Goal: Download file/media: Download file/media

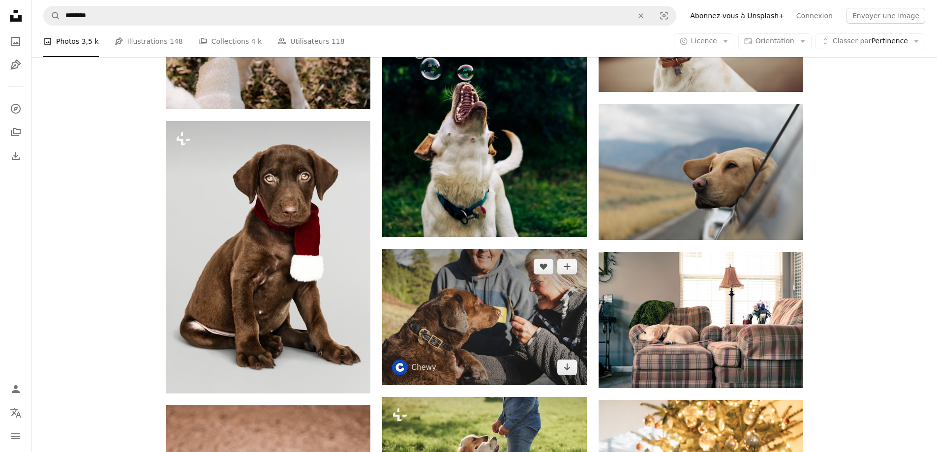
scroll to position [5609, 0]
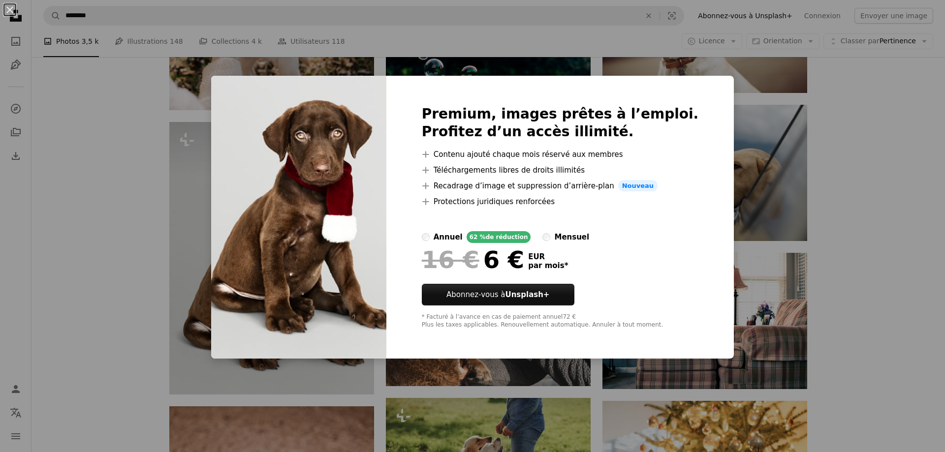
click at [693, 90] on div "Premium, images prêtes à l’emploi. Profitez d’un accès illimité. A plus sign Co…" at bounding box center [560, 217] width 348 height 283
click at [864, 196] on div "An X shape Premium, images prêtes à l’emploi. Profitez d’un accès illimité. A p…" at bounding box center [472, 226] width 945 height 452
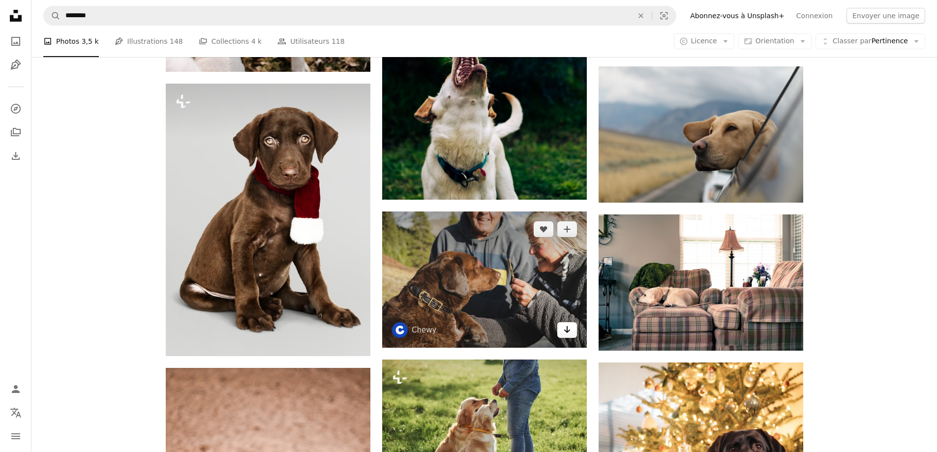
scroll to position [5658, 0]
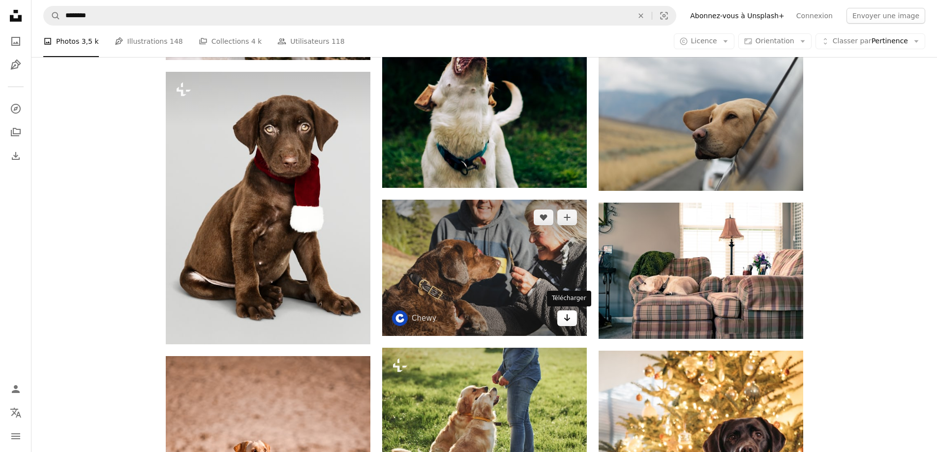
click at [564, 319] on icon "Arrow pointing down" at bounding box center [567, 318] width 8 height 12
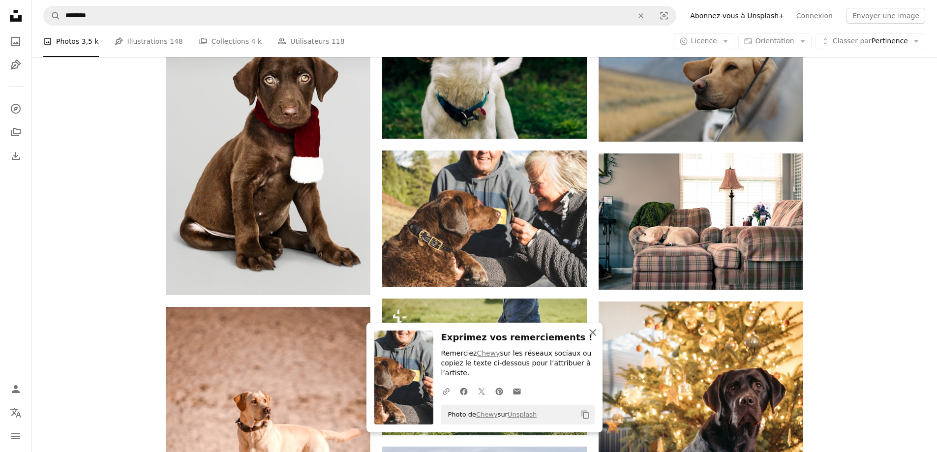
click at [591, 337] on icon "An X shape" at bounding box center [593, 333] width 12 height 12
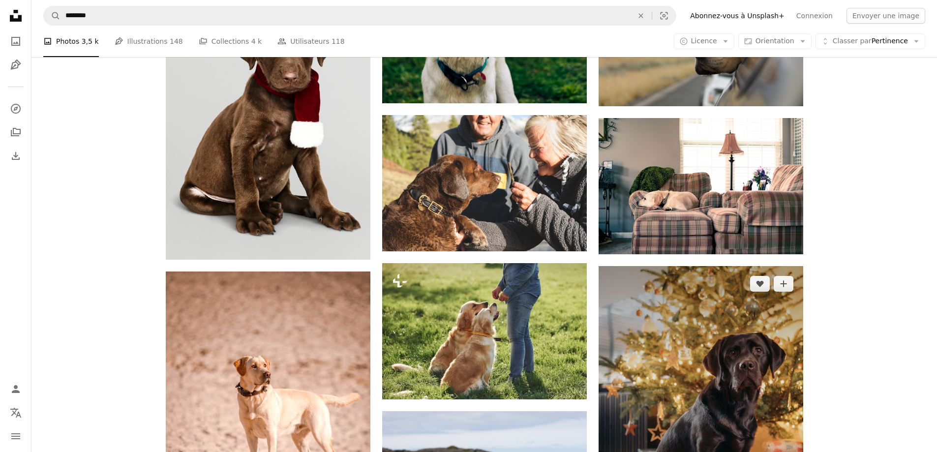
scroll to position [5904, 0]
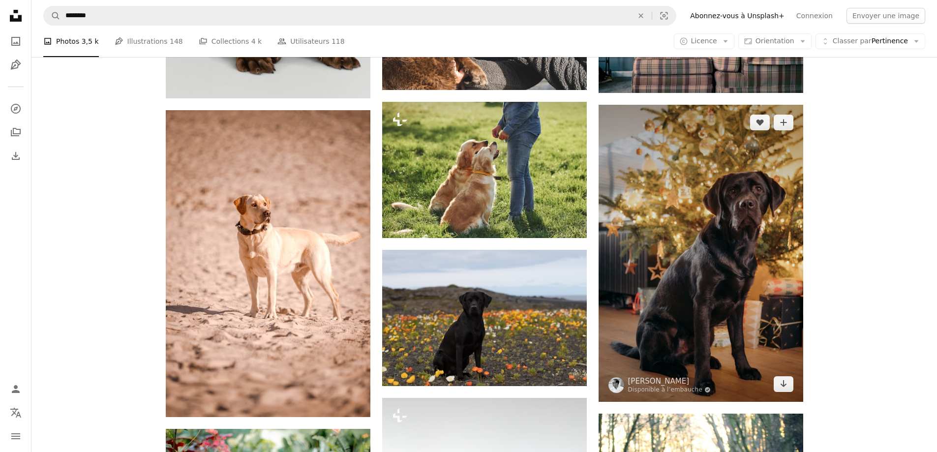
click at [794, 387] on img at bounding box center [701, 253] width 205 height 297
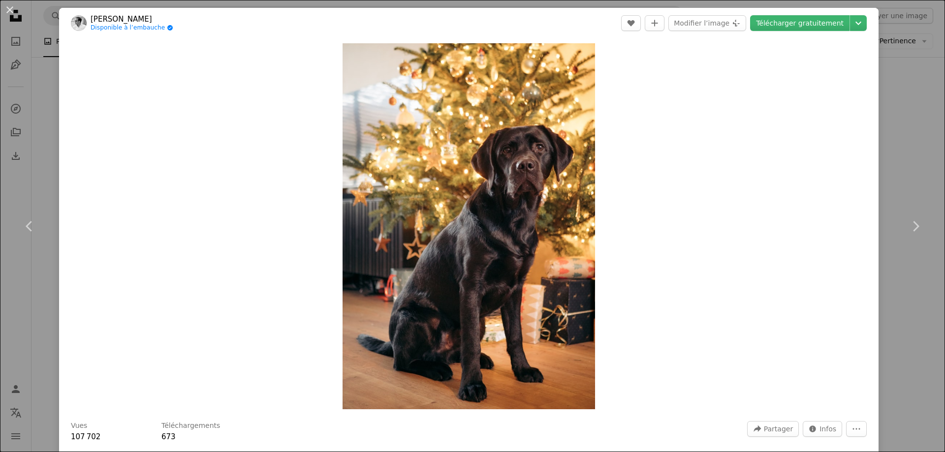
click at [923, 63] on div "An X shape Chevron left Chevron right [PERSON_NAME] Disponible à l’embauche A c…" at bounding box center [472, 226] width 945 height 452
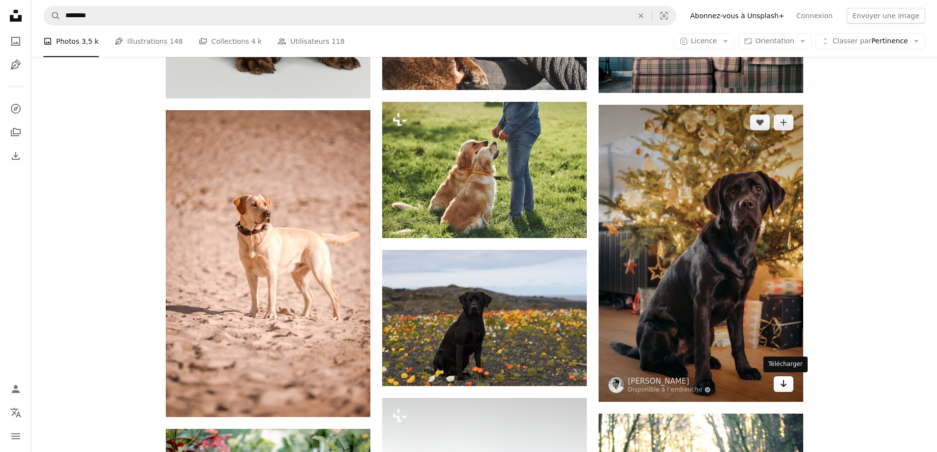
click at [787, 379] on icon "Arrow pointing down" at bounding box center [784, 384] width 8 height 12
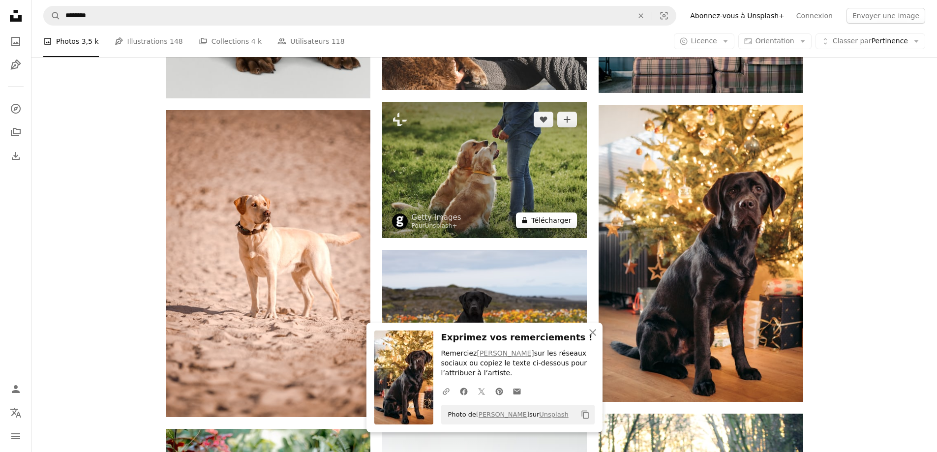
click at [558, 220] on button "A lock Télécharger" at bounding box center [546, 221] width 61 height 16
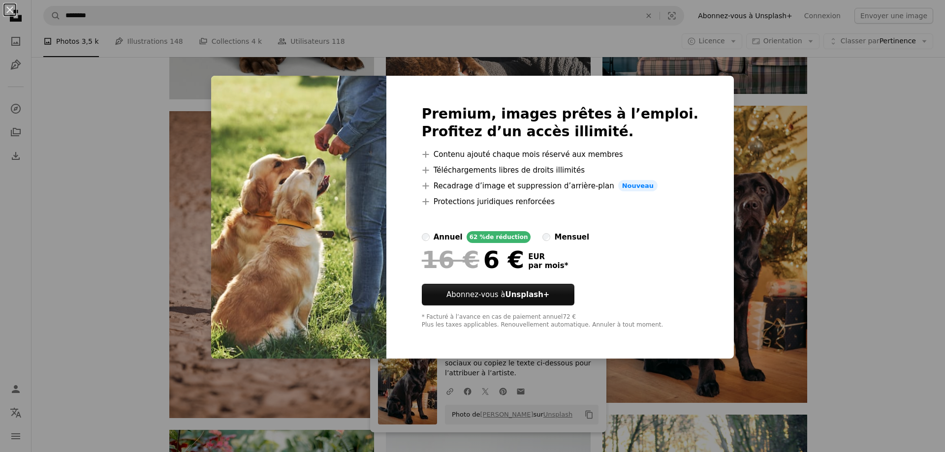
drag, startPoint x: 598, startPoint y: 335, endPoint x: 587, endPoint y: 334, distance: 10.9
click at [595, 334] on div "Premium, images prêtes à l’emploi. Profitez d’un accès illimité. A plus sign Co…" at bounding box center [560, 217] width 348 height 283
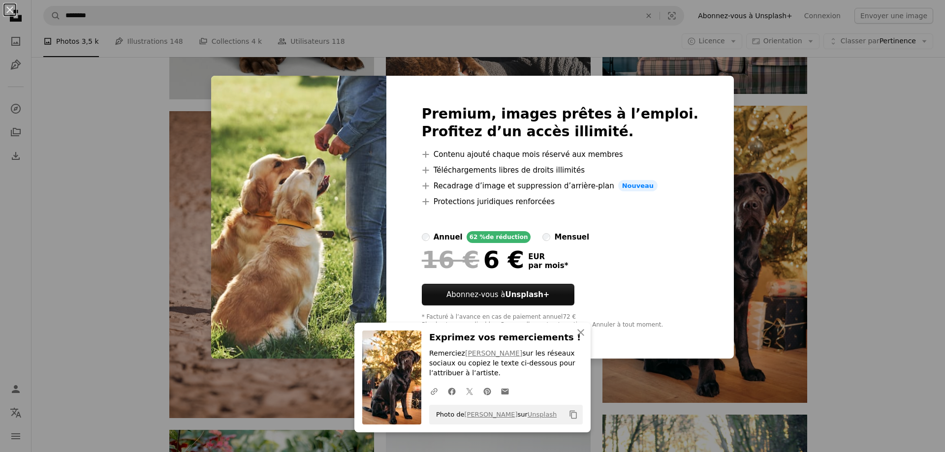
drag, startPoint x: 876, startPoint y: 320, endPoint x: 569, endPoint y: 307, distance: 306.8
click at [876, 319] on div "An X shape Premium, images prêtes à l’emploi. Profitez d’un accès illimité. A p…" at bounding box center [472, 226] width 945 height 452
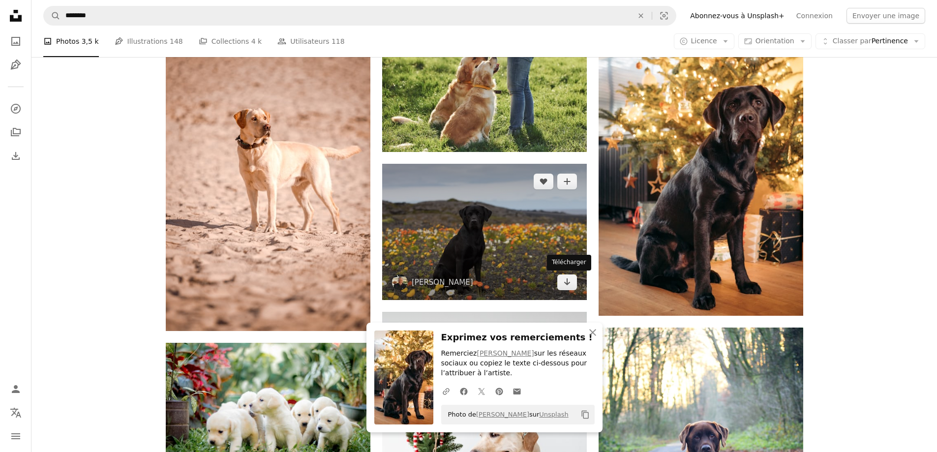
scroll to position [6002, 0]
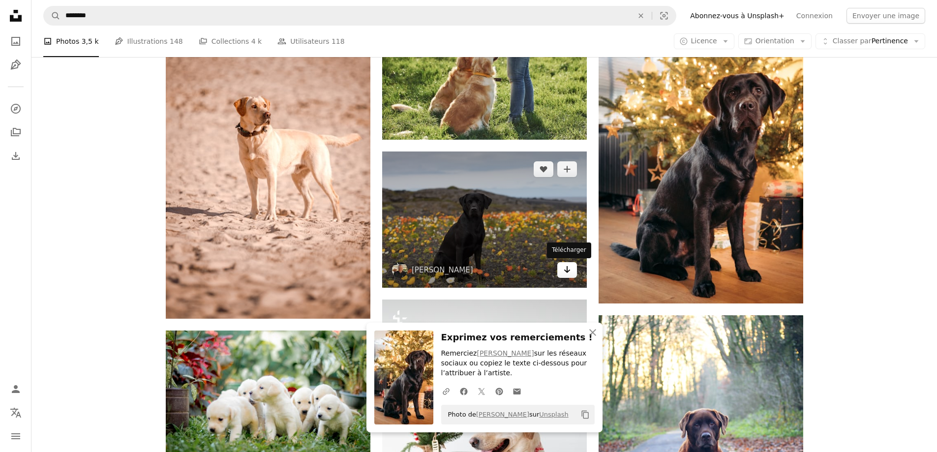
click at [571, 274] on link "Arrow pointing down" at bounding box center [567, 270] width 20 height 16
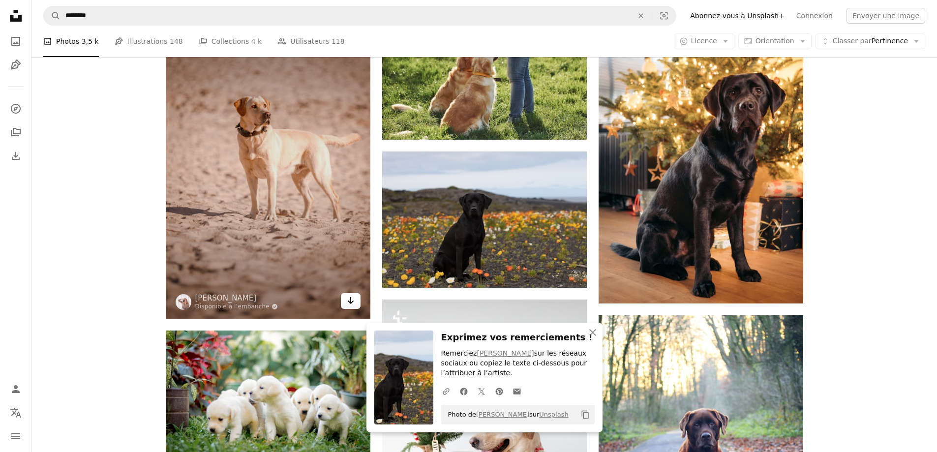
click at [351, 300] on icon "Arrow pointing down" at bounding box center [351, 301] width 8 height 12
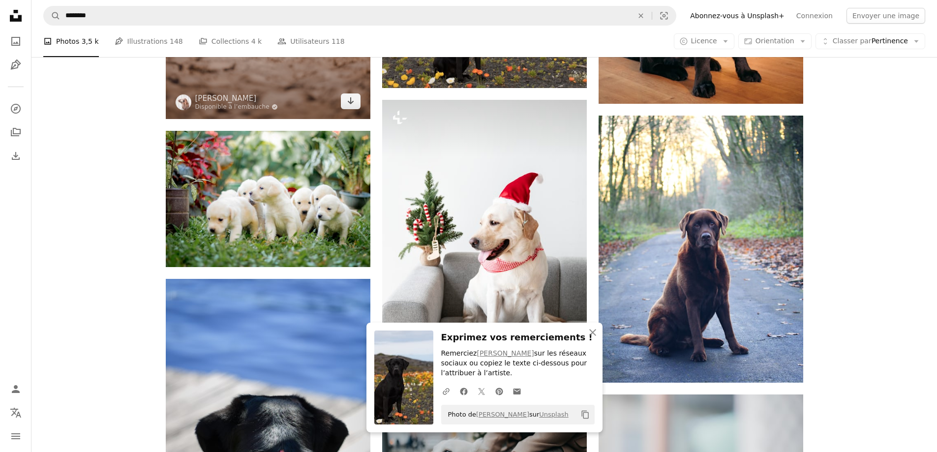
scroll to position [6248, 0]
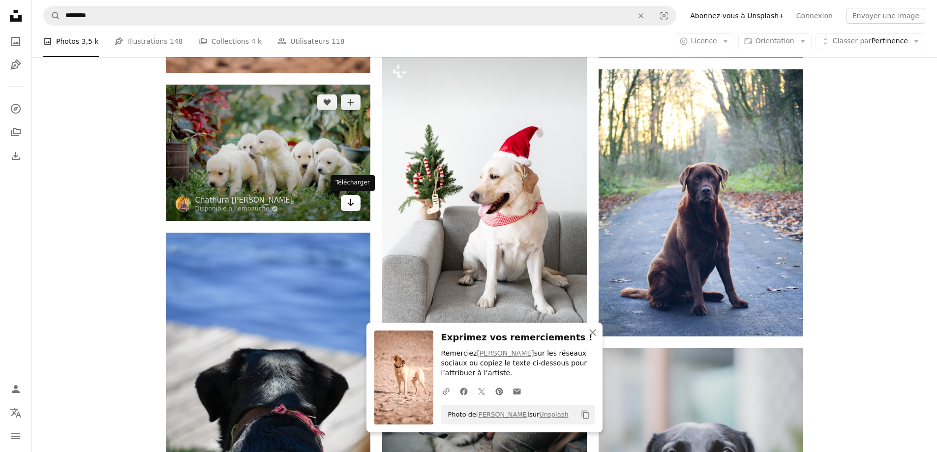
click at [352, 205] on icon "Arrow pointing down" at bounding box center [351, 203] width 8 height 12
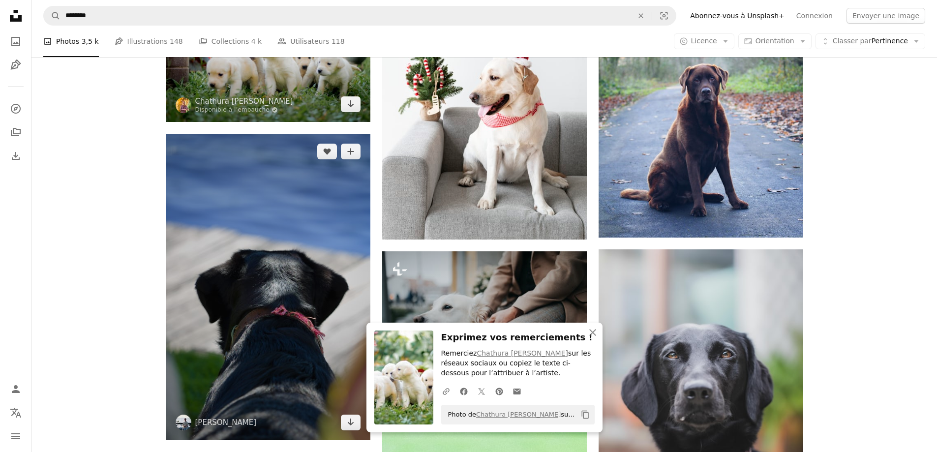
scroll to position [6396, 0]
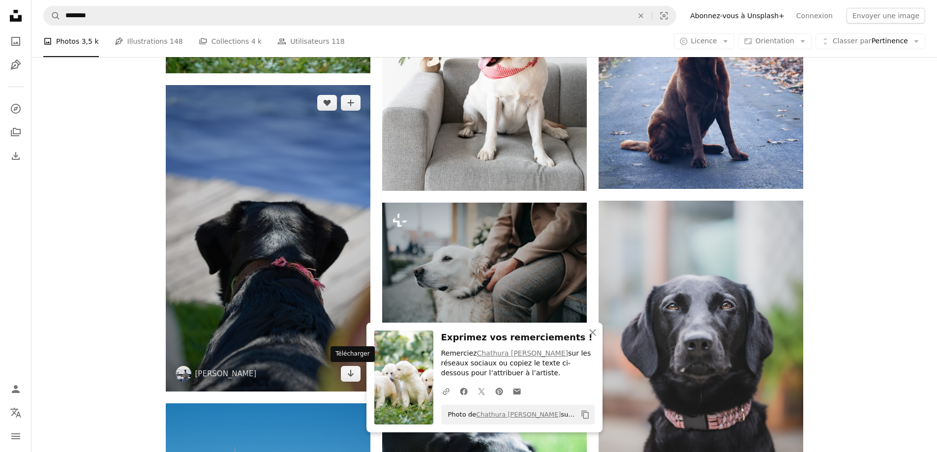
drag, startPoint x: 350, startPoint y: 370, endPoint x: 368, endPoint y: 344, distance: 31.5
click at [350, 370] on icon "Arrow pointing down" at bounding box center [351, 374] width 8 height 12
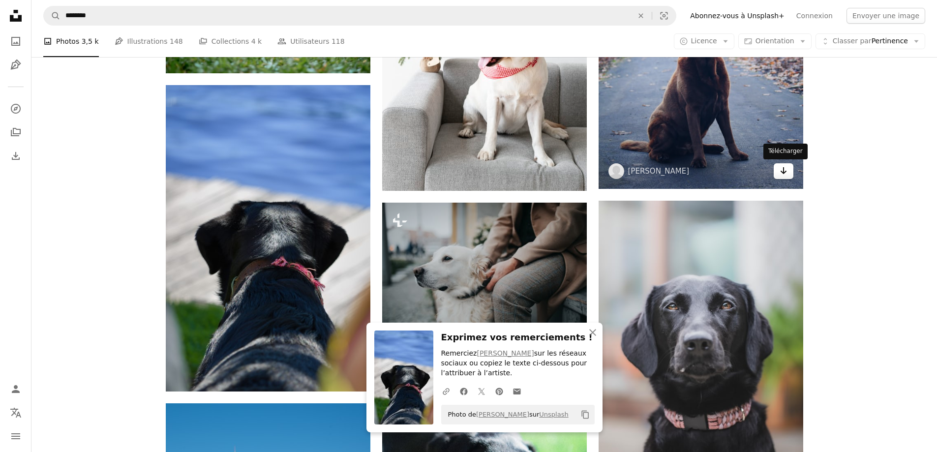
click at [780, 171] on icon "Arrow pointing down" at bounding box center [784, 171] width 8 height 12
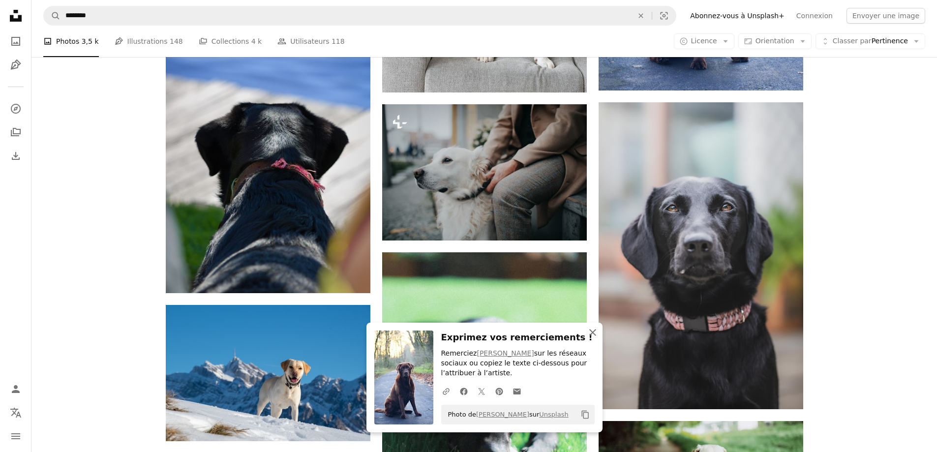
click at [595, 333] on icon "An X shape" at bounding box center [593, 333] width 12 height 12
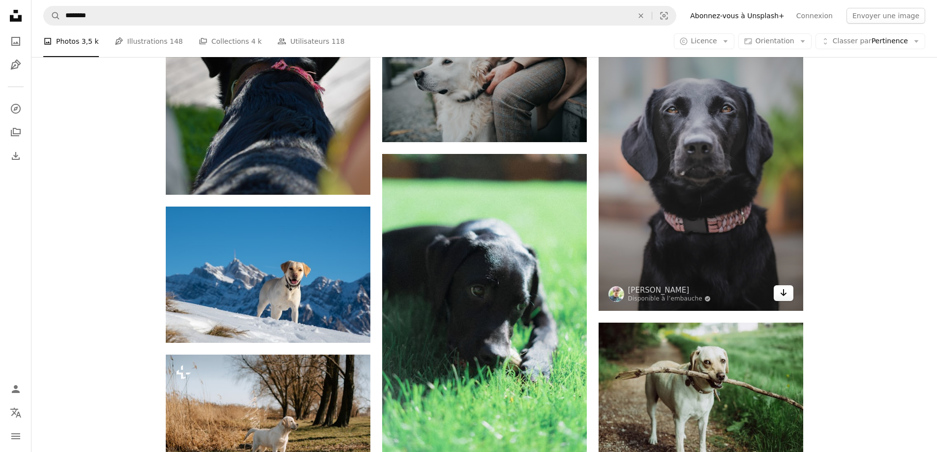
click at [784, 298] on icon "Arrow pointing down" at bounding box center [784, 293] width 8 height 12
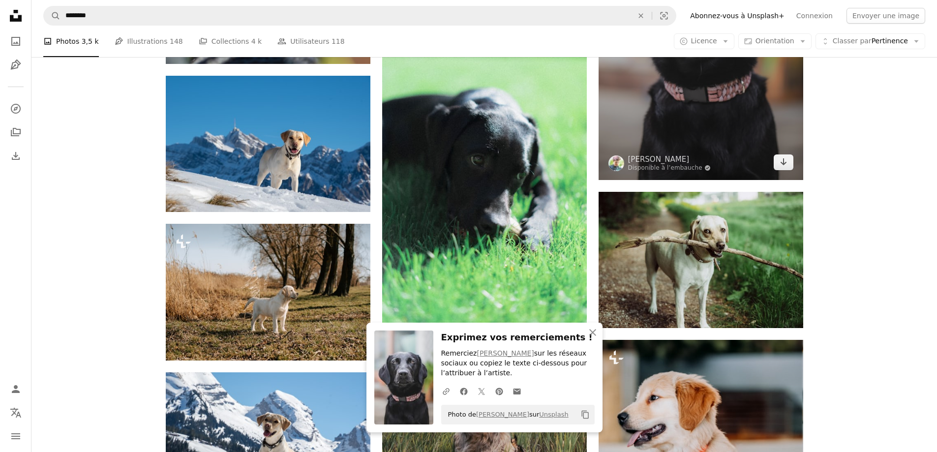
scroll to position [6740, 0]
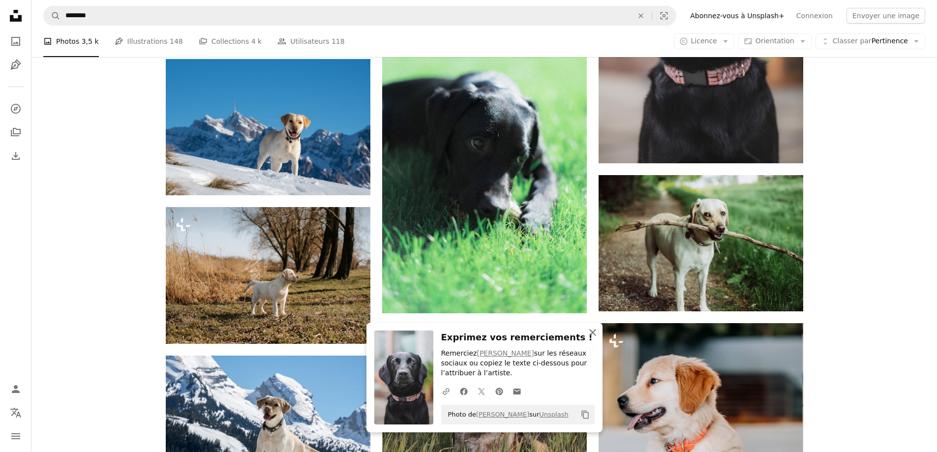
drag, startPoint x: 595, startPoint y: 334, endPoint x: 585, endPoint y: 325, distance: 13.6
click at [595, 334] on icon "button" at bounding box center [592, 332] width 7 height 7
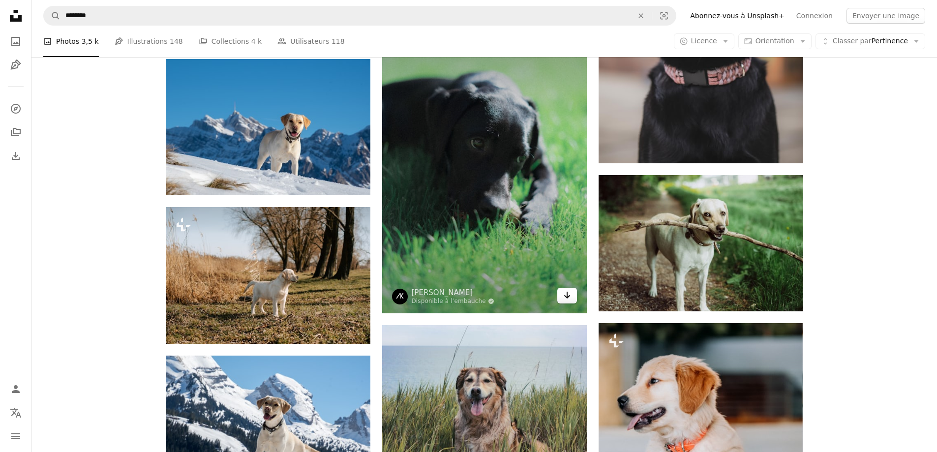
click at [570, 296] on icon "Arrow pointing down" at bounding box center [567, 295] width 8 height 12
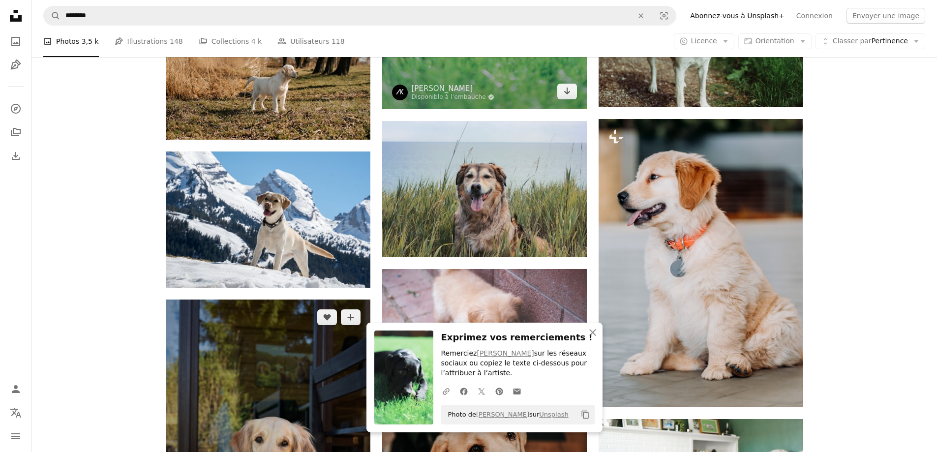
scroll to position [6986, 0]
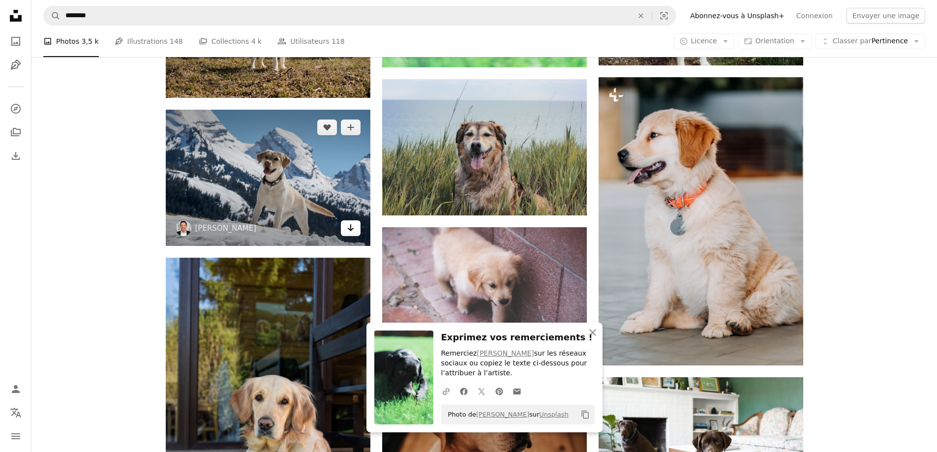
click at [353, 235] on link "Arrow pointing down" at bounding box center [351, 228] width 20 height 16
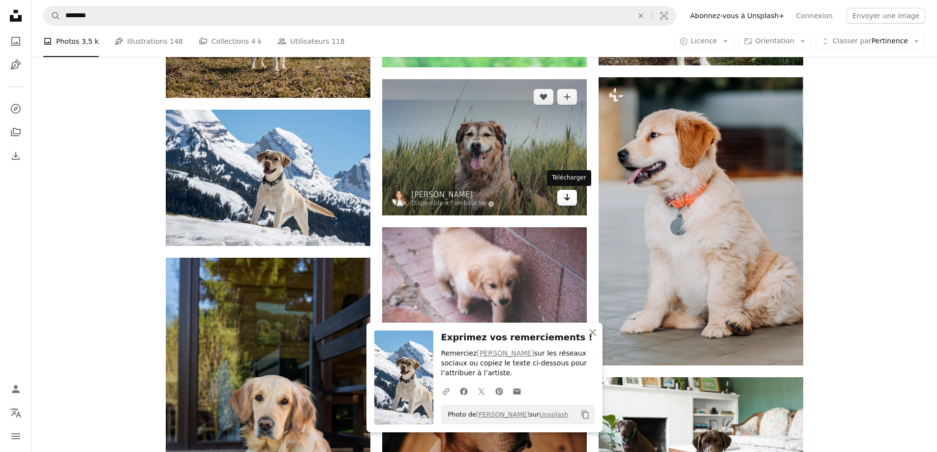
click at [562, 201] on link "Arrow pointing down" at bounding box center [567, 198] width 20 height 16
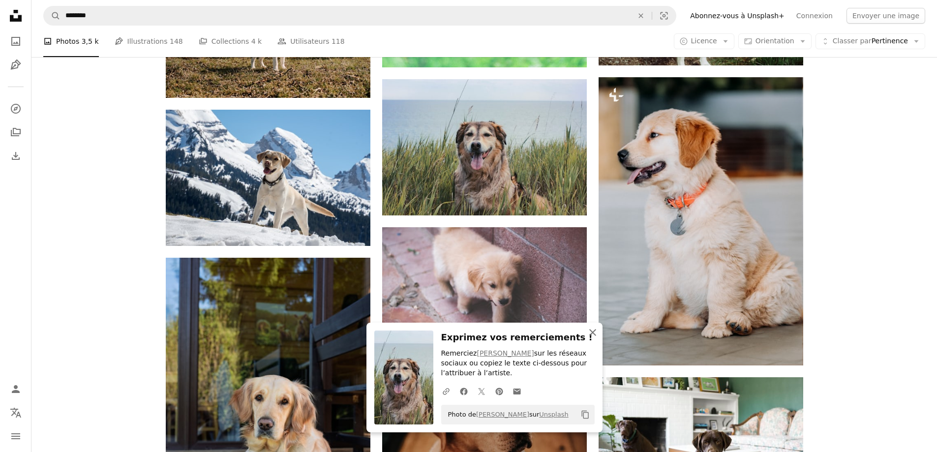
drag, startPoint x: 597, startPoint y: 335, endPoint x: 599, endPoint y: 328, distance: 6.7
click at [597, 335] on icon "An X shape" at bounding box center [593, 333] width 12 height 12
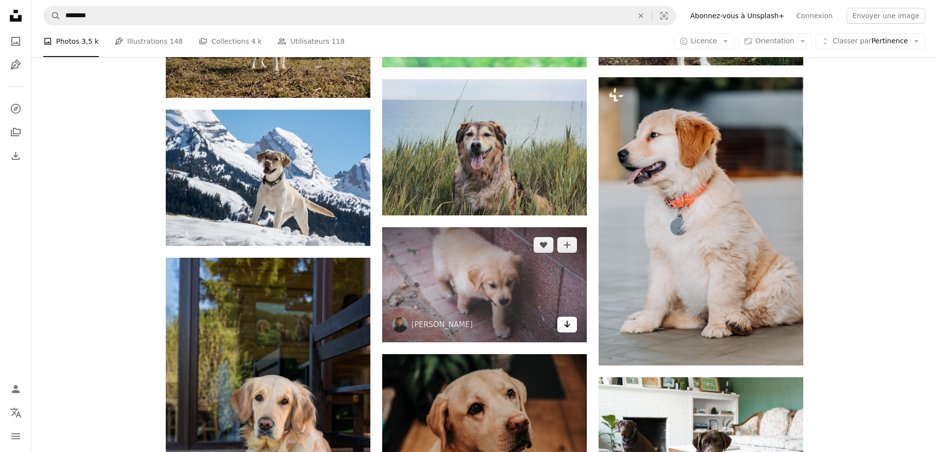
click at [565, 325] on icon "Télécharger" at bounding box center [567, 324] width 6 height 7
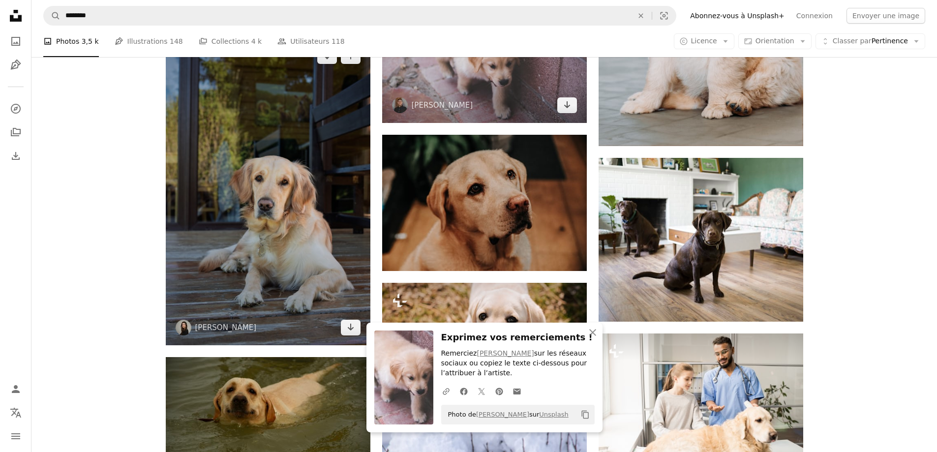
scroll to position [7281, 0]
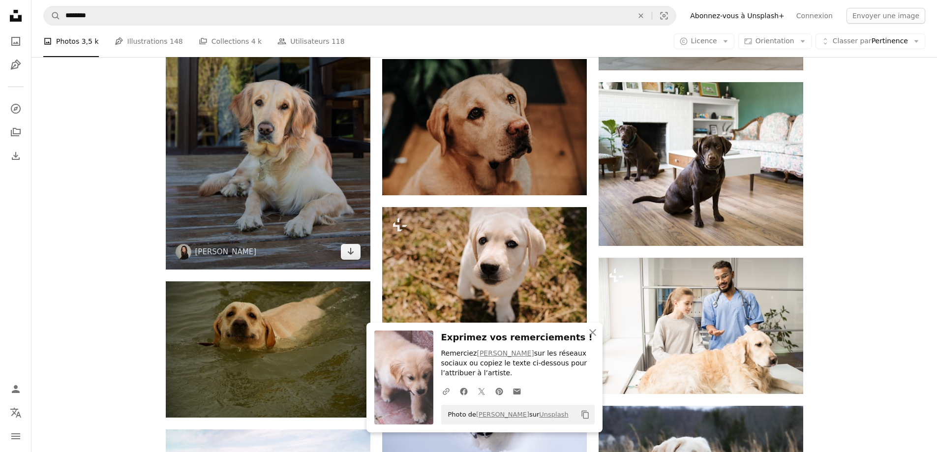
click at [353, 261] on img at bounding box center [268, 116] width 205 height 307
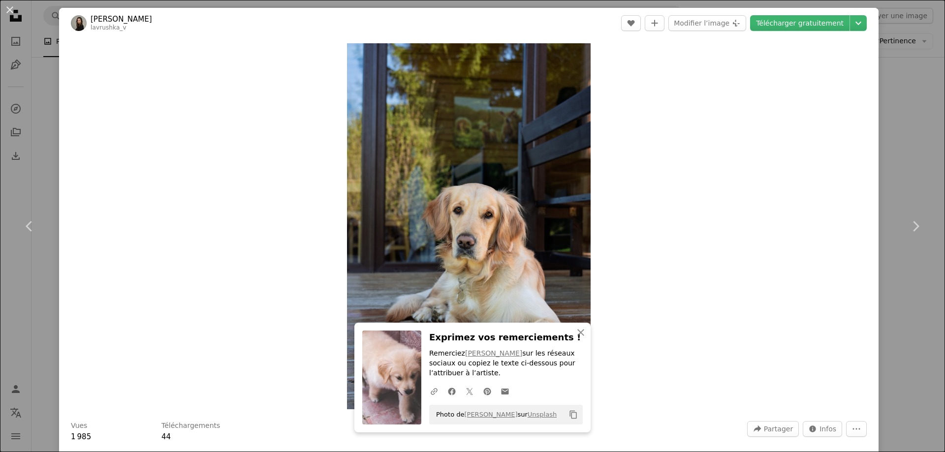
click at [911, 120] on div "An X shape Chevron left Chevron right [PERSON_NAME] lavrushka_v A heart A plus …" at bounding box center [472, 226] width 945 height 452
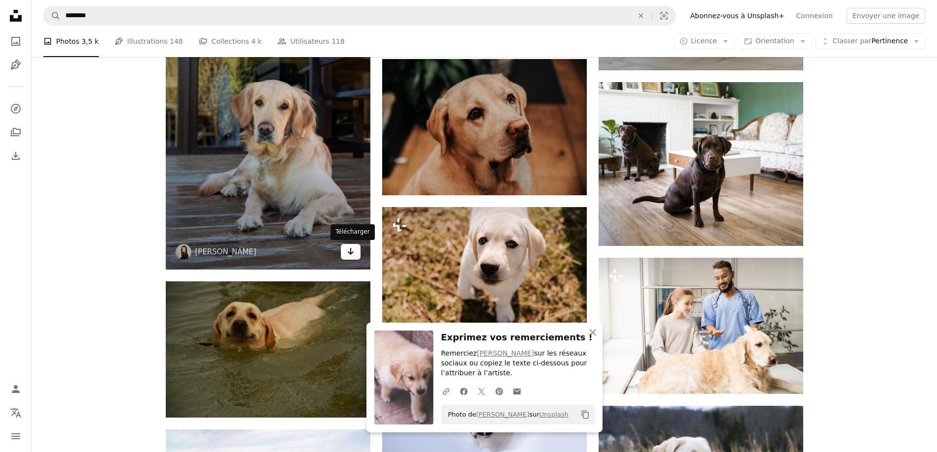
click at [345, 256] on link "Arrow pointing down" at bounding box center [351, 252] width 20 height 16
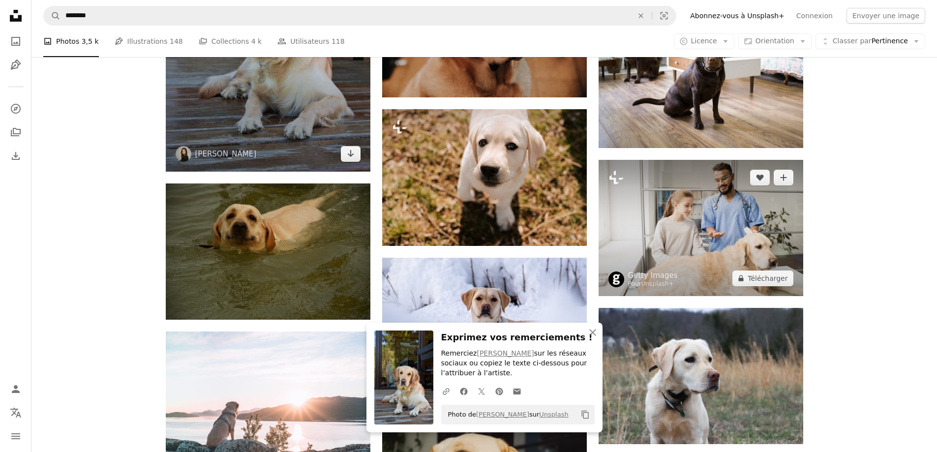
scroll to position [7380, 0]
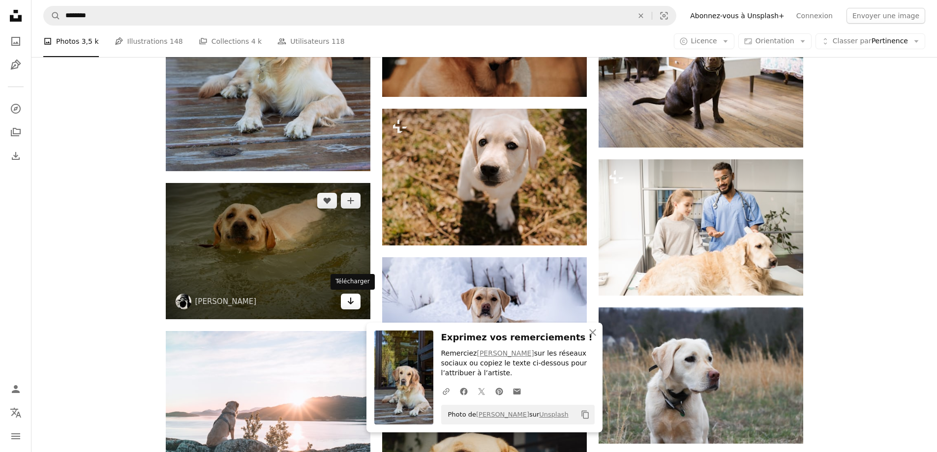
click at [350, 298] on icon "Télécharger" at bounding box center [350, 301] width 6 height 7
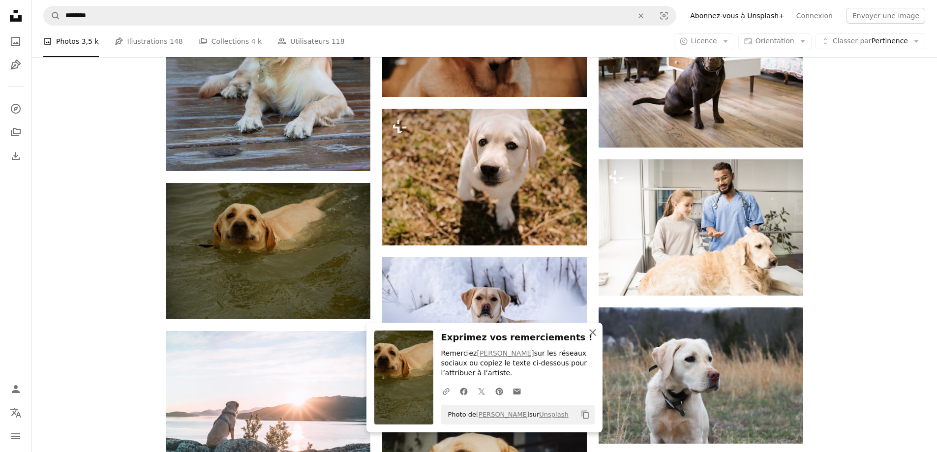
click at [594, 334] on icon "button" at bounding box center [592, 332] width 7 height 7
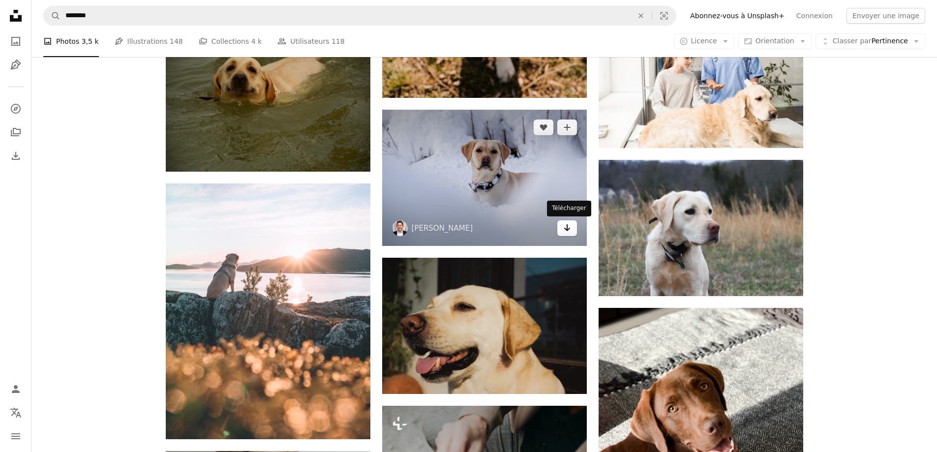
click at [573, 231] on link "Arrow pointing down" at bounding box center [567, 228] width 20 height 16
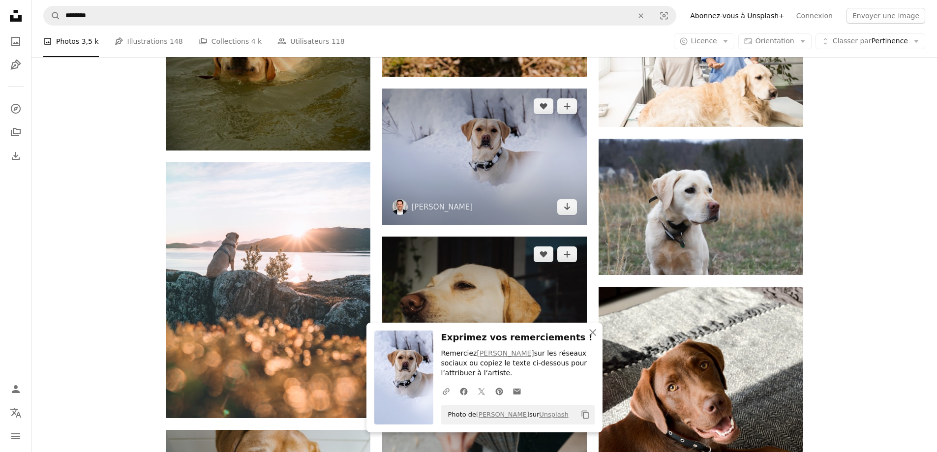
scroll to position [7626, 0]
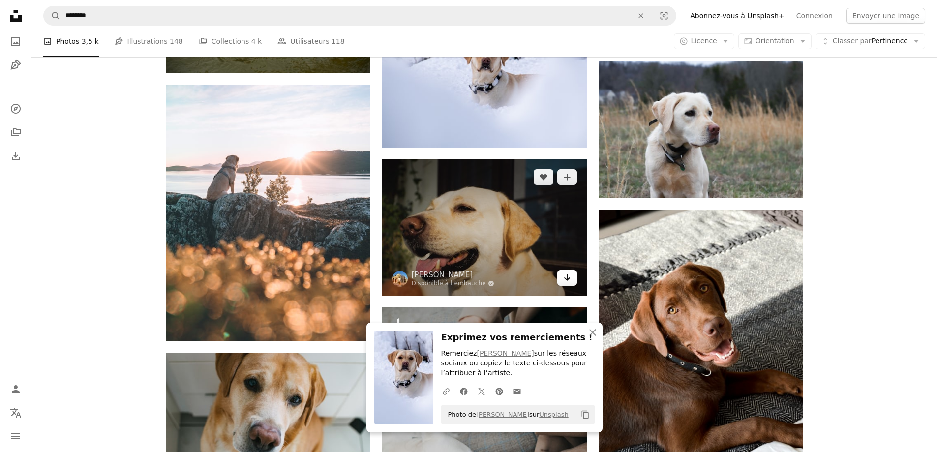
click at [566, 277] on icon "Arrow pointing down" at bounding box center [567, 278] width 8 height 12
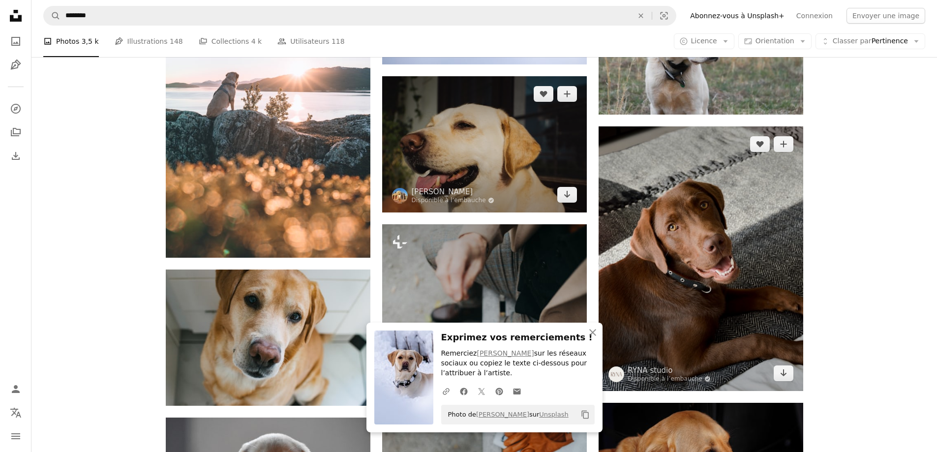
scroll to position [7724, 0]
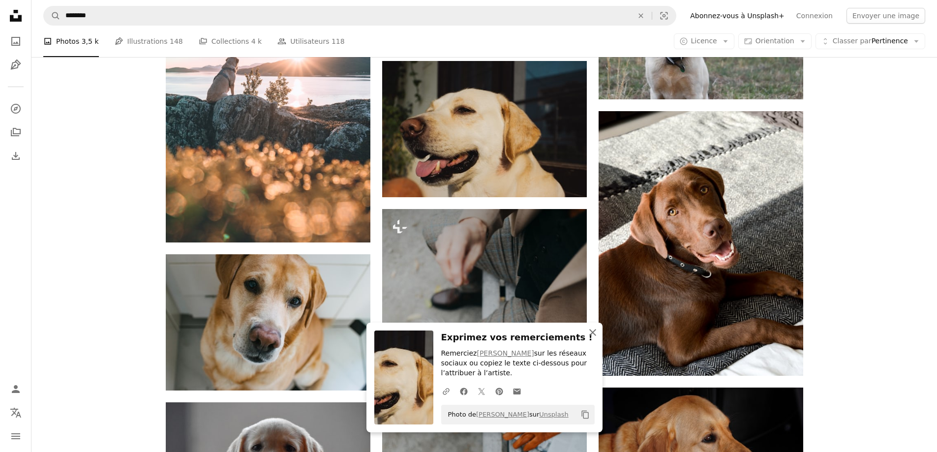
click at [597, 335] on icon "An X shape" at bounding box center [593, 333] width 12 height 12
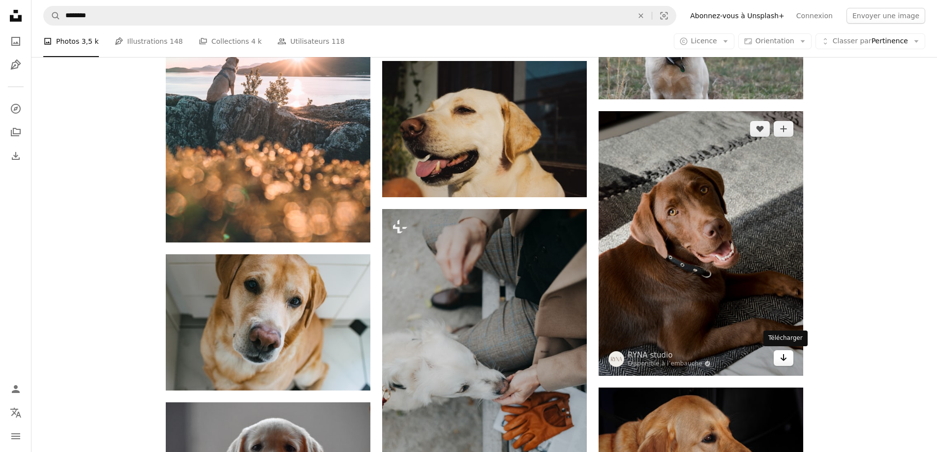
click at [784, 357] on icon "Arrow pointing down" at bounding box center [784, 358] width 8 height 12
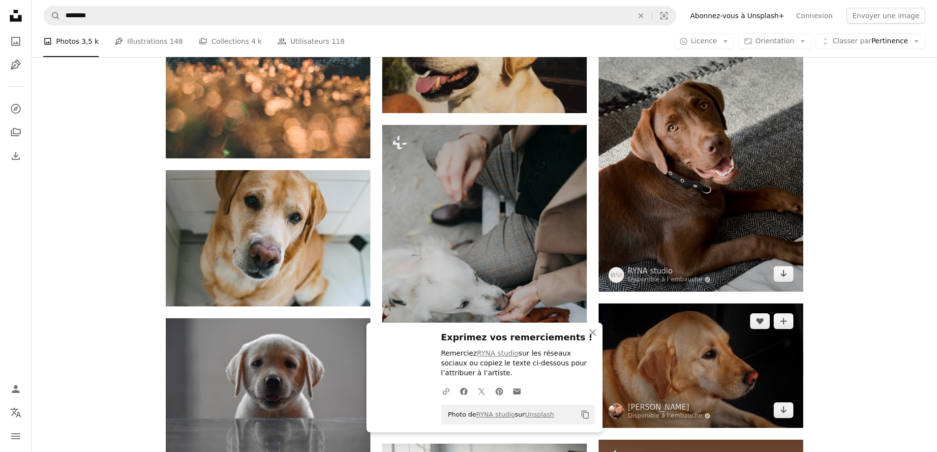
scroll to position [7823, 0]
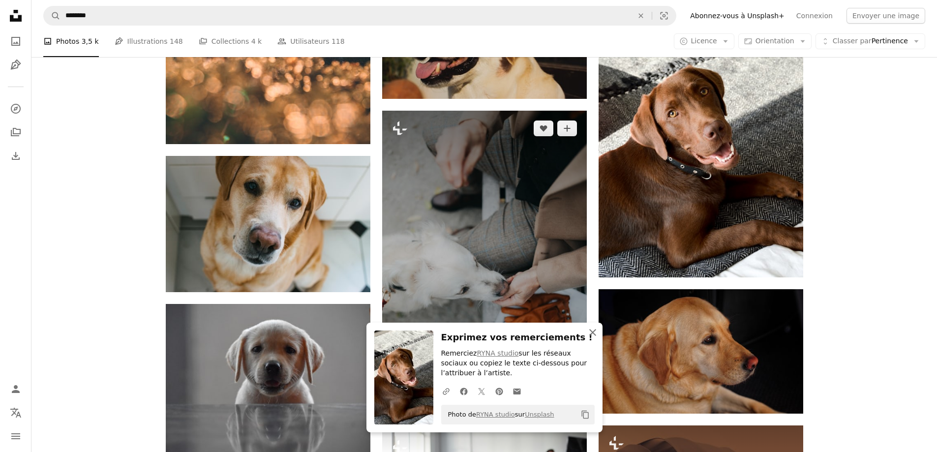
drag, startPoint x: 596, startPoint y: 336, endPoint x: 482, endPoint y: 309, distance: 116.6
click at [596, 336] on icon "An X shape" at bounding box center [593, 333] width 12 height 12
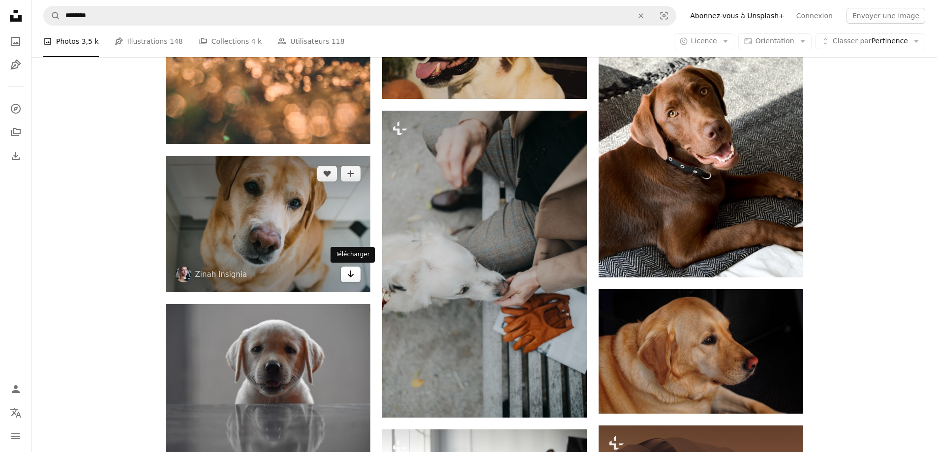
click at [347, 274] on icon "Arrow pointing down" at bounding box center [351, 274] width 8 height 12
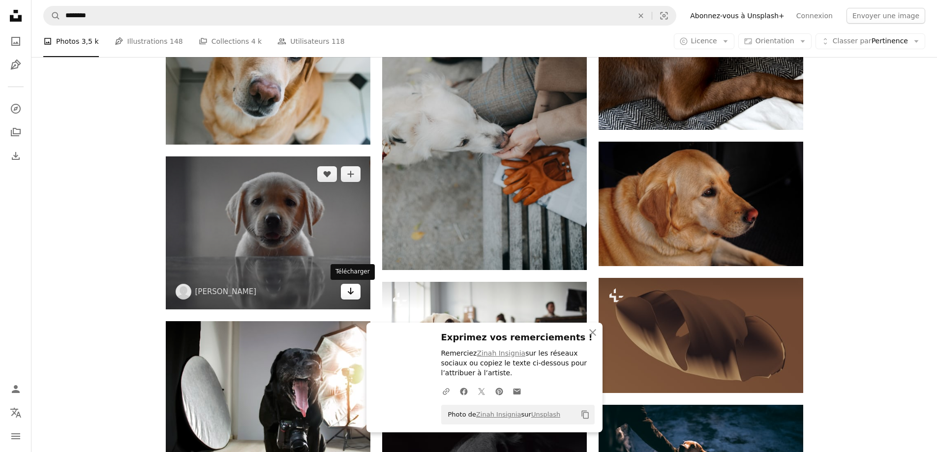
click at [355, 297] on link "Arrow pointing down" at bounding box center [351, 292] width 20 height 16
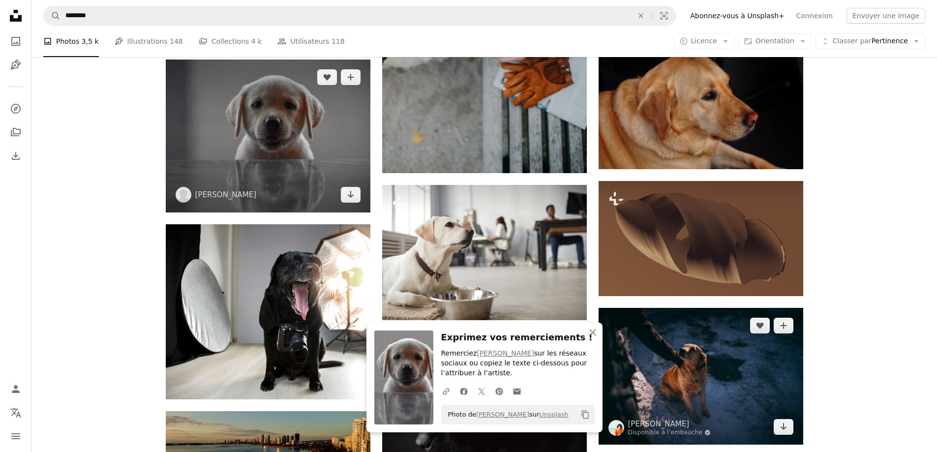
scroll to position [8069, 0]
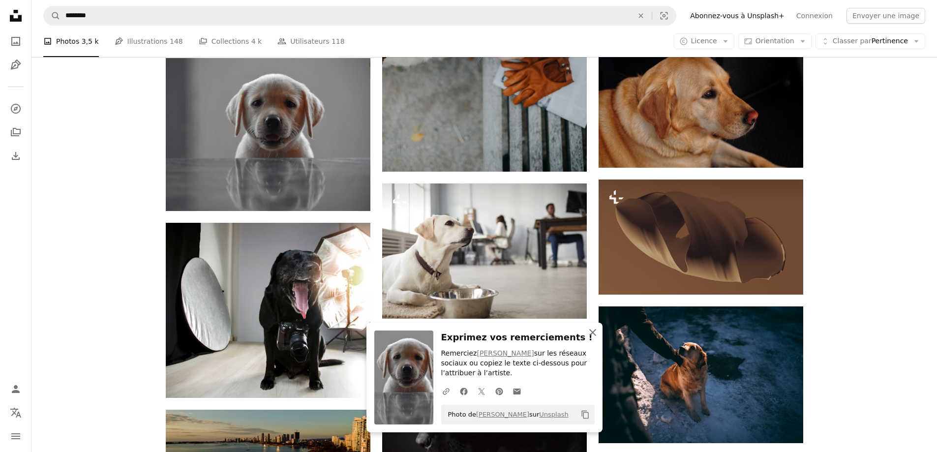
drag, startPoint x: 598, startPoint y: 331, endPoint x: 526, endPoint y: 319, distance: 72.8
click at [598, 331] on icon "An X shape" at bounding box center [593, 333] width 12 height 12
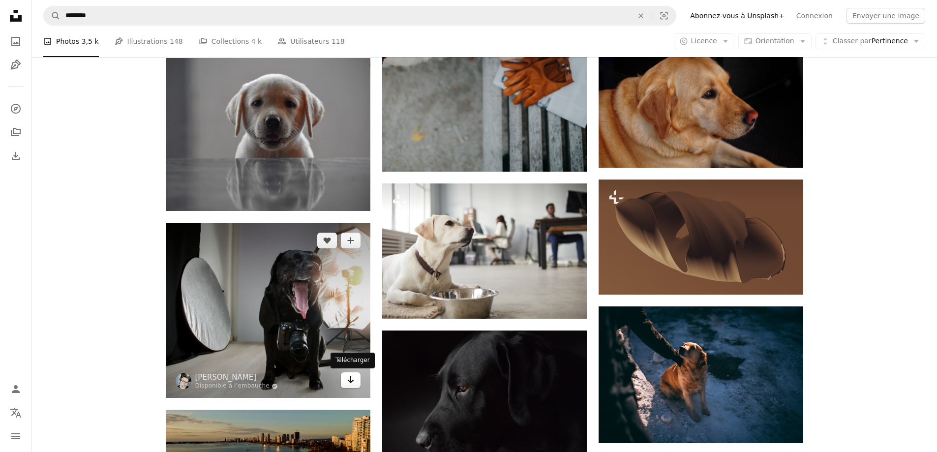
click at [349, 377] on icon "Arrow pointing down" at bounding box center [351, 380] width 8 height 12
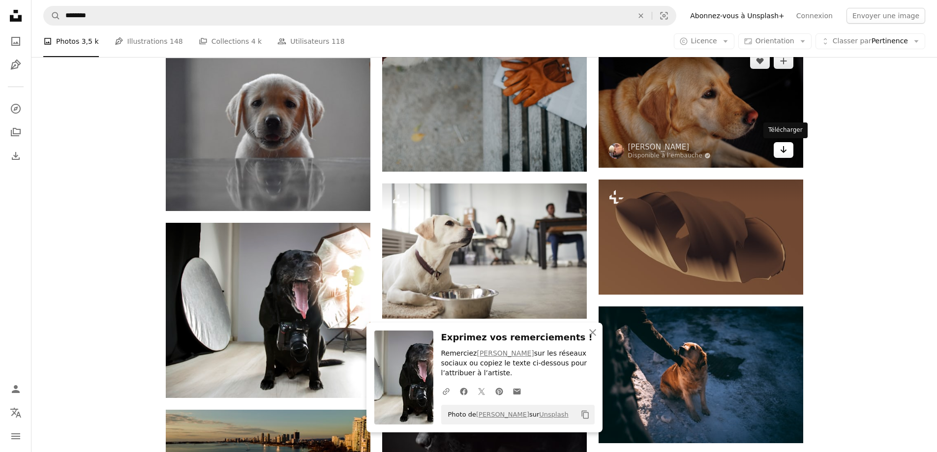
click at [781, 148] on icon "Arrow pointing down" at bounding box center [784, 150] width 8 height 12
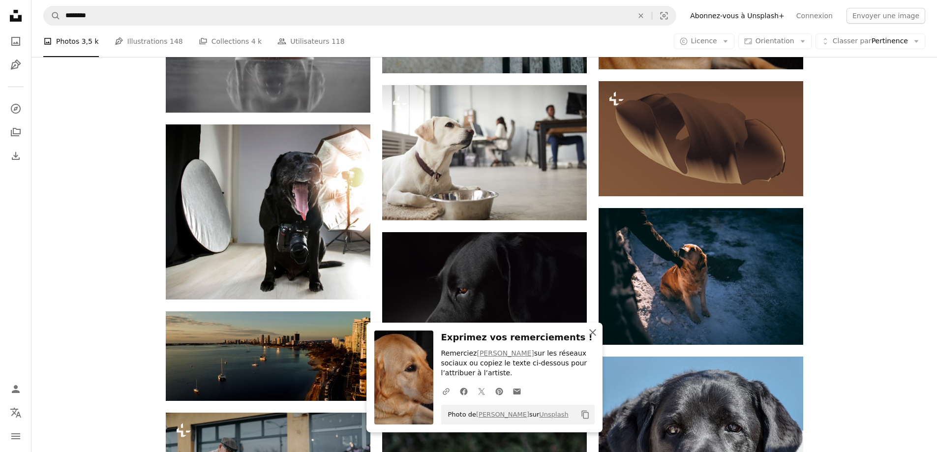
click at [593, 332] on icon "button" at bounding box center [592, 332] width 7 height 7
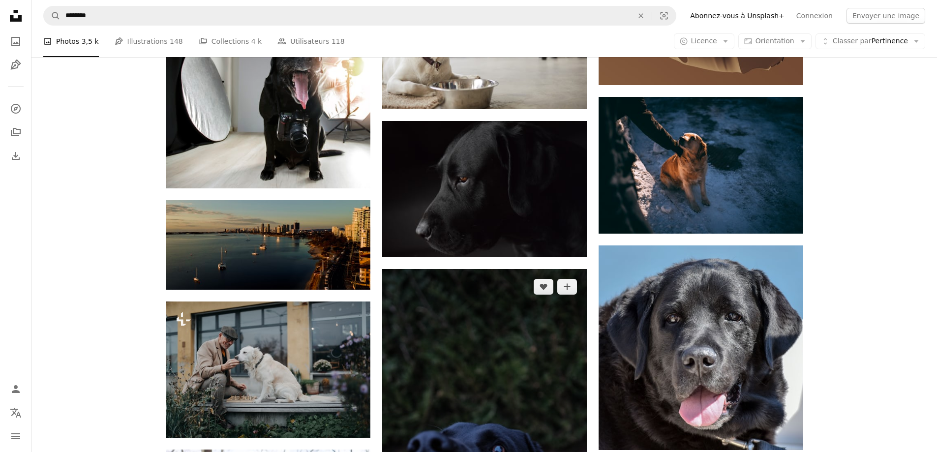
scroll to position [8315, 0]
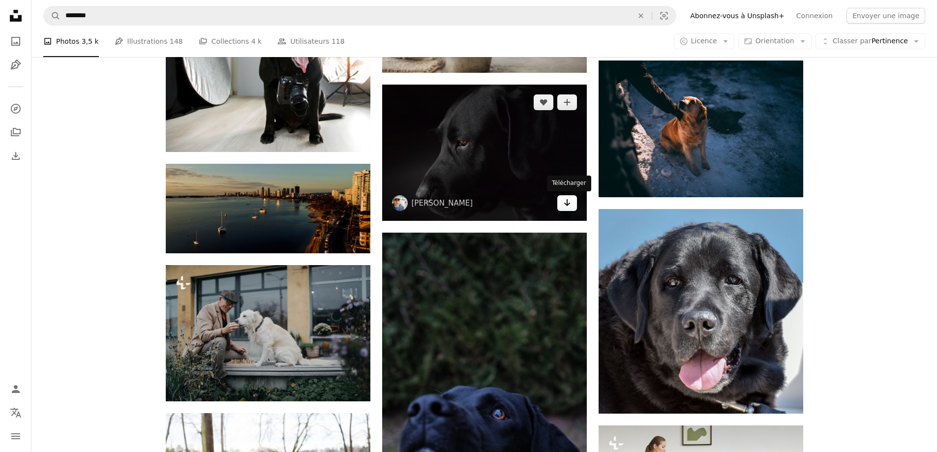
click at [566, 209] on link "Arrow pointing down" at bounding box center [567, 203] width 20 height 16
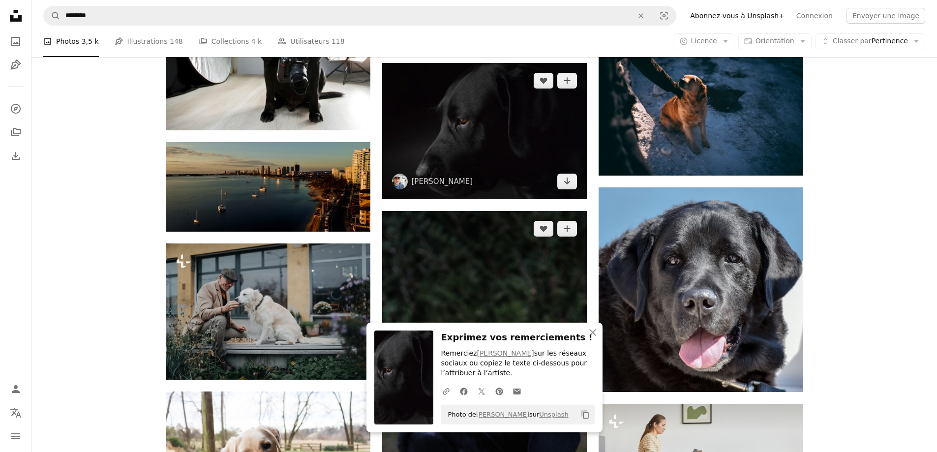
scroll to position [8413, 0]
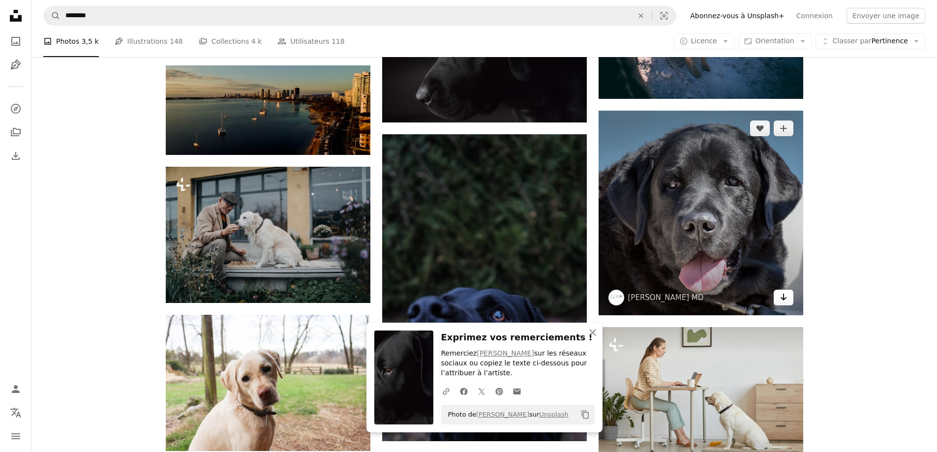
click at [778, 302] on link "Arrow pointing down" at bounding box center [784, 298] width 20 height 16
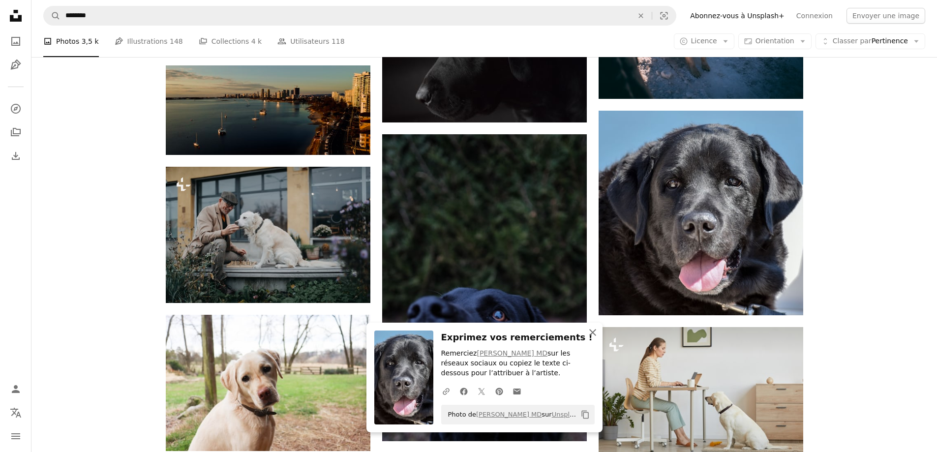
click at [594, 336] on icon "An X shape" at bounding box center [593, 333] width 12 height 12
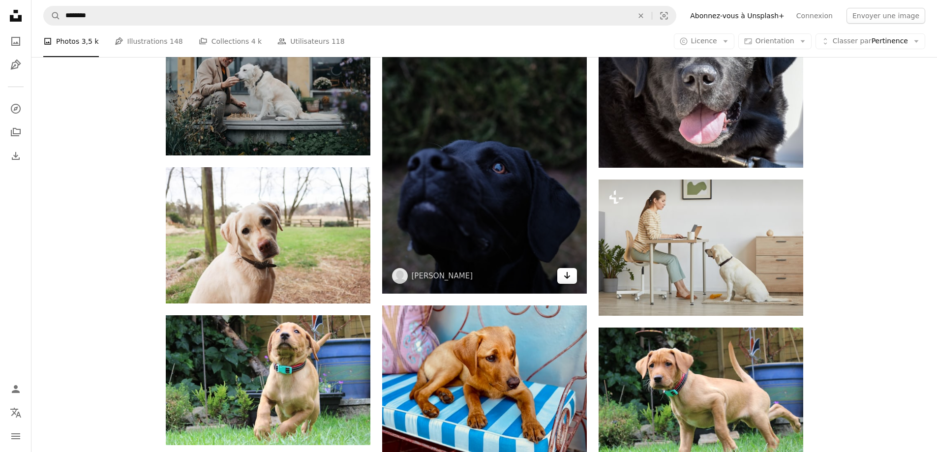
click at [568, 273] on icon "Arrow pointing down" at bounding box center [567, 276] width 8 height 12
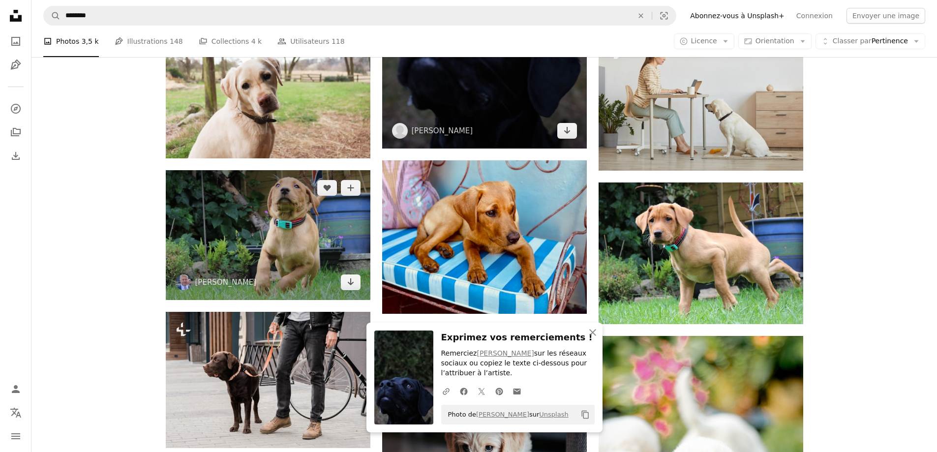
scroll to position [8708, 0]
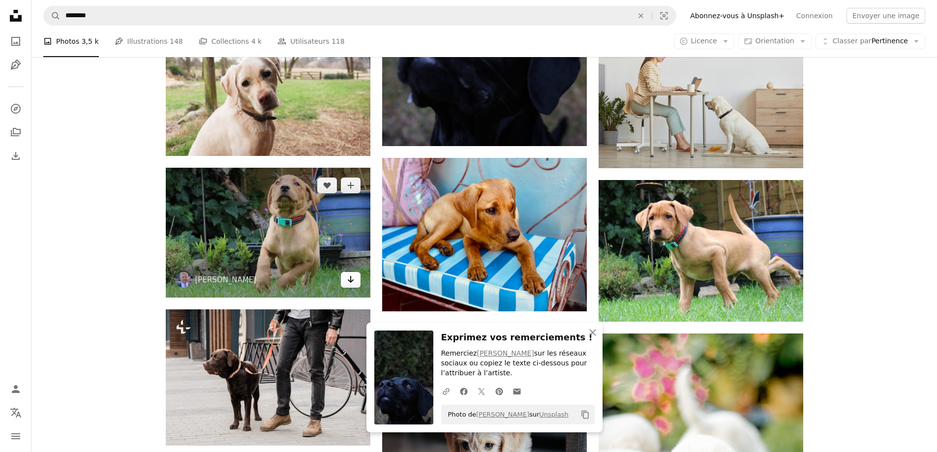
click at [353, 284] on icon "Arrow pointing down" at bounding box center [351, 280] width 8 height 12
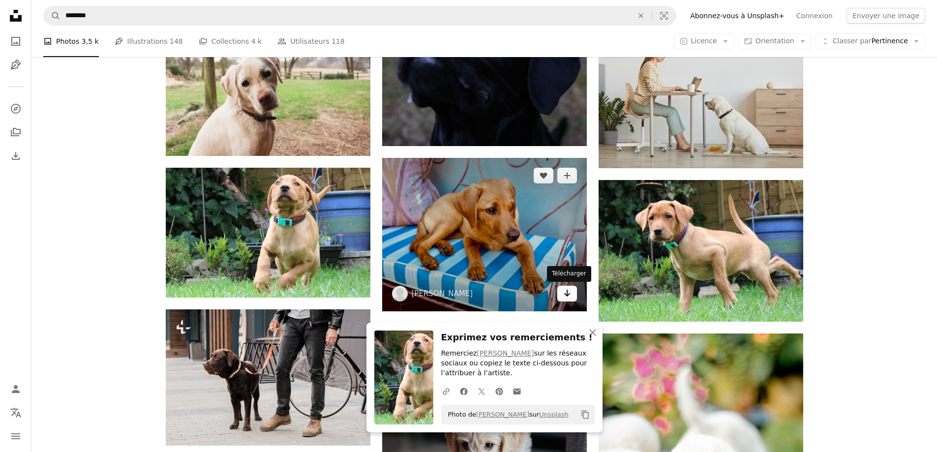
click at [571, 294] on link "Arrow pointing down" at bounding box center [567, 294] width 20 height 16
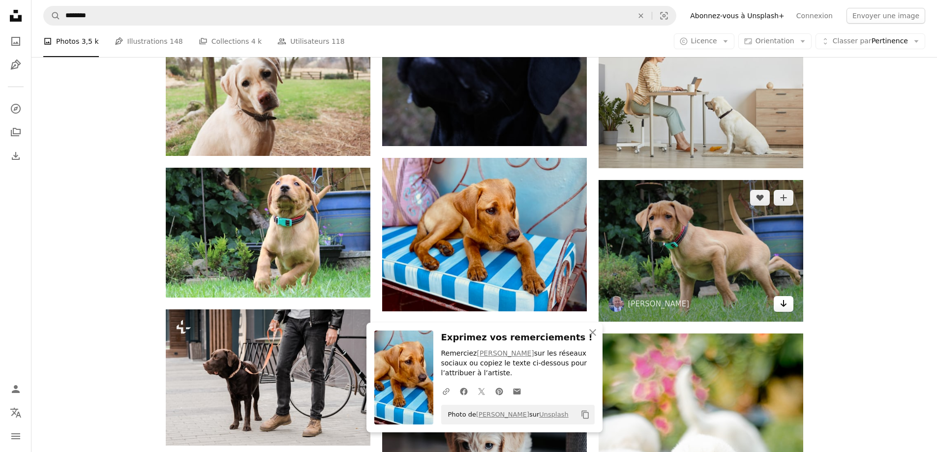
drag, startPoint x: 784, startPoint y: 302, endPoint x: 776, endPoint y: 300, distance: 8.0
click at [784, 302] on icon "Arrow pointing down" at bounding box center [784, 304] width 8 height 12
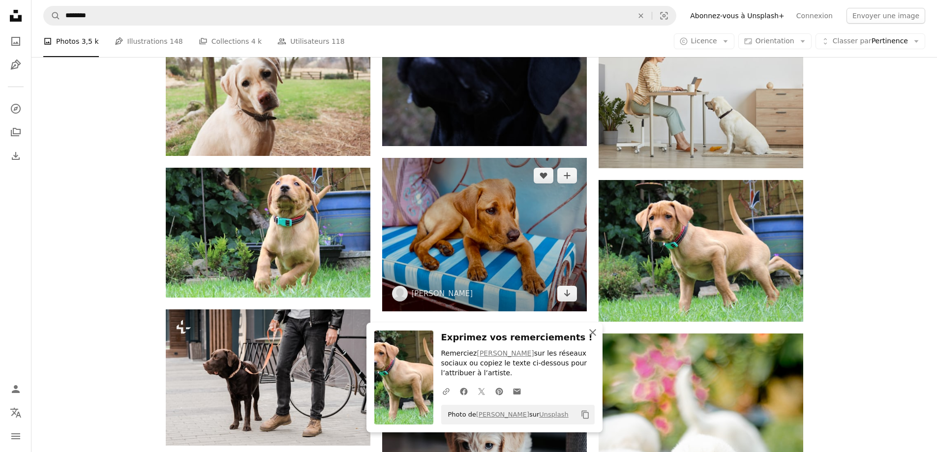
drag, startPoint x: 598, startPoint y: 333, endPoint x: 572, endPoint y: 302, distance: 39.8
click at [598, 333] on icon "An X shape" at bounding box center [593, 333] width 12 height 12
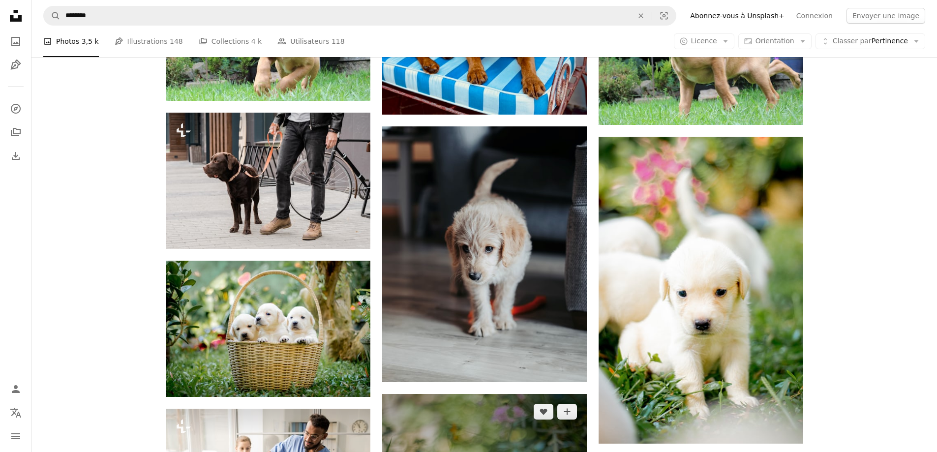
scroll to position [8954, 0]
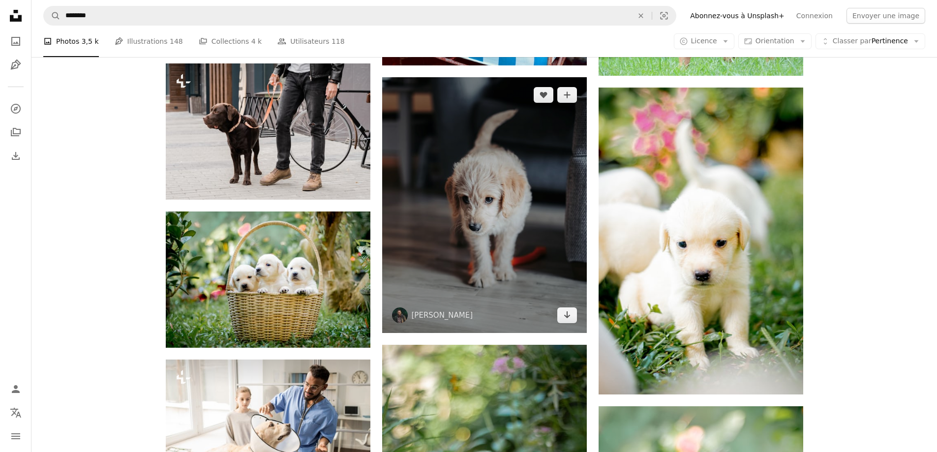
click at [571, 325] on img at bounding box center [484, 205] width 205 height 256
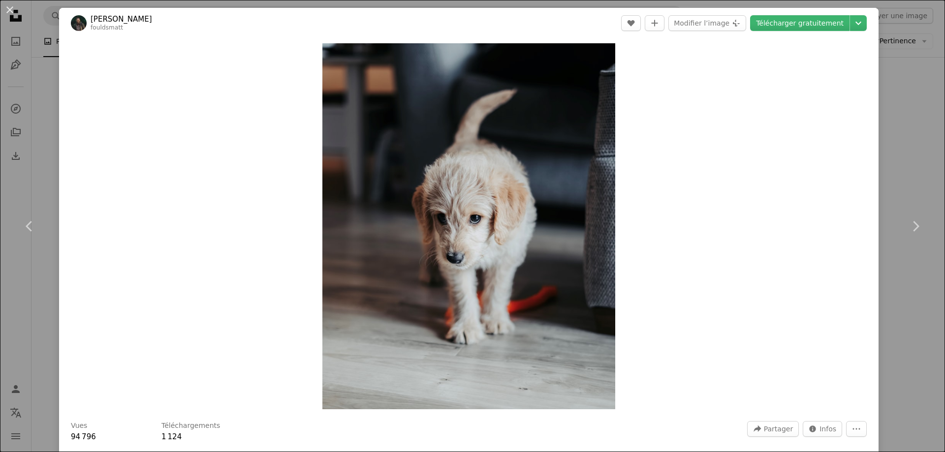
click at [925, 174] on div "An X shape Chevron left Chevron right [PERSON_NAME] fouldsmatt A heart A plus s…" at bounding box center [472, 226] width 945 height 452
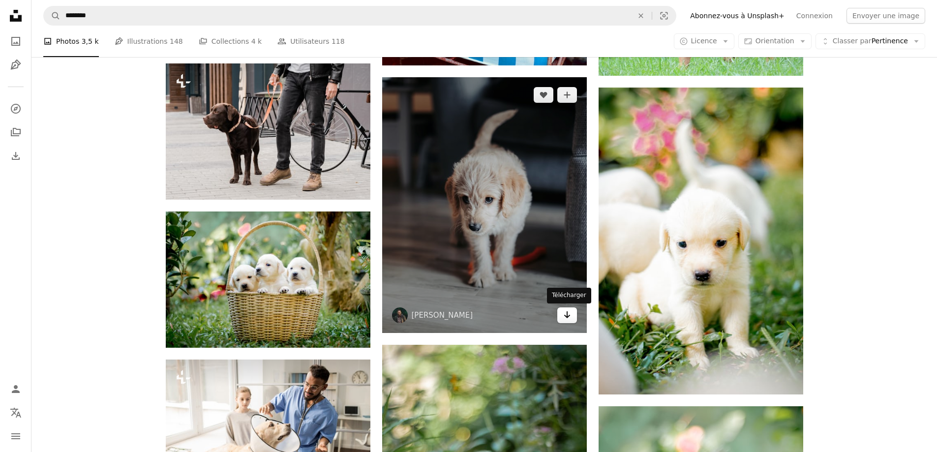
click at [566, 312] on icon "Arrow pointing down" at bounding box center [567, 315] width 8 height 12
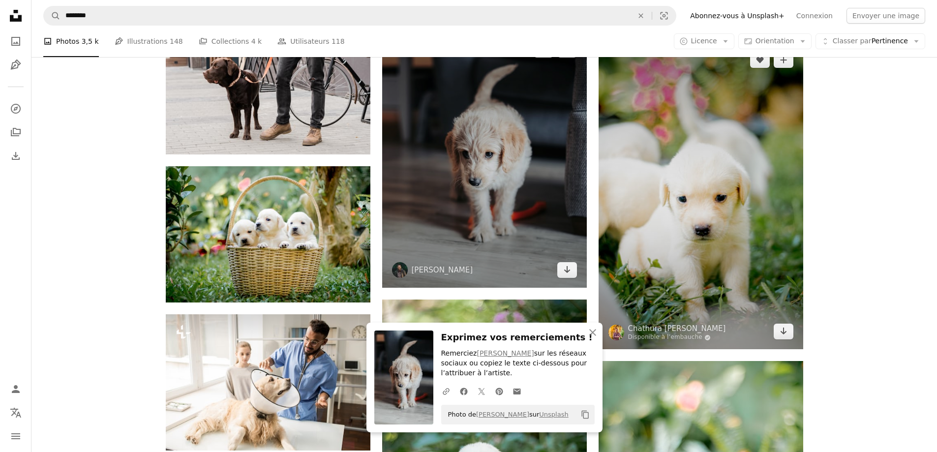
scroll to position [9003, 0]
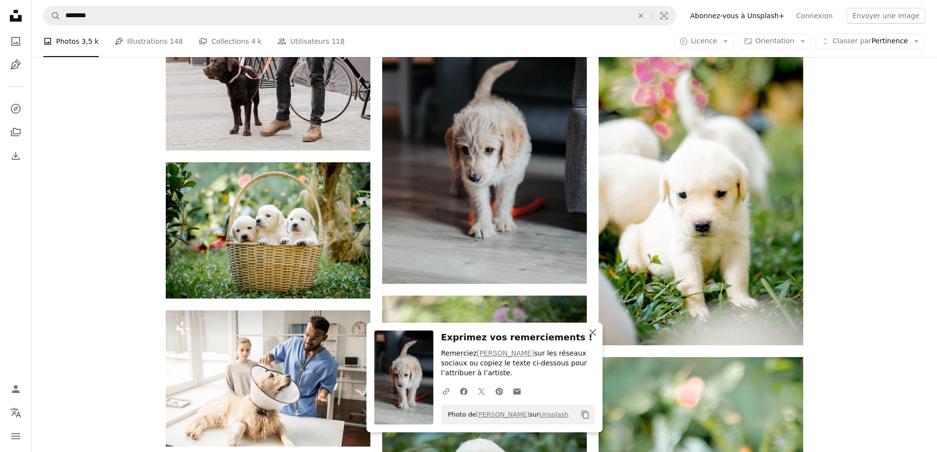
drag, startPoint x: 592, startPoint y: 335, endPoint x: 601, endPoint y: 327, distance: 11.5
click at [592, 335] on icon "An X shape" at bounding box center [593, 333] width 12 height 12
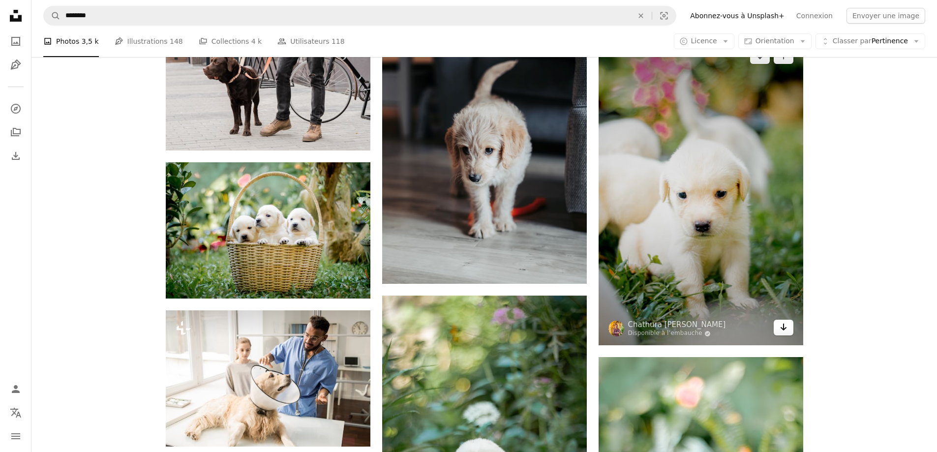
click at [782, 330] on icon "Arrow pointing down" at bounding box center [784, 327] width 8 height 12
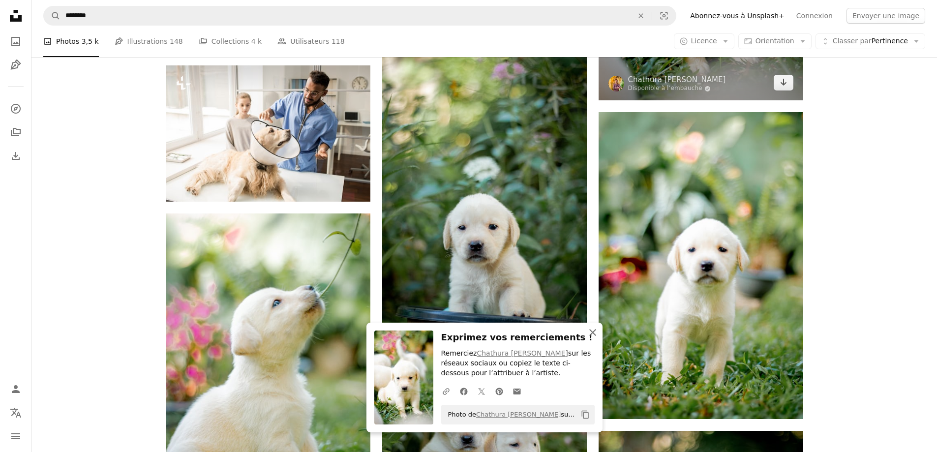
scroll to position [9249, 0]
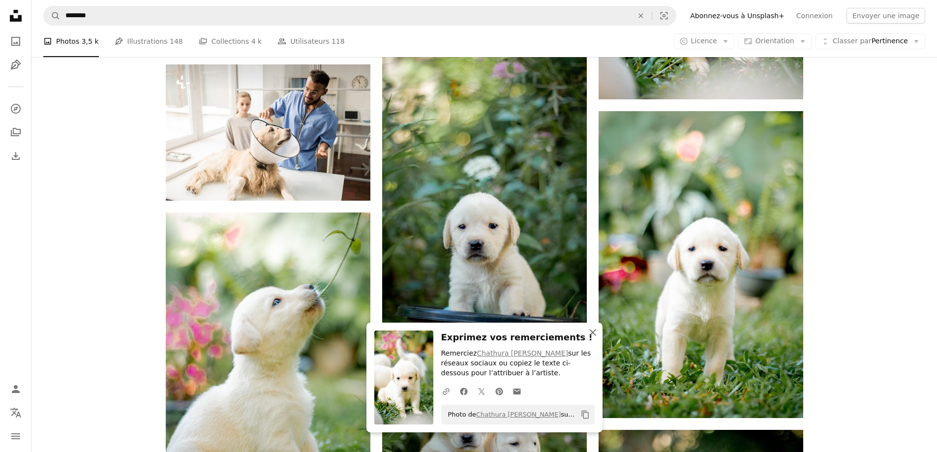
click at [596, 335] on icon "button" at bounding box center [592, 332] width 7 height 7
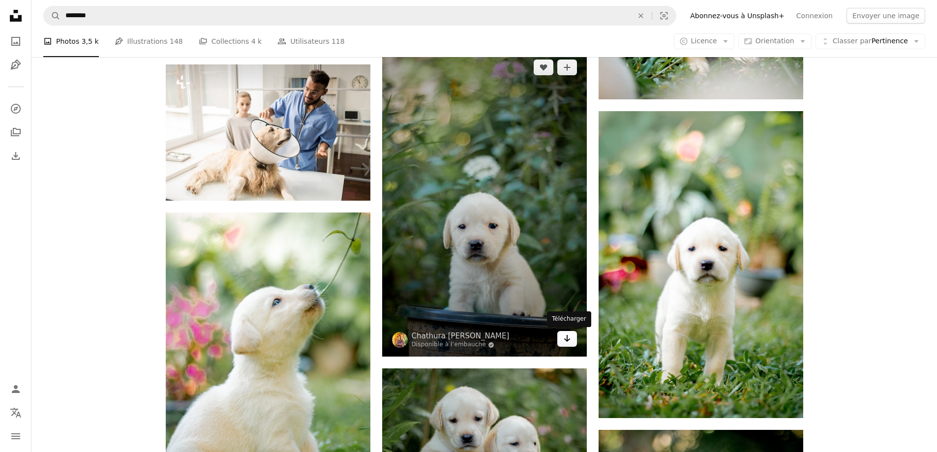
click at [570, 336] on icon "Arrow pointing down" at bounding box center [567, 339] width 8 height 12
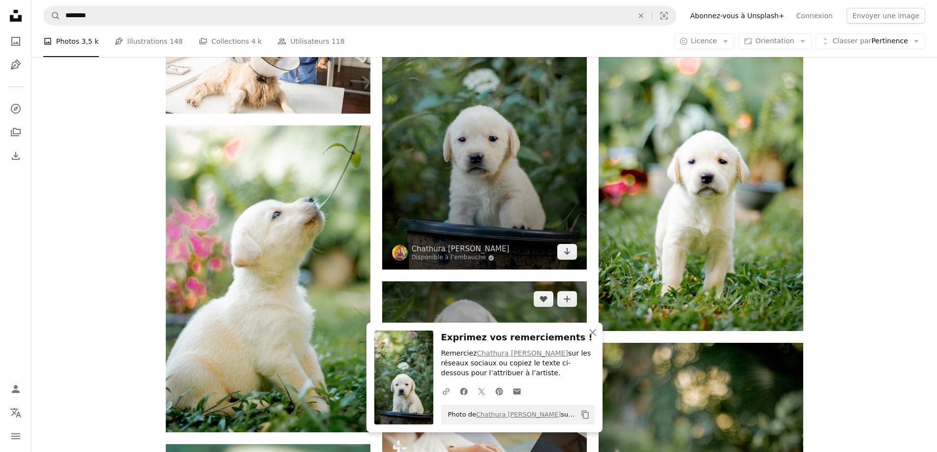
scroll to position [9397, 0]
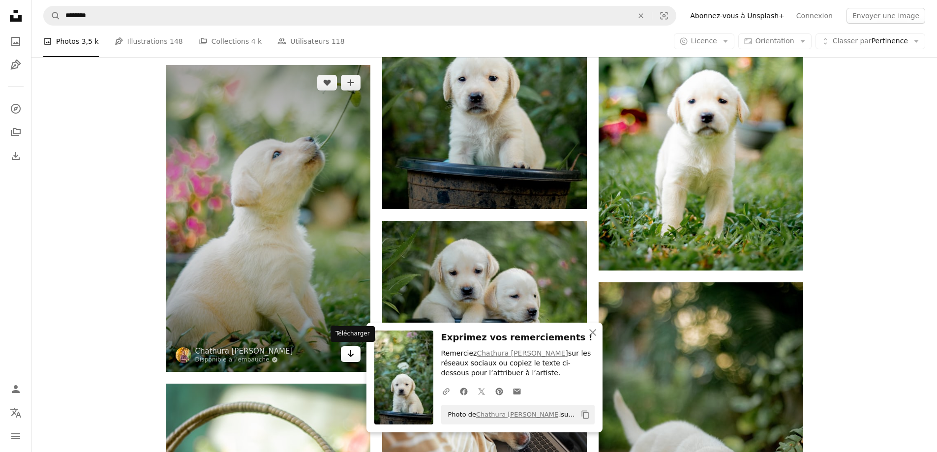
click at [348, 354] on icon "Télécharger" at bounding box center [350, 353] width 6 height 7
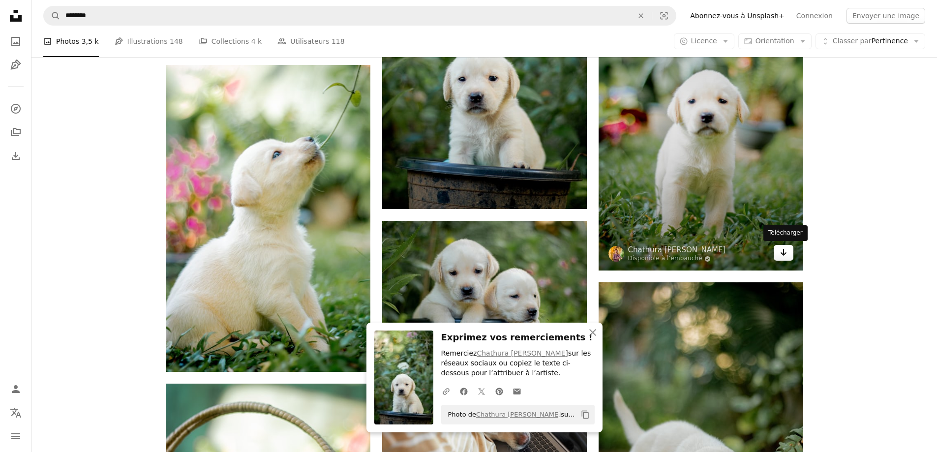
click at [785, 257] on icon "Arrow pointing down" at bounding box center [784, 252] width 8 height 12
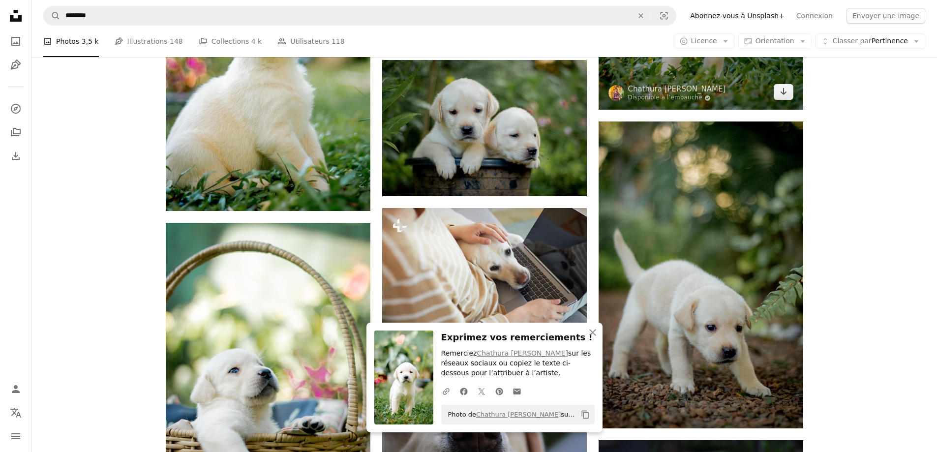
scroll to position [9643, 0]
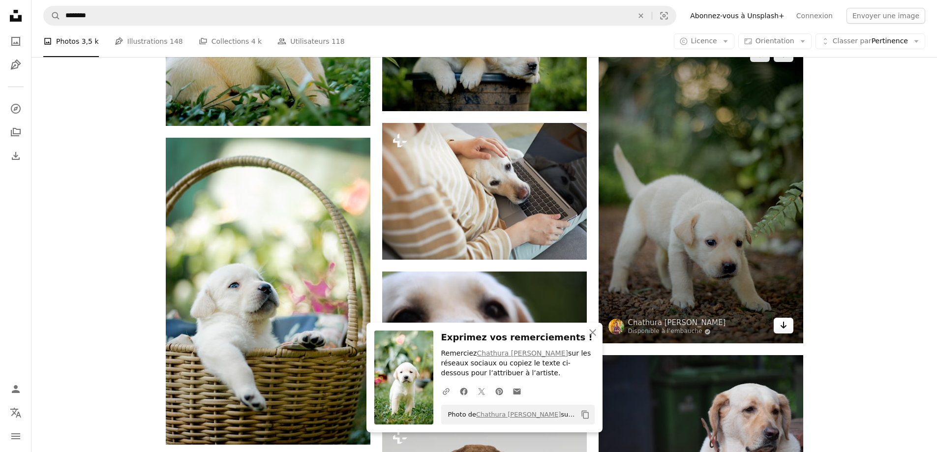
click at [787, 329] on icon "Arrow pointing down" at bounding box center [784, 325] width 8 height 12
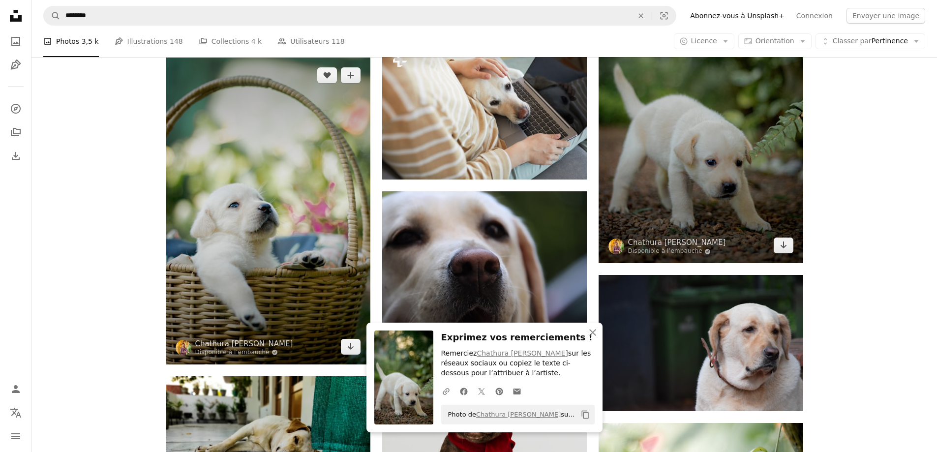
scroll to position [9741, 0]
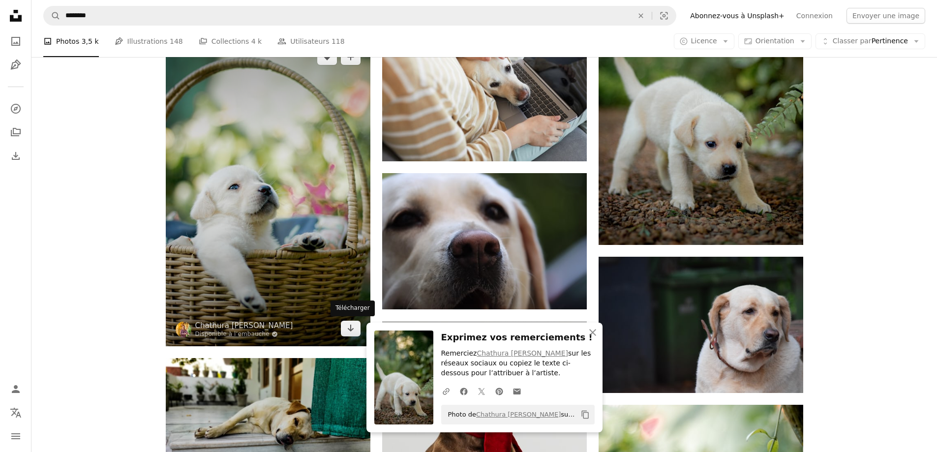
drag, startPoint x: 352, startPoint y: 327, endPoint x: 415, endPoint y: 325, distance: 63.0
click at [352, 327] on icon "Arrow pointing down" at bounding box center [351, 328] width 8 height 12
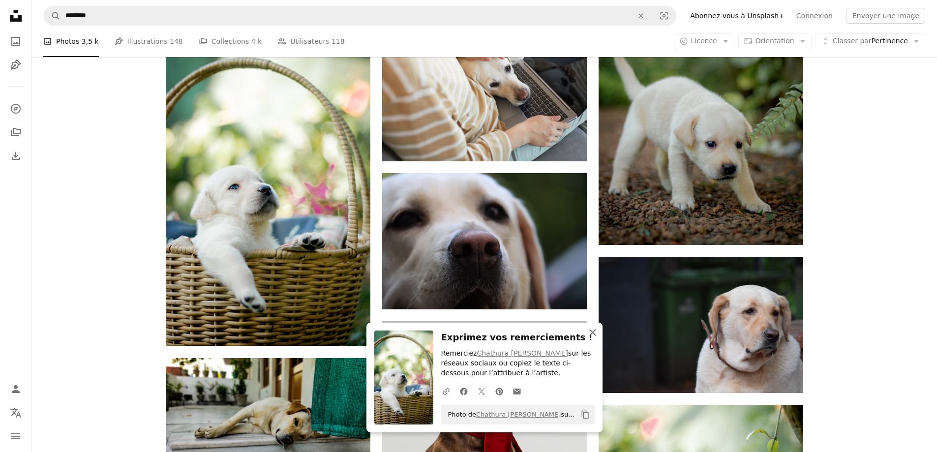
click at [596, 333] on icon "An X shape" at bounding box center [593, 333] width 12 height 12
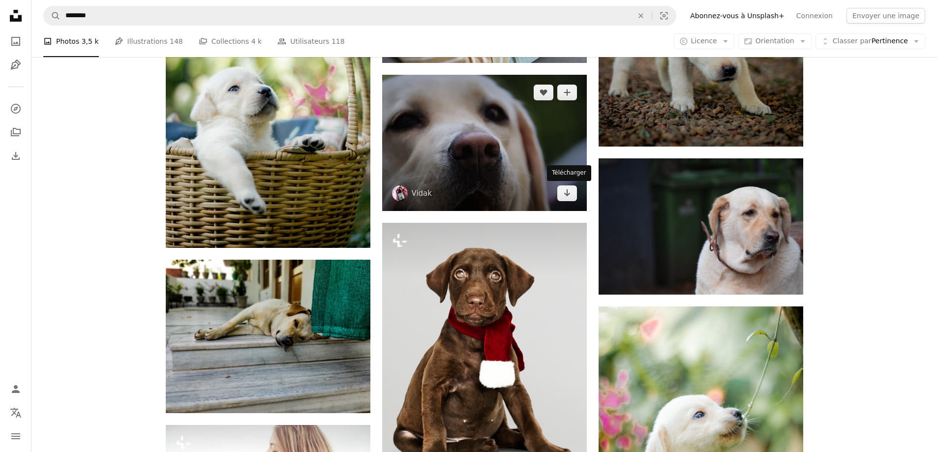
drag, startPoint x: 563, startPoint y: 196, endPoint x: 555, endPoint y: 198, distance: 8.1
click at [563, 196] on icon "Arrow pointing down" at bounding box center [567, 193] width 8 height 12
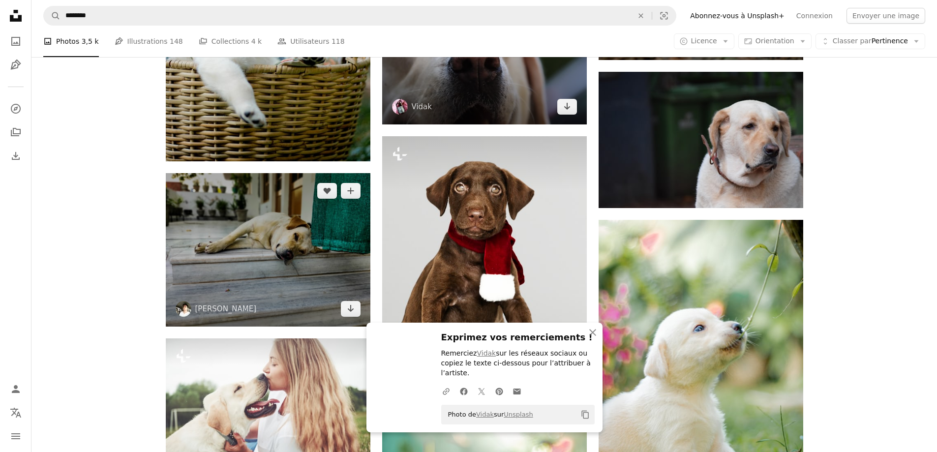
scroll to position [9938, 0]
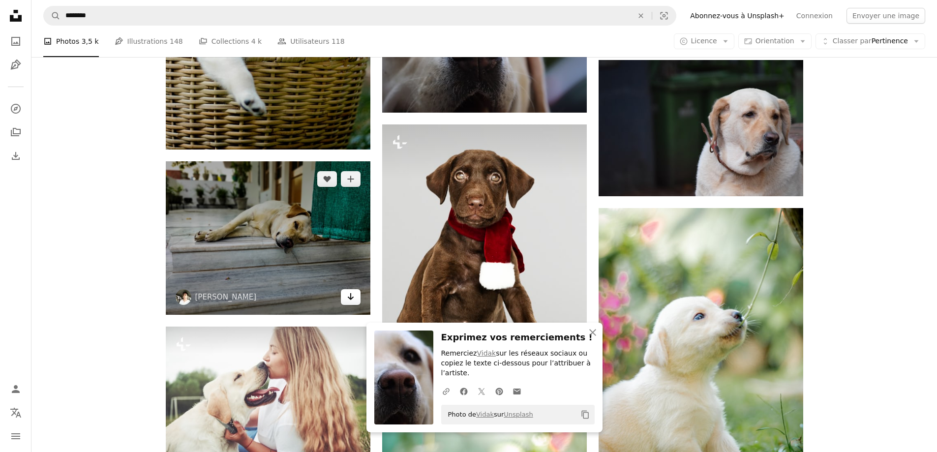
click at [347, 295] on icon "Arrow pointing down" at bounding box center [351, 297] width 8 height 12
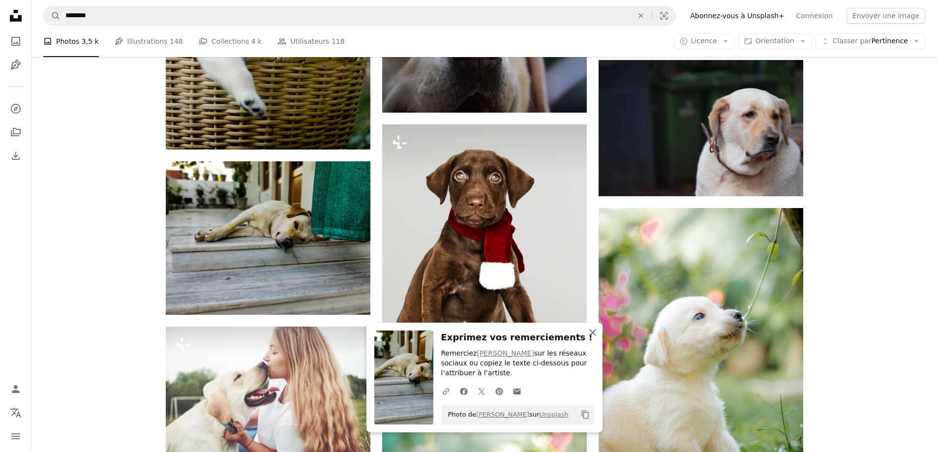
drag, startPoint x: 593, startPoint y: 336, endPoint x: 570, endPoint y: 325, distance: 25.8
click at [593, 336] on icon "An X shape" at bounding box center [593, 333] width 12 height 12
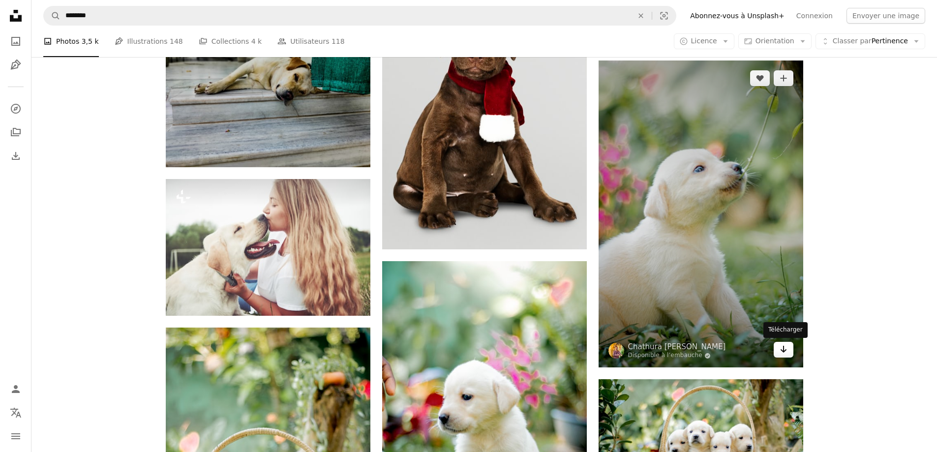
click at [782, 352] on icon "Arrow pointing down" at bounding box center [784, 349] width 8 height 12
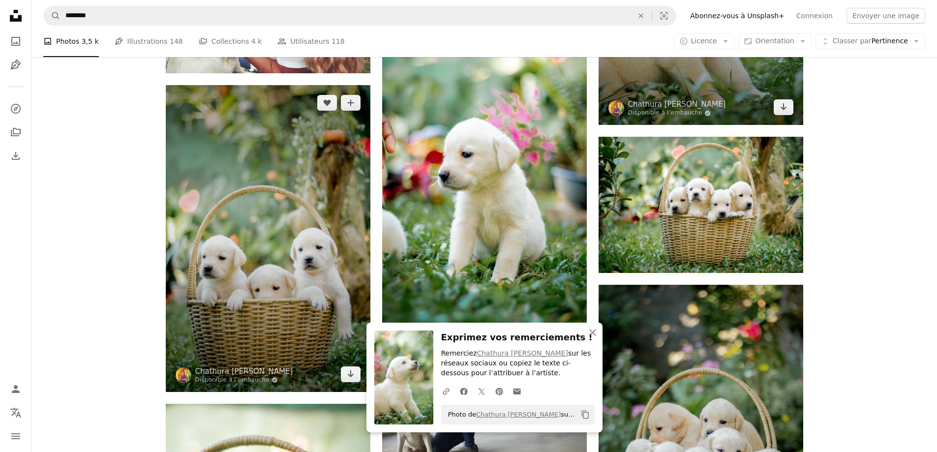
scroll to position [10332, 0]
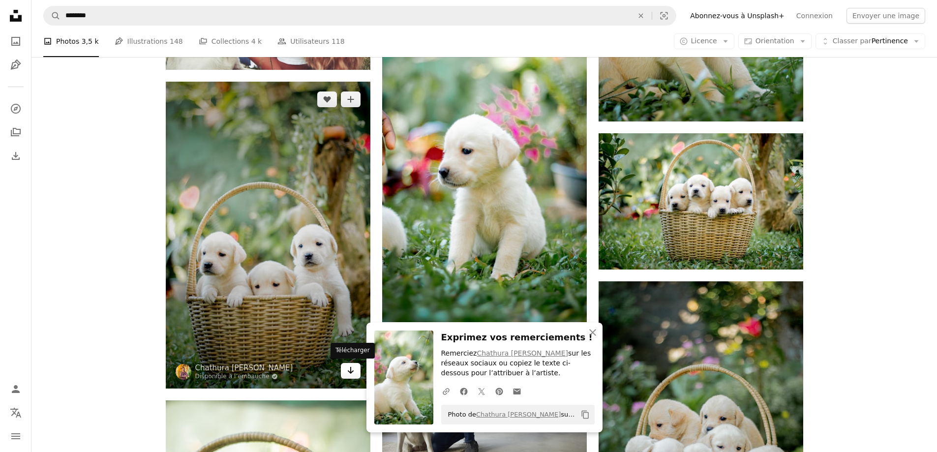
click at [345, 371] on link "Arrow pointing down" at bounding box center [351, 371] width 20 height 16
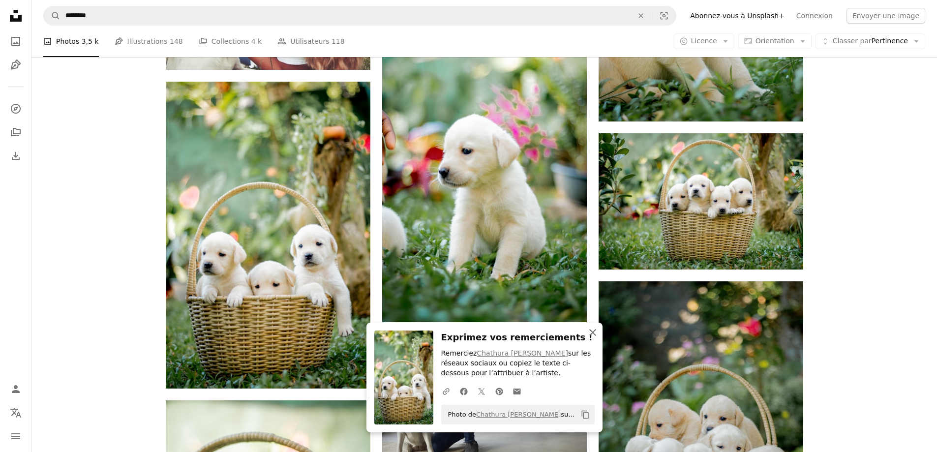
click at [597, 336] on icon "An X shape" at bounding box center [593, 333] width 12 height 12
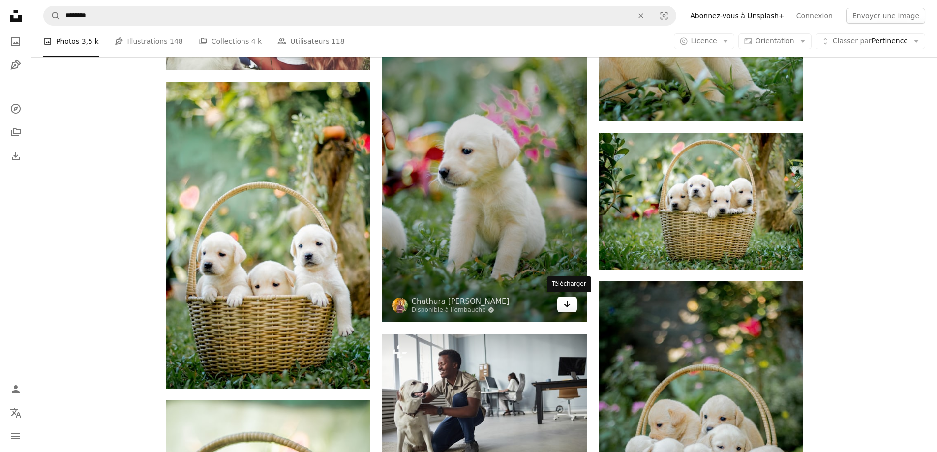
click at [566, 302] on icon "Arrow pointing down" at bounding box center [567, 304] width 8 height 12
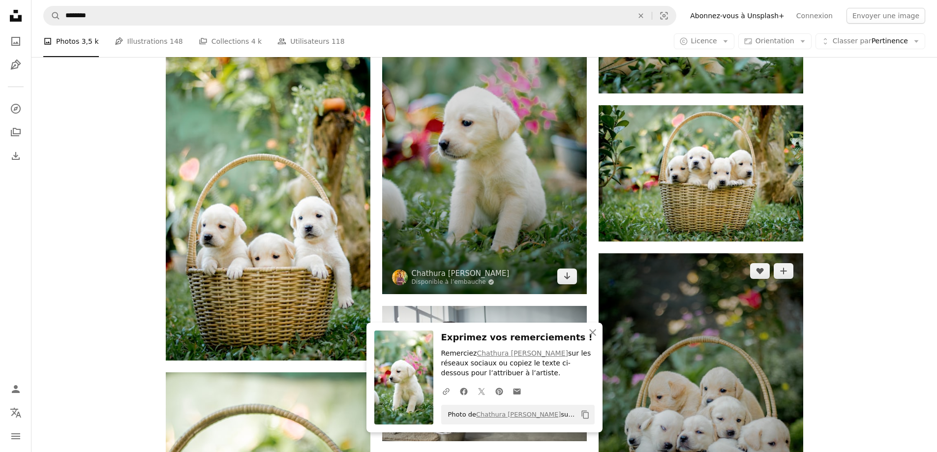
scroll to position [10528, 0]
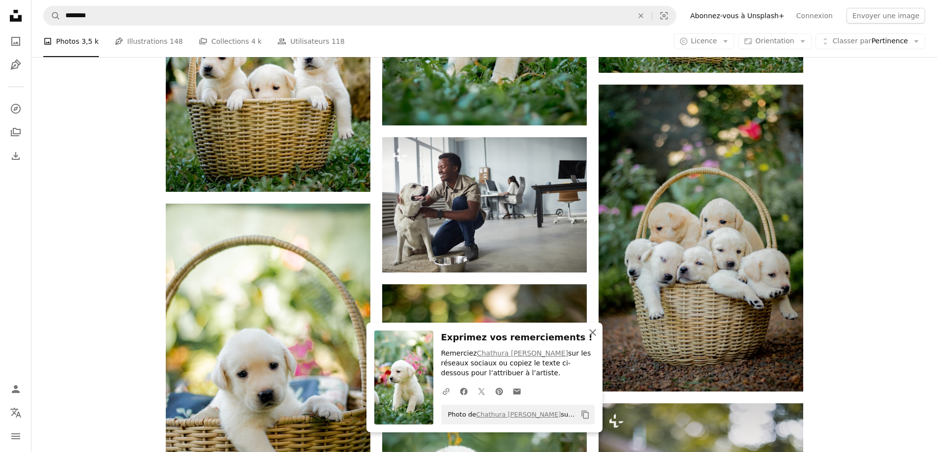
click at [591, 335] on icon "An X shape" at bounding box center [593, 333] width 12 height 12
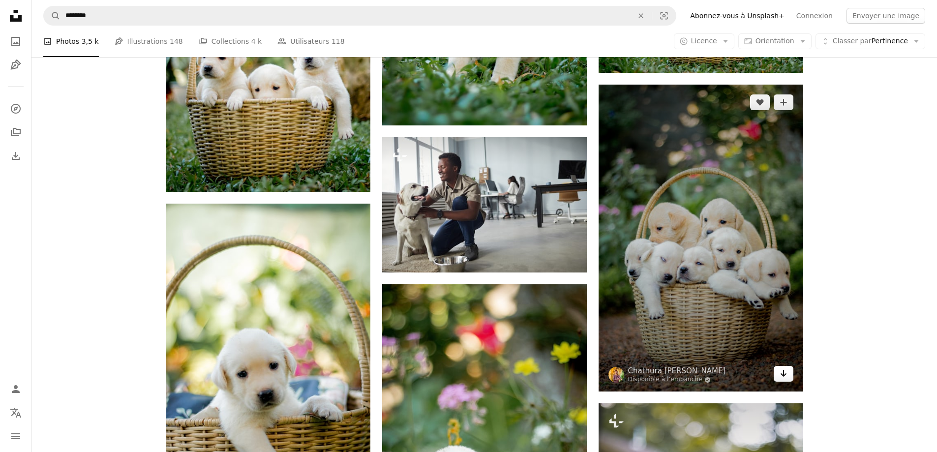
click at [786, 376] on icon "Arrow pointing down" at bounding box center [784, 374] width 8 height 12
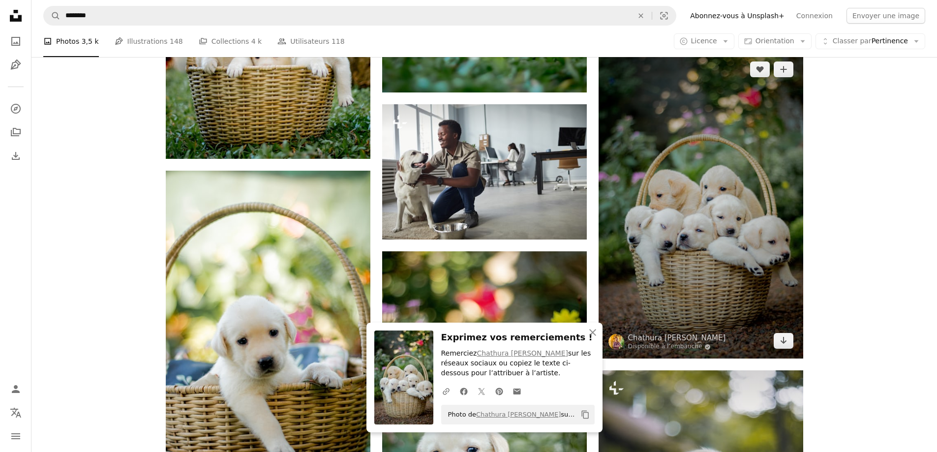
scroll to position [10725, 0]
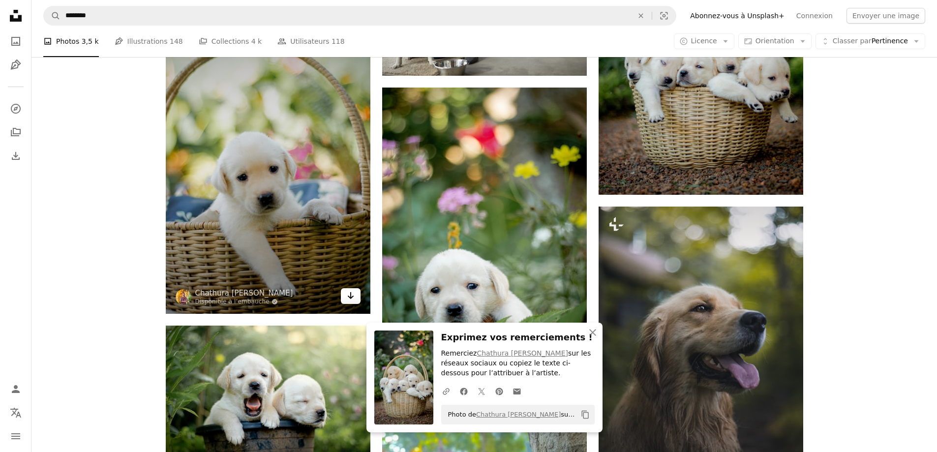
click at [354, 300] on icon "Arrow pointing down" at bounding box center [351, 296] width 8 height 12
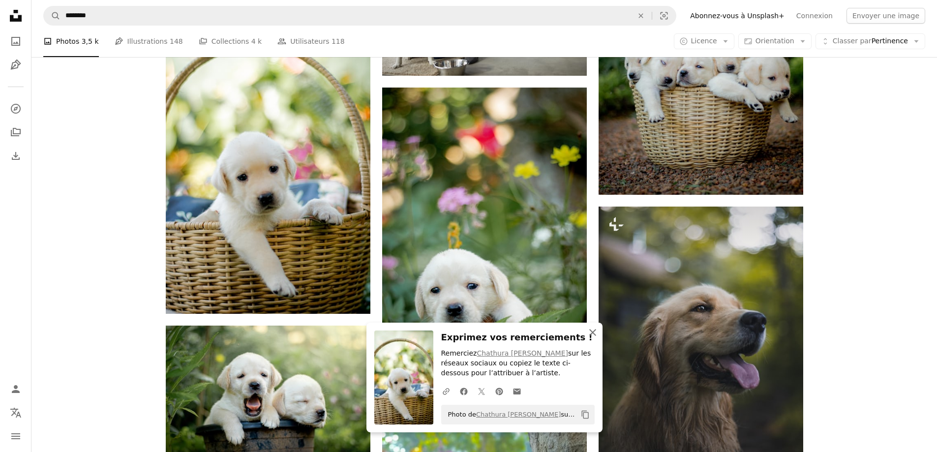
click at [593, 333] on icon "button" at bounding box center [592, 332] width 7 height 7
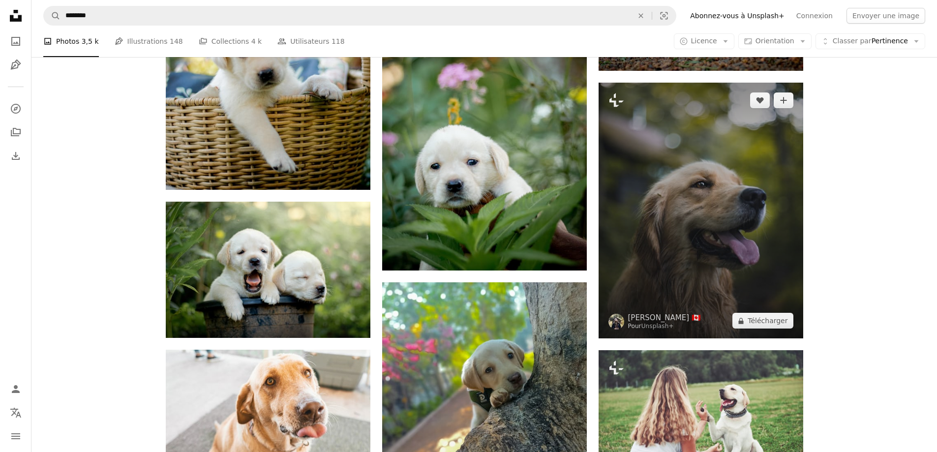
scroll to position [10922, 0]
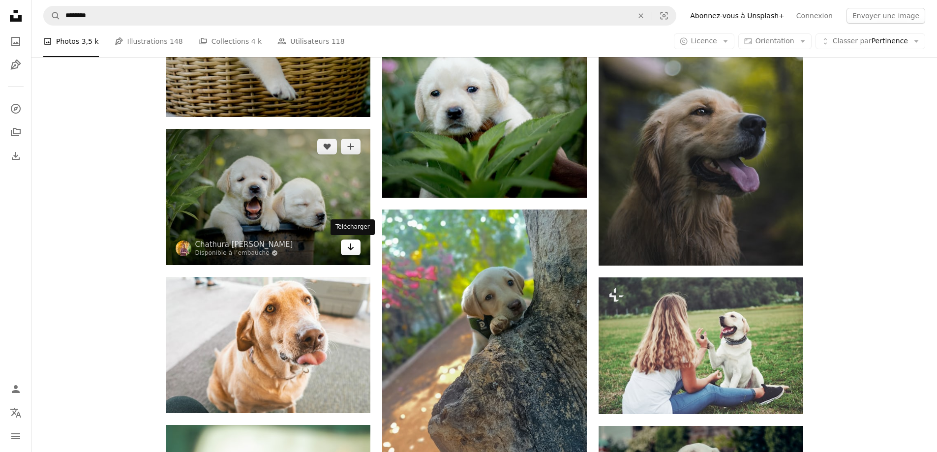
click at [349, 252] on icon "Arrow pointing down" at bounding box center [351, 247] width 8 height 12
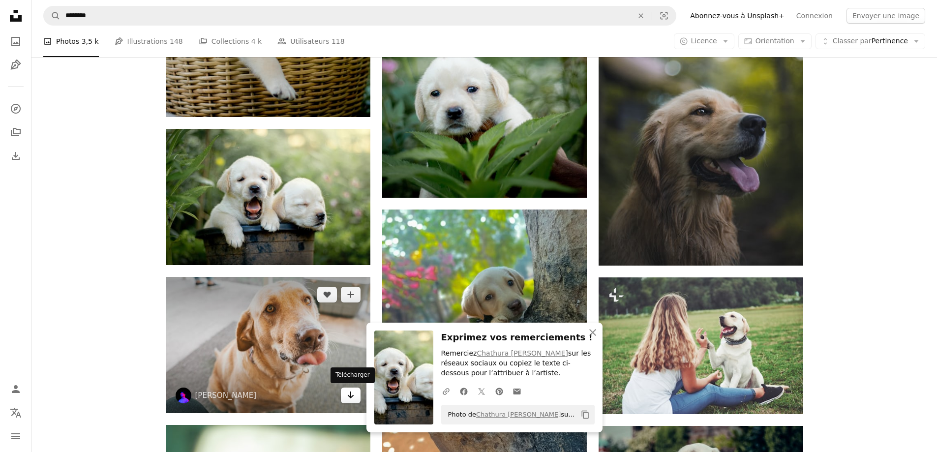
click at [347, 394] on icon "Arrow pointing down" at bounding box center [351, 395] width 8 height 12
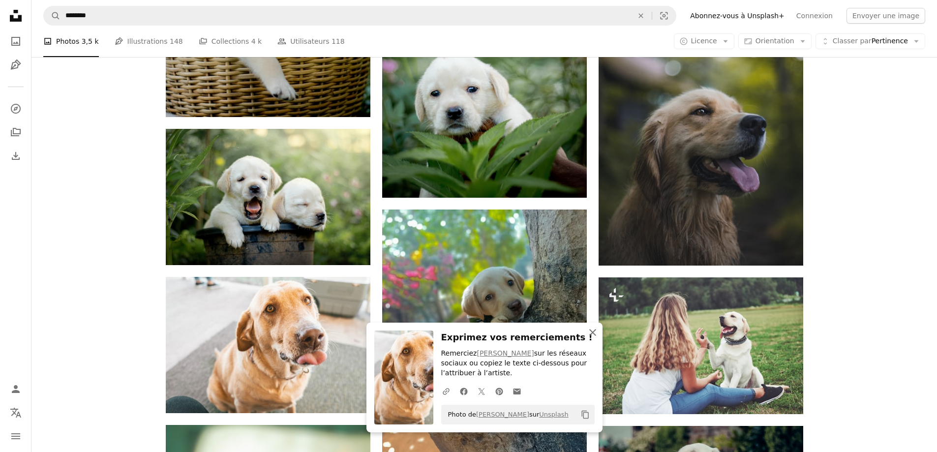
click at [596, 334] on icon "An X shape" at bounding box center [593, 333] width 12 height 12
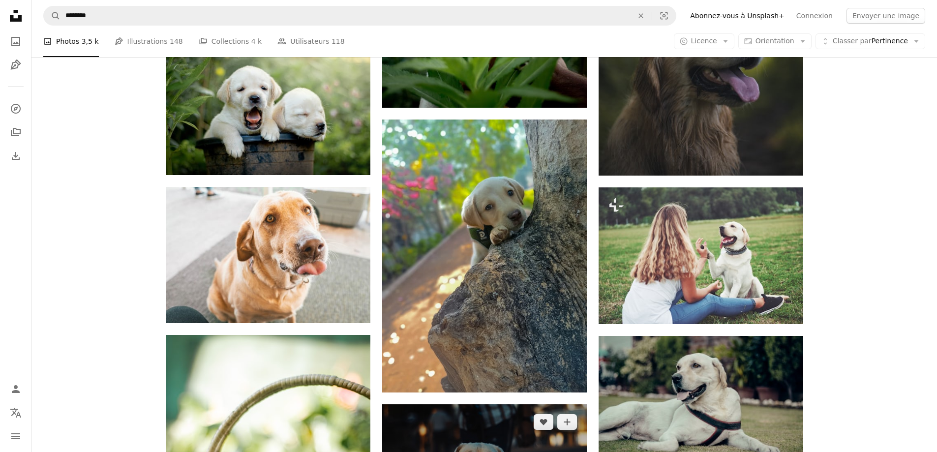
scroll to position [11070, 0]
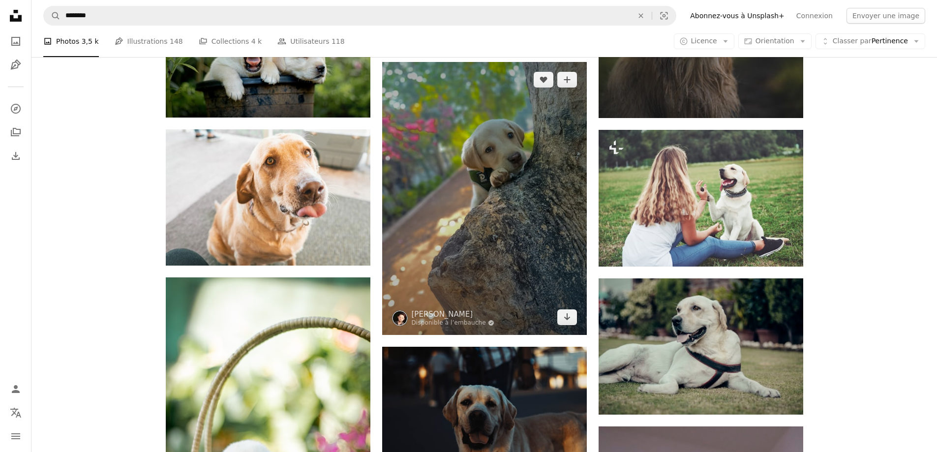
click at [569, 325] on img at bounding box center [484, 198] width 205 height 273
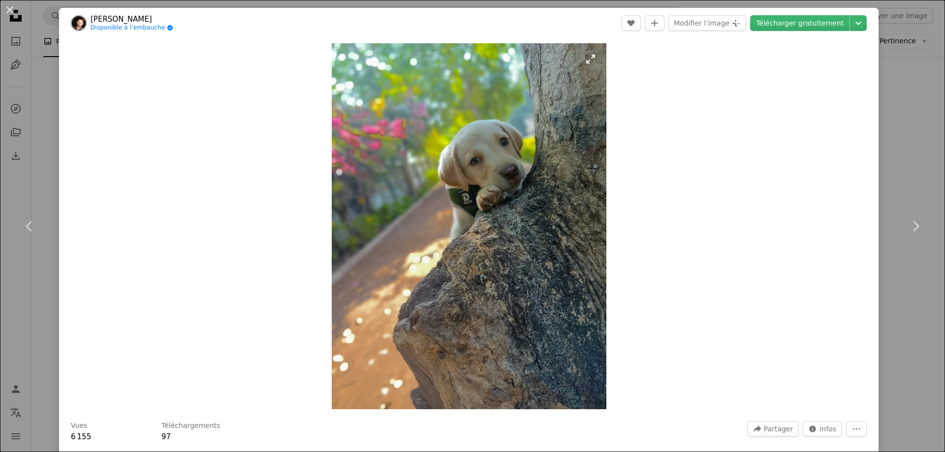
click at [908, 202] on link "Chevron right" at bounding box center [915, 226] width 59 height 94
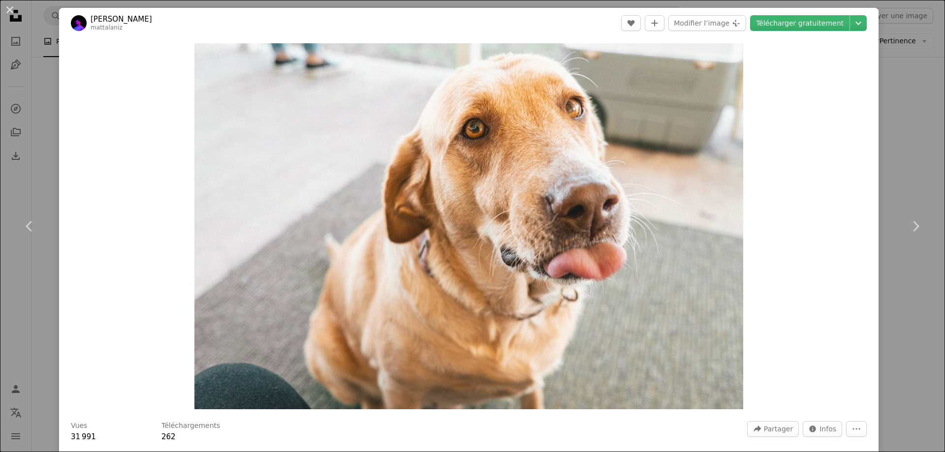
click at [907, 147] on div "An X shape Chevron left Chevron right [PERSON_NAME] mattalaniz A heart A plus s…" at bounding box center [472, 226] width 945 height 452
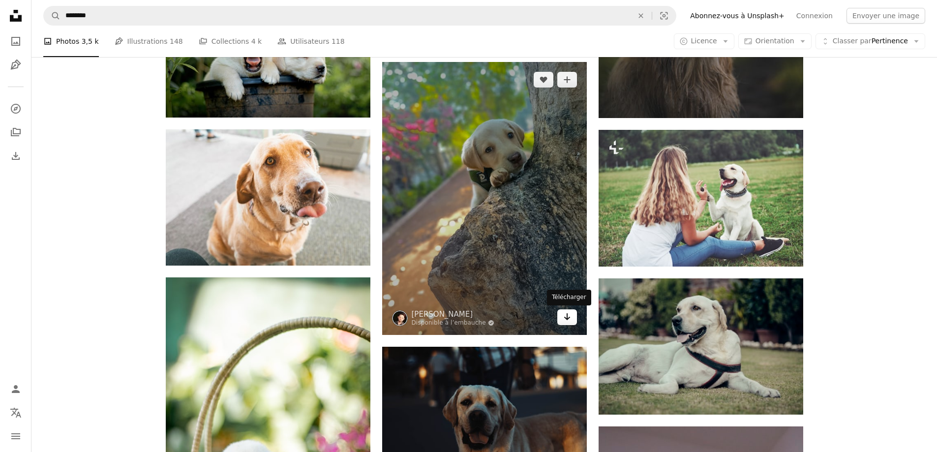
click at [566, 320] on icon "Arrow pointing down" at bounding box center [567, 317] width 8 height 12
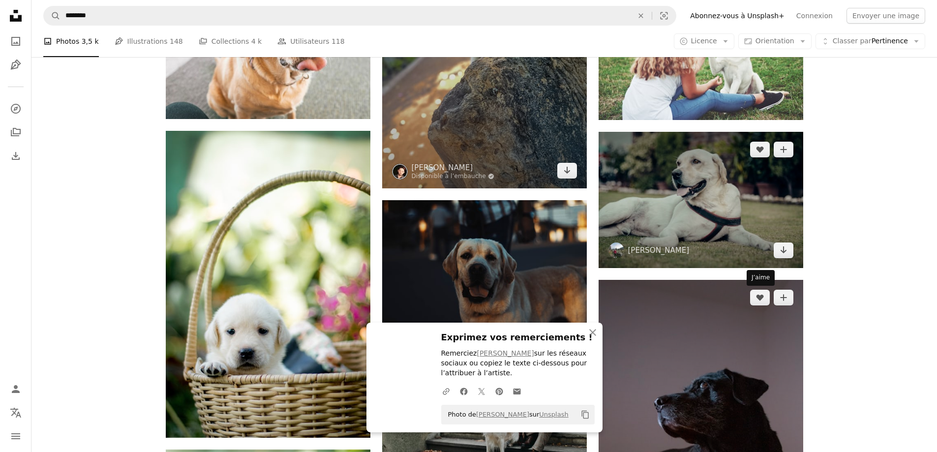
scroll to position [11217, 0]
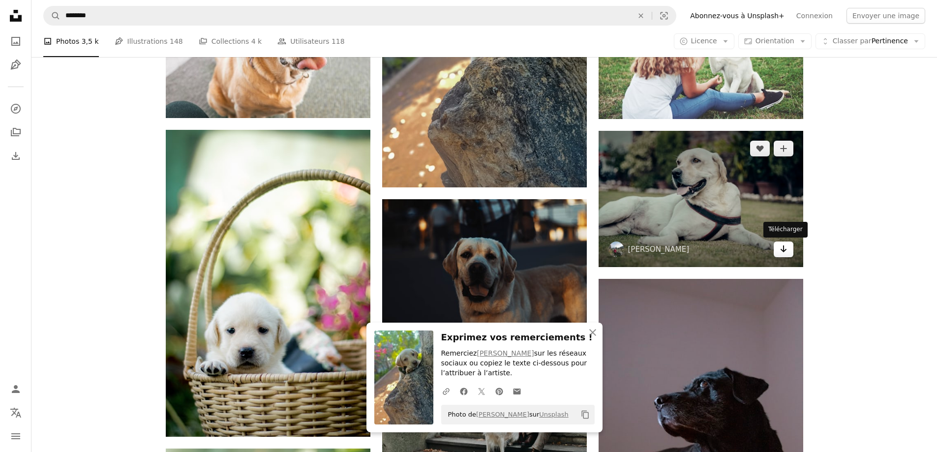
drag, startPoint x: 790, startPoint y: 256, endPoint x: 783, endPoint y: 253, distance: 7.5
click at [788, 255] on link "Arrow pointing down" at bounding box center [784, 250] width 20 height 16
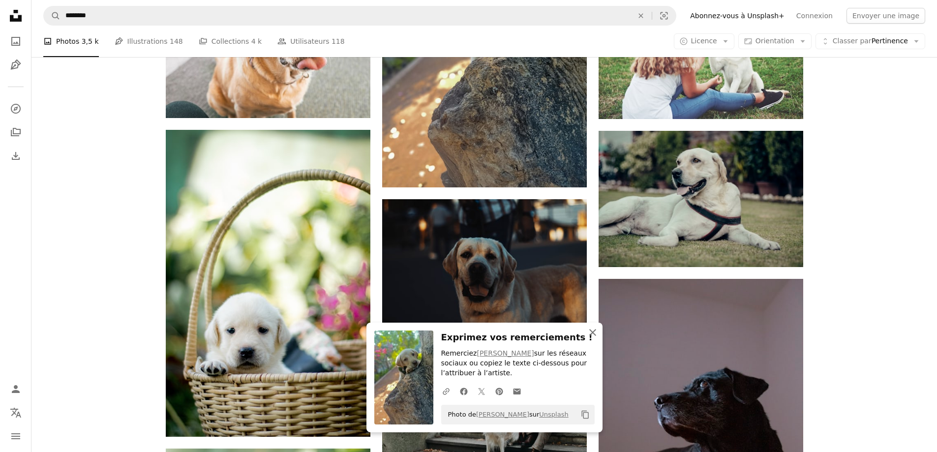
click at [589, 337] on icon "An X shape" at bounding box center [593, 333] width 12 height 12
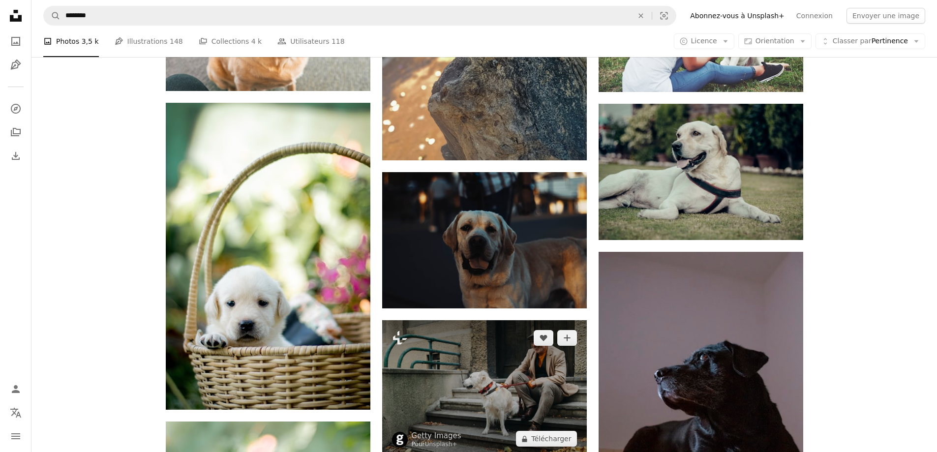
scroll to position [11414, 0]
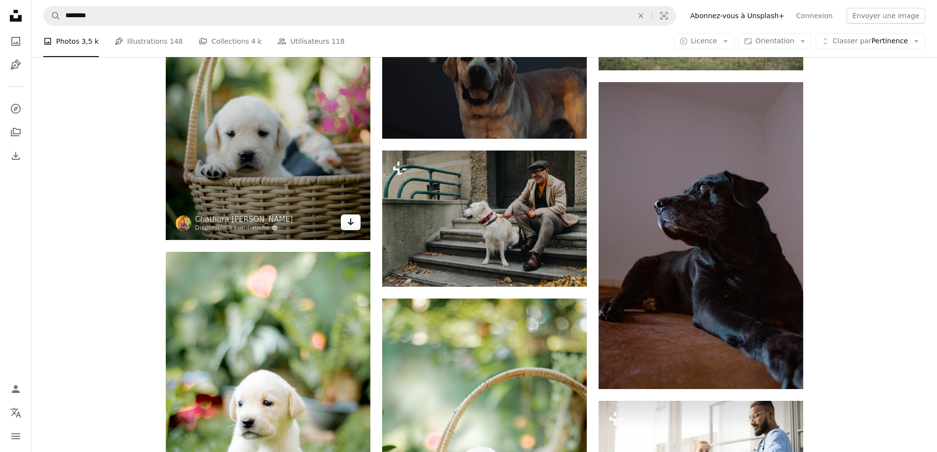
click at [352, 225] on icon "Arrow pointing down" at bounding box center [351, 222] width 8 height 12
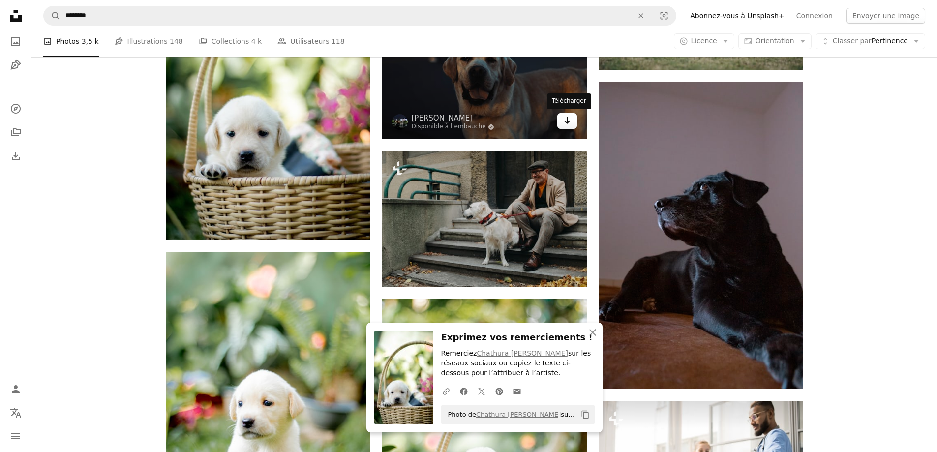
click at [566, 126] on link "Arrow pointing down" at bounding box center [567, 121] width 20 height 16
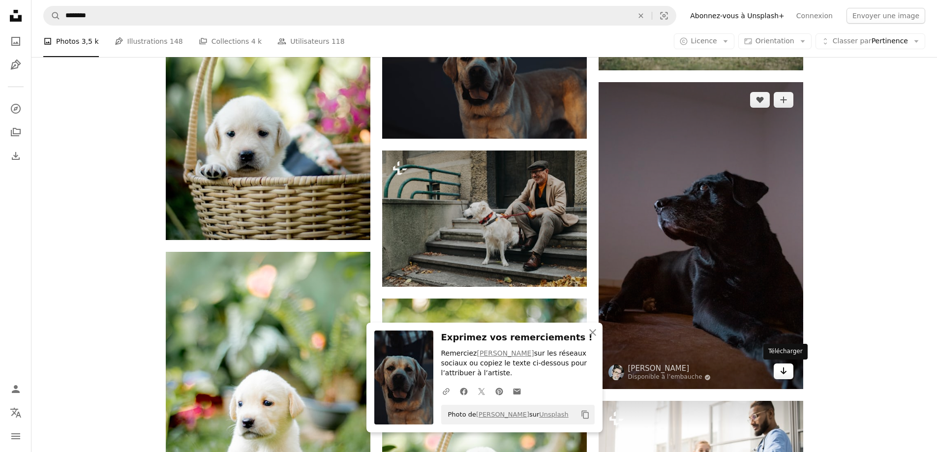
click at [788, 373] on link "Arrow pointing down" at bounding box center [784, 372] width 20 height 16
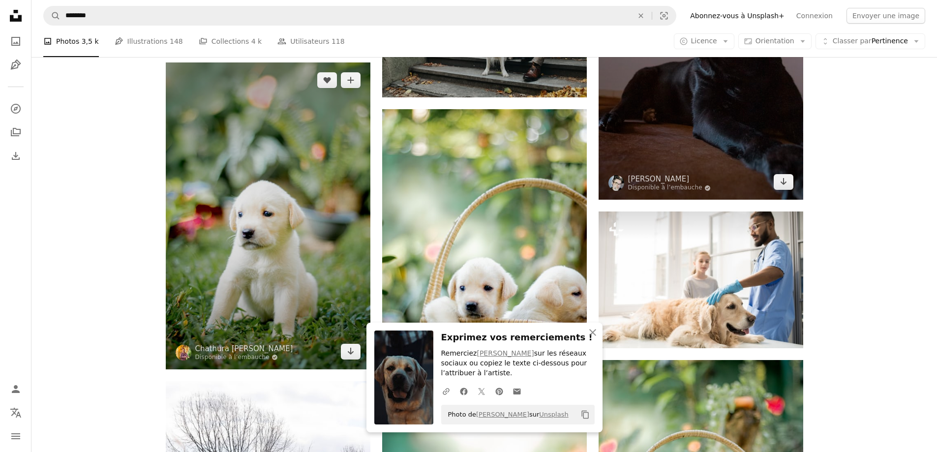
scroll to position [11611, 0]
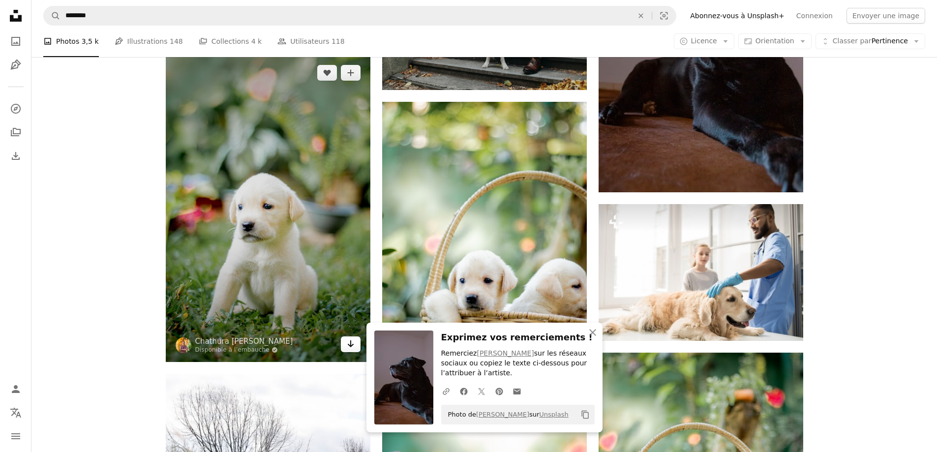
click at [349, 344] on icon "Arrow pointing down" at bounding box center [351, 344] width 8 height 12
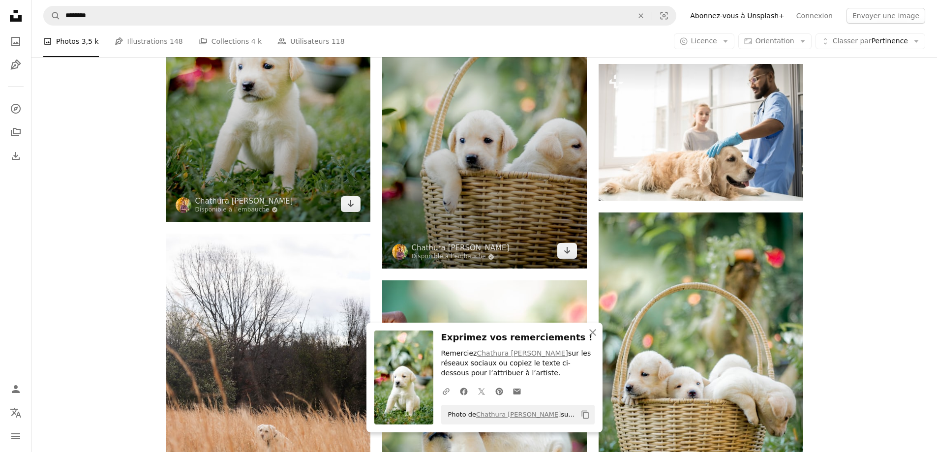
scroll to position [11758, 0]
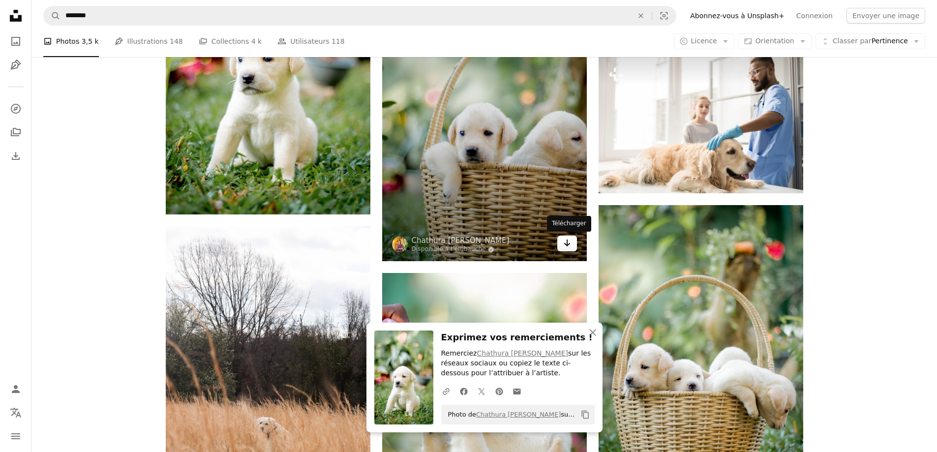
click at [565, 245] on icon "Arrow pointing down" at bounding box center [567, 243] width 8 height 12
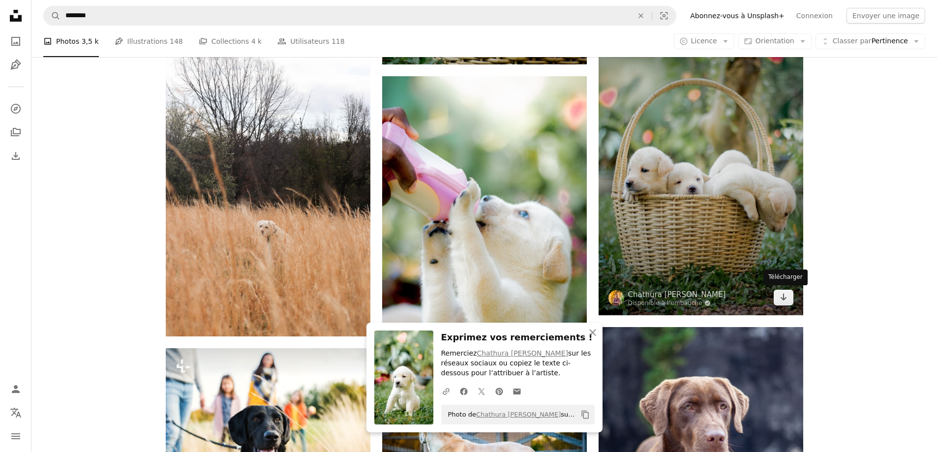
drag, startPoint x: 786, startPoint y: 300, endPoint x: 719, endPoint y: 282, distance: 69.3
click at [786, 300] on icon "Arrow pointing down" at bounding box center [784, 297] width 8 height 12
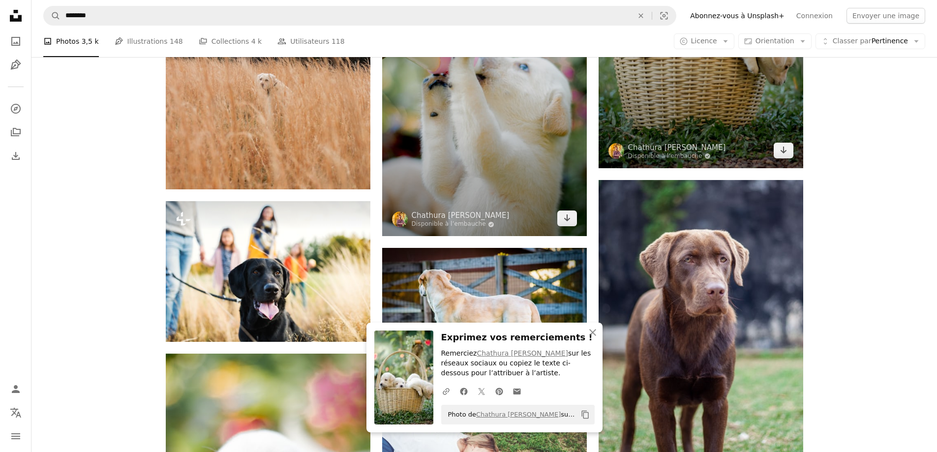
scroll to position [12103, 0]
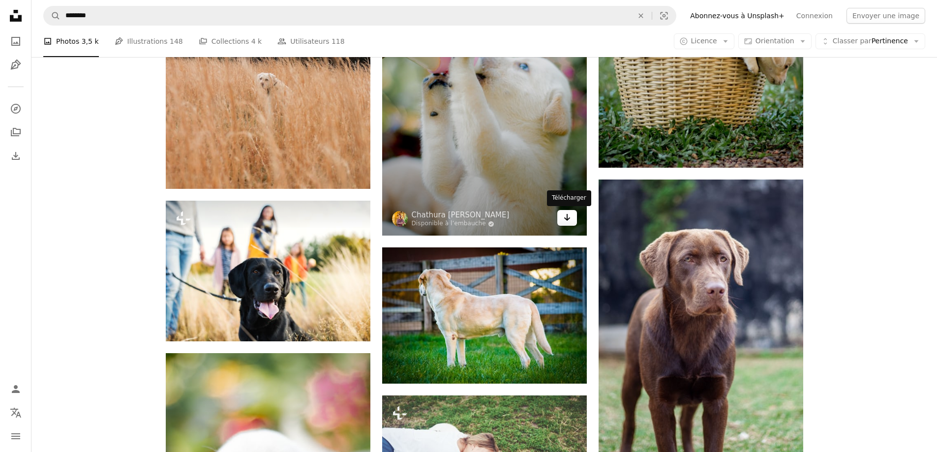
click at [563, 220] on icon "Arrow pointing down" at bounding box center [567, 218] width 8 height 12
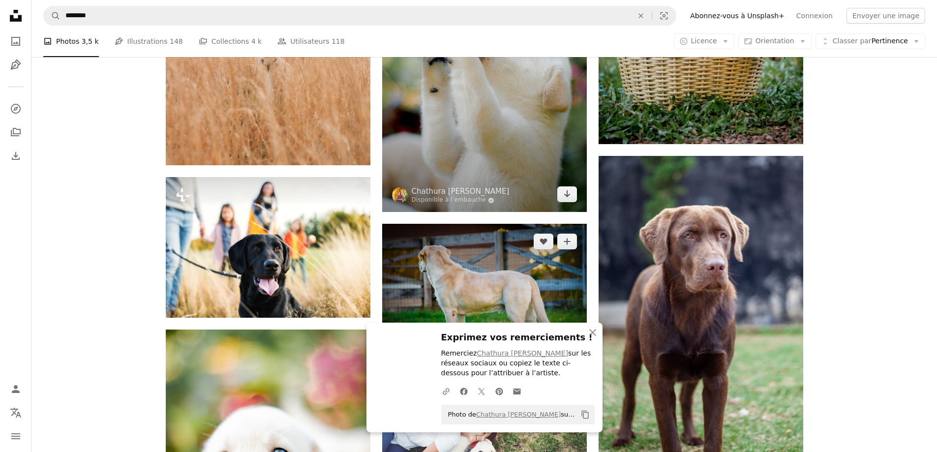
scroll to position [12250, 0]
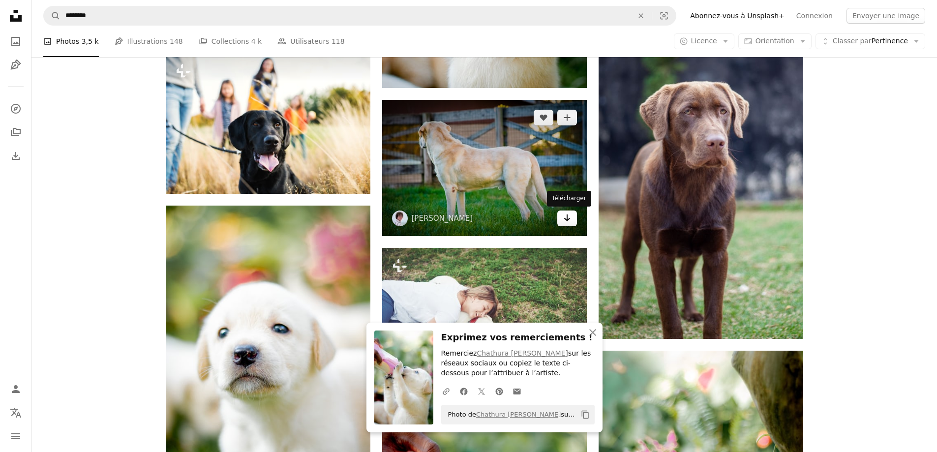
click at [570, 217] on icon "Arrow pointing down" at bounding box center [567, 218] width 8 height 12
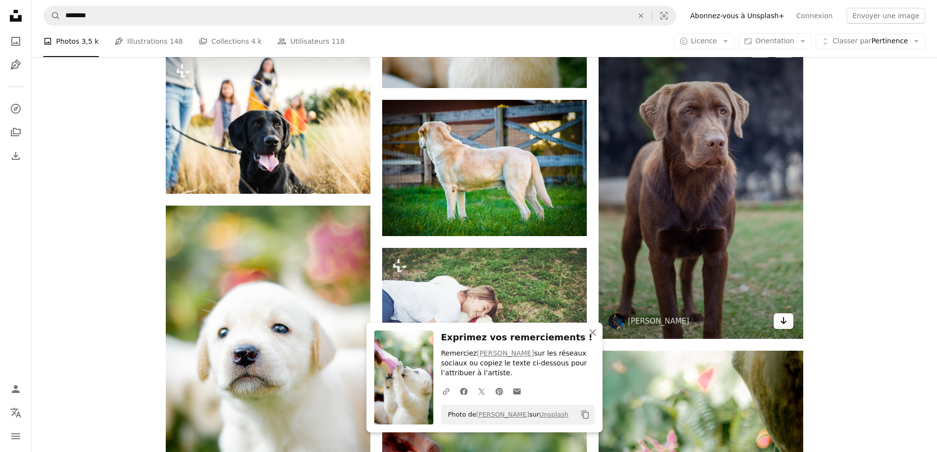
drag, startPoint x: 779, startPoint y: 319, endPoint x: 775, endPoint y: 313, distance: 6.8
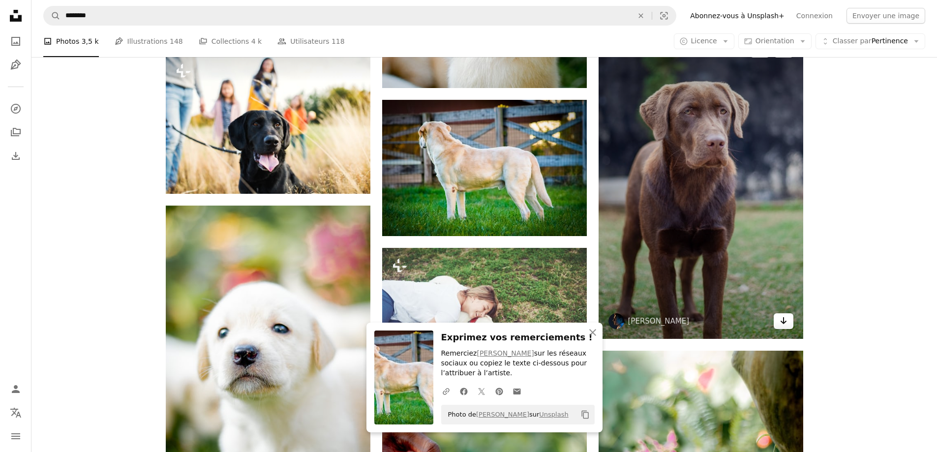
click at [779, 319] on link "Arrow pointing down" at bounding box center [784, 321] width 20 height 16
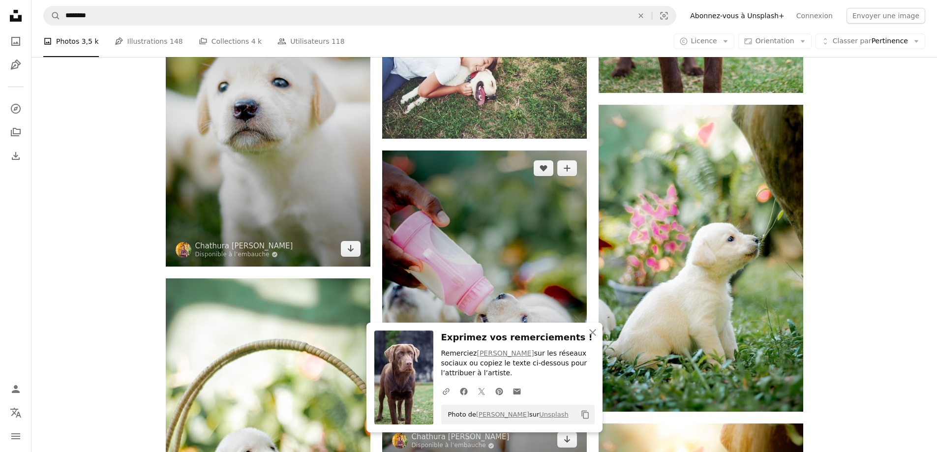
drag, startPoint x: 356, startPoint y: 248, endPoint x: 428, endPoint y: 245, distance: 71.9
click at [356, 248] on link "Arrow pointing down" at bounding box center [351, 249] width 20 height 16
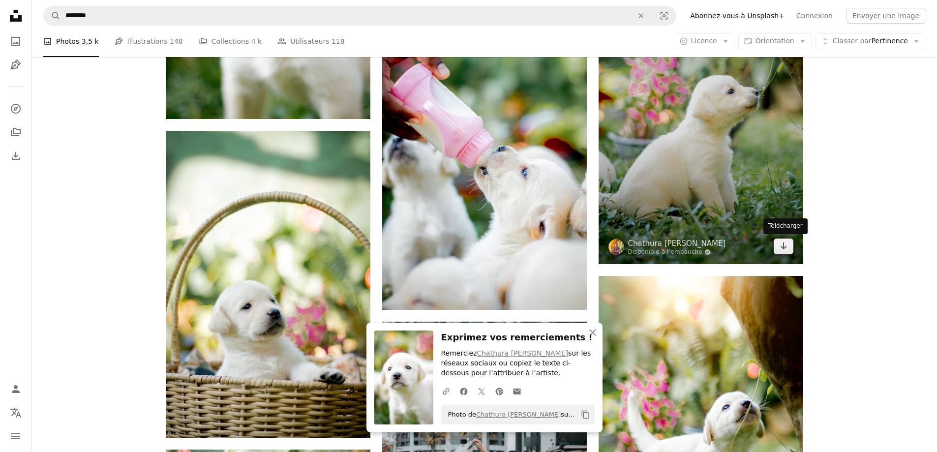
drag, startPoint x: 785, startPoint y: 245, endPoint x: 759, endPoint y: 245, distance: 26.6
click at [785, 245] on icon "Arrow pointing down" at bounding box center [784, 246] width 8 height 12
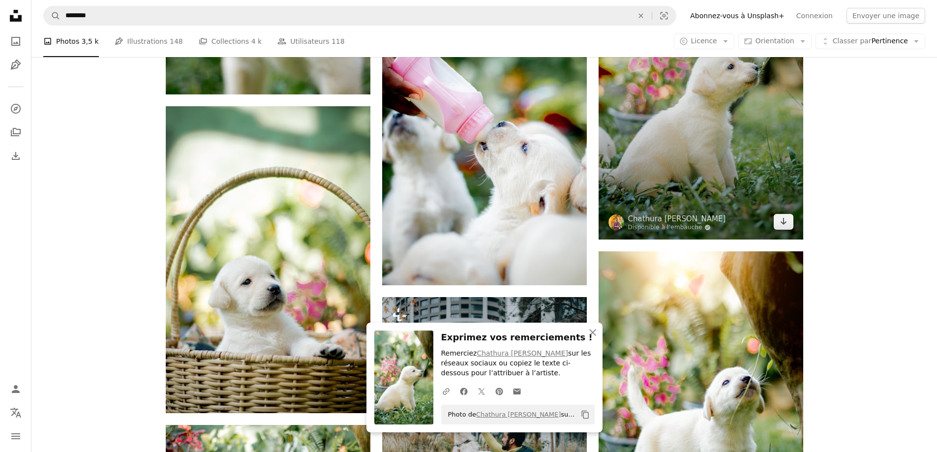
scroll to position [12742, 0]
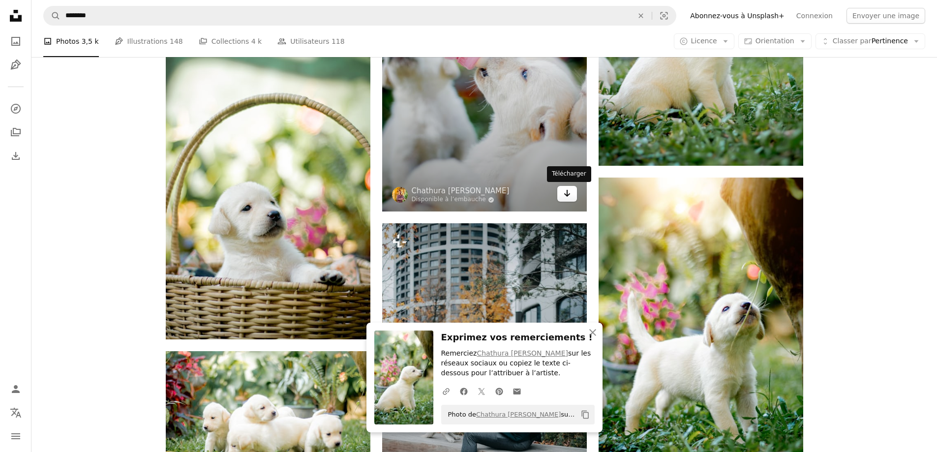
click at [570, 199] on link "Arrow pointing down" at bounding box center [567, 194] width 20 height 16
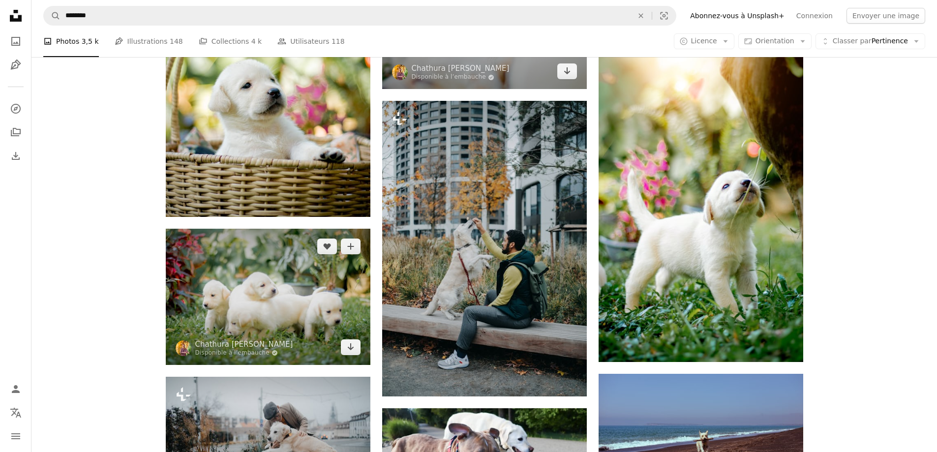
scroll to position [12890, 0]
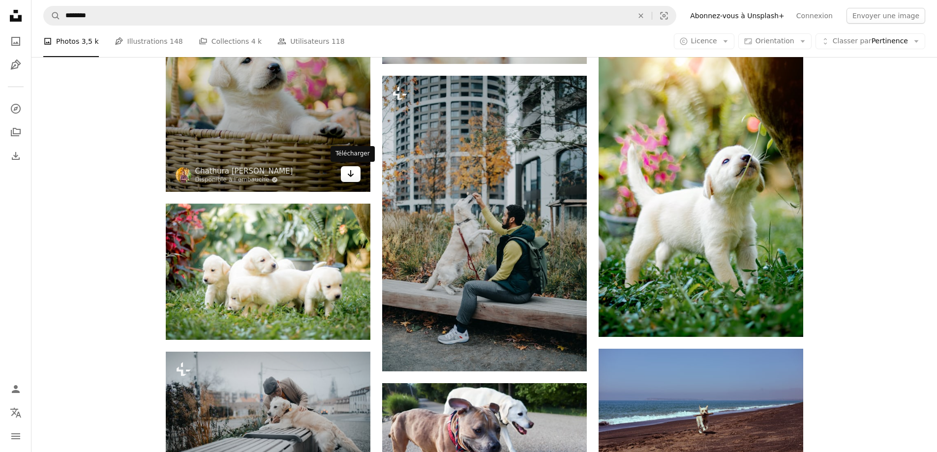
click at [352, 176] on icon "Télécharger" at bounding box center [350, 173] width 6 height 7
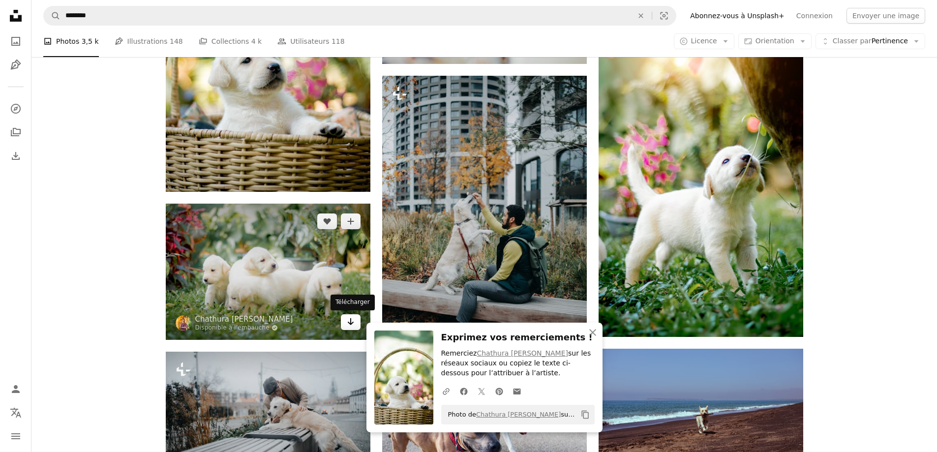
click at [347, 320] on icon "Arrow pointing down" at bounding box center [351, 322] width 8 height 12
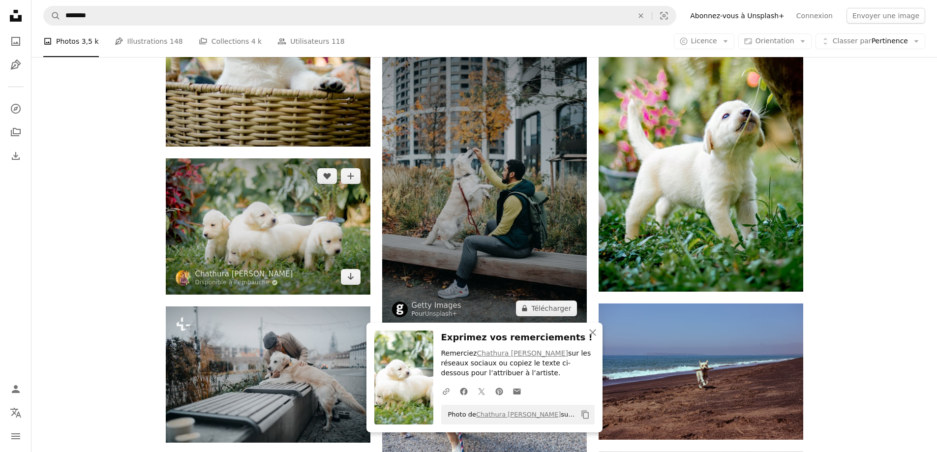
scroll to position [12939, 0]
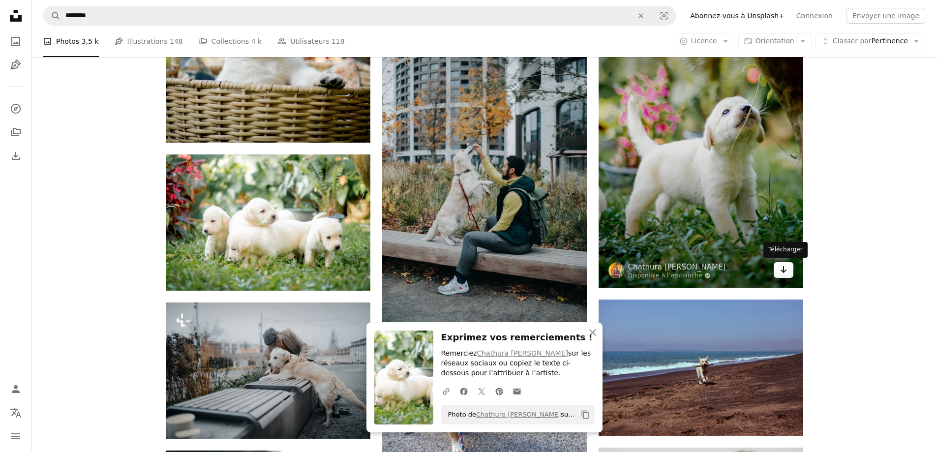
click at [777, 270] on link "Arrow pointing down" at bounding box center [784, 270] width 20 height 16
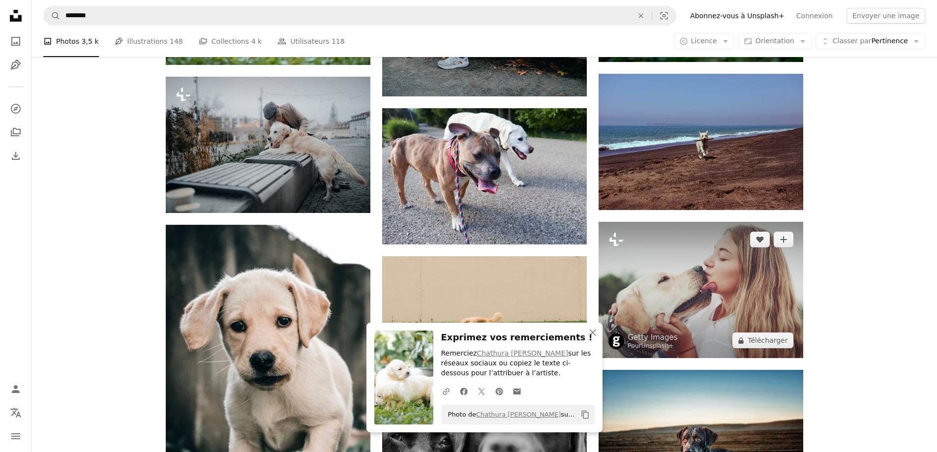
scroll to position [13185, 0]
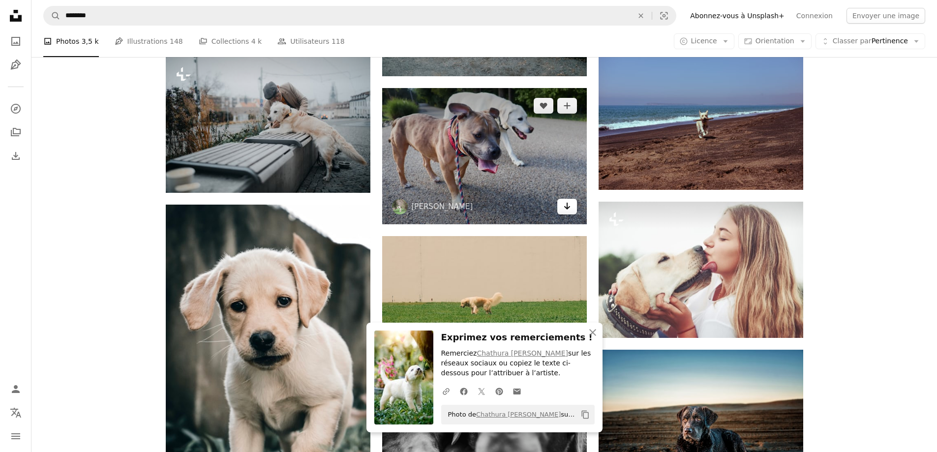
click at [559, 205] on link "Arrow pointing down" at bounding box center [567, 207] width 20 height 16
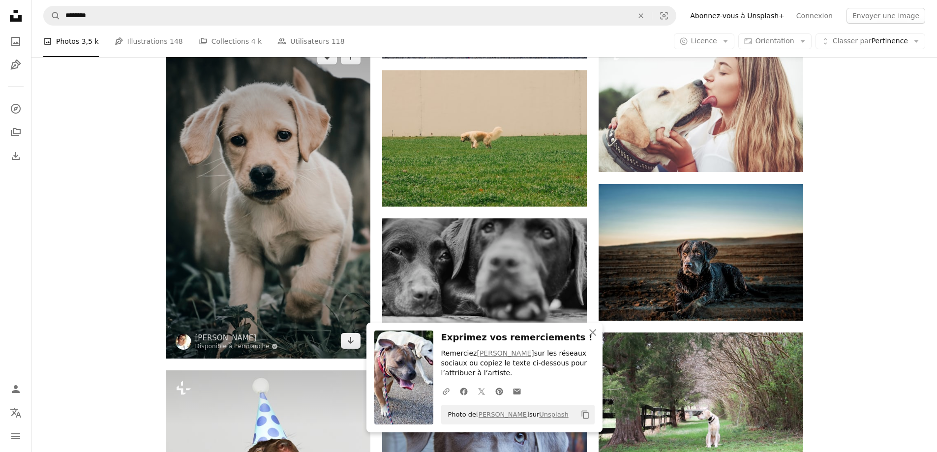
scroll to position [13382, 0]
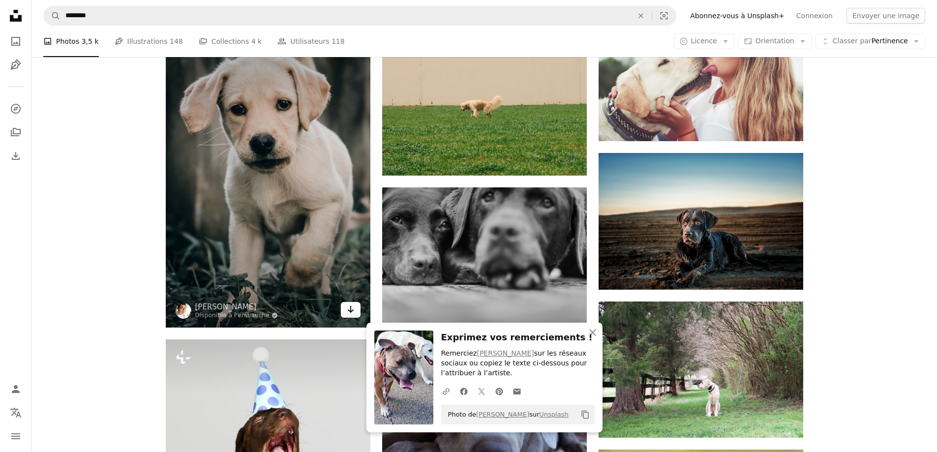
click at [353, 304] on link "Arrow pointing down" at bounding box center [351, 310] width 20 height 16
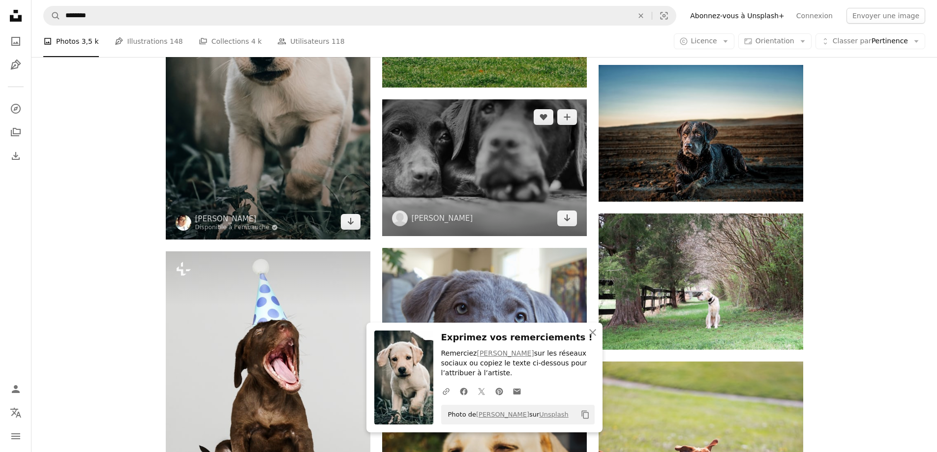
scroll to position [13480, 0]
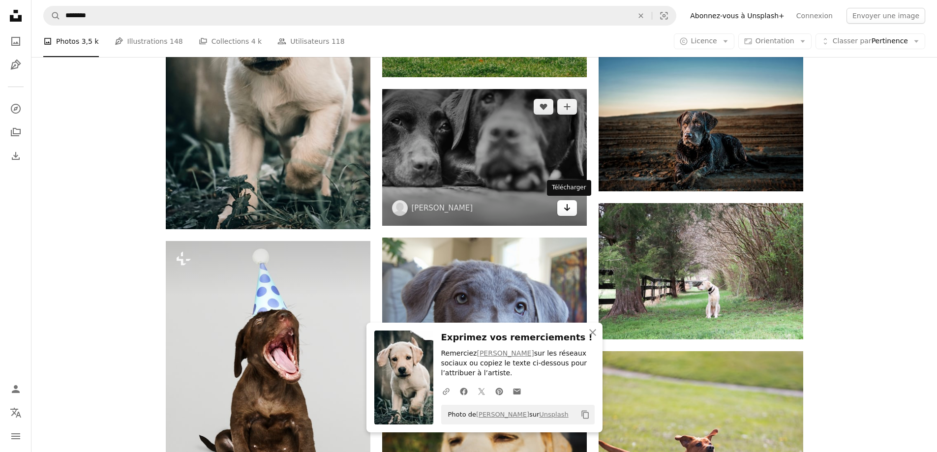
click at [569, 206] on icon "Arrow pointing down" at bounding box center [567, 208] width 8 height 12
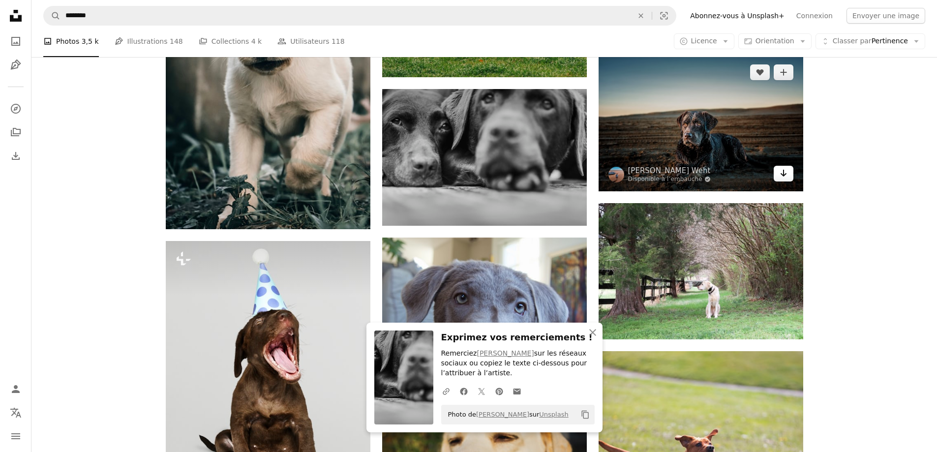
click at [785, 173] on icon "Arrow pointing down" at bounding box center [784, 173] width 8 height 12
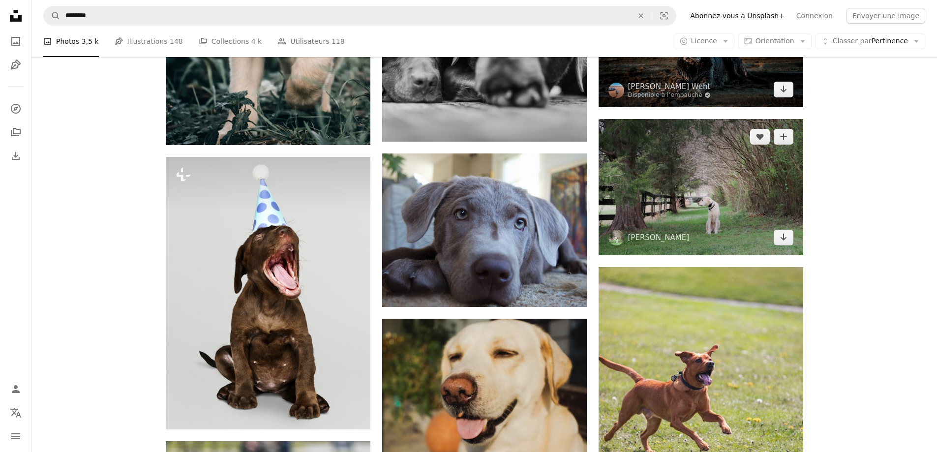
scroll to position [13579, 0]
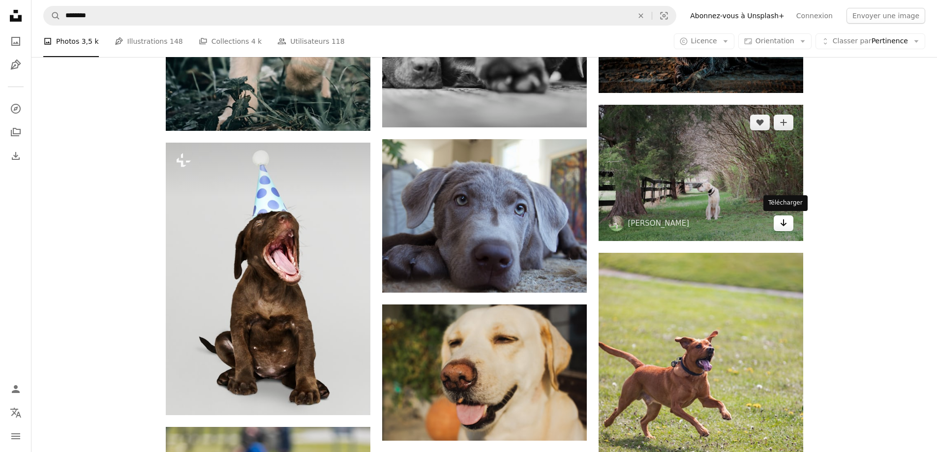
click at [785, 221] on icon "Arrow pointing down" at bounding box center [784, 223] width 8 height 12
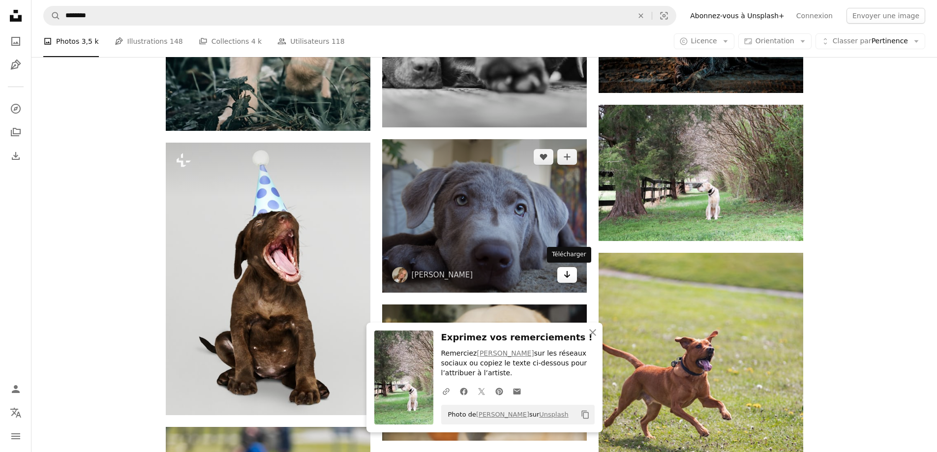
click at [567, 274] on icon "Télécharger" at bounding box center [567, 274] width 6 height 7
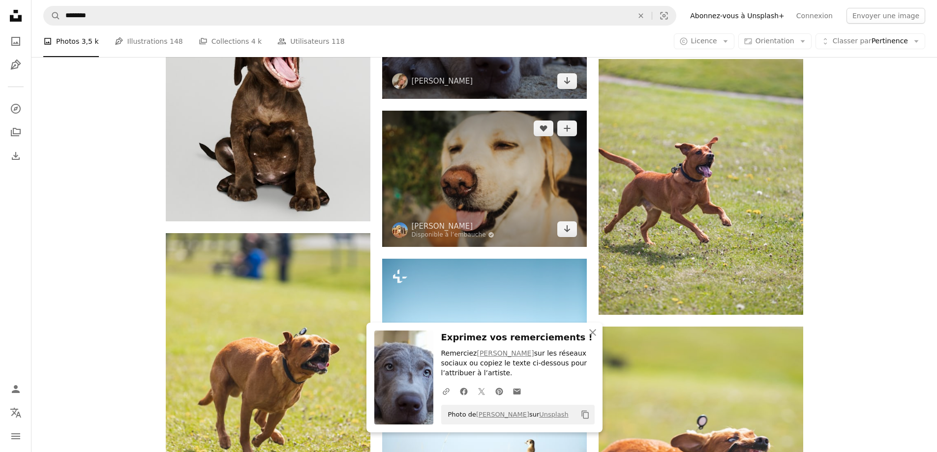
scroll to position [13776, 0]
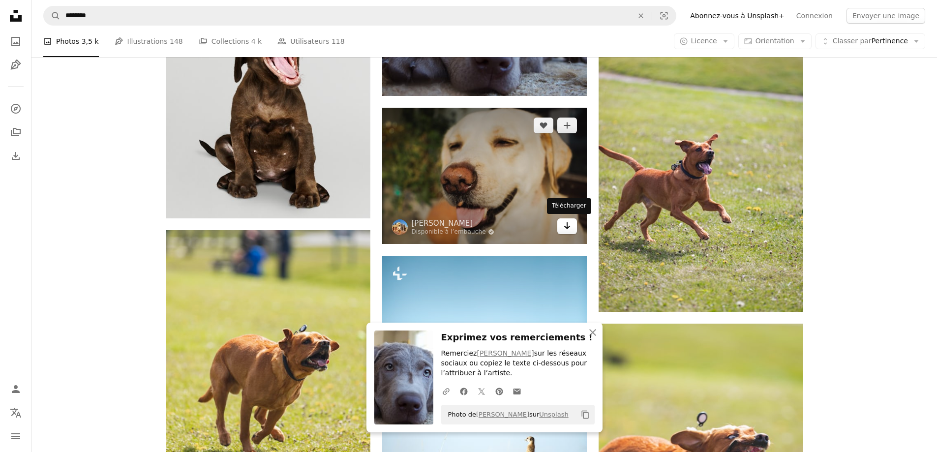
click at [570, 223] on icon "Arrow pointing down" at bounding box center [567, 226] width 8 height 12
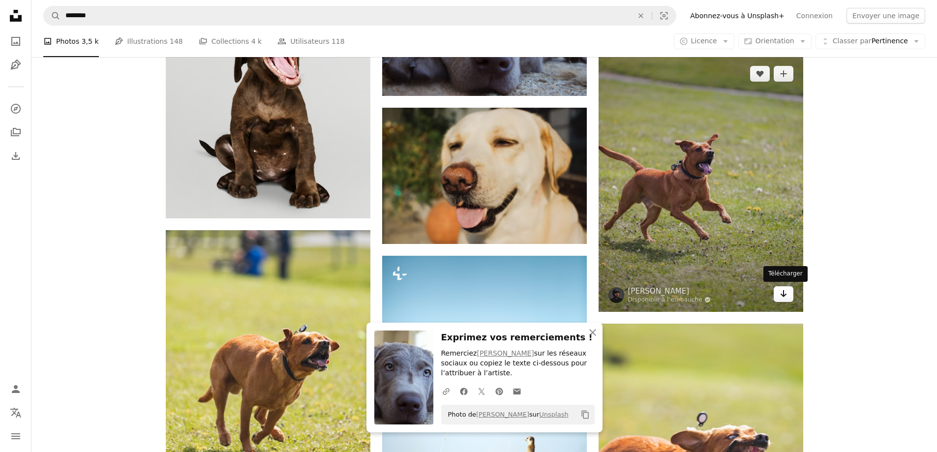
click at [789, 296] on link "Arrow pointing down" at bounding box center [784, 294] width 20 height 16
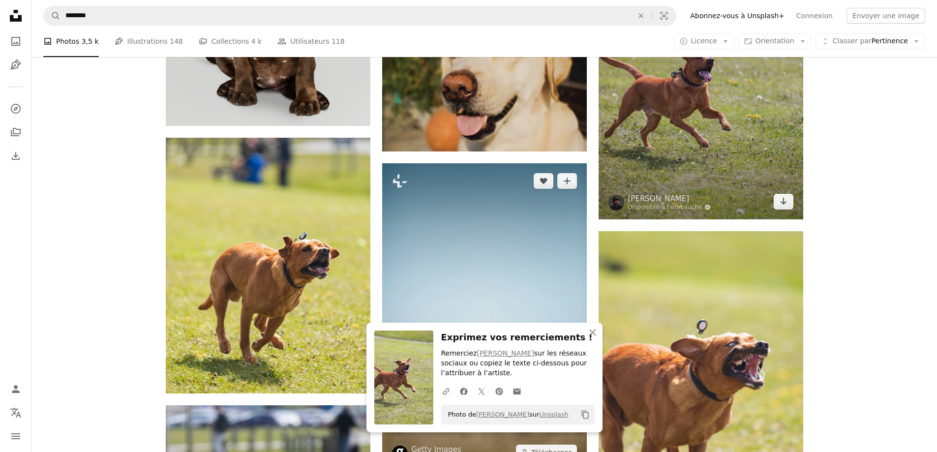
scroll to position [13972, 0]
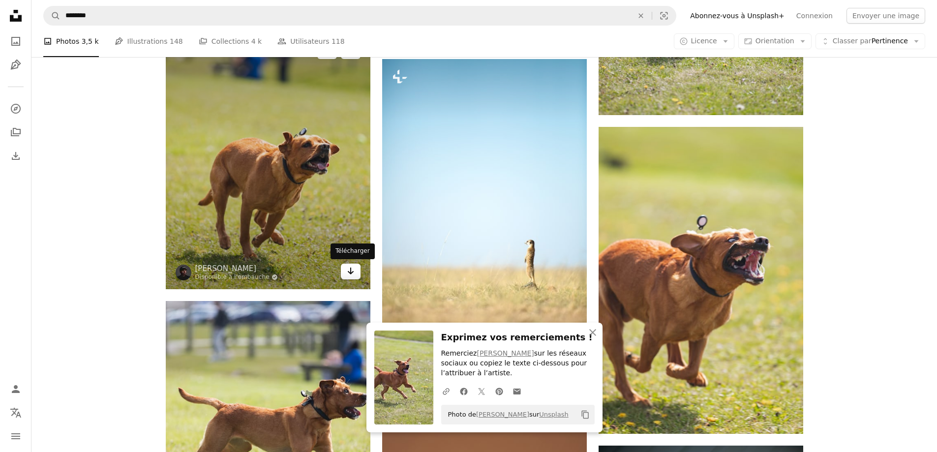
click at [348, 271] on icon "Arrow pointing down" at bounding box center [351, 271] width 8 height 12
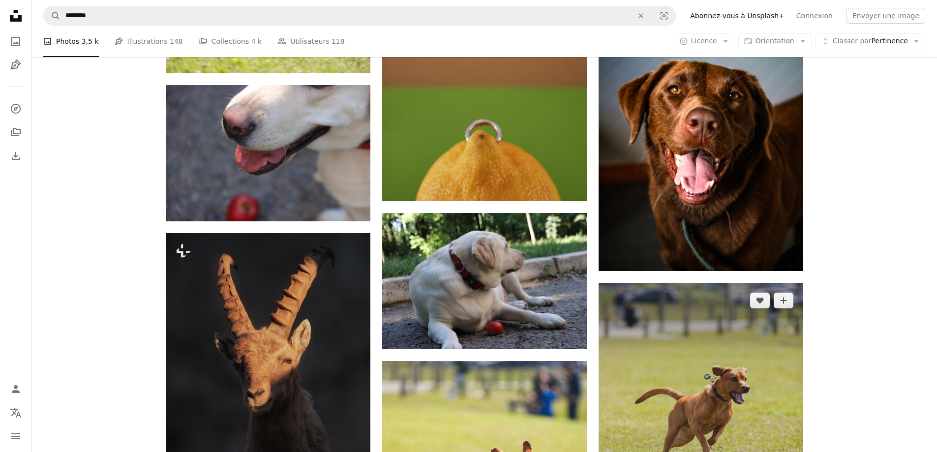
scroll to position [14464, 0]
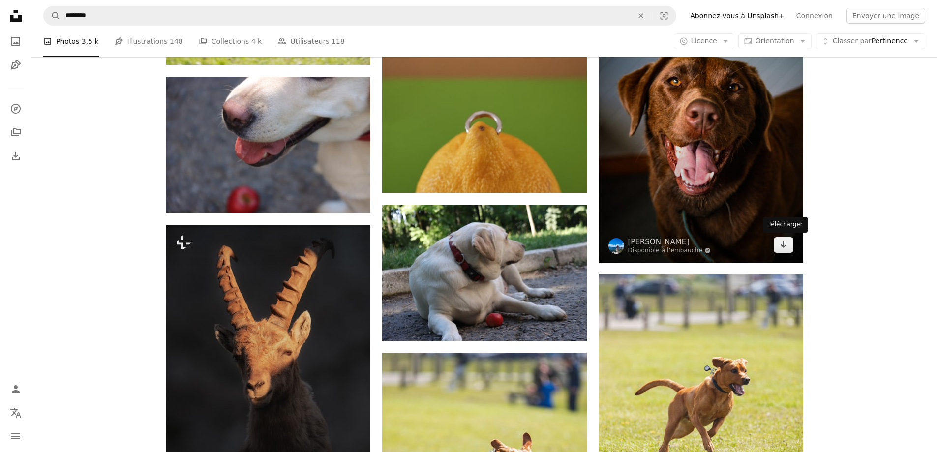
drag, startPoint x: 788, startPoint y: 249, endPoint x: 755, endPoint y: 242, distance: 33.9
click at [788, 249] on link "Arrow pointing down" at bounding box center [784, 245] width 20 height 16
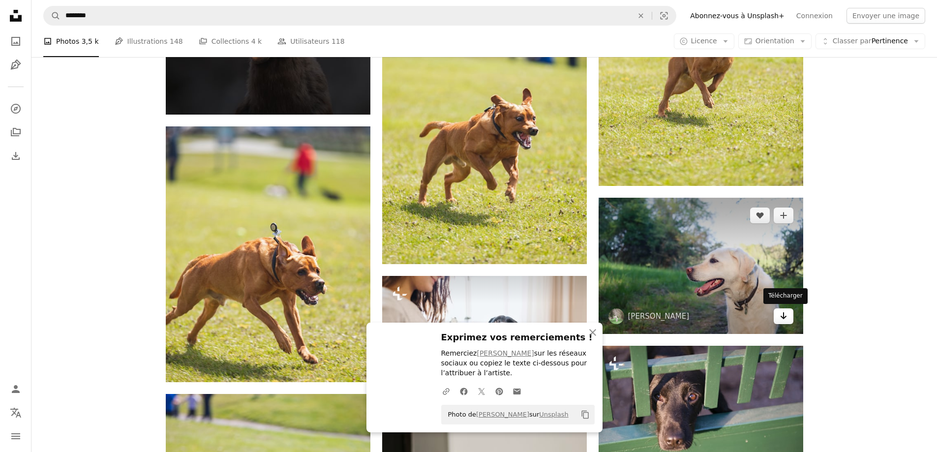
click at [788, 316] on link "Arrow pointing down" at bounding box center [784, 316] width 20 height 16
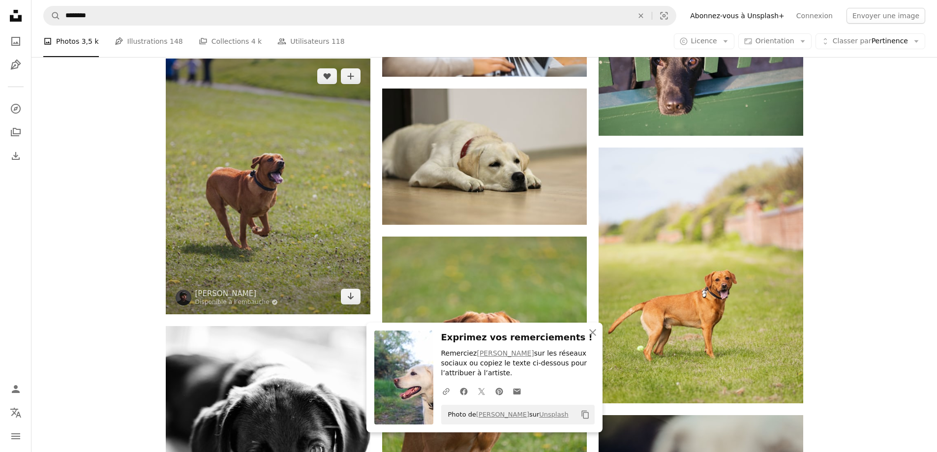
scroll to position [15153, 0]
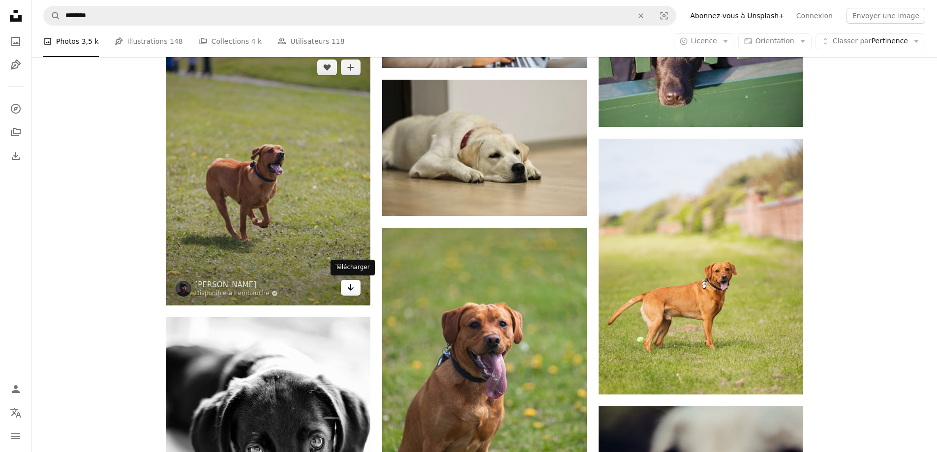
click at [350, 284] on icon "Télécharger" at bounding box center [350, 287] width 6 height 7
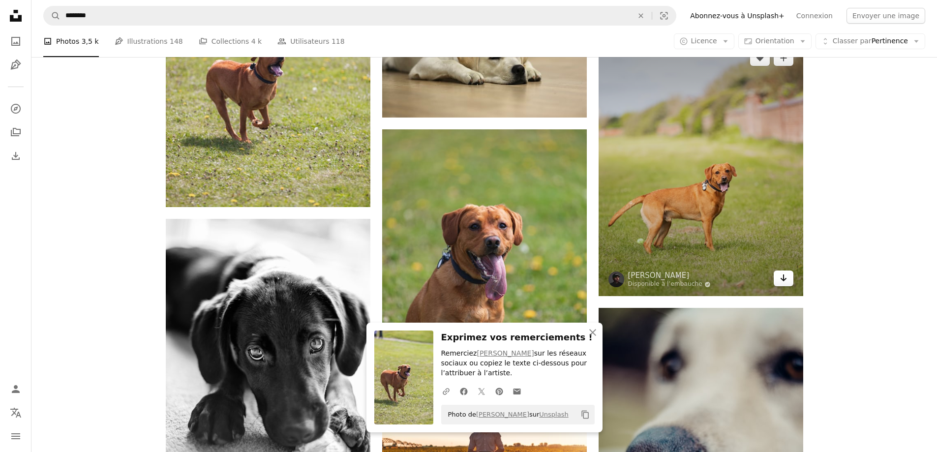
drag, startPoint x: 786, startPoint y: 285, endPoint x: 781, endPoint y: 284, distance: 4.9
click at [786, 285] on link "Arrow pointing down" at bounding box center [784, 279] width 20 height 16
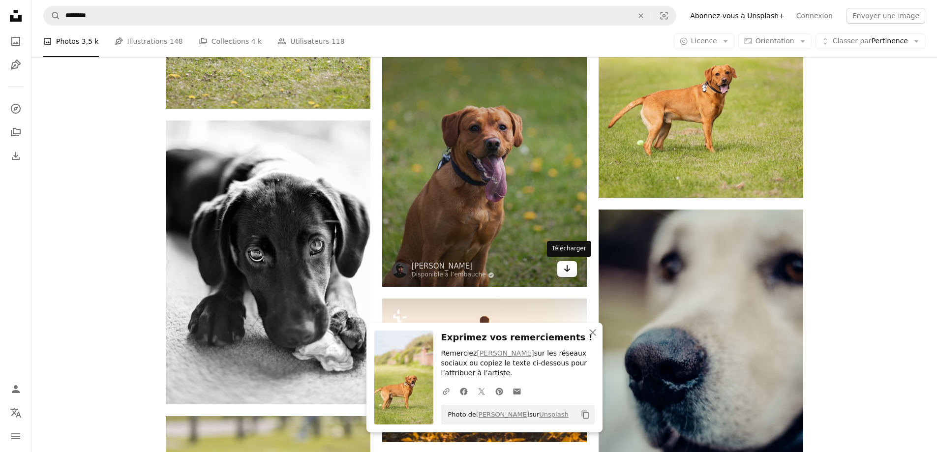
click at [567, 266] on icon "Télécharger" at bounding box center [567, 268] width 6 height 7
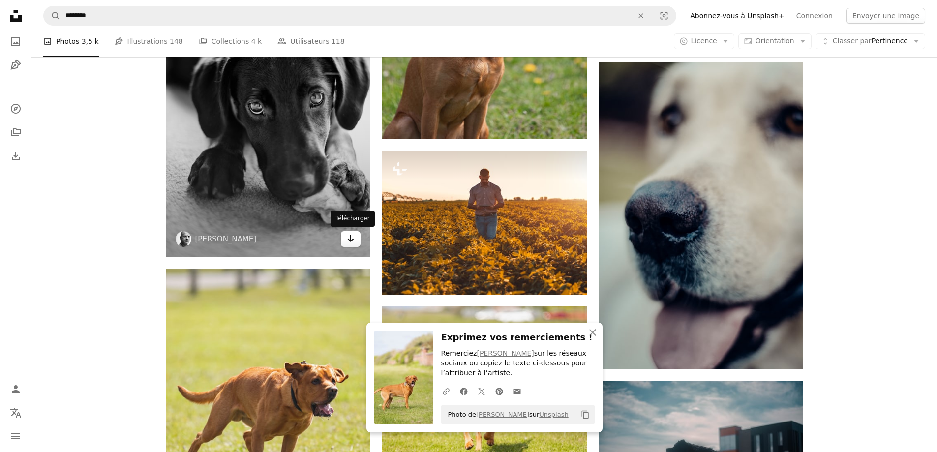
click at [351, 244] on link "Arrow pointing down" at bounding box center [351, 239] width 20 height 16
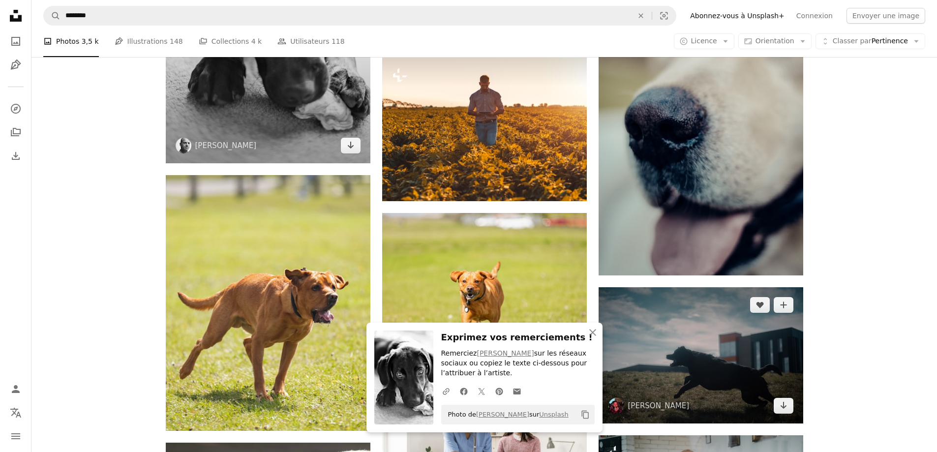
scroll to position [15596, 0]
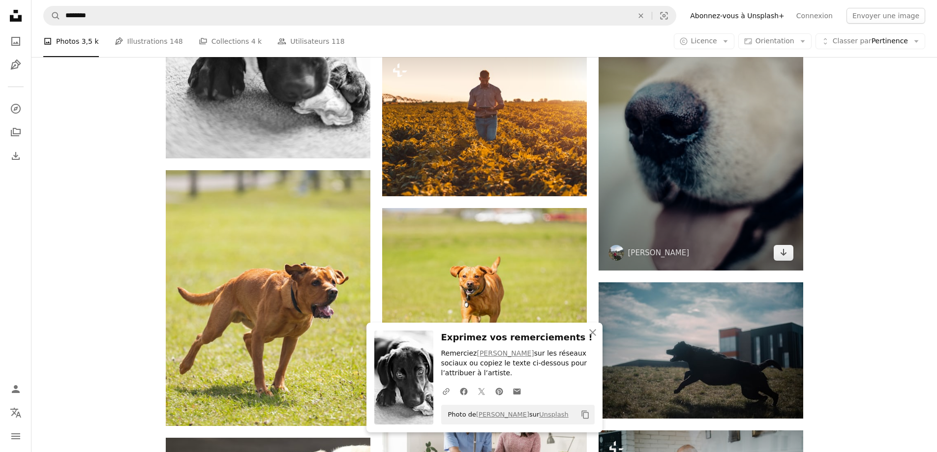
click at [785, 264] on img at bounding box center [701, 117] width 205 height 307
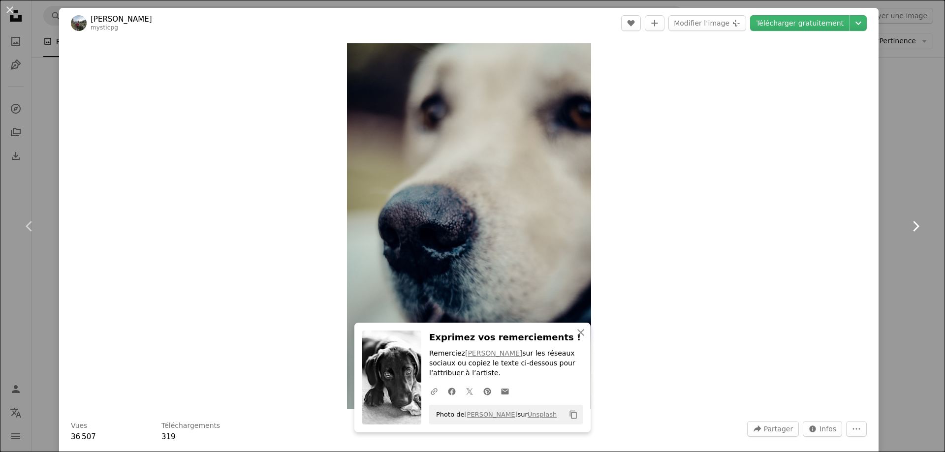
click at [909, 195] on link "Chevron right" at bounding box center [915, 226] width 59 height 94
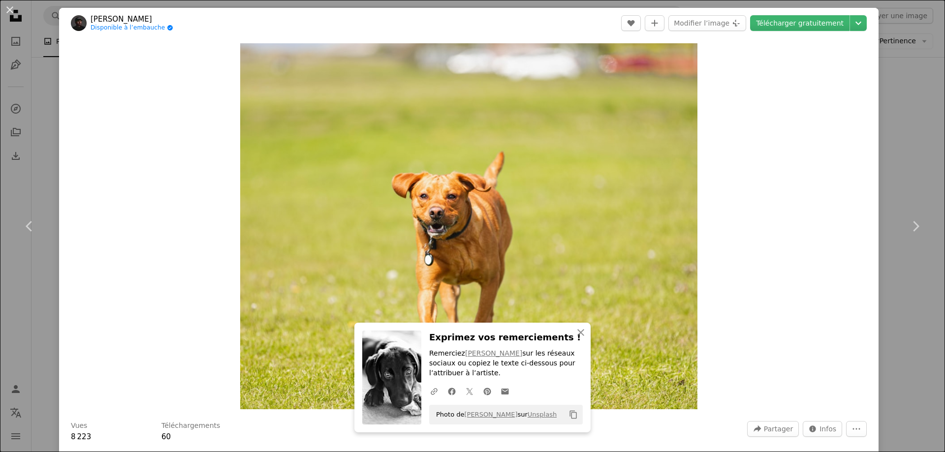
click at [911, 142] on div "An X shape Chevron left Chevron right [PERSON_NAME] Disponible à l’embauche A c…" at bounding box center [472, 226] width 945 height 452
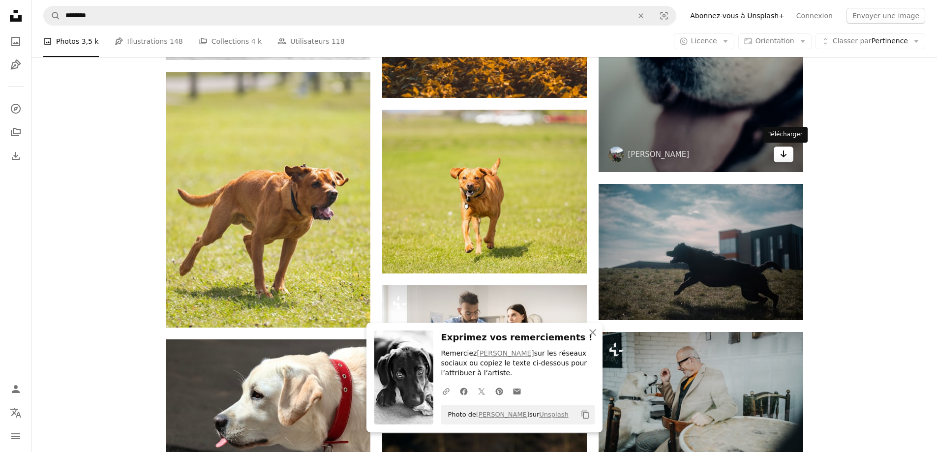
click at [787, 157] on icon "Arrow pointing down" at bounding box center [784, 154] width 8 height 12
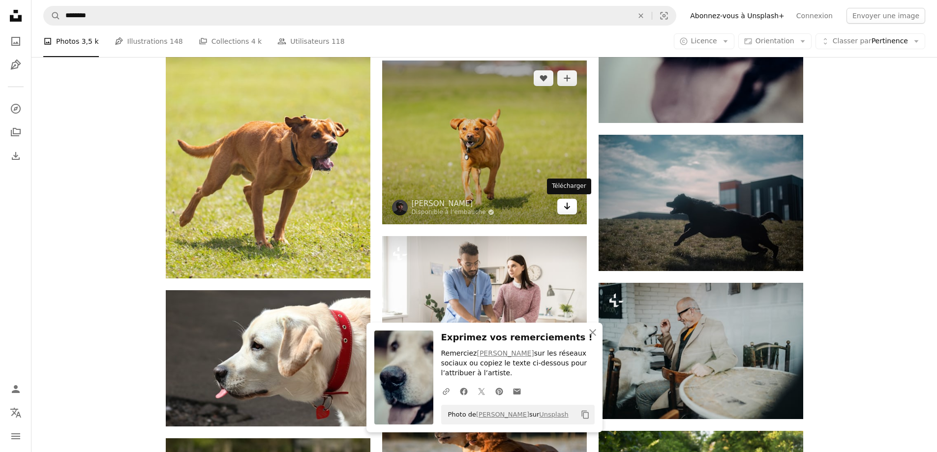
click at [565, 203] on icon "Arrow pointing down" at bounding box center [567, 206] width 8 height 12
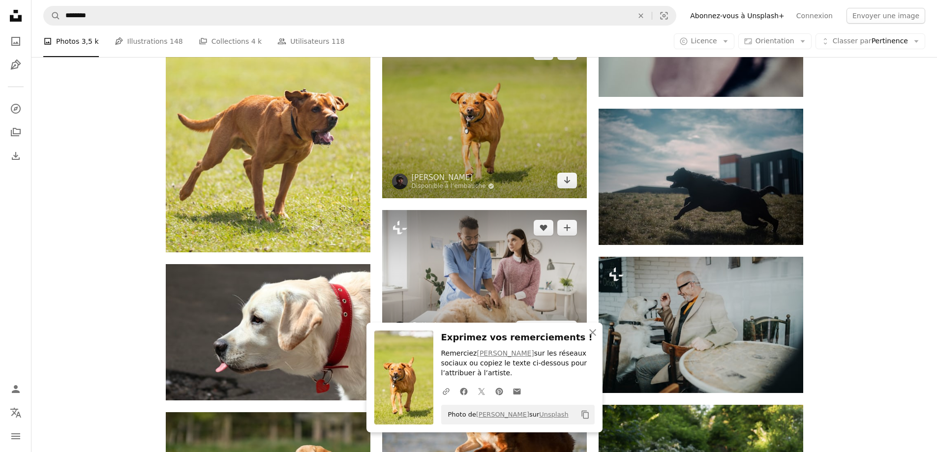
scroll to position [15891, 0]
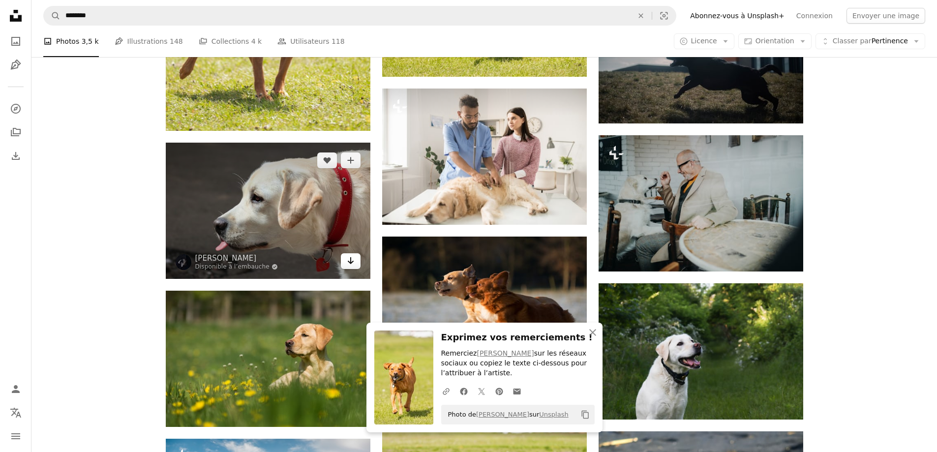
click at [355, 267] on link "Arrow pointing down" at bounding box center [351, 261] width 20 height 16
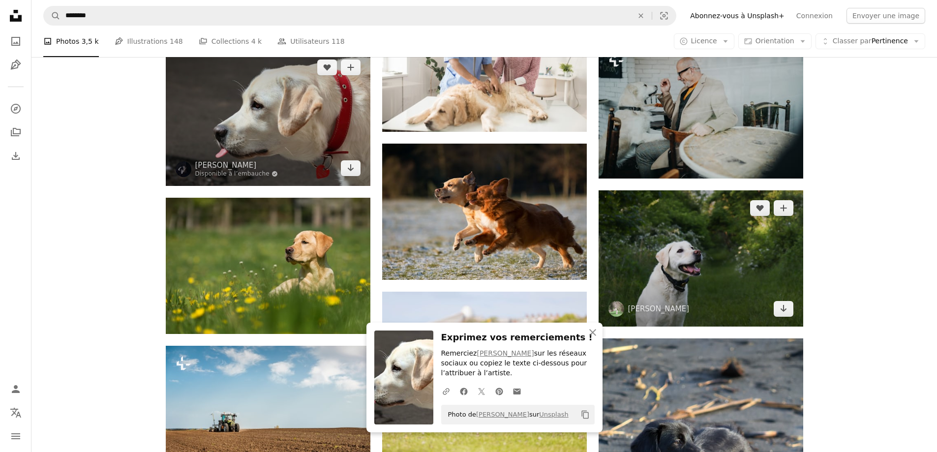
scroll to position [15989, 0]
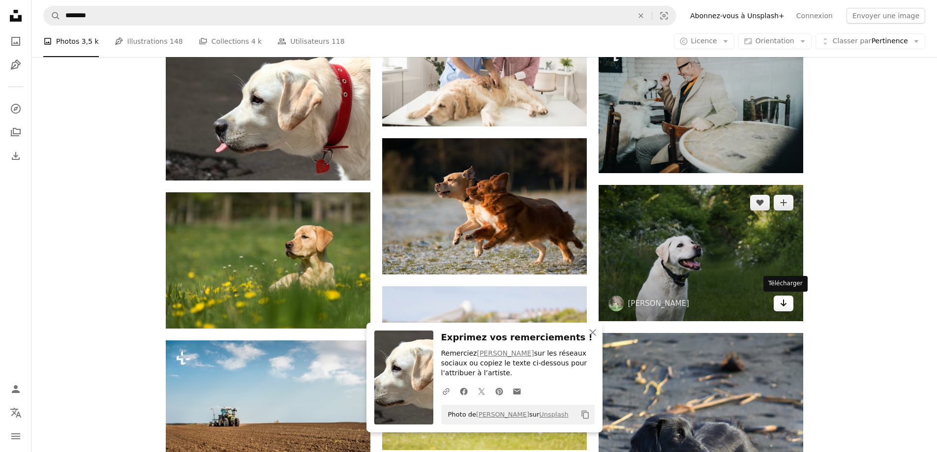
click at [787, 303] on icon "Arrow pointing down" at bounding box center [784, 303] width 8 height 12
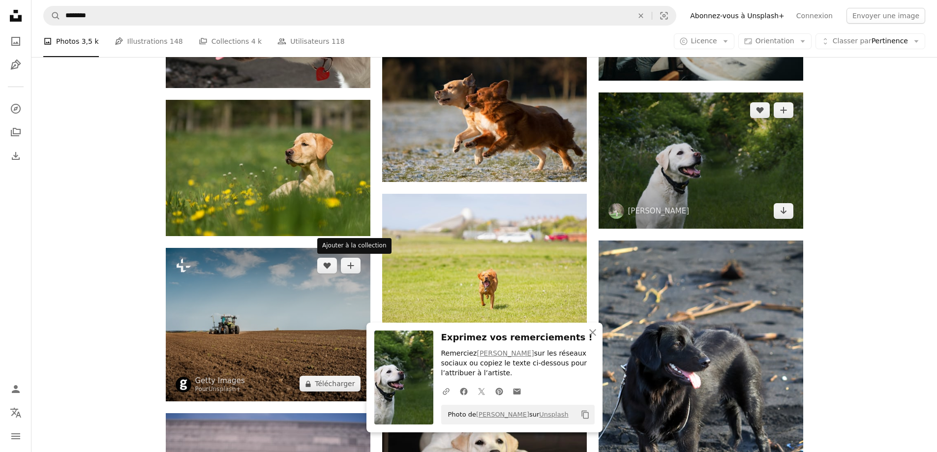
scroll to position [16088, 0]
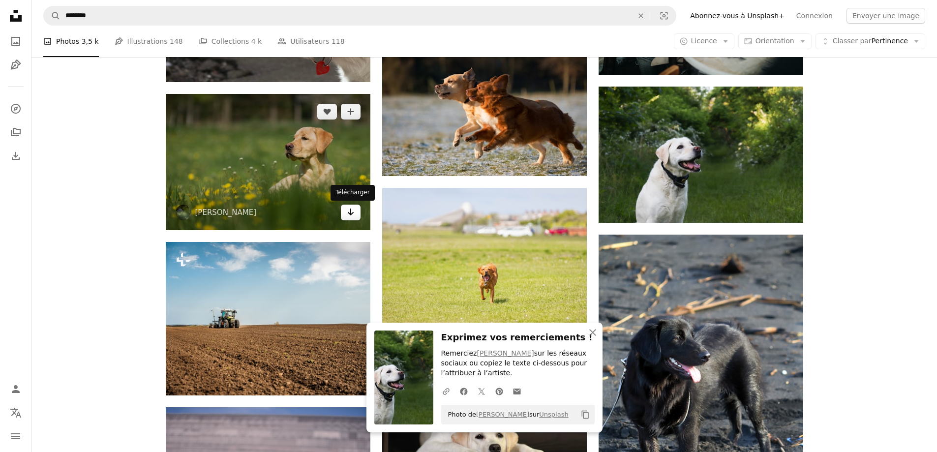
click at [353, 215] on icon "Arrow pointing down" at bounding box center [351, 212] width 8 height 12
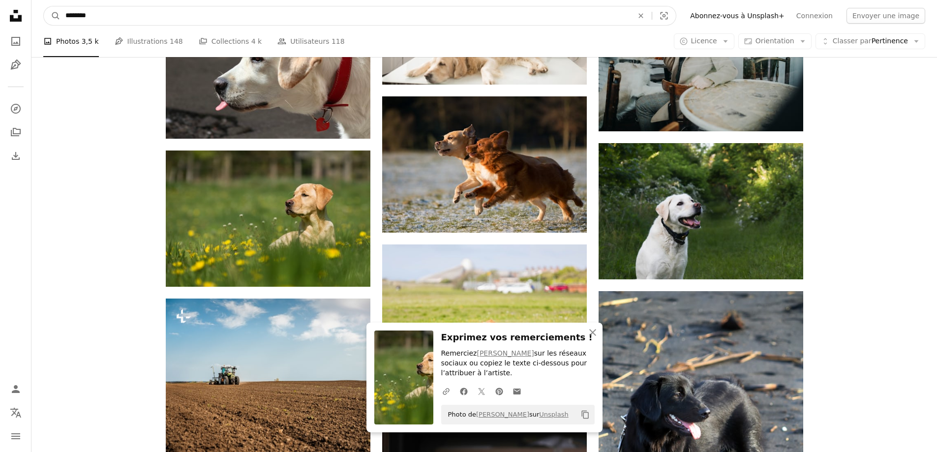
drag, startPoint x: 173, startPoint y: 15, endPoint x: 34, endPoint y: 4, distance: 139.2
click at [32, 5] on nav "A magnifying glass ******** An X shape Visual search Filters Abonnez-vous à Uns…" at bounding box center [484, 15] width 906 height 31
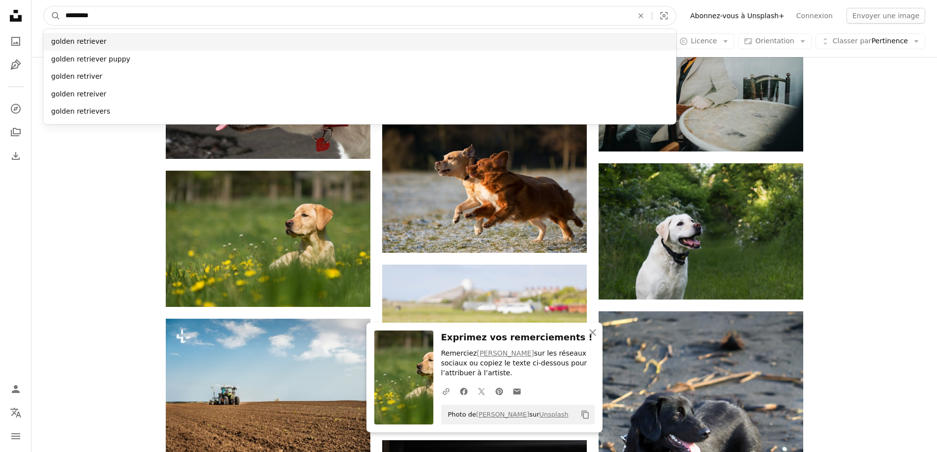
type input "*********"
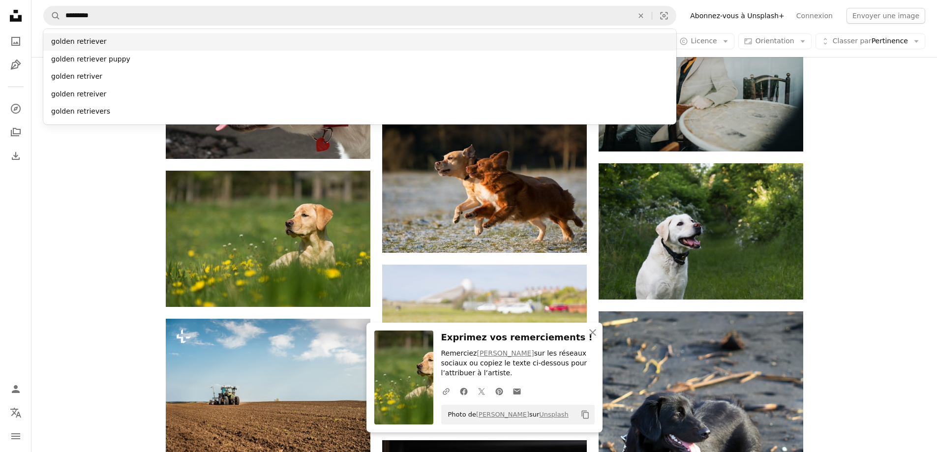
click at [129, 39] on div "golden retriever" at bounding box center [359, 42] width 633 height 18
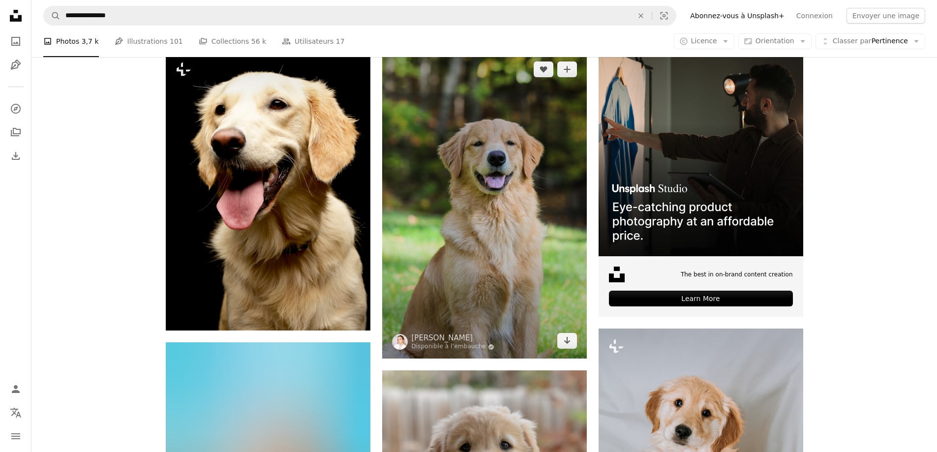
scroll to position [197, 0]
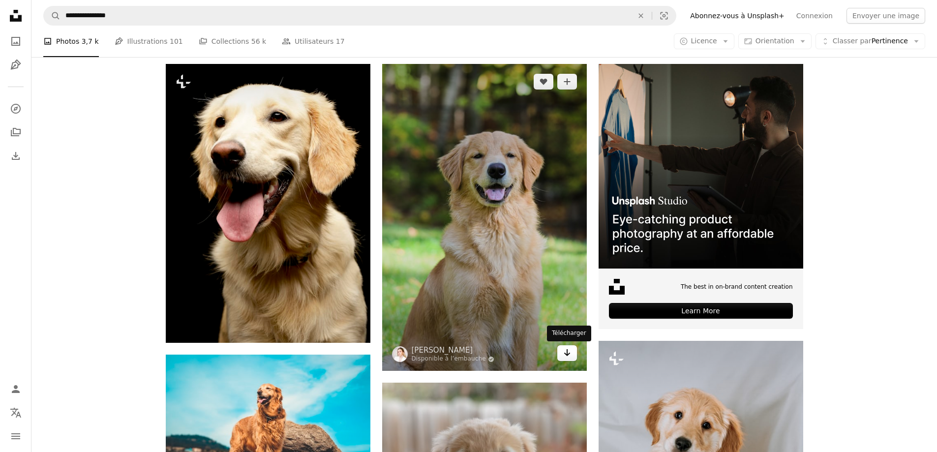
click at [568, 355] on icon "Télécharger" at bounding box center [567, 352] width 6 height 7
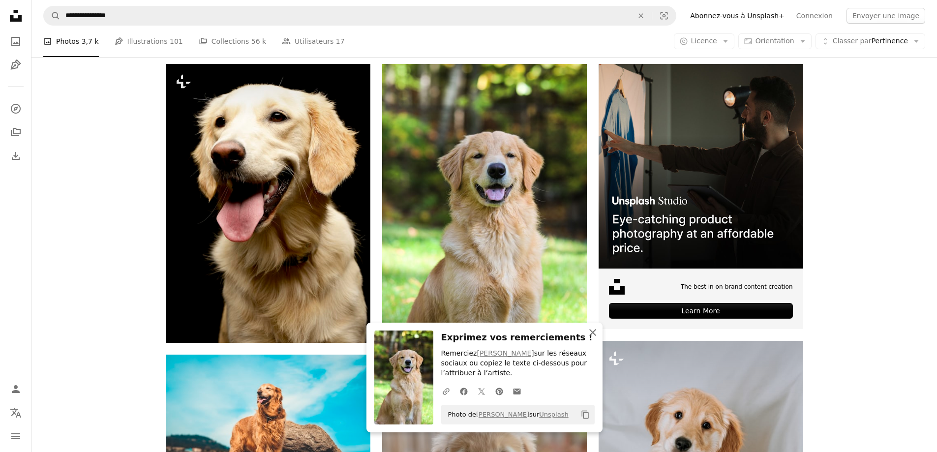
click at [594, 331] on icon "button" at bounding box center [592, 332] width 7 height 7
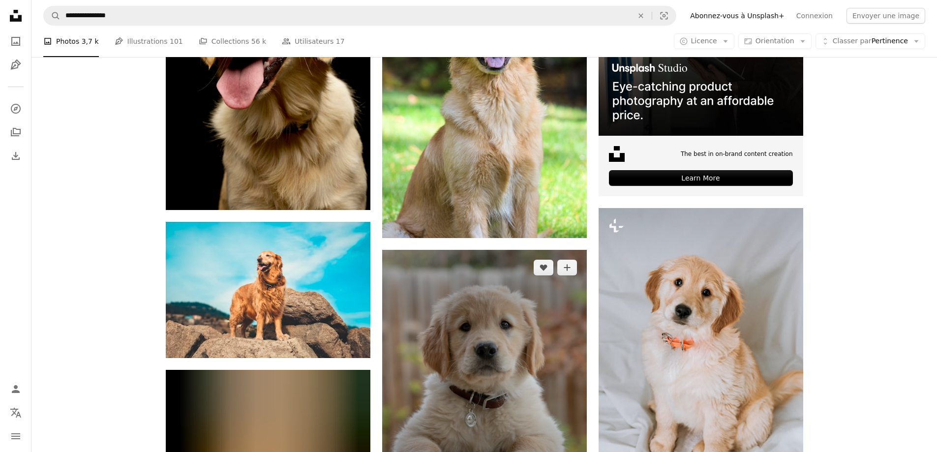
scroll to position [394, 0]
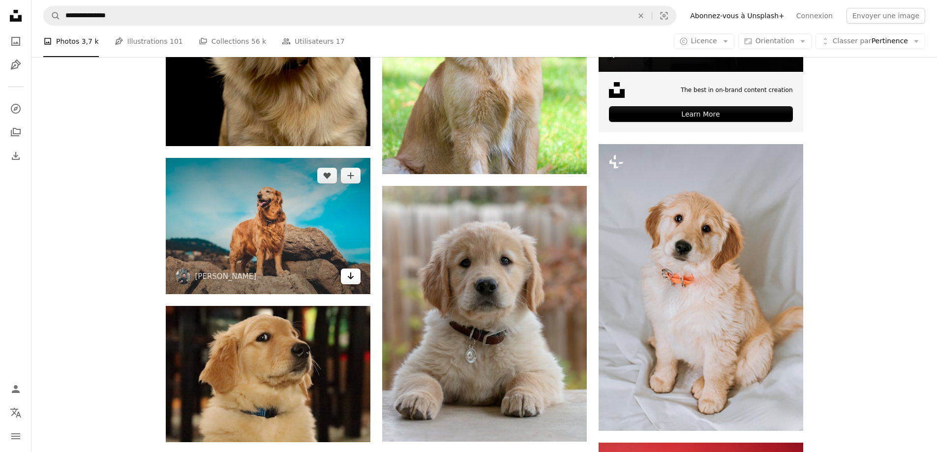
click at [351, 278] on icon "Télécharger" at bounding box center [350, 276] width 6 height 7
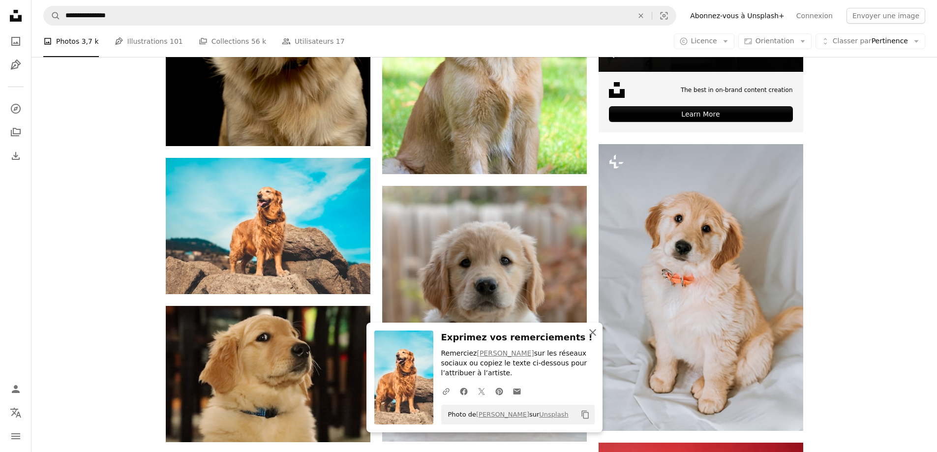
click at [596, 334] on icon "An X shape" at bounding box center [593, 333] width 12 height 12
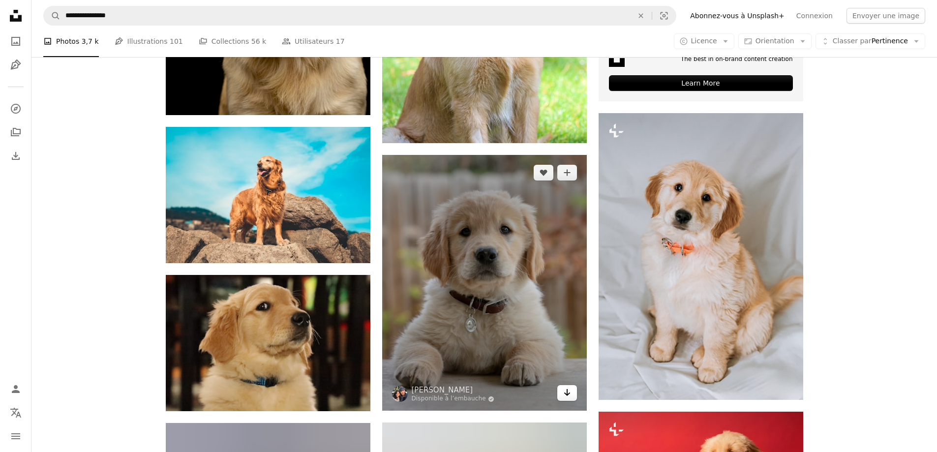
scroll to position [541, 0]
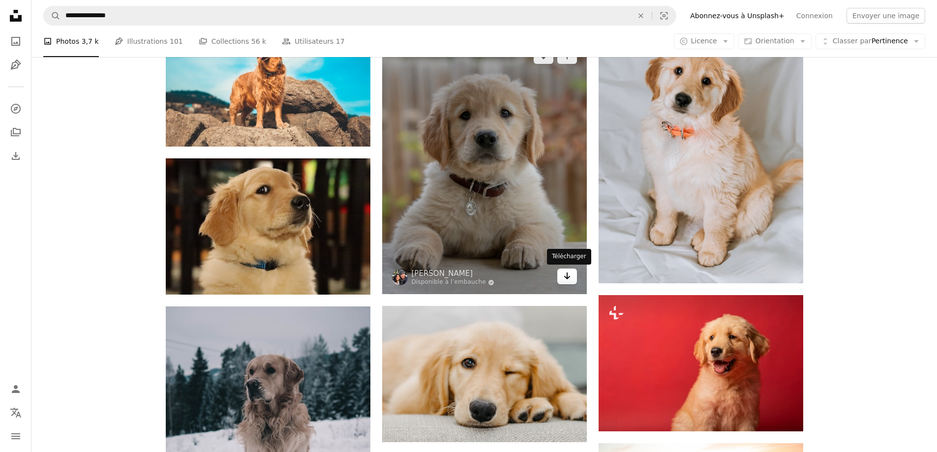
click at [566, 279] on icon "Arrow pointing down" at bounding box center [567, 276] width 8 height 12
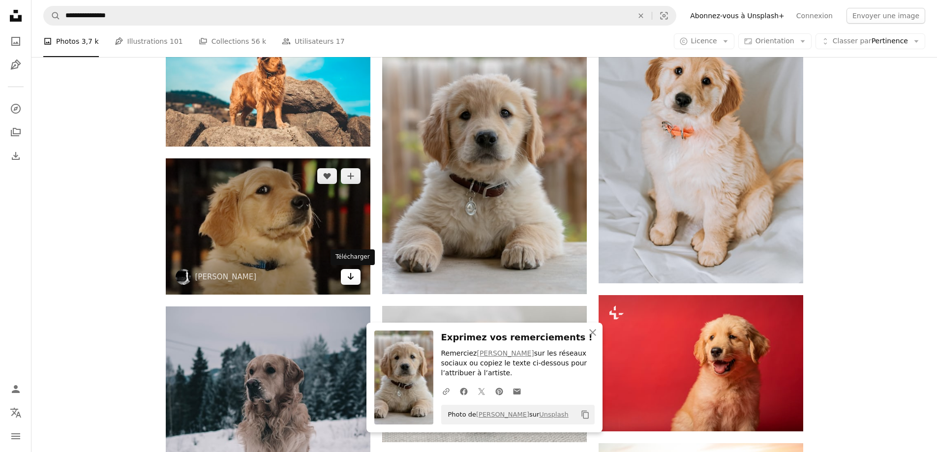
click at [349, 279] on icon "Arrow pointing down" at bounding box center [351, 277] width 8 height 12
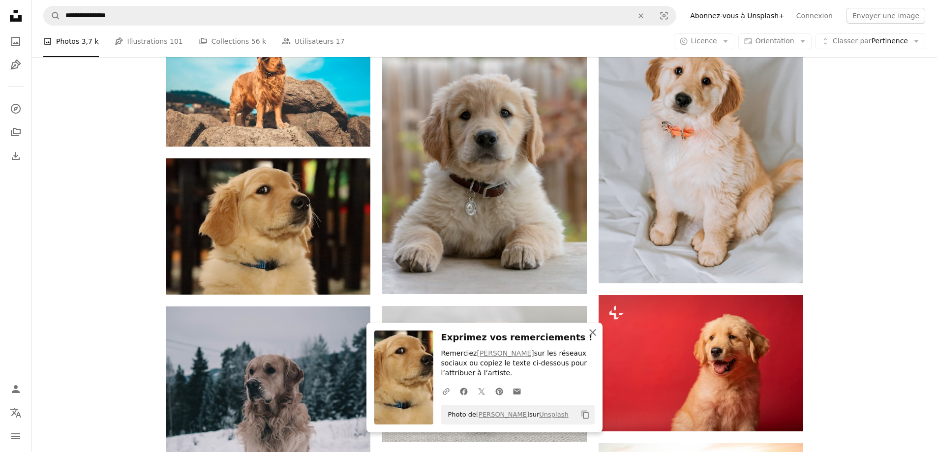
click at [595, 332] on icon "An X shape" at bounding box center [593, 333] width 12 height 12
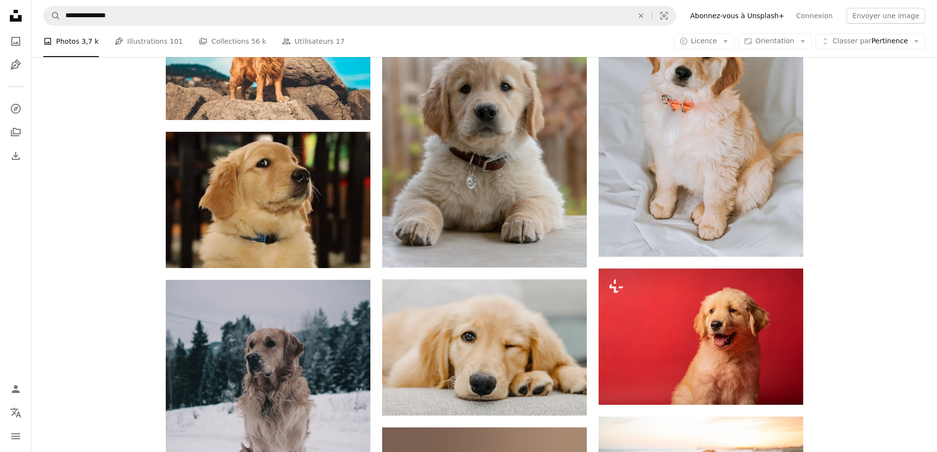
scroll to position [689, 0]
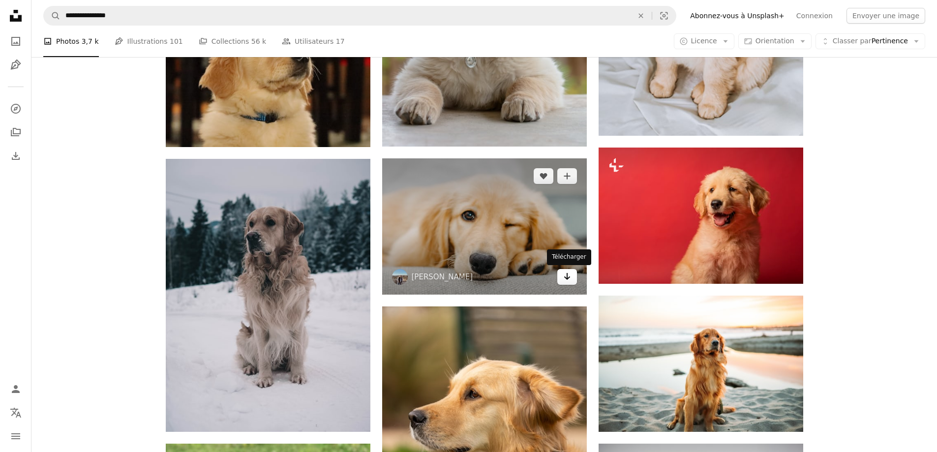
click at [564, 279] on icon "Arrow pointing down" at bounding box center [567, 277] width 8 height 12
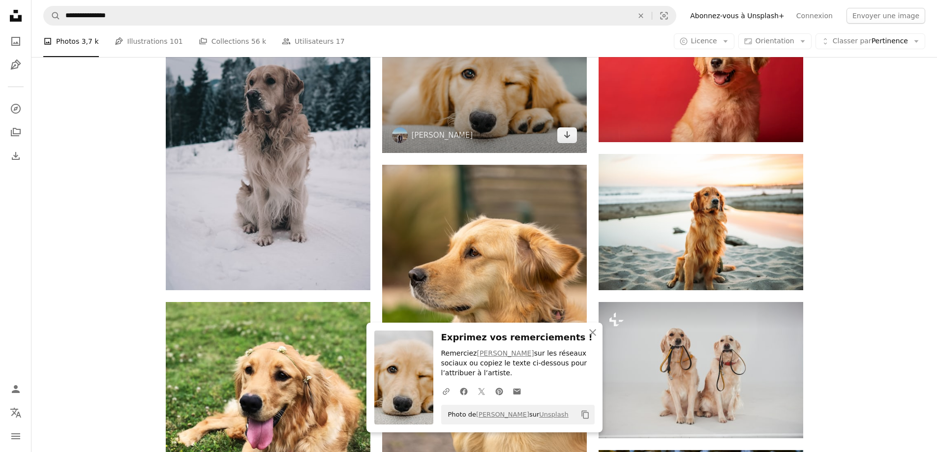
scroll to position [836, 0]
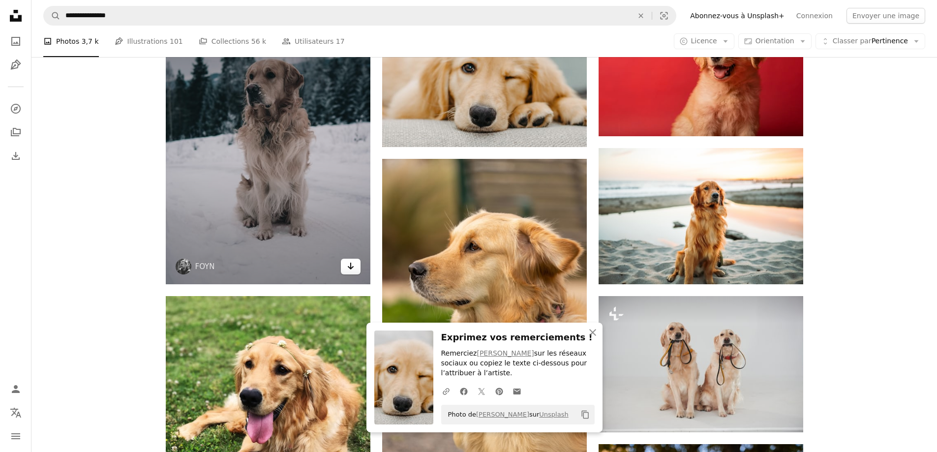
click at [348, 273] on link "Arrow pointing down" at bounding box center [351, 267] width 20 height 16
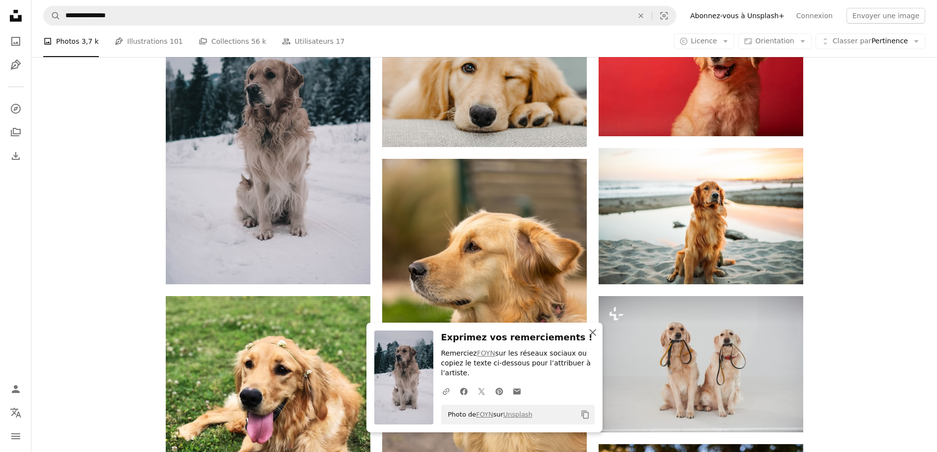
click at [594, 336] on icon "button" at bounding box center [592, 332] width 7 height 7
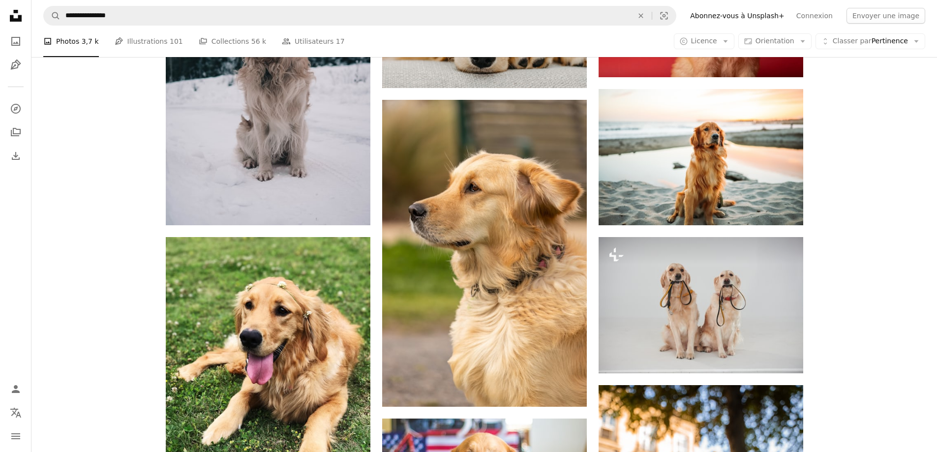
scroll to position [984, 0]
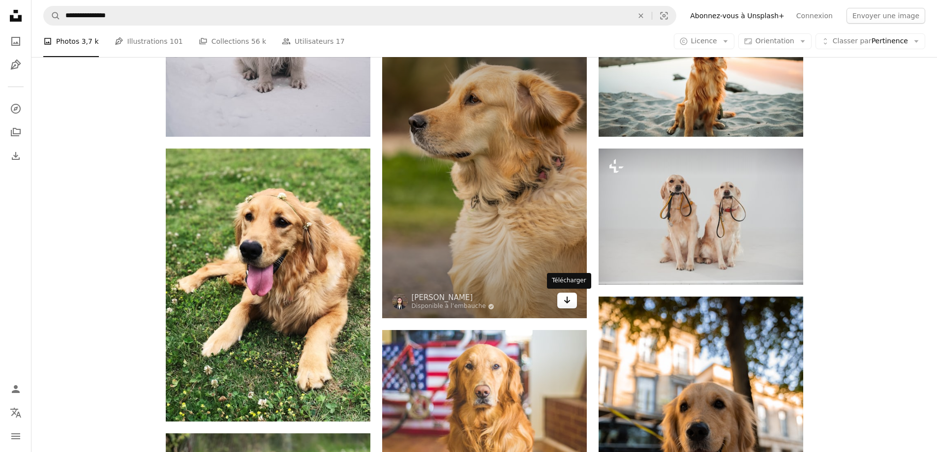
click at [569, 307] on link "Arrow pointing down" at bounding box center [567, 301] width 20 height 16
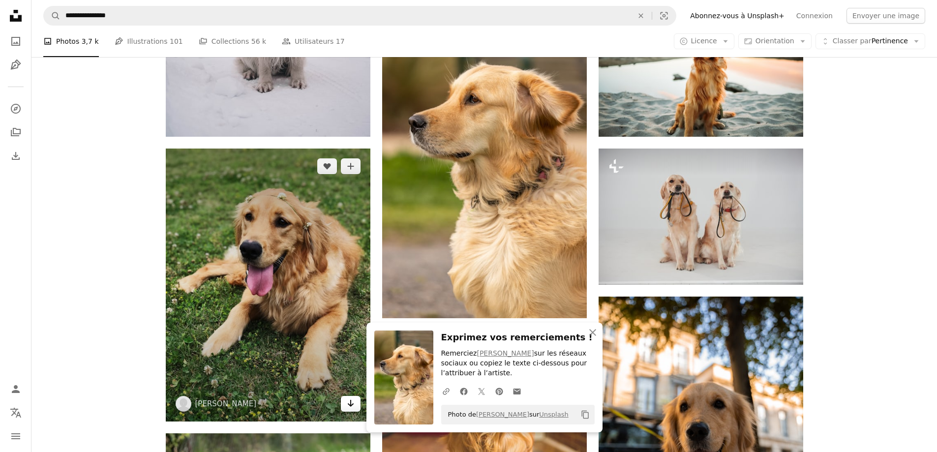
click at [347, 403] on icon "Arrow pointing down" at bounding box center [351, 404] width 8 height 12
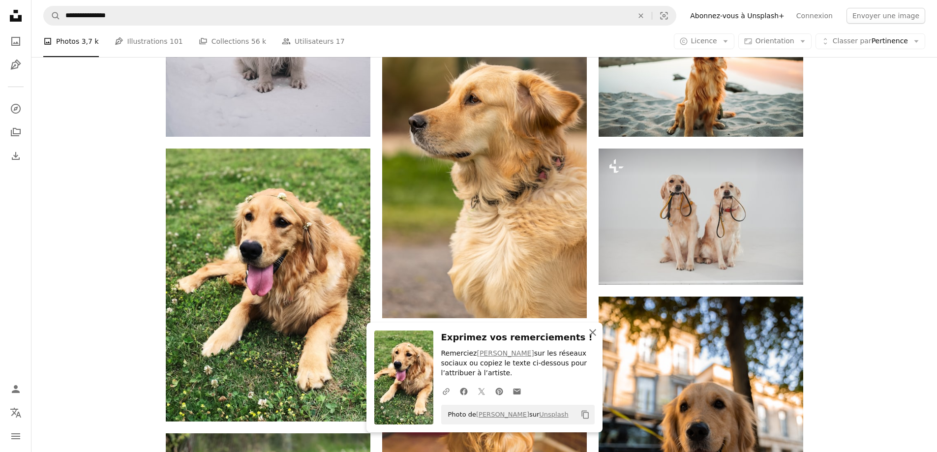
click at [595, 332] on icon "An X shape" at bounding box center [593, 333] width 12 height 12
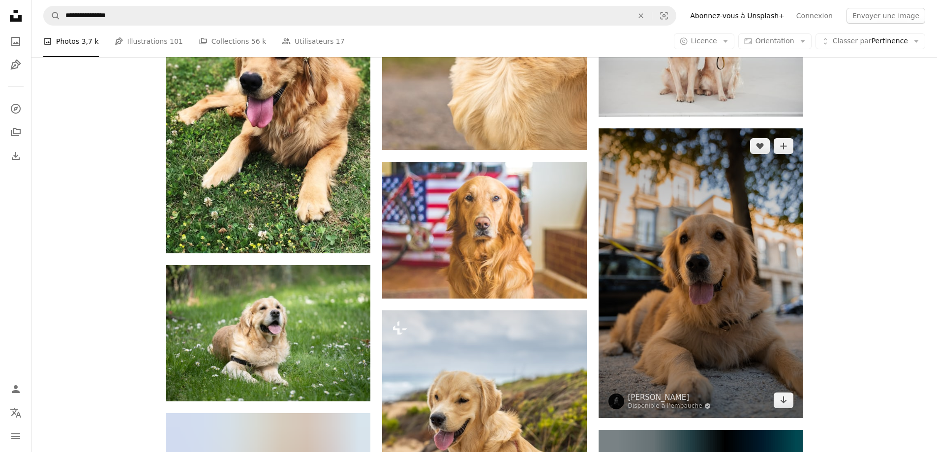
scroll to position [1181, 0]
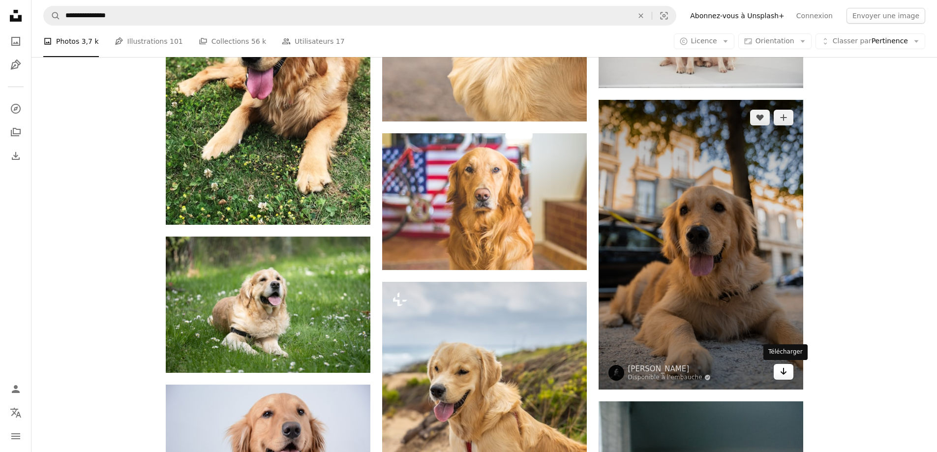
click at [790, 374] on link "Arrow pointing down" at bounding box center [784, 372] width 20 height 16
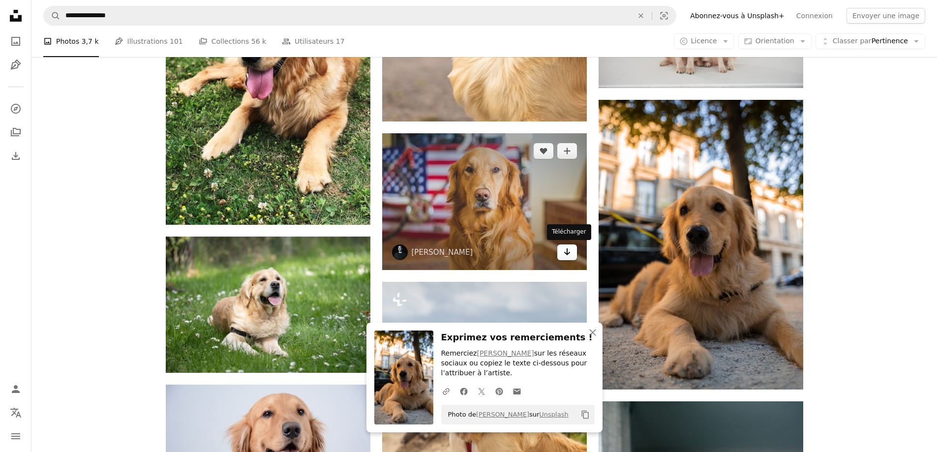
click at [568, 253] on icon "Télécharger" at bounding box center [567, 251] width 6 height 7
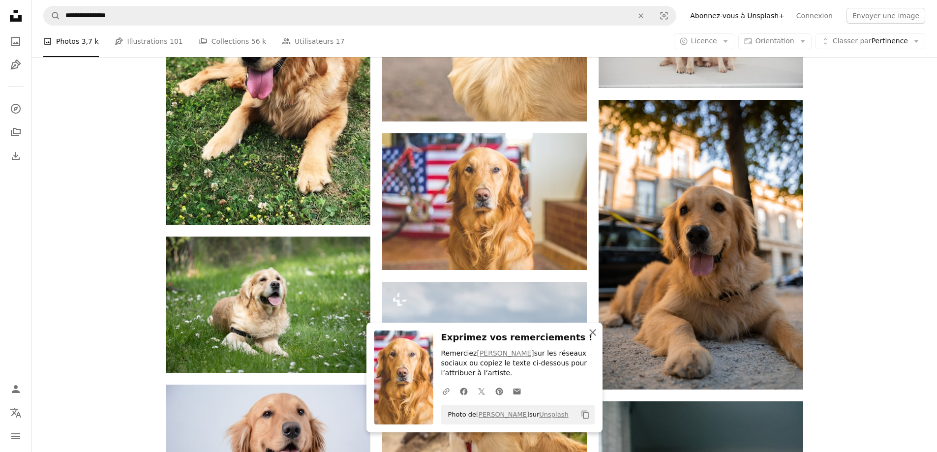
click at [596, 334] on icon "An X shape" at bounding box center [593, 333] width 12 height 12
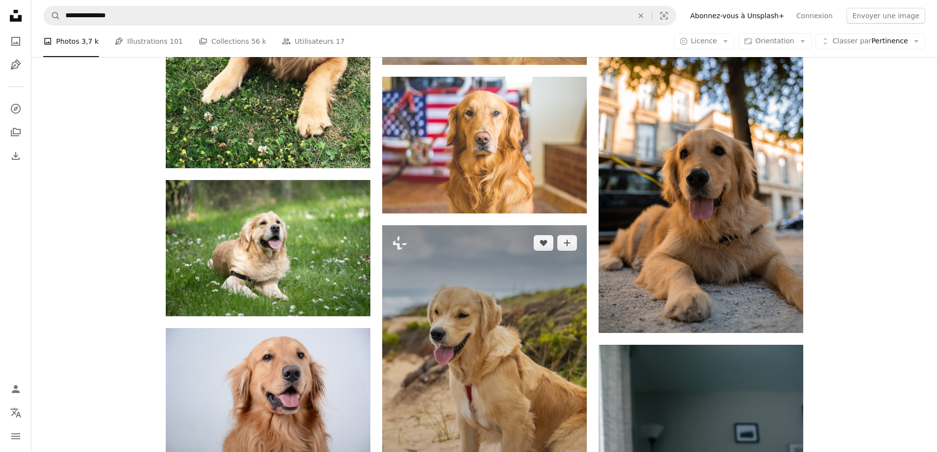
scroll to position [1427, 0]
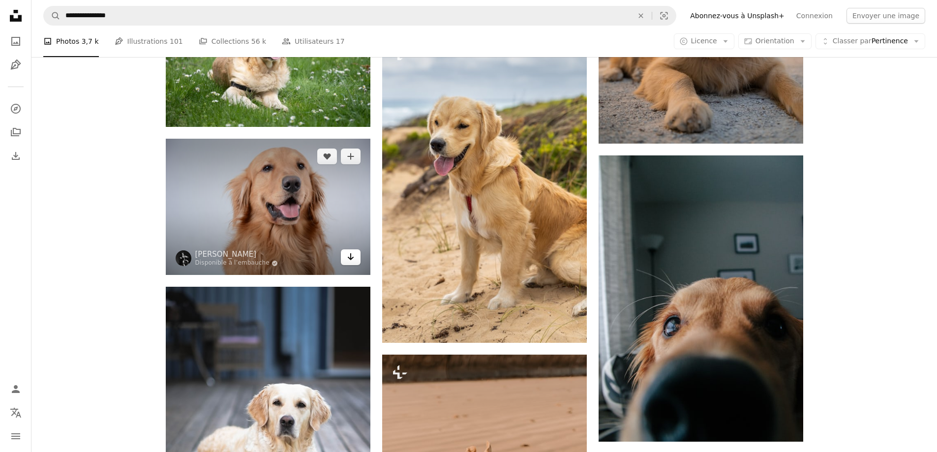
click at [348, 256] on icon "Arrow pointing down" at bounding box center [351, 257] width 8 height 12
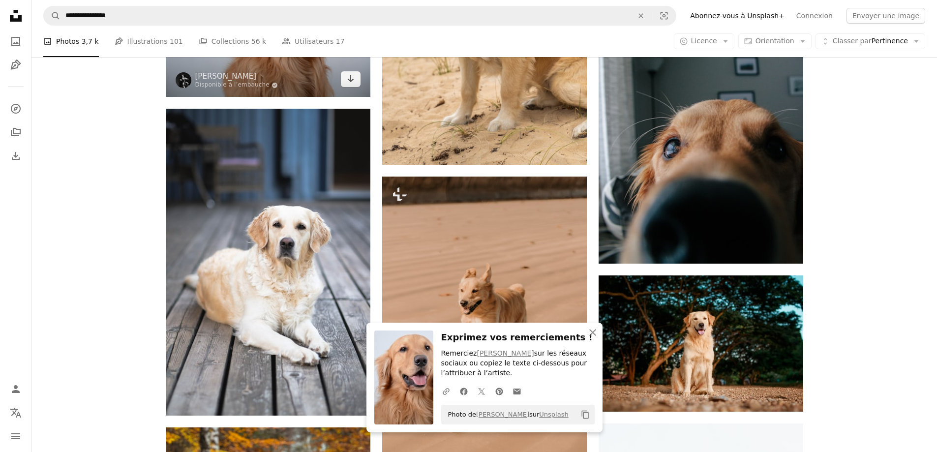
scroll to position [1624, 0]
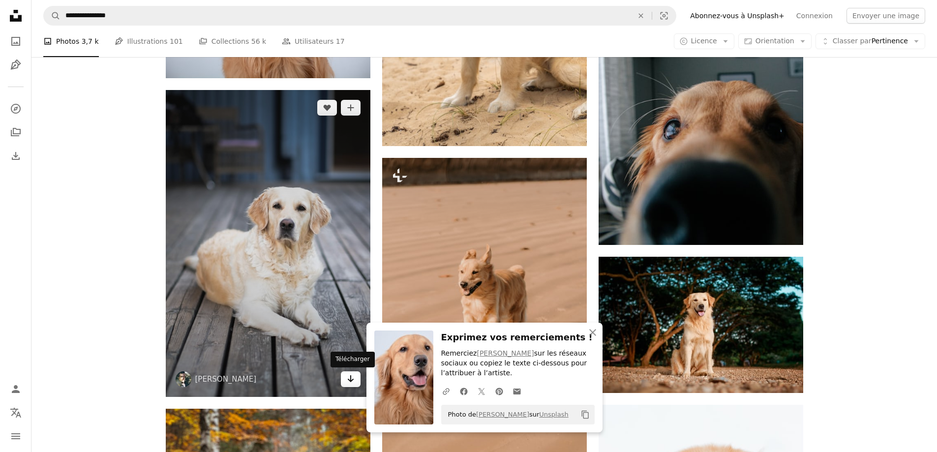
click at [352, 377] on icon "Arrow pointing down" at bounding box center [351, 379] width 8 height 12
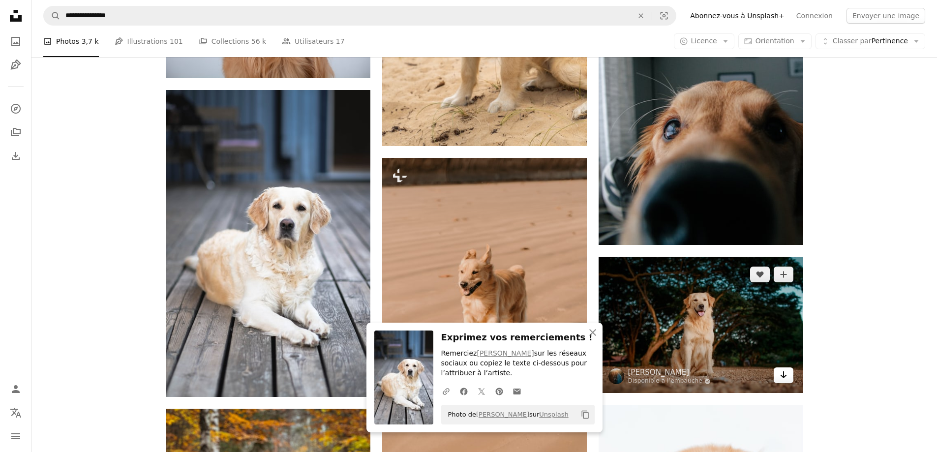
click at [785, 377] on icon "Arrow pointing down" at bounding box center [784, 375] width 8 height 12
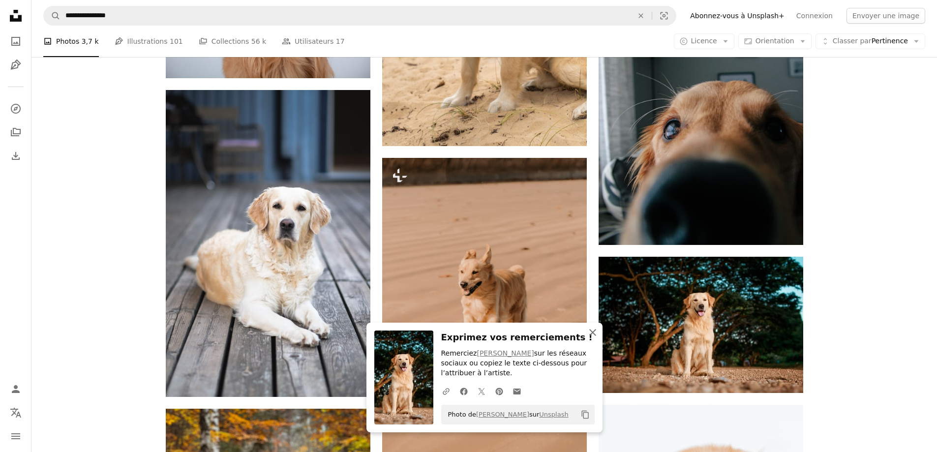
click at [590, 332] on icon "An X shape" at bounding box center [593, 333] width 12 height 12
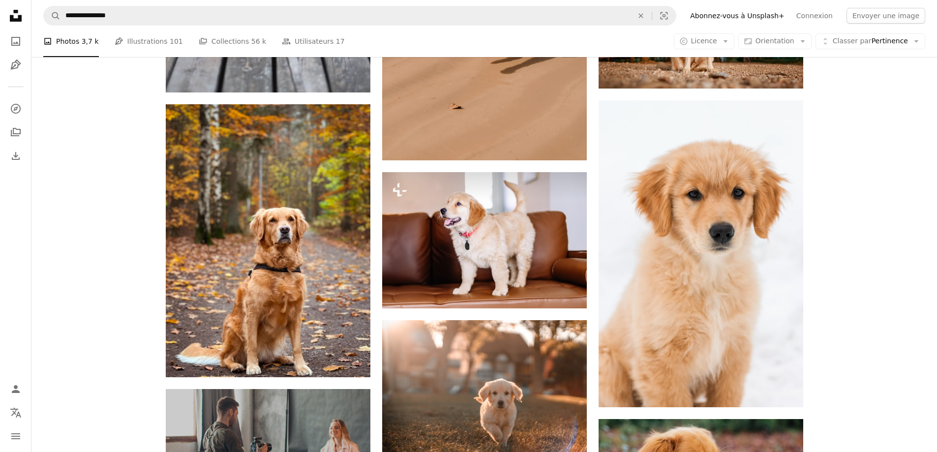
scroll to position [1968, 0]
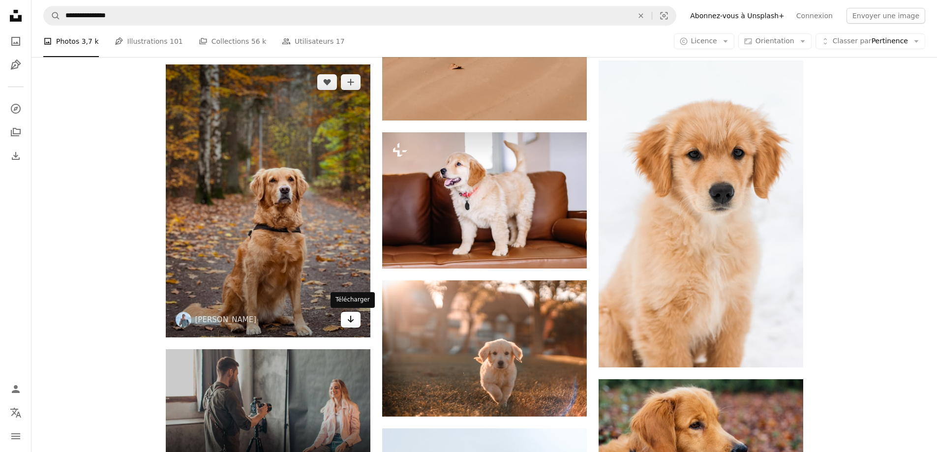
click at [350, 323] on icon "Arrow pointing down" at bounding box center [351, 319] width 8 height 12
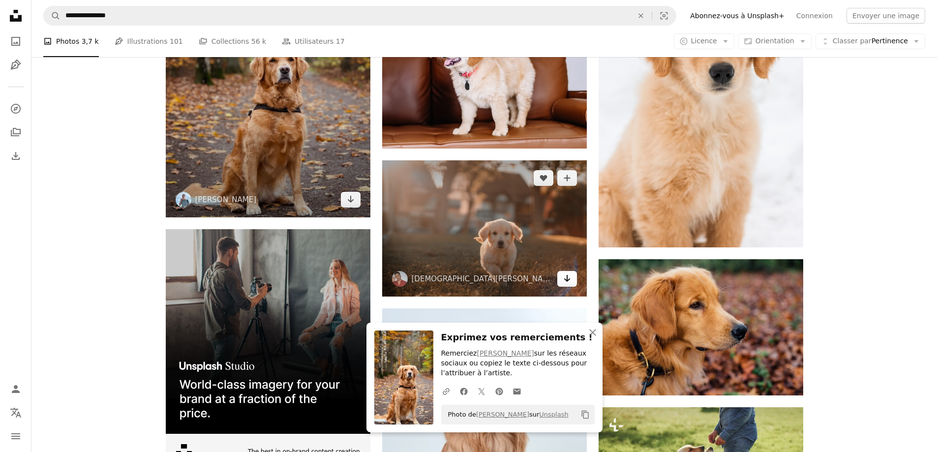
scroll to position [2165, 0]
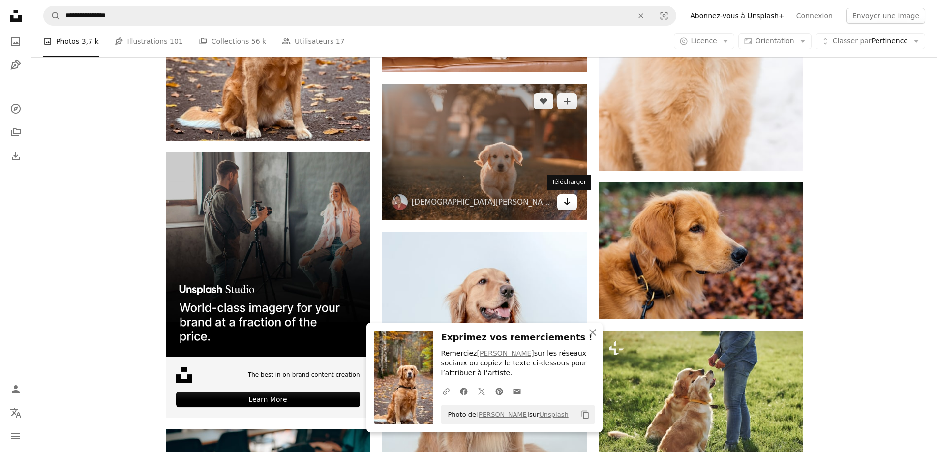
click at [571, 198] on icon "Arrow pointing down" at bounding box center [567, 202] width 8 height 12
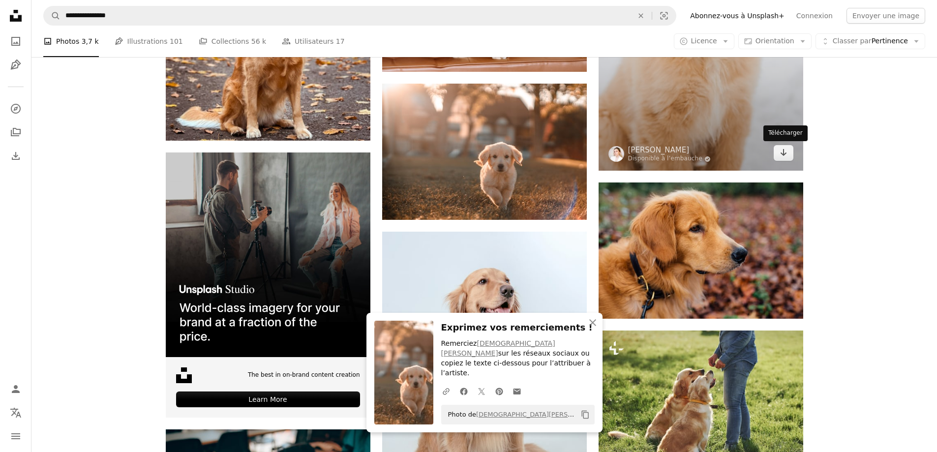
drag, startPoint x: 778, startPoint y: 154, endPoint x: 775, endPoint y: 174, distance: 19.9
click at [778, 153] on link "Arrow pointing down" at bounding box center [784, 153] width 20 height 16
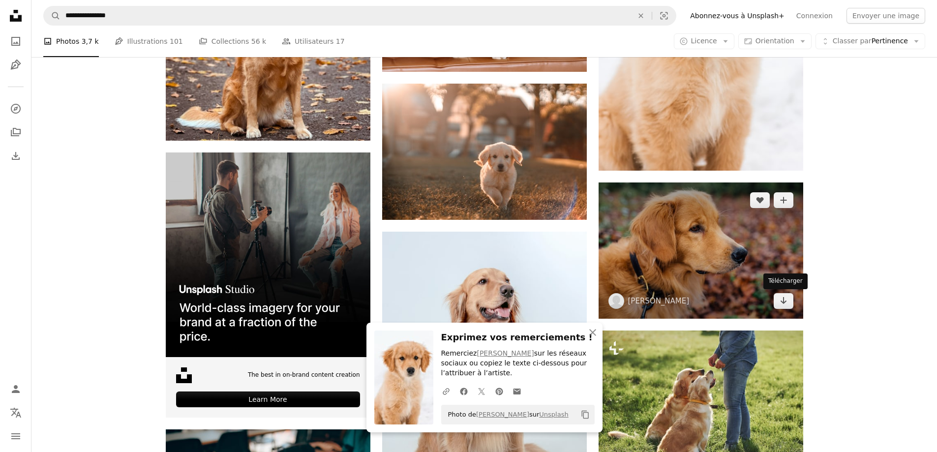
drag, startPoint x: 785, startPoint y: 299, endPoint x: 769, endPoint y: 286, distance: 21.0
click at [785, 299] on icon "Arrow pointing down" at bounding box center [784, 301] width 8 height 12
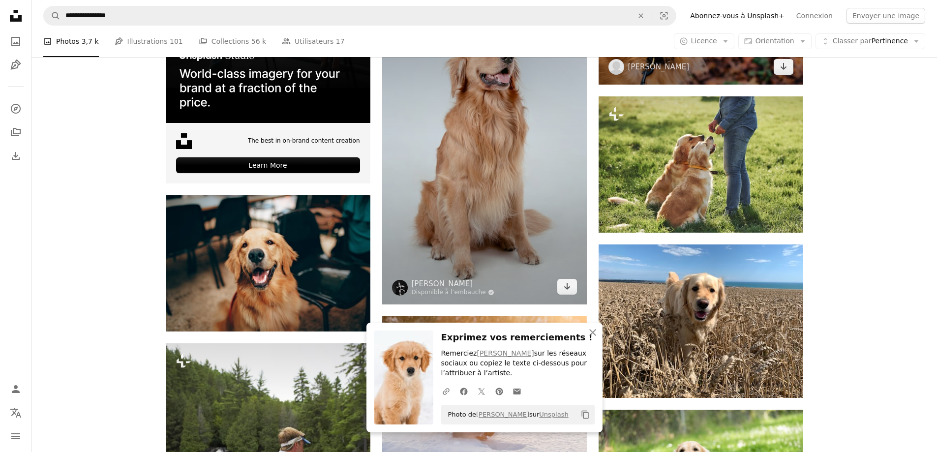
scroll to position [2411, 0]
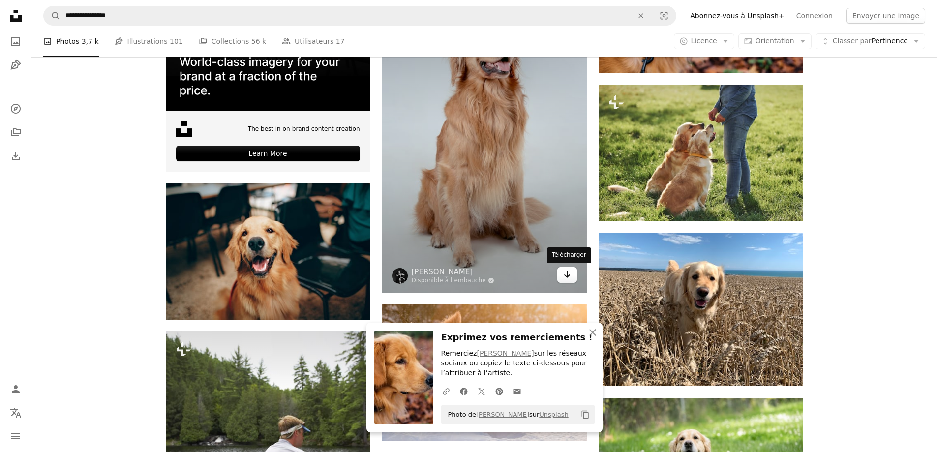
drag, startPoint x: 567, startPoint y: 274, endPoint x: 558, endPoint y: 272, distance: 9.0
click at [566, 272] on icon "Arrow pointing down" at bounding box center [567, 275] width 8 height 12
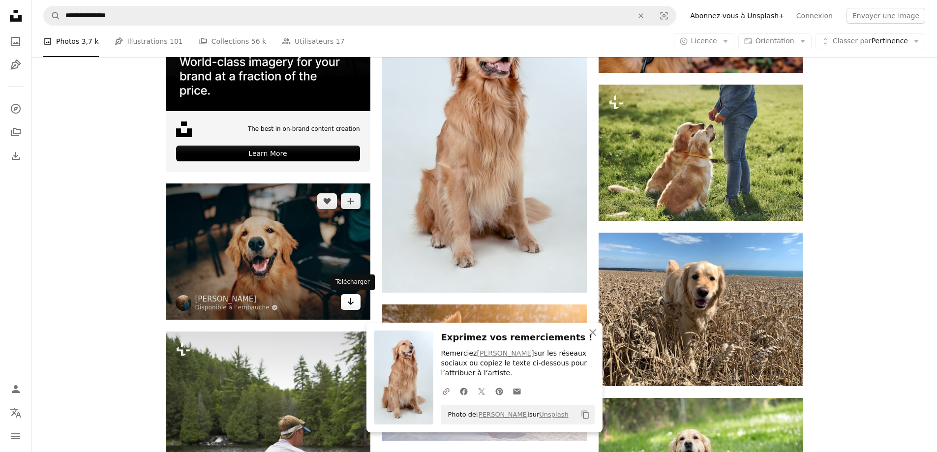
drag, startPoint x: 347, startPoint y: 304, endPoint x: 357, endPoint y: 305, distance: 9.9
click at [347, 304] on icon "Arrow pointing down" at bounding box center [351, 302] width 8 height 12
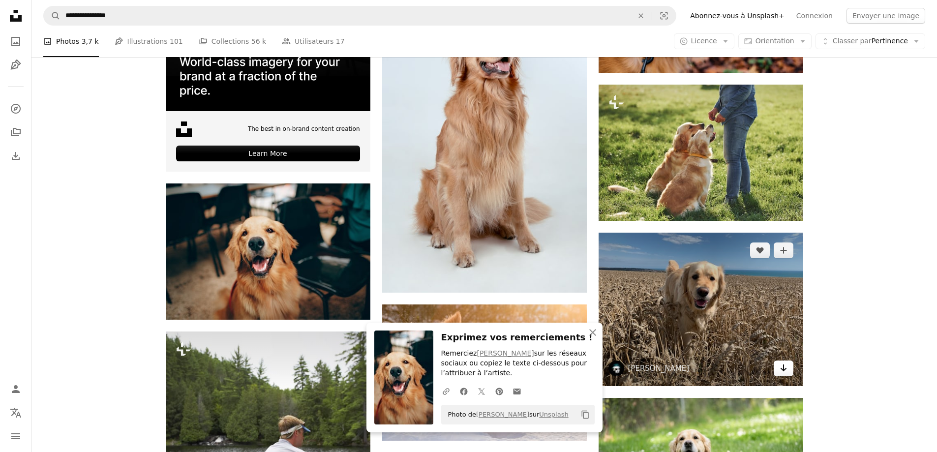
click at [784, 369] on icon "Télécharger" at bounding box center [783, 368] width 6 height 7
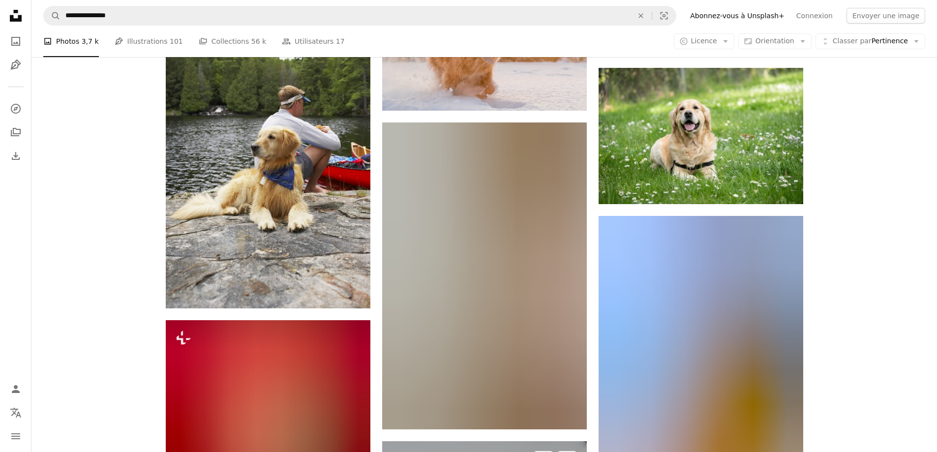
scroll to position [2854, 0]
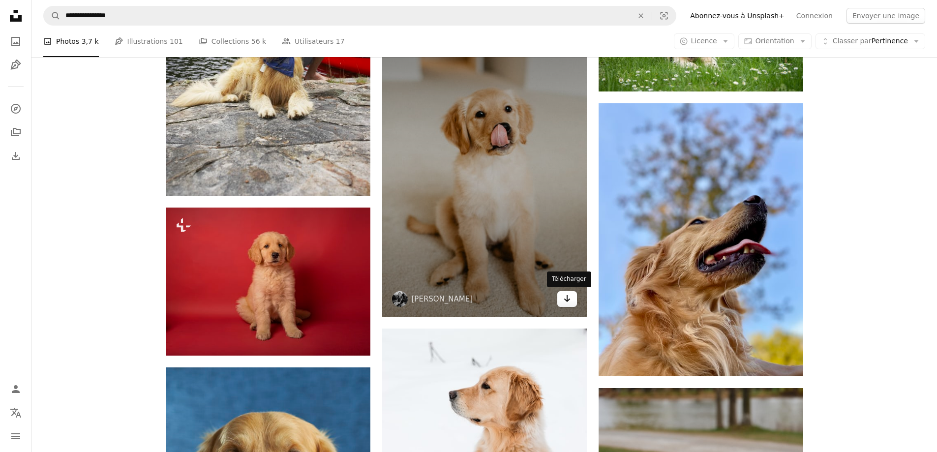
click at [570, 299] on icon "Arrow pointing down" at bounding box center [567, 299] width 8 height 12
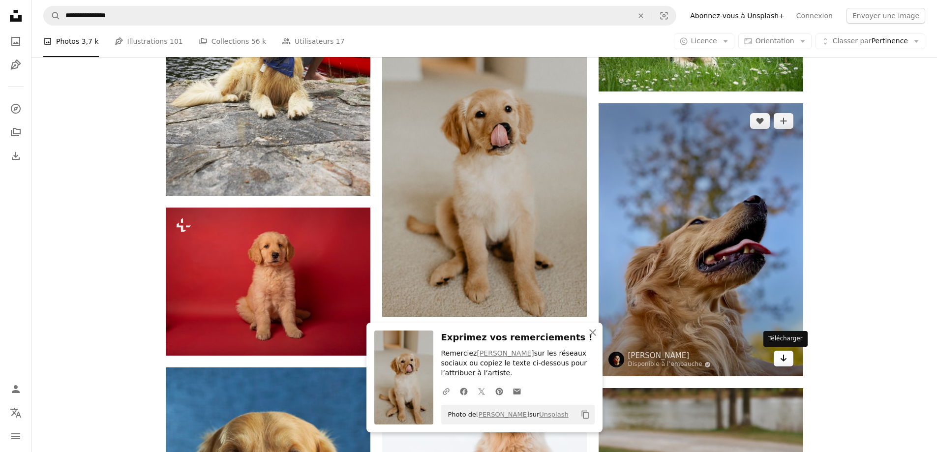
click at [786, 360] on icon "Arrow pointing down" at bounding box center [784, 358] width 8 height 12
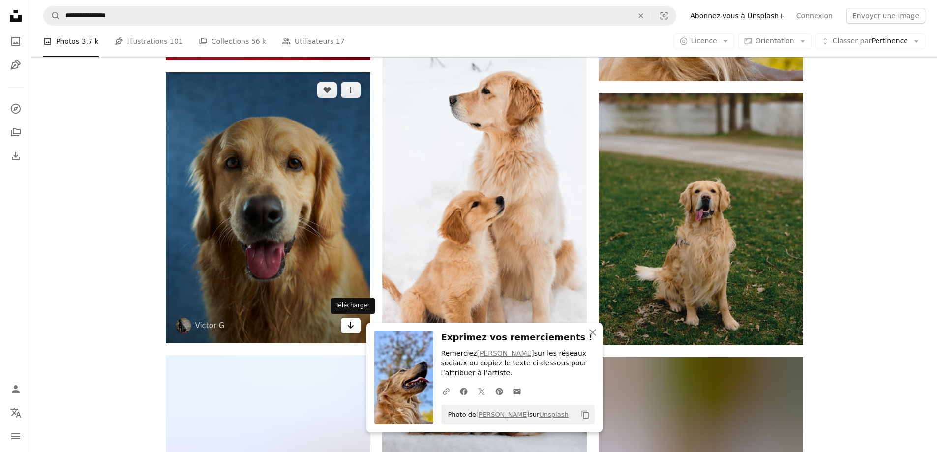
click at [355, 323] on link "Arrow pointing down" at bounding box center [351, 326] width 20 height 16
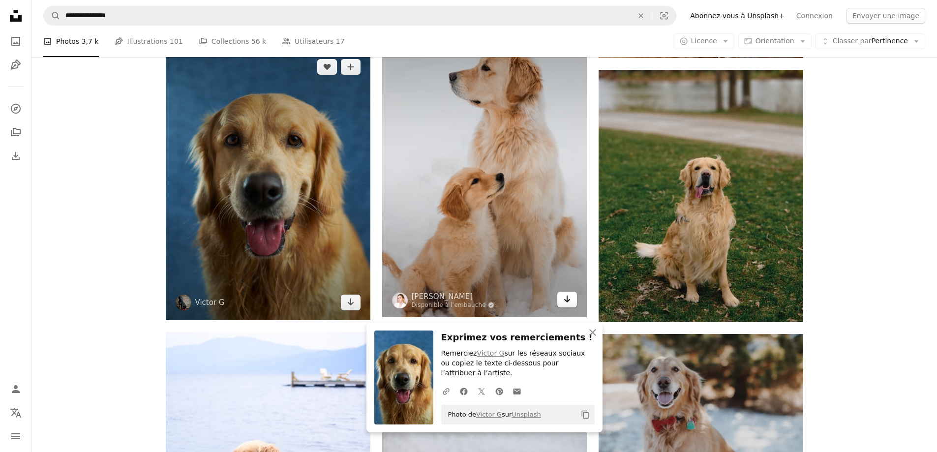
scroll to position [3247, 0]
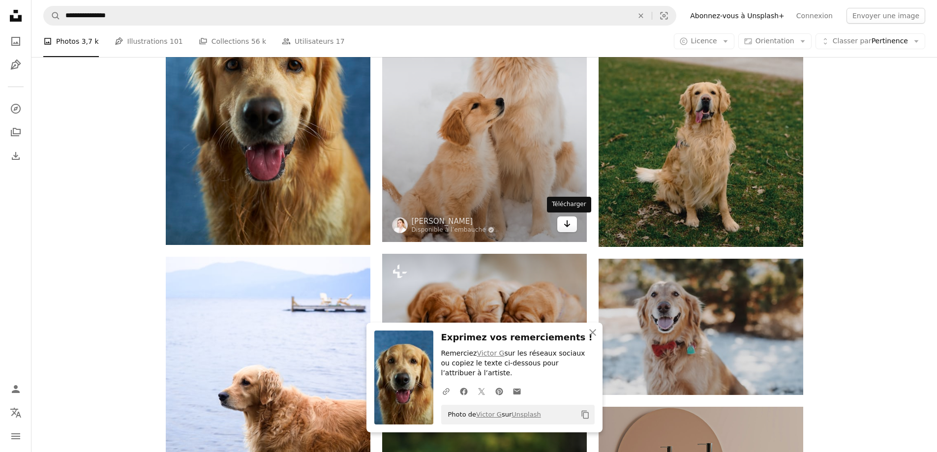
click at [563, 223] on icon "Arrow pointing down" at bounding box center [567, 224] width 8 height 12
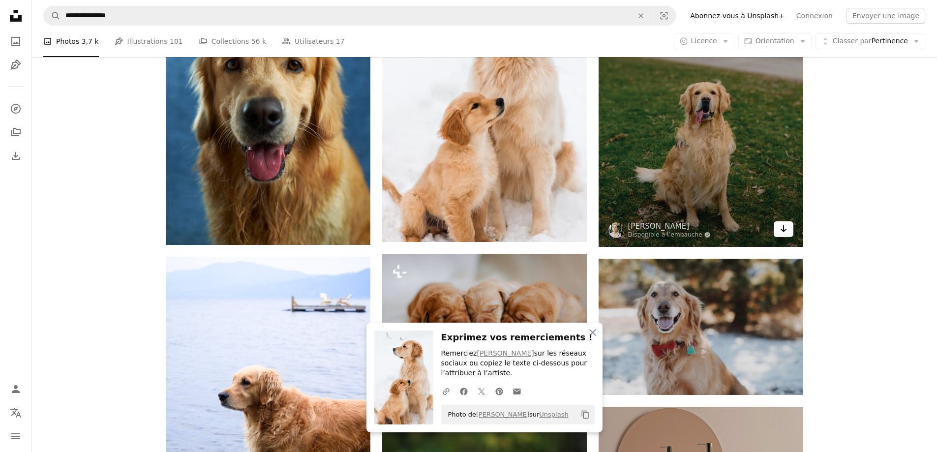
click at [789, 230] on link "Arrow pointing down" at bounding box center [784, 229] width 20 height 16
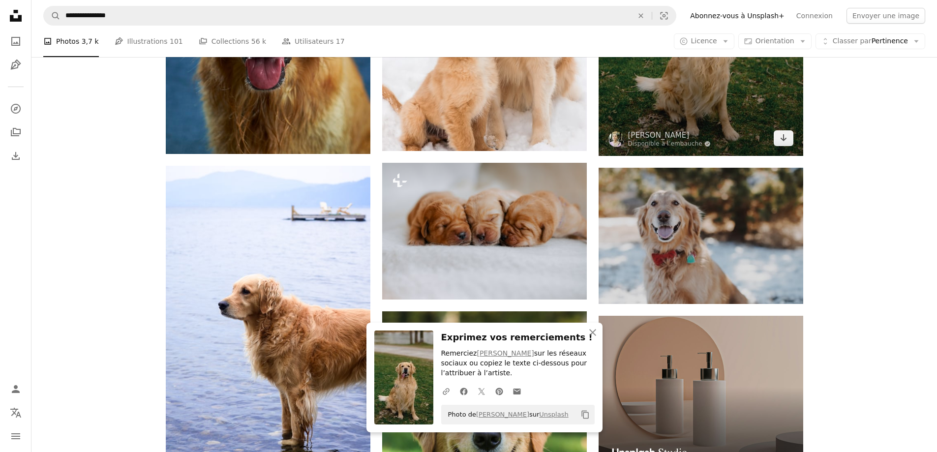
scroll to position [3444, 0]
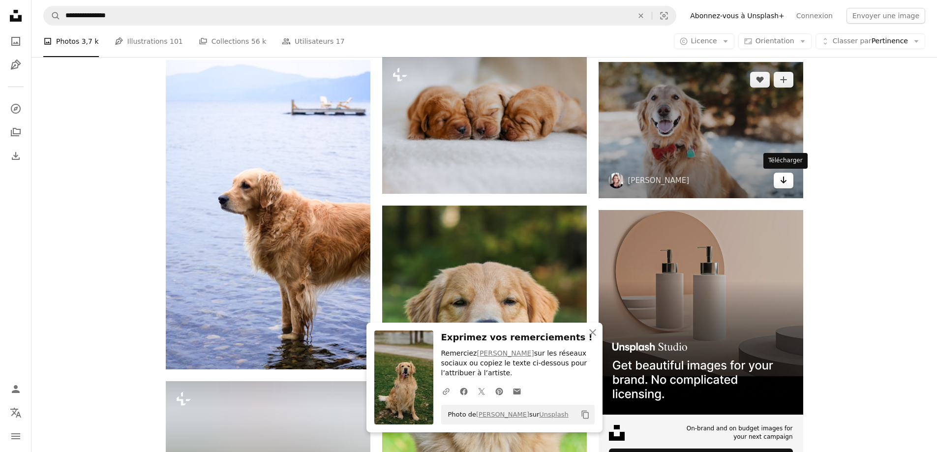
drag, startPoint x: 789, startPoint y: 184, endPoint x: 776, endPoint y: 183, distance: 12.5
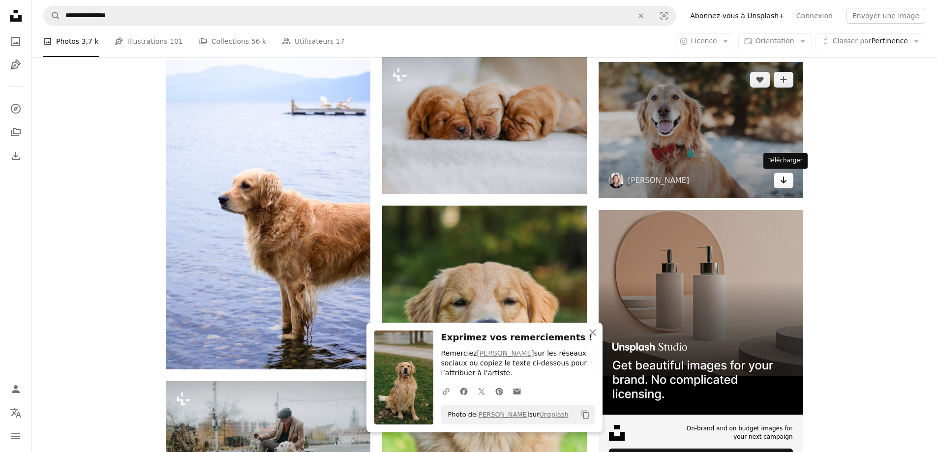
click at [789, 184] on link "Arrow pointing down" at bounding box center [784, 181] width 20 height 16
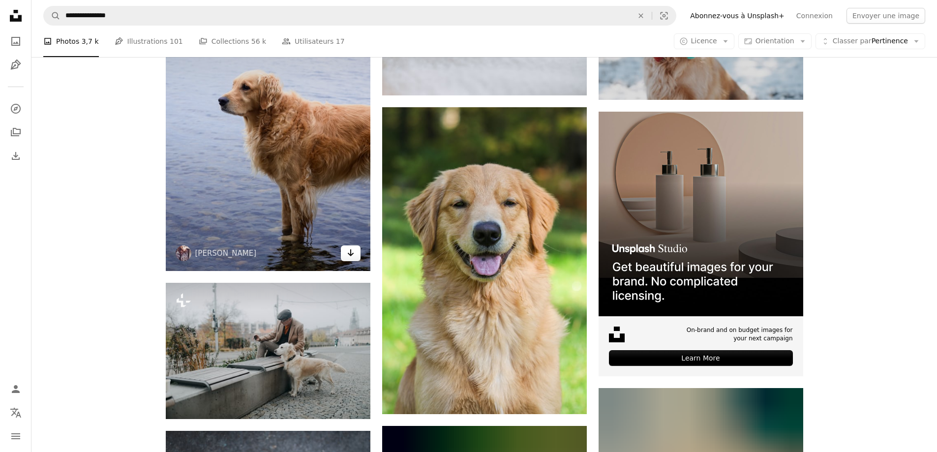
click at [352, 252] on icon "Arrow pointing down" at bounding box center [351, 253] width 8 height 12
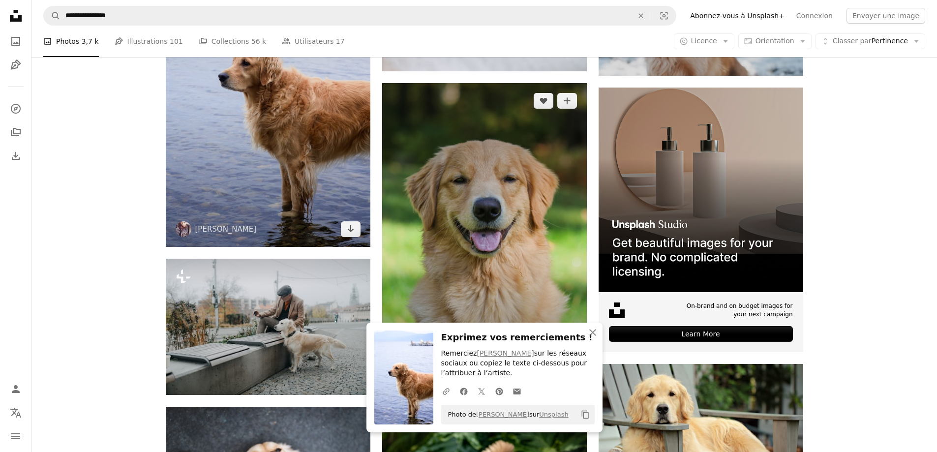
scroll to position [3690, 0]
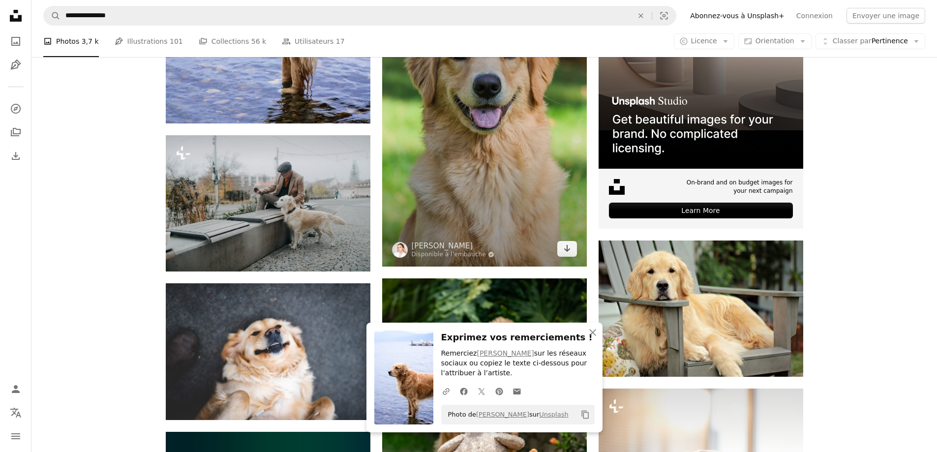
drag, startPoint x: 573, startPoint y: 251, endPoint x: 433, endPoint y: 238, distance: 139.8
click at [573, 251] on link "Arrow pointing down" at bounding box center [567, 249] width 20 height 16
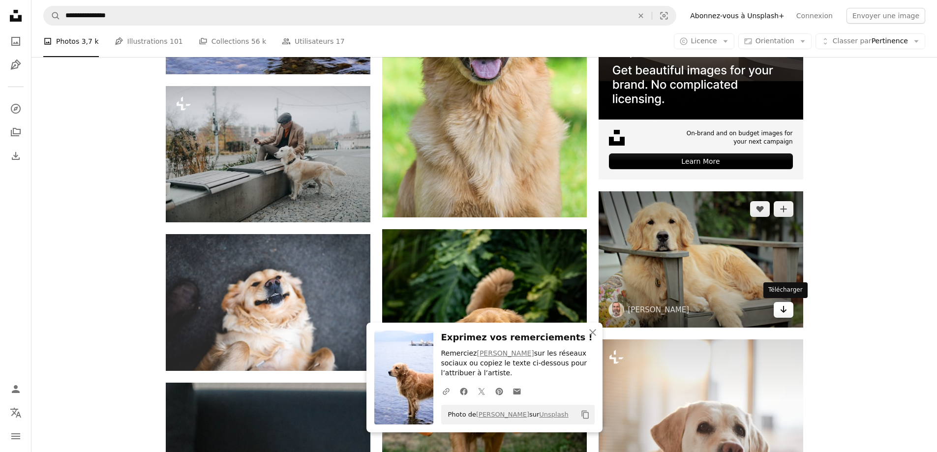
click at [789, 307] on link "Arrow pointing down" at bounding box center [784, 310] width 20 height 16
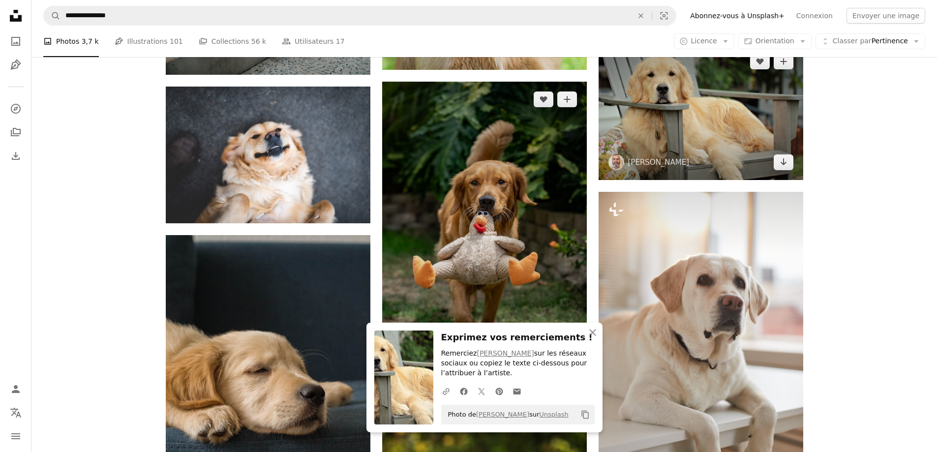
scroll to position [3985, 0]
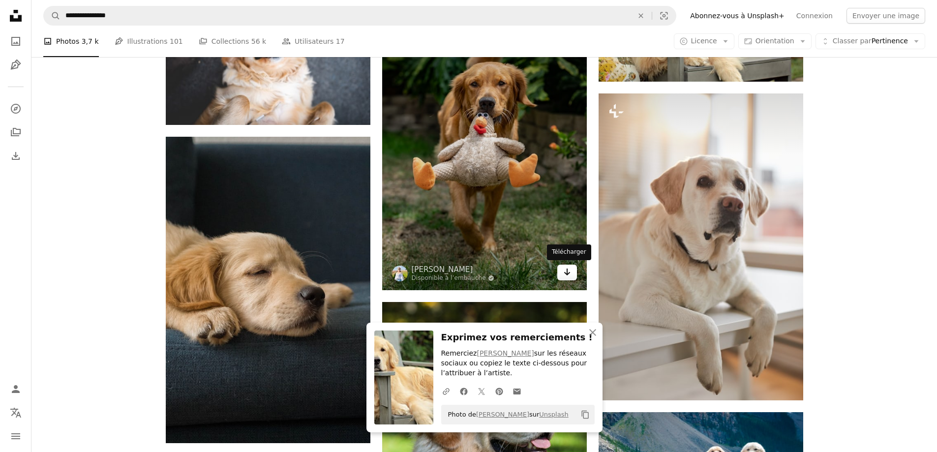
click at [573, 267] on link "Arrow pointing down" at bounding box center [567, 273] width 20 height 16
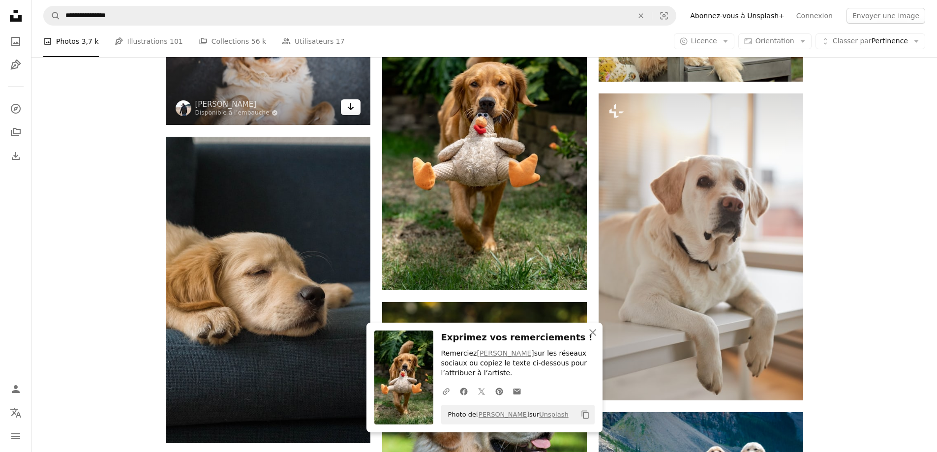
click at [345, 108] on link "Arrow pointing down" at bounding box center [351, 107] width 20 height 16
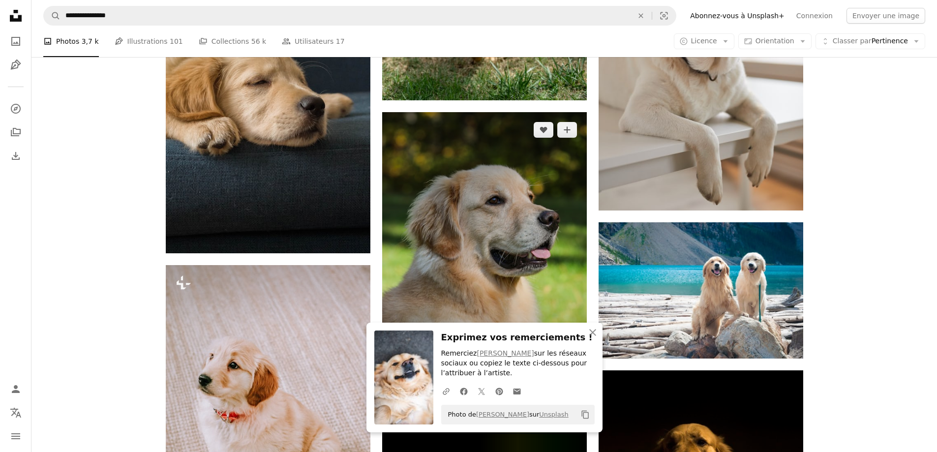
scroll to position [4182, 0]
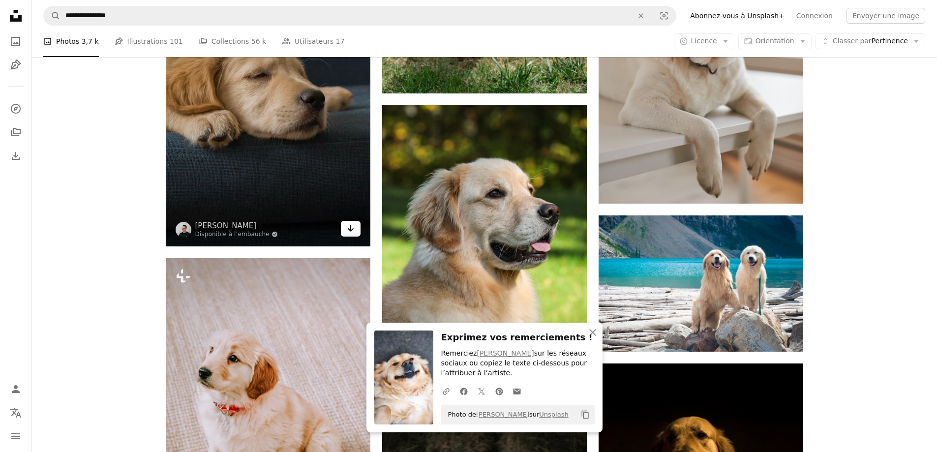
click at [354, 236] on link "Arrow pointing down" at bounding box center [351, 229] width 20 height 16
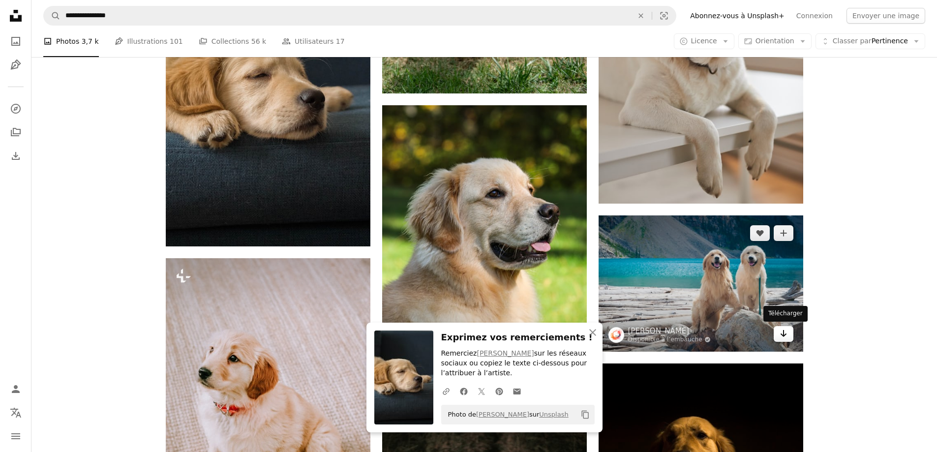
click at [790, 332] on link "Arrow pointing down" at bounding box center [784, 334] width 20 height 16
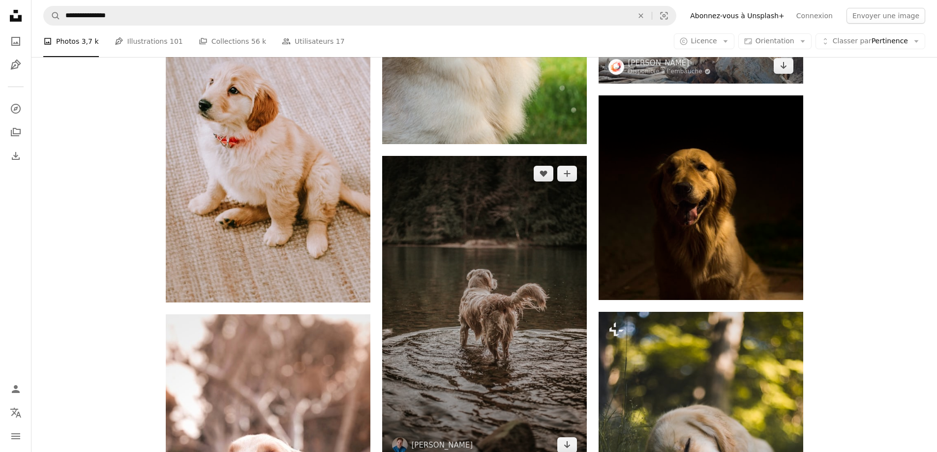
scroll to position [4526, 0]
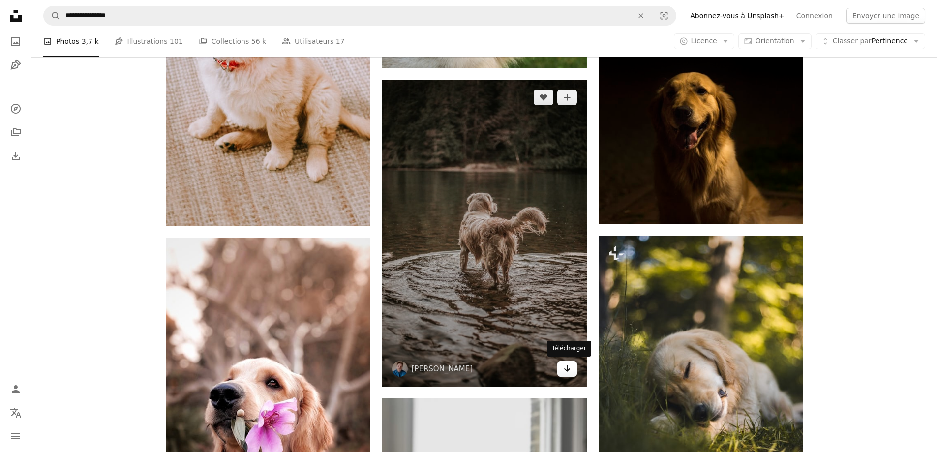
click at [568, 366] on icon "Arrow pointing down" at bounding box center [567, 369] width 8 height 12
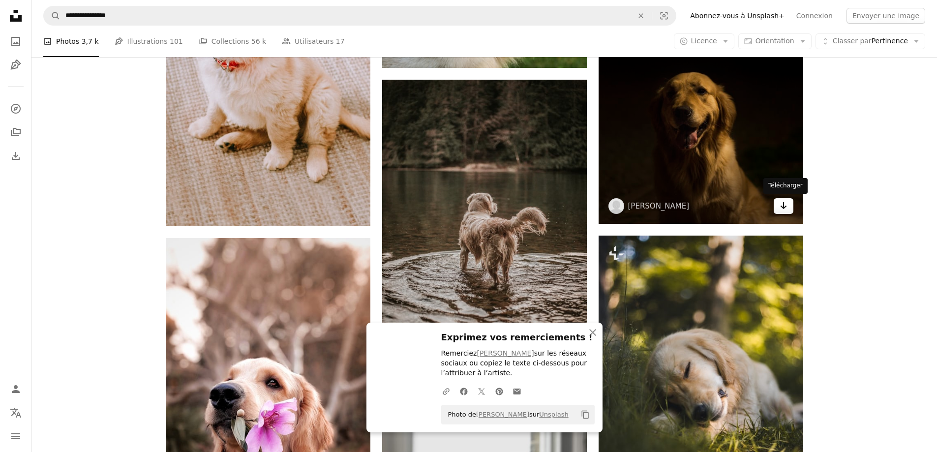
click at [777, 204] on link "Arrow pointing down" at bounding box center [784, 206] width 20 height 16
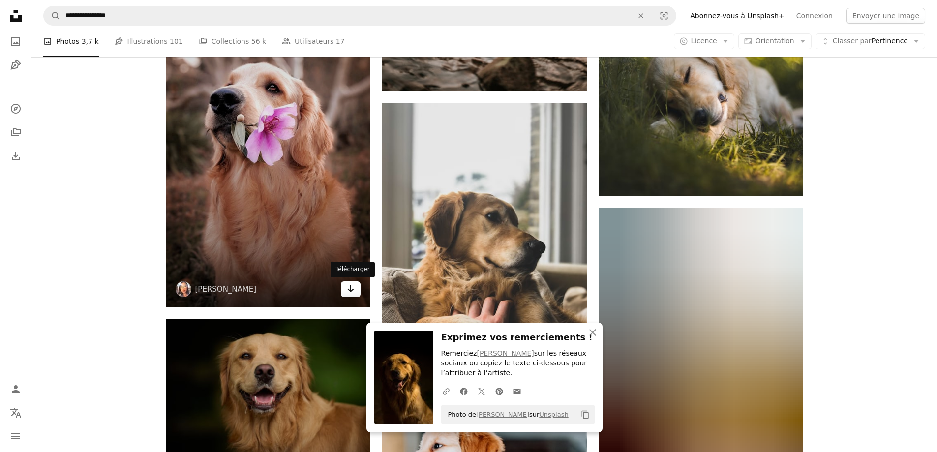
click at [351, 292] on icon "Arrow pointing down" at bounding box center [351, 289] width 8 height 12
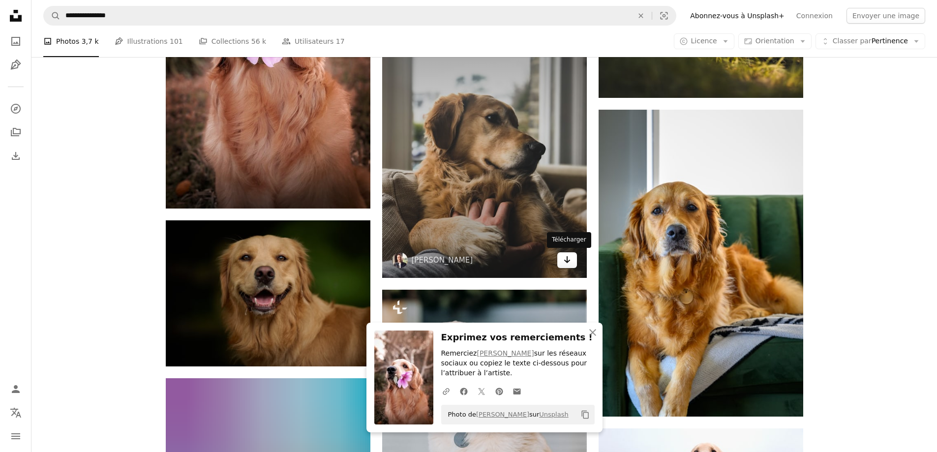
click at [569, 257] on icon "Arrow pointing down" at bounding box center [567, 260] width 8 height 12
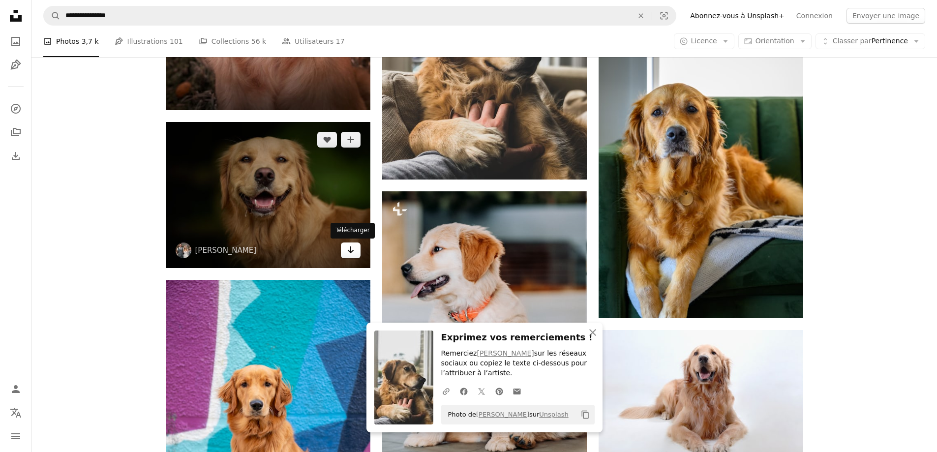
click at [353, 253] on icon "Arrow pointing down" at bounding box center [351, 250] width 8 height 12
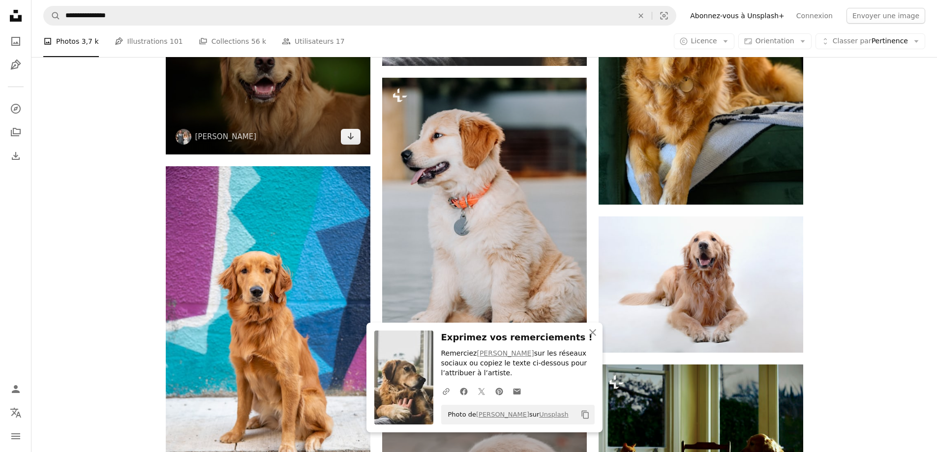
scroll to position [5264, 0]
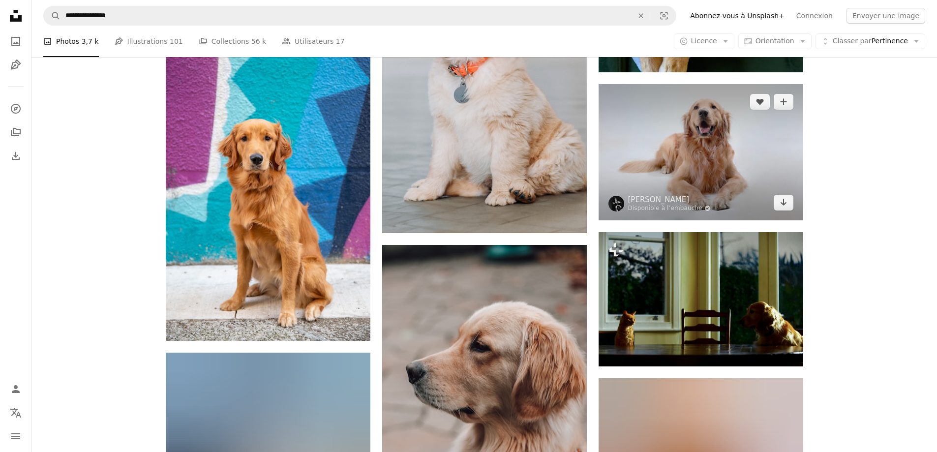
drag, startPoint x: 783, startPoint y: 202, endPoint x: 767, endPoint y: 203, distance: 16.3
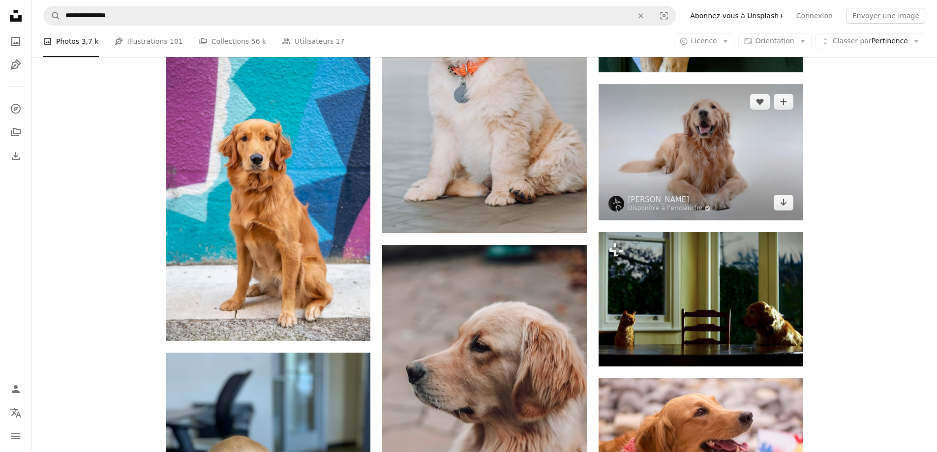
click at [783, 202] on icon "Arrow pointing down" at bounding box center [784, 202] width 8 height 12
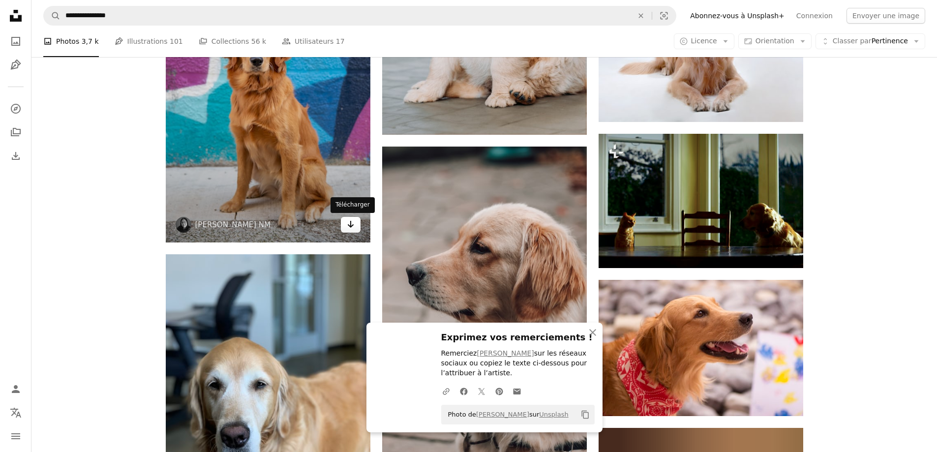
drag, startPoint x: 345, startPoint y: 230, endPoint x: 355, endPoint y: 230, distance: 10.3
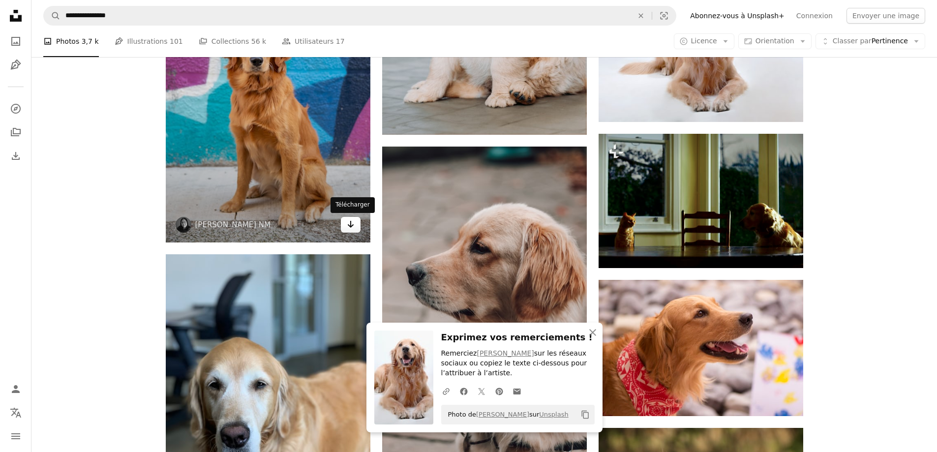
click at [345, 229] on link "Arrow pointing down" at bounding box center [351, 225] width 20 height 16
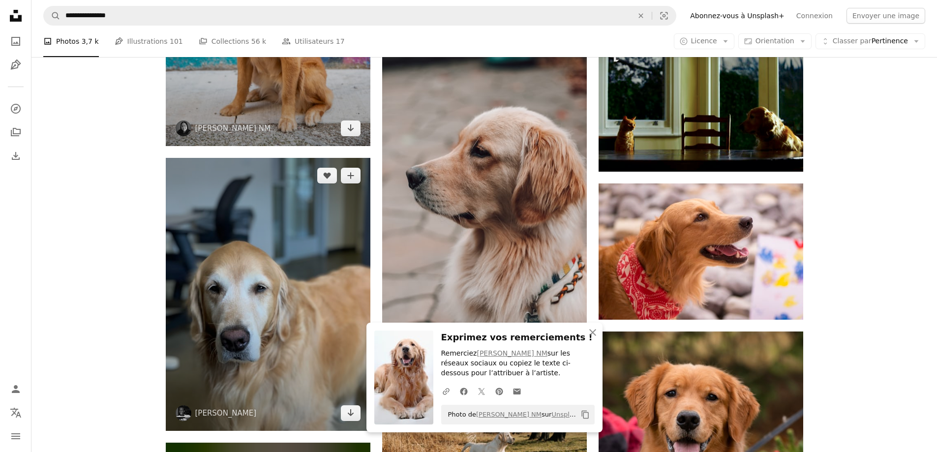
scroll to position [5559, 0]
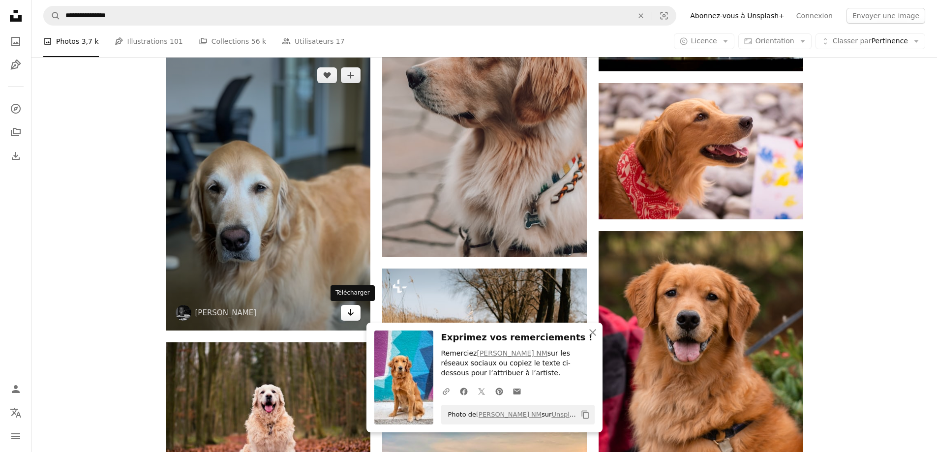
click at [349, 313] on icon "Télécharger" at bounding box center [350, 312] width 6 height 7
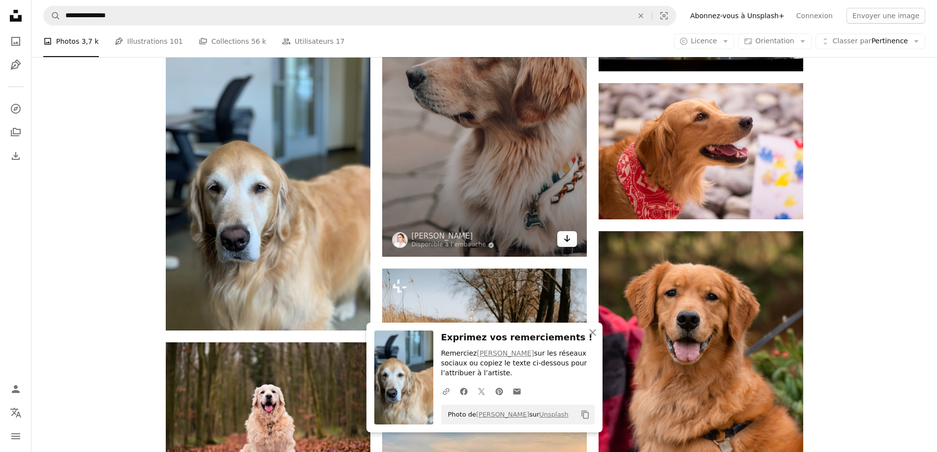
click at [575, 239] on link "Arrow pointing down" at bounding box center [567, 239] width 20 height 16
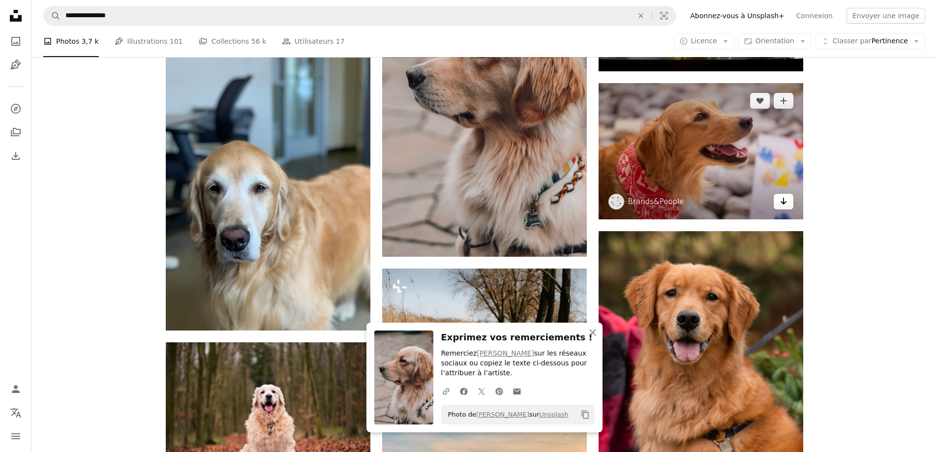
click at [780, 199] on icon "Arrow pointing down" at bounding box center [784, 201] width 8 height 12
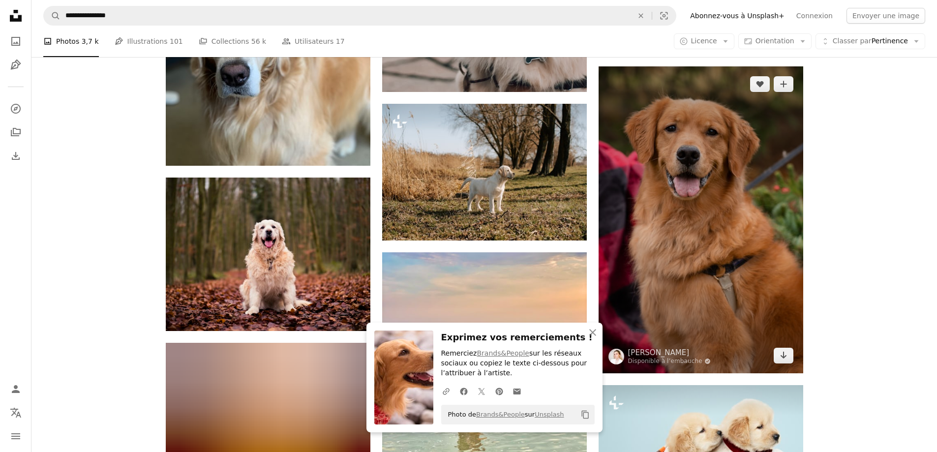
scroll to position [5756, 0]
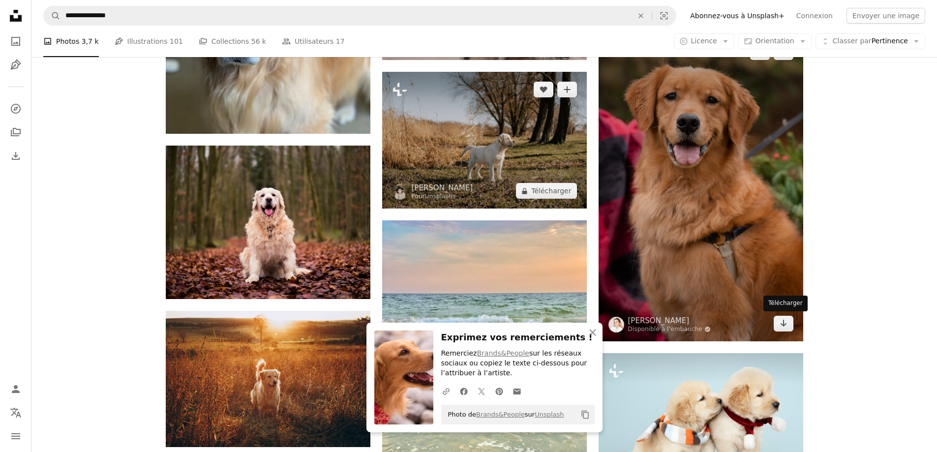
drag, startPoint x: 786, startPoint y: 325, endPoint x: 561, endPoint y: 207, distance: 254.0
click at [786, 325] on icon "Arrow pointing down" at bounding box center [784, 323] width 8 height 12
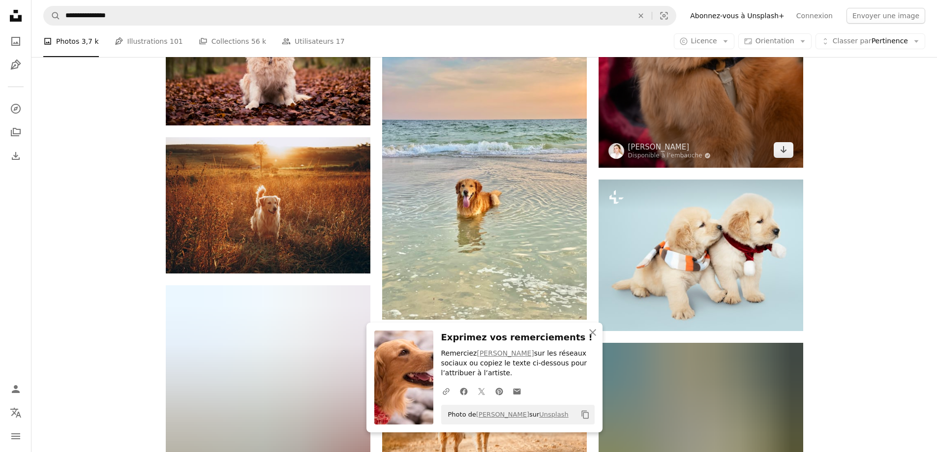
scroll to position [6002, 0]
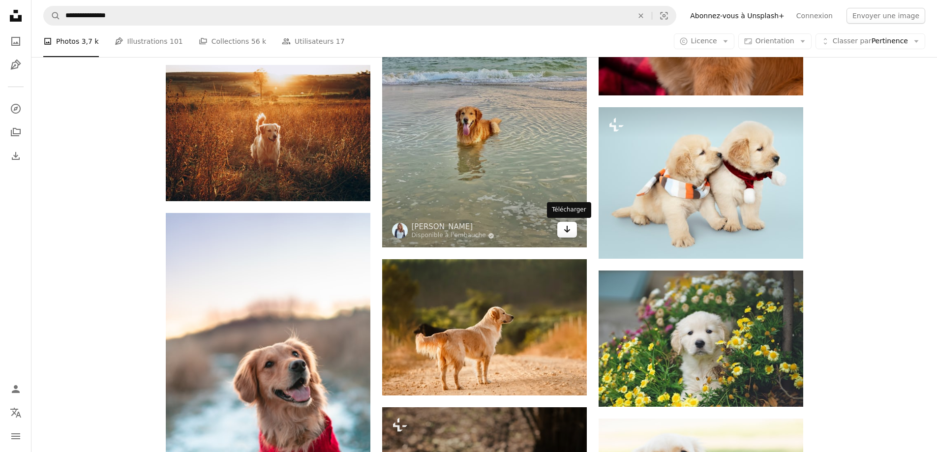
click at [567, 229] on icon "Télécharger" at bounding box center [567, 229] width 6 height 7
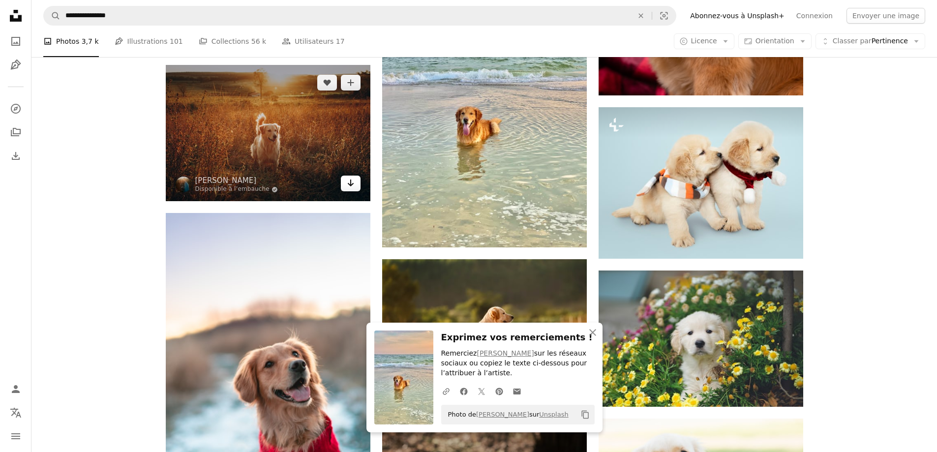
click at [348, 183] on icon "Arrow pointing down" at bounding box center [351, 183] width 8 height 12
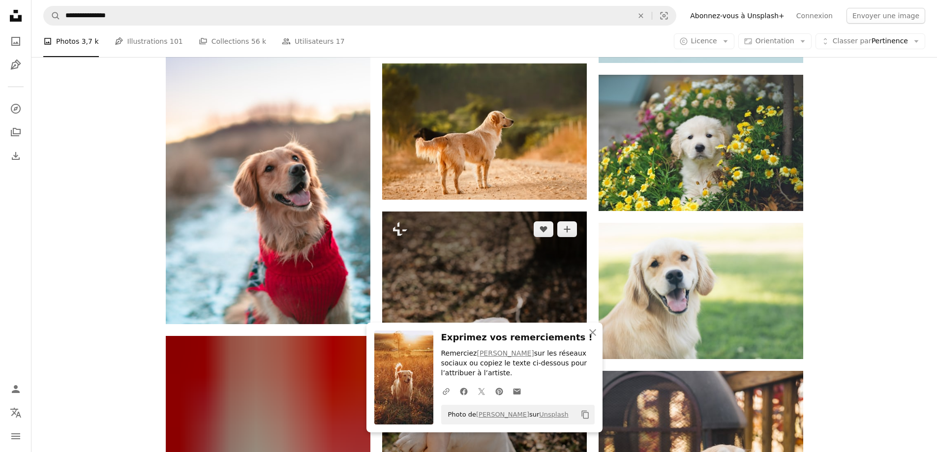
scroll to position [6199, 0]
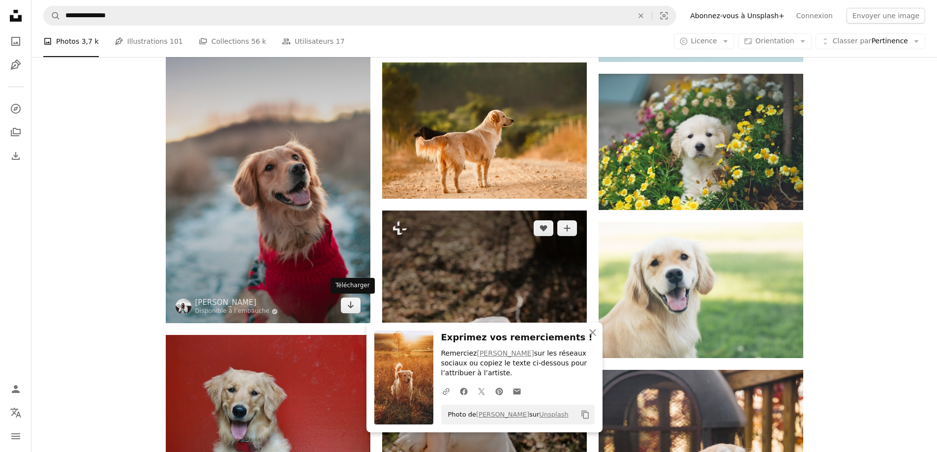
drag, startPoint x: 354, startPoint y: 308, endPoint x: 449, endPoint y: 263, distance: 105.4
click at [354, 308] on icon "Arrow pointing down" at bounding box center [351, 305] width 8 height 12
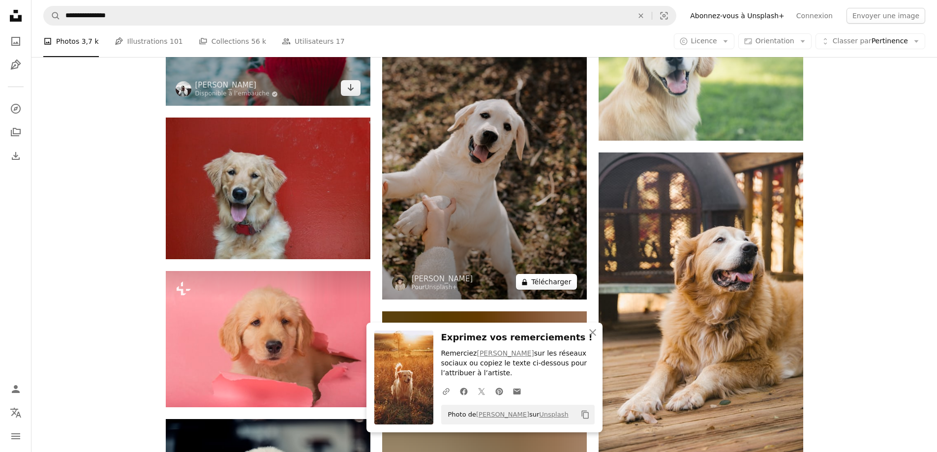
scroll to position [6445, 0]
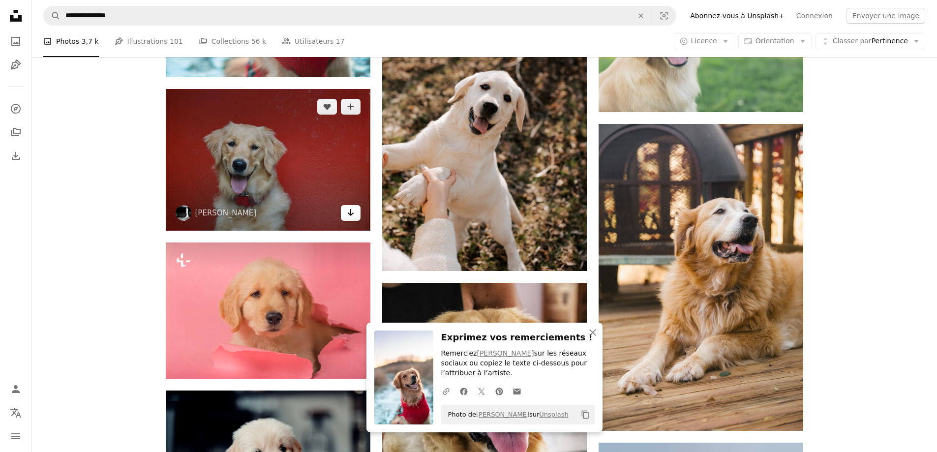
click at [343, 214] on link "Arrow pointing down" at bounding box center [351, 213] width 20 height 16
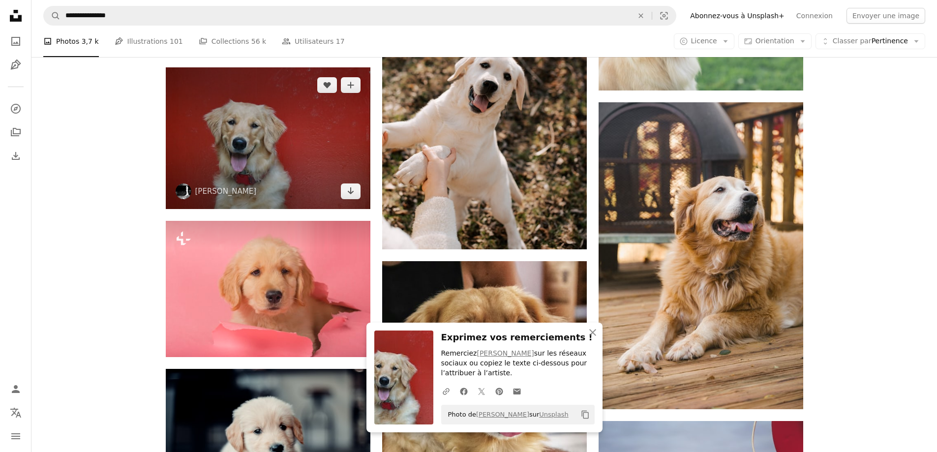
scroll to position [6543, 0]
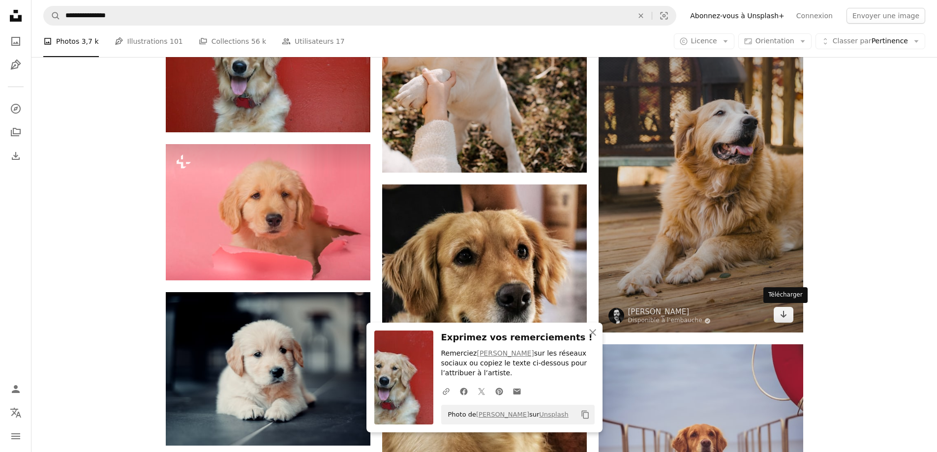
drag, startPoint x: 786, startPoint y: 318, endPoint x: 771, endPoint y: 313, distance: 15.6
click at [786, 318] on icon "Arrow pointing down" at bounding box center [784, 314] width 8 height 12
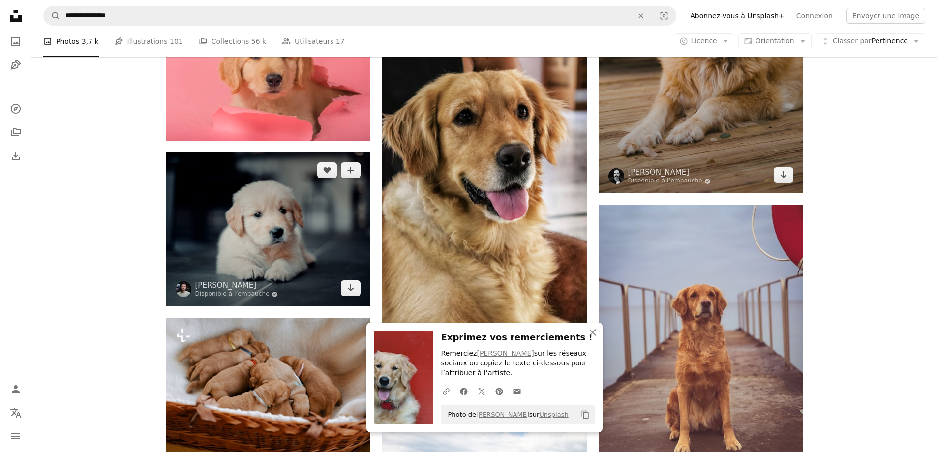
scroll to position [6740, 0]
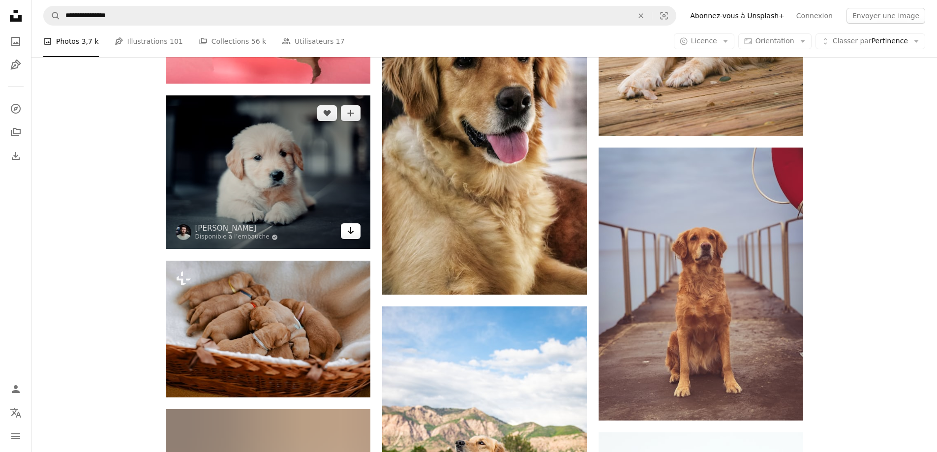
click at [352, 239] on link "Arrow pointing down" at bounding box center [351, 231] width 20 height 16
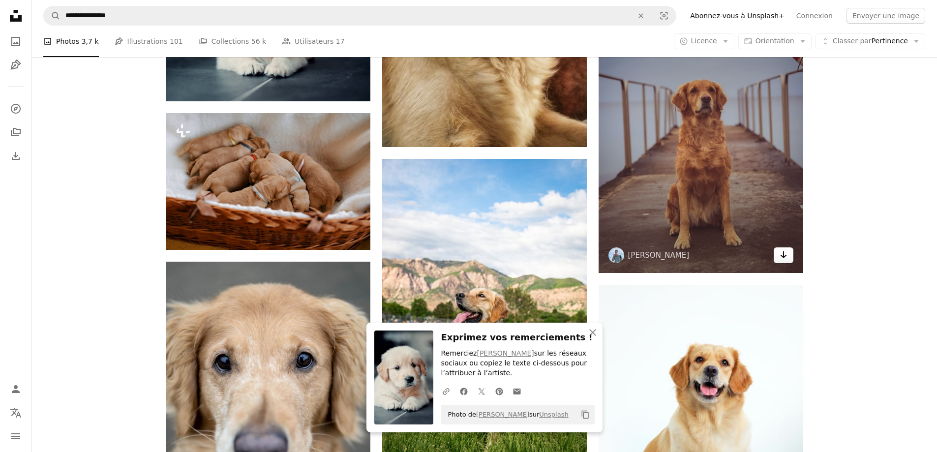
click at [782, 263] on div "A heart A plus sign [PERSON_NAME] Arrow pointing down" at bounding box center [701, 136] width 205 height 273
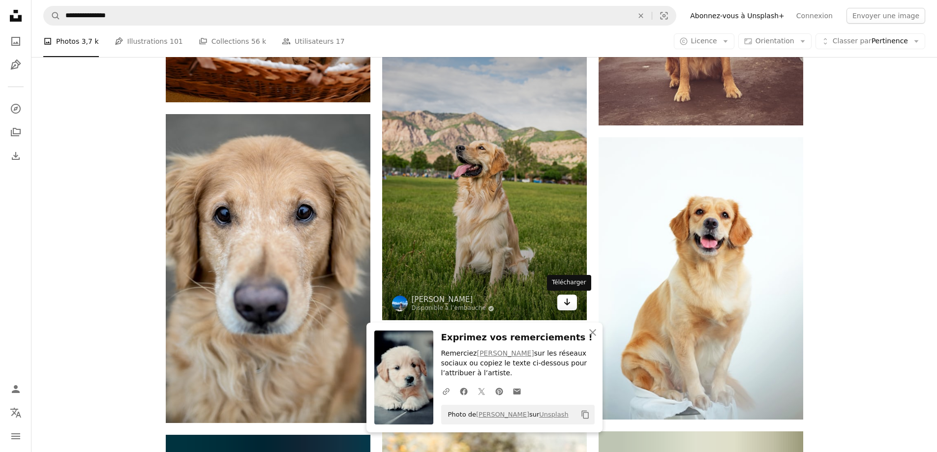
click at [565, 300] on icon "Arrow pointing down" at bounding box center [567, 302] width 8 height 12
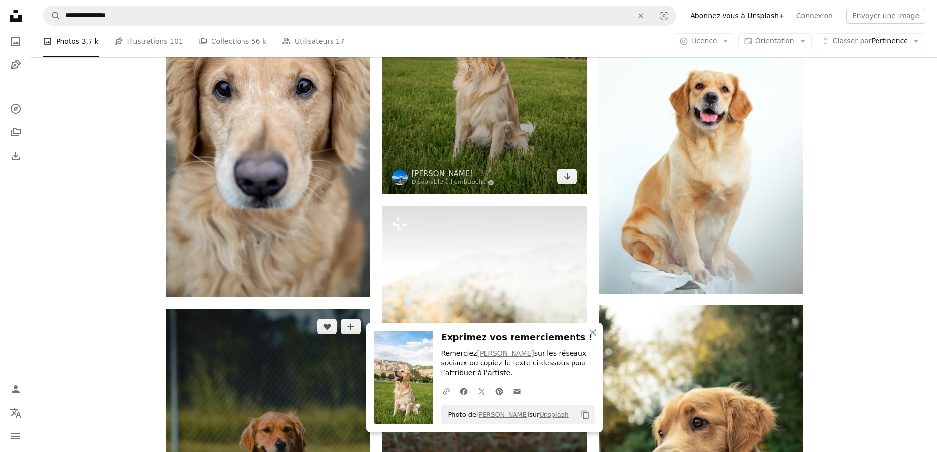
scroll to position [7232, 0]
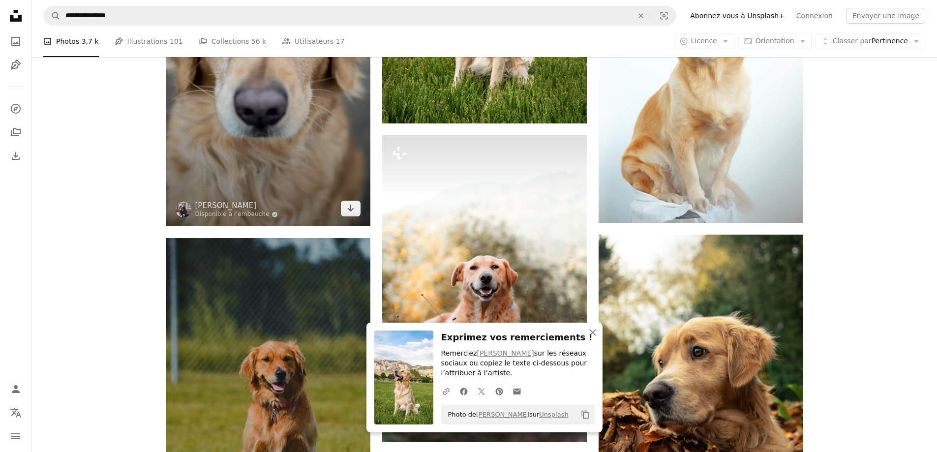
drag, startPoint x: 353, startPoint y: 215, endPoint x: 373, endPoint y: 211, distance: 20.6
click at [353, 215] on link "Arrow pointing down" at bounding box center [351, 209] width 20 height 16
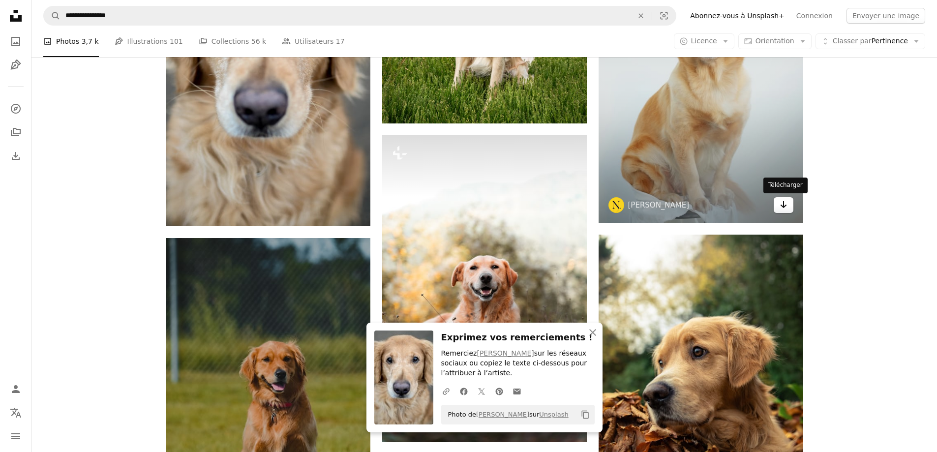
click at [783, 202] on icon "Arrow pointing down" at bounding box center [784, 205] width 8 height 12
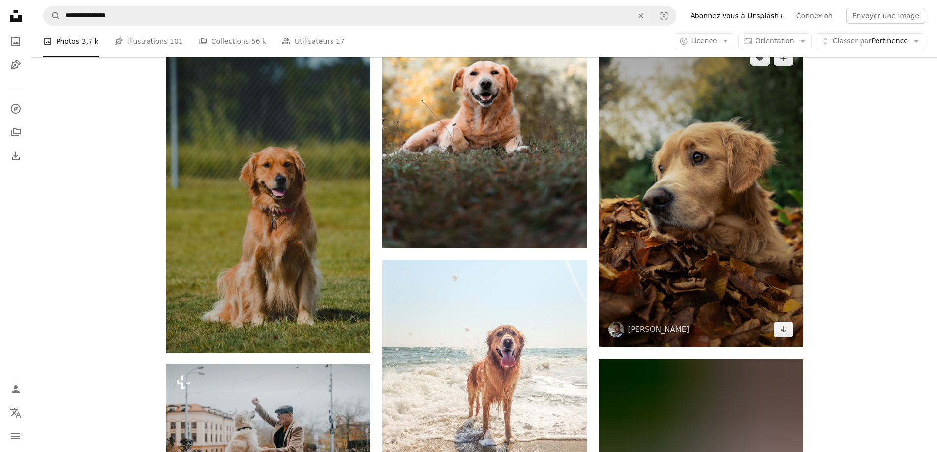
scroll to position [7429, 0]
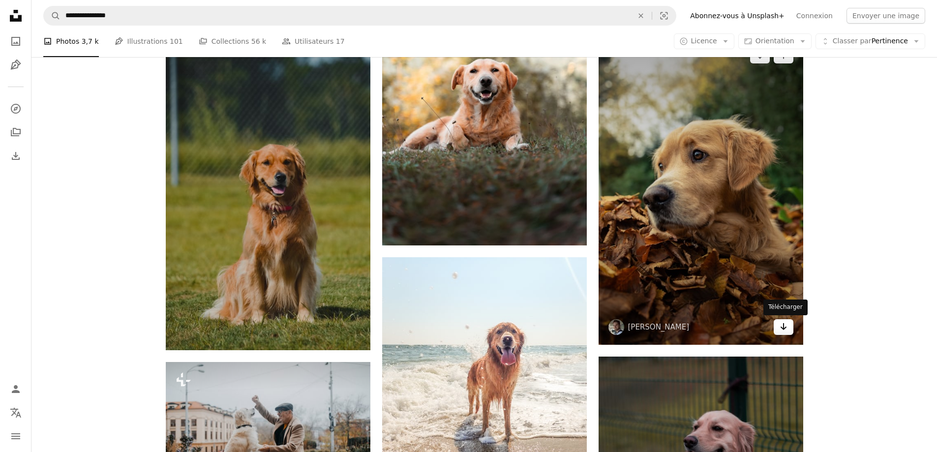
click at [782, 323] on icon "Arrow pointing down" at bounding box center [784, 327] width 8 height 12
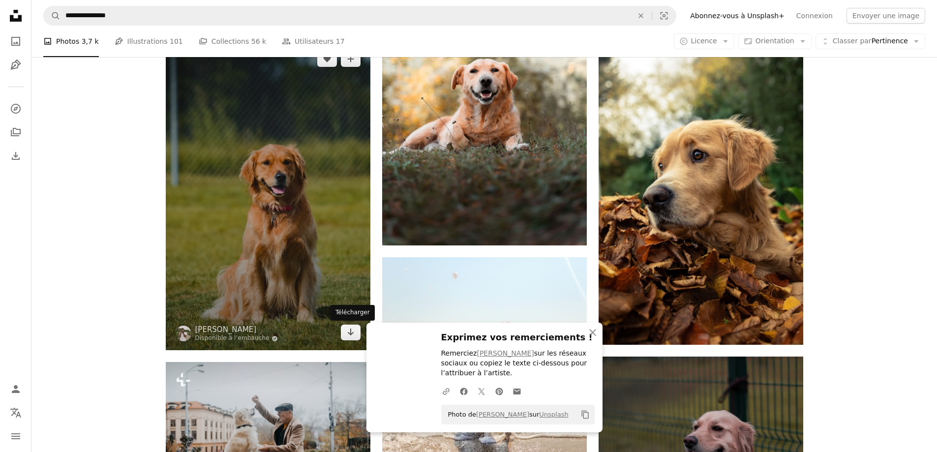
drag, startPoint x: 349, startPoint y: 330, endPoint x: 366, endPoint y: 319, distance: 19.7
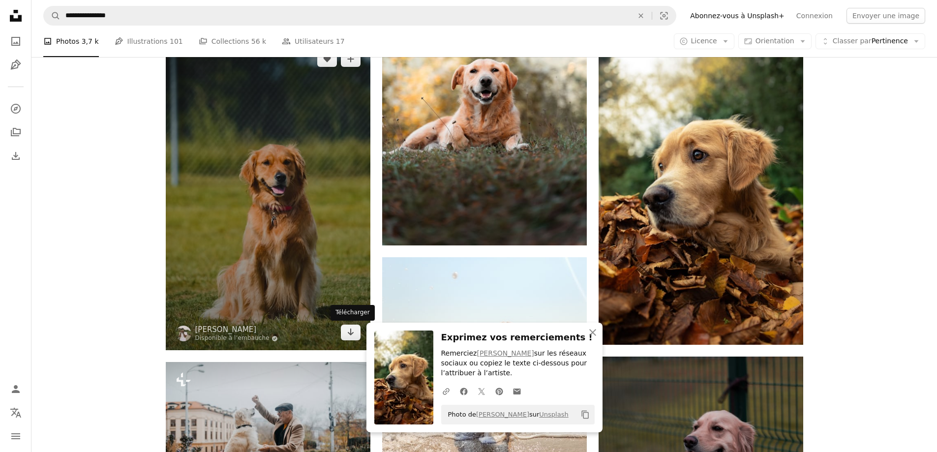
click at [349, 330] on icon "Arrow pointing down" at bounding box center [351, 332] width 8 height 12
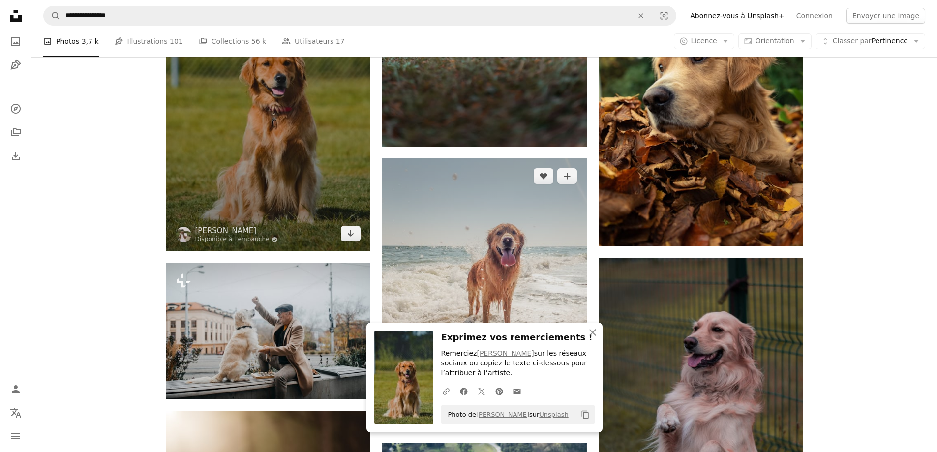
scroll to position [7675, 0]
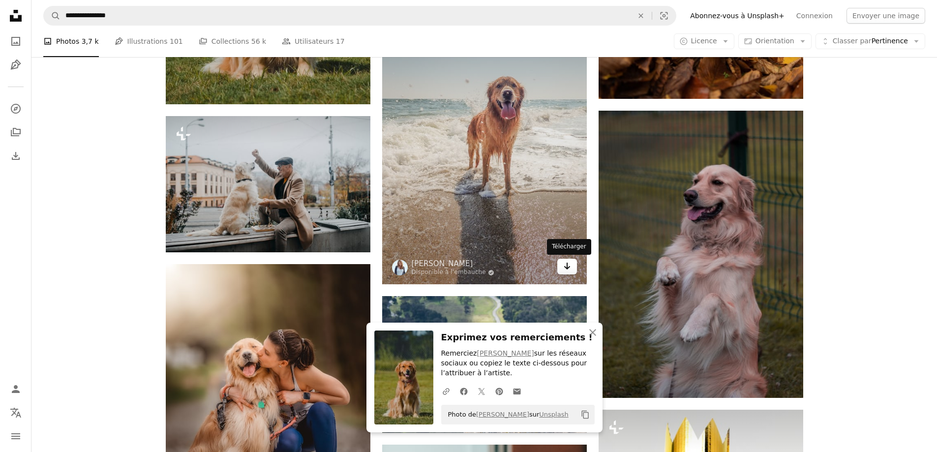
click at [569, 269] on icon "Arrow pointing down" at bounding box center [567, 266] width 8 height 12
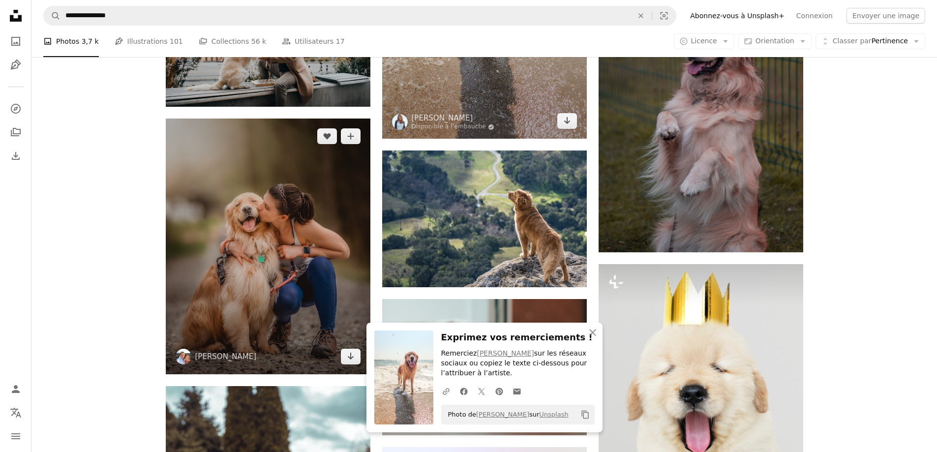
scroll to position [7823, 0]
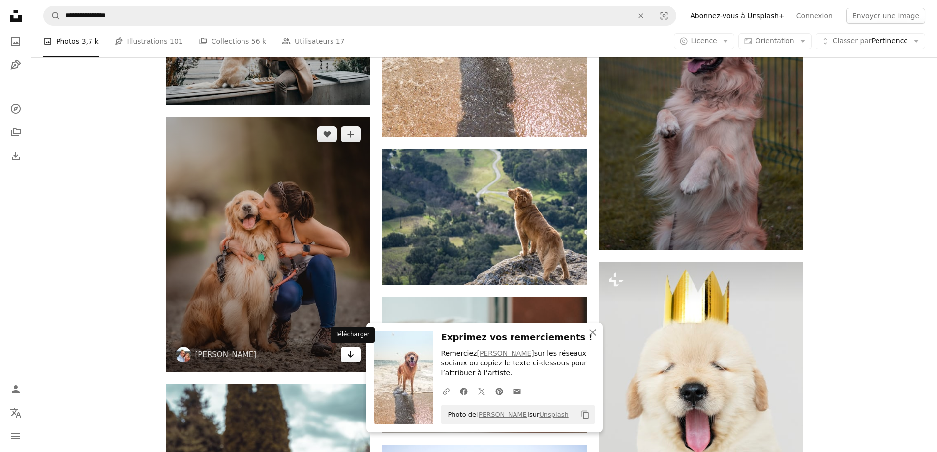
click at [347, 351] on icon "Arrow pointing down" at bounding box center [351, 354] width 8 height 12
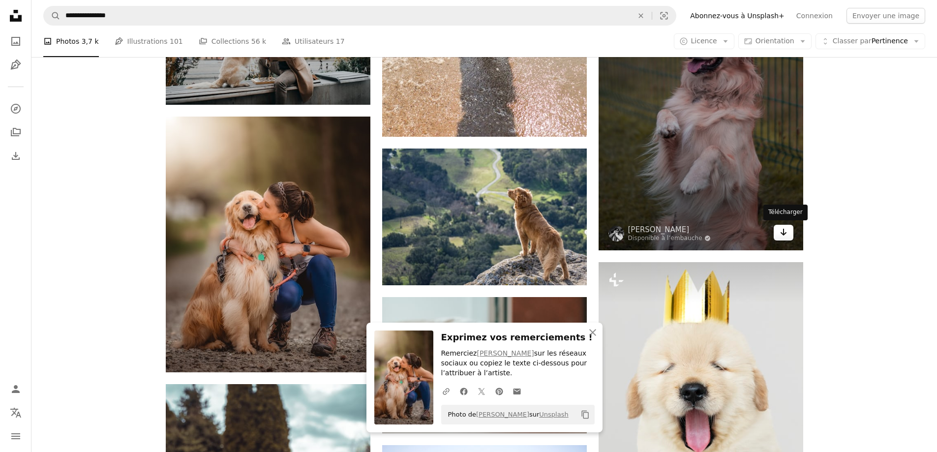
click at [780, 233] on icon "Arrow pointing down" at bounding box center [784, 232] width 8 height 12
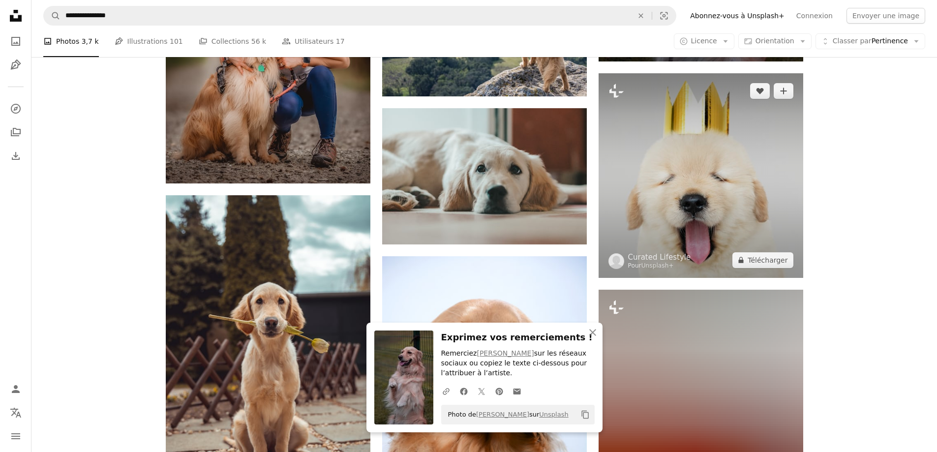
scroll to position [8019, 0]
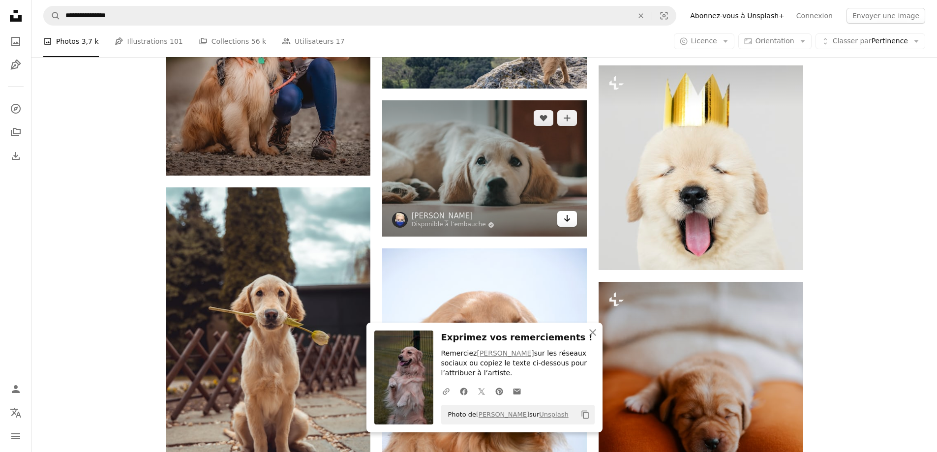
click at [567, 219] on icon "Télécharger" at bounding box center [567, 218] width 6 height 7
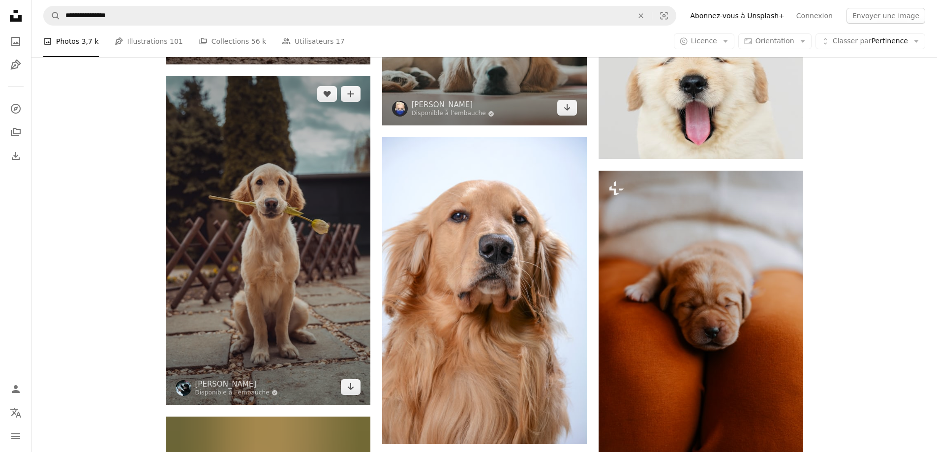
scroll to position [8167, 0]
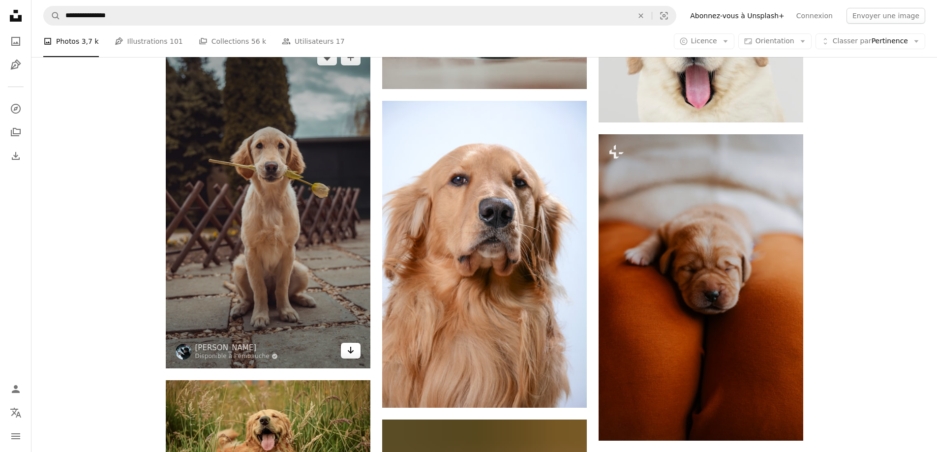
click at [343, 350] on link "Arrow pointing down" at bounding box center [351, 351] width 20 height 16
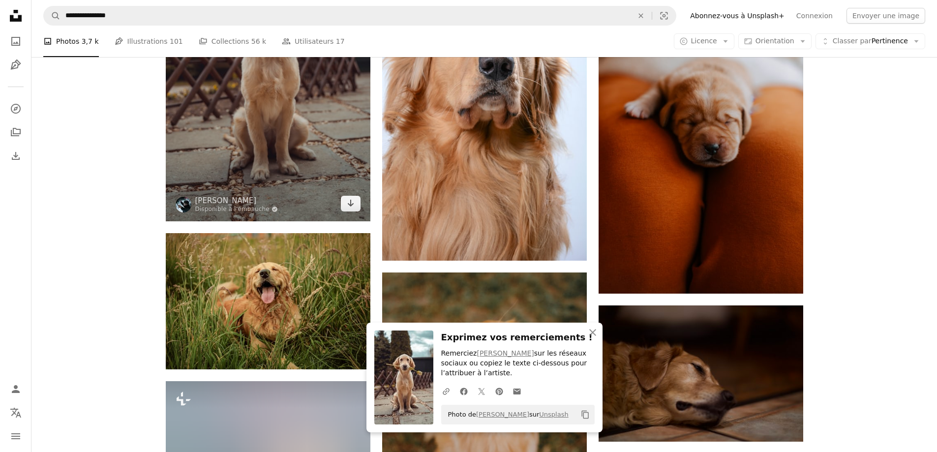
scroll to position [8315, 0]
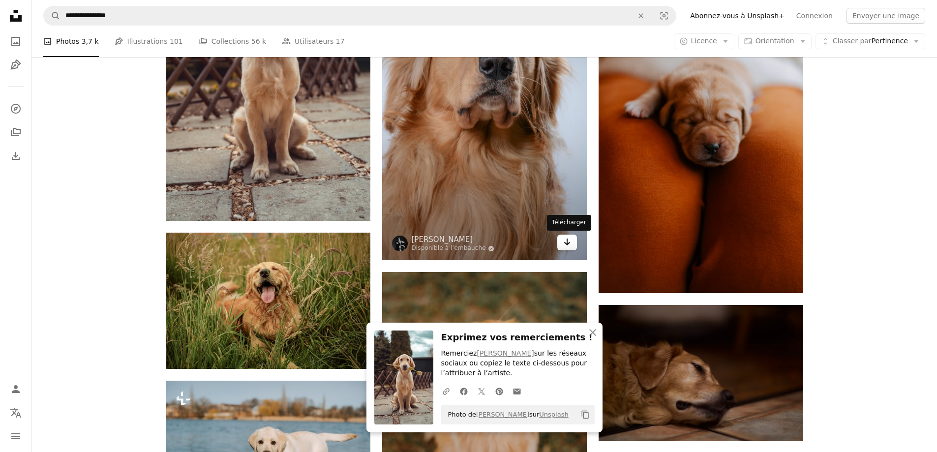
click at [569, 247] on icon "Arrow pointing down" at bounding box center [567, 242] width 8 height 12
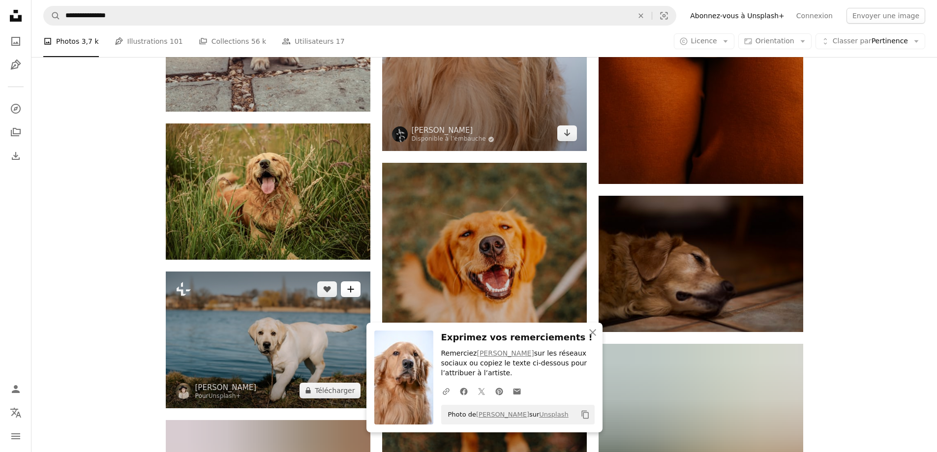
scroll to position [8462, 0]
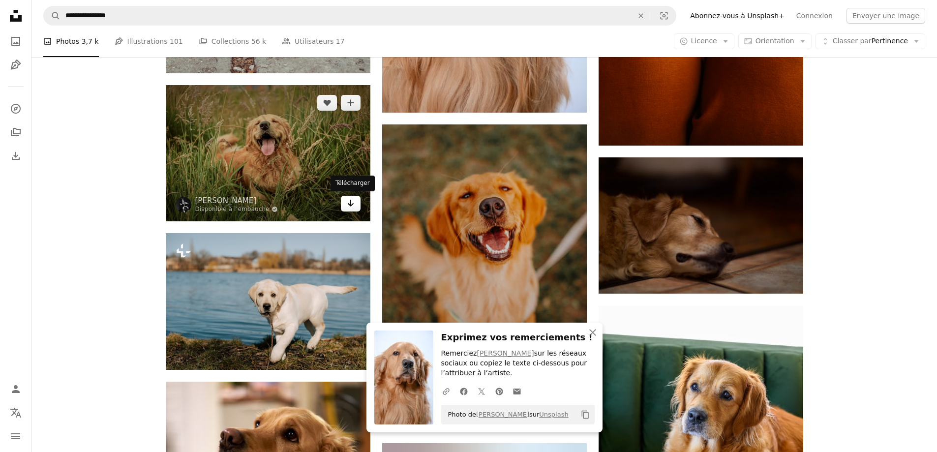
click at [353, 210] on link "Arrow pointing down" at bounding box center [351, 204] width 20 height 16
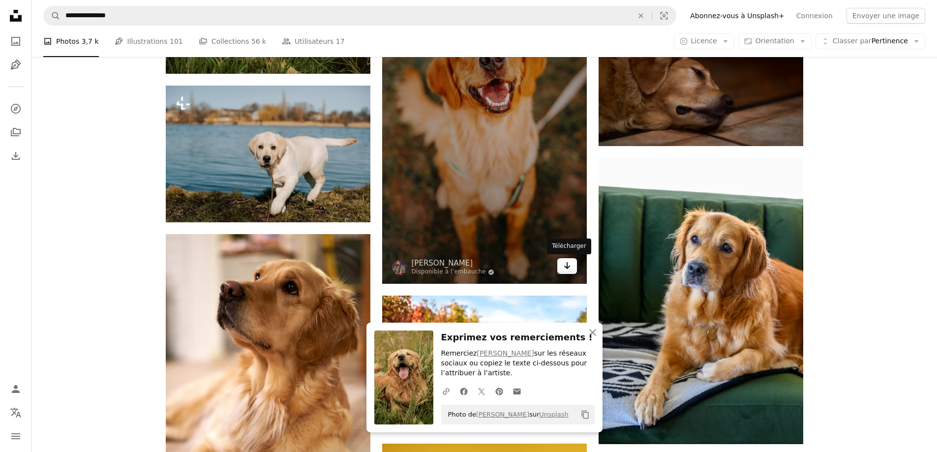
click at [573, 269] on link "Arrow pointing down" at bounding box center [567, 266] width 20 height 16
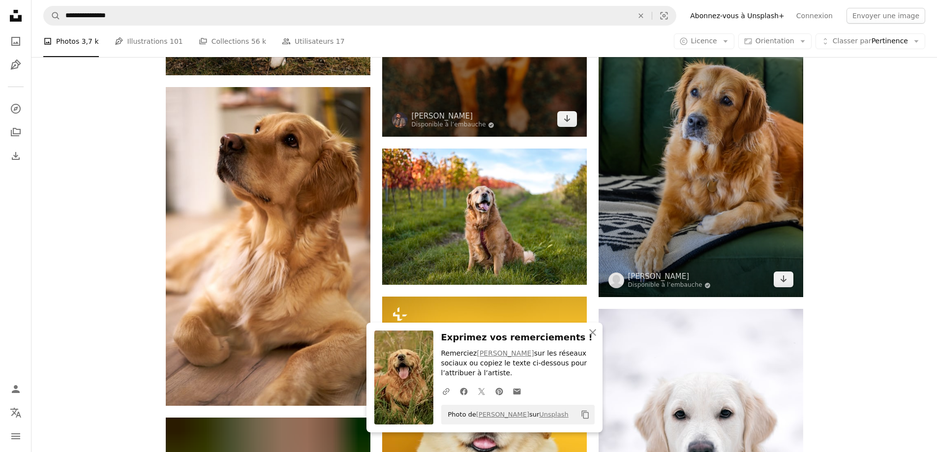
scroll to position [8757, 0]
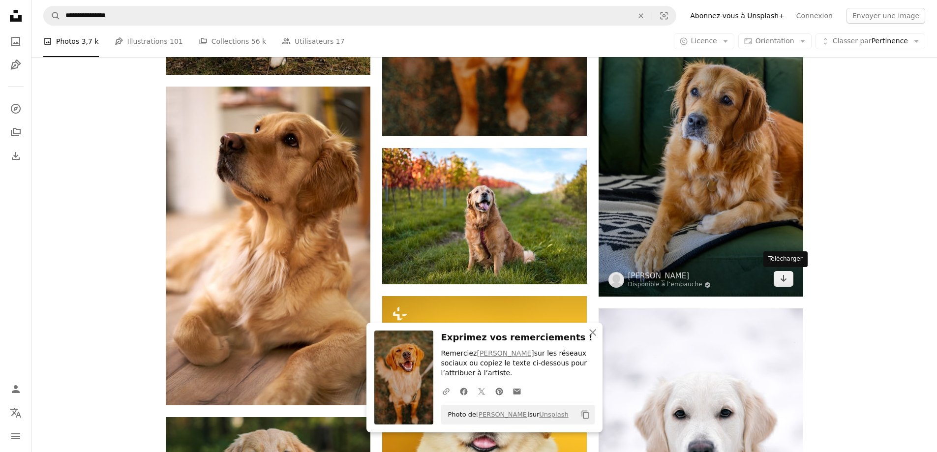
drag, startPoint x: 782, startPoint y: 285, endPoint x: 750, endPoint y: 283, distance: 32.0
click at [782, 285] on link "Arrow pointing down" at bounding box center [784, 279] width 20 height 16
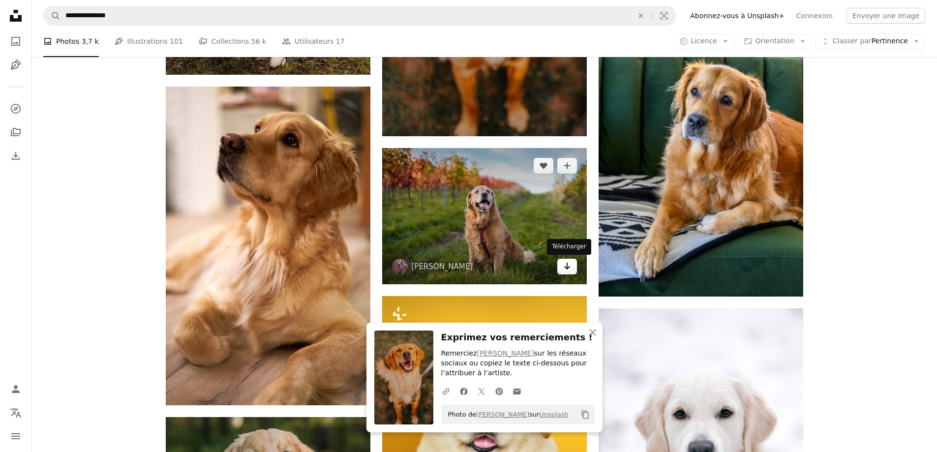
click at [565, 266] on icon "Arrow pointing down" at bounding box center [567, 266] width 8 height 12
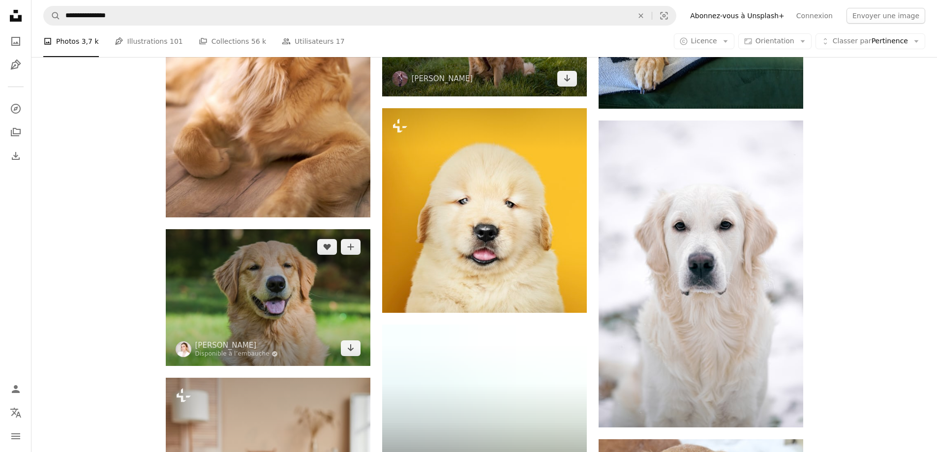
scroll to position [8954, 0]
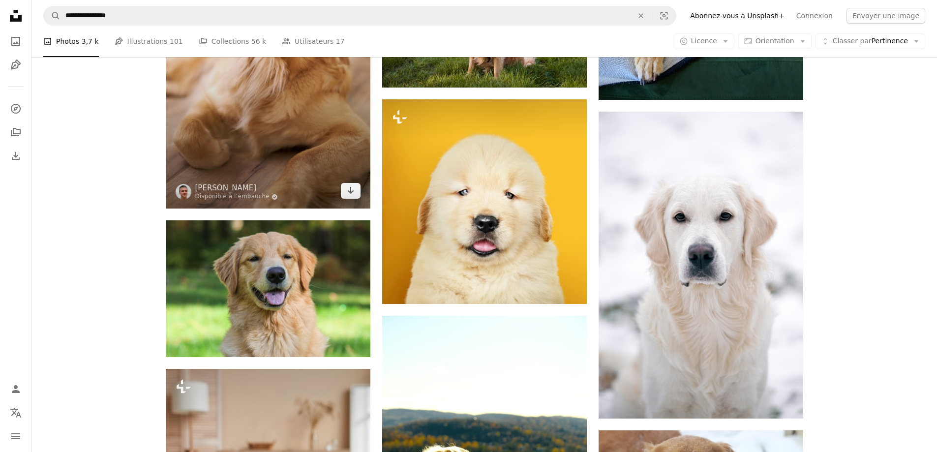
drag, startPoint x: 355, startPoint y: 195, endPoint x: 362, endPoint y: 193, distance: 7.2
click at [354, 195] on link "Arrow pointing down" at bounding box center [351, 191] width 20 height 16
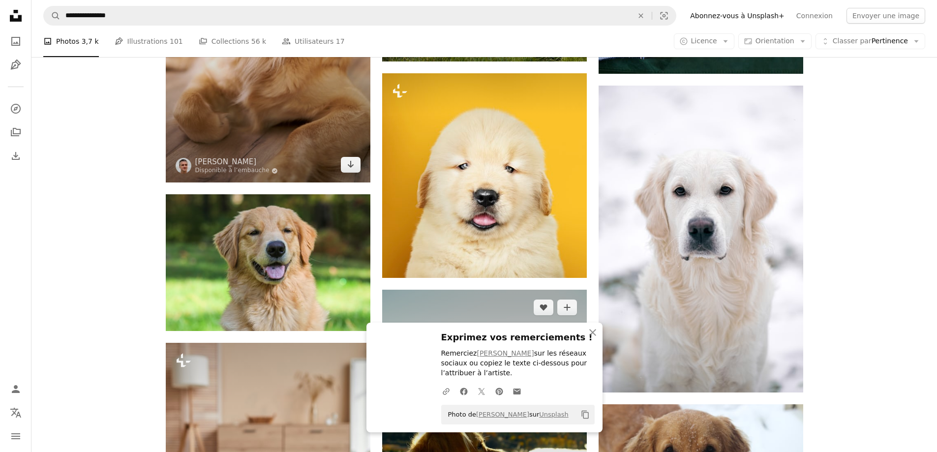
scroll to position [9052, 0]
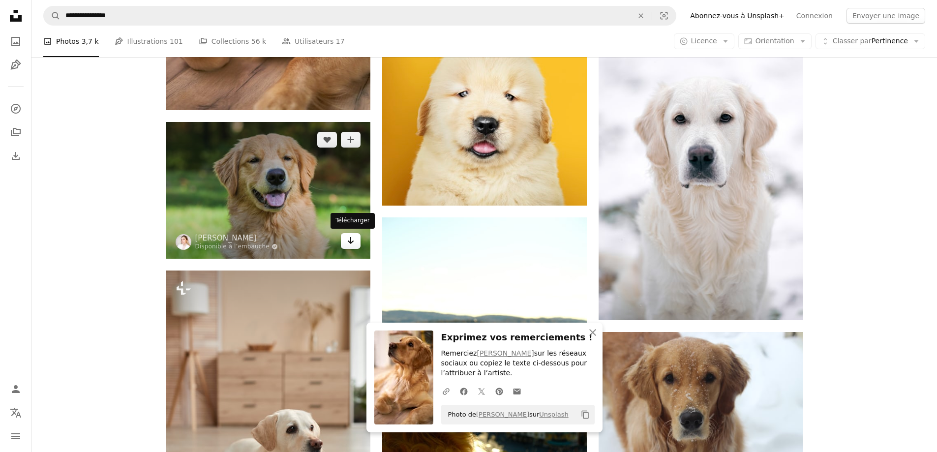
click at [354, 243] on icon "Arrow pointing down" at bounding box center [351, 241] width 8 height 12
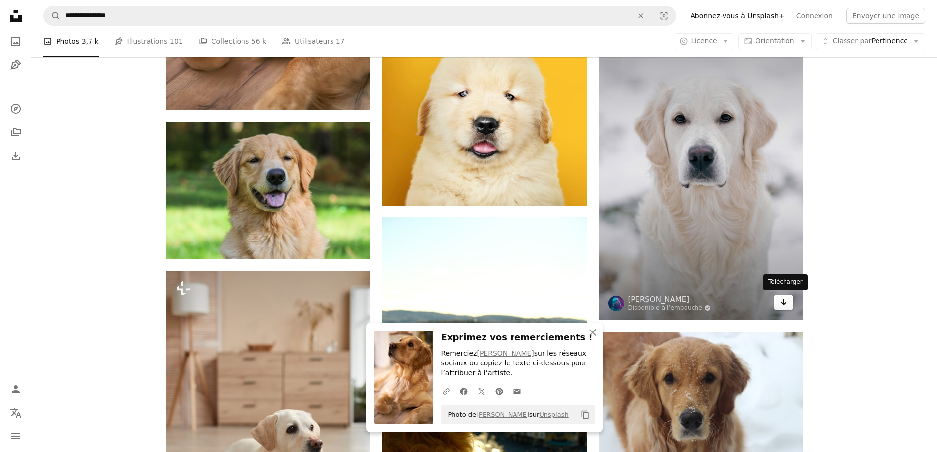
click at [784, 308] on link "Arrow pointing down" at bounding box center [784, 303] width 20 height 16
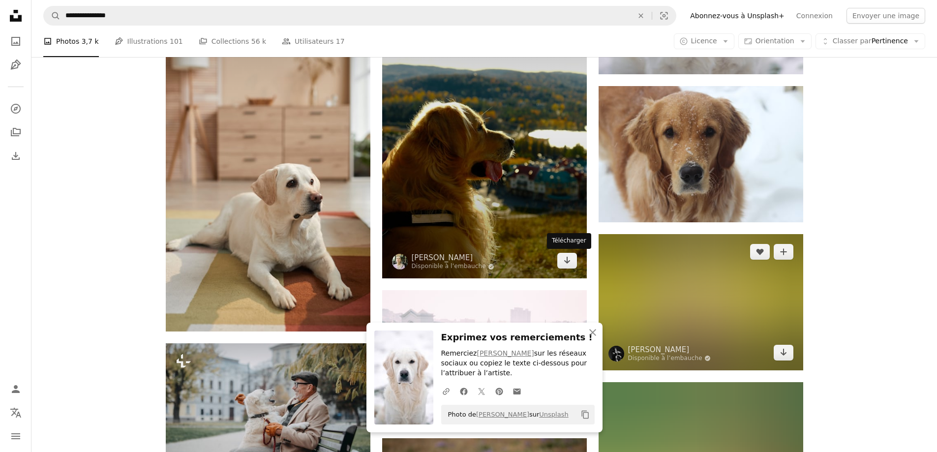
drag, startPoint x: 571, startPoint y: 264, endPoint x: 622, endPoint y: 269, distance: 51.4
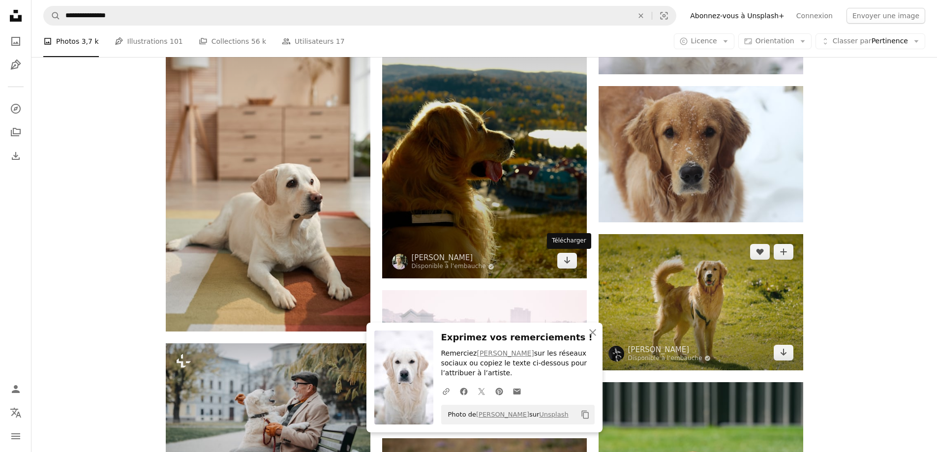
click at [571, 264] on link "Arrow pointing down" at bounding box center [567, 261] width 20 height 16
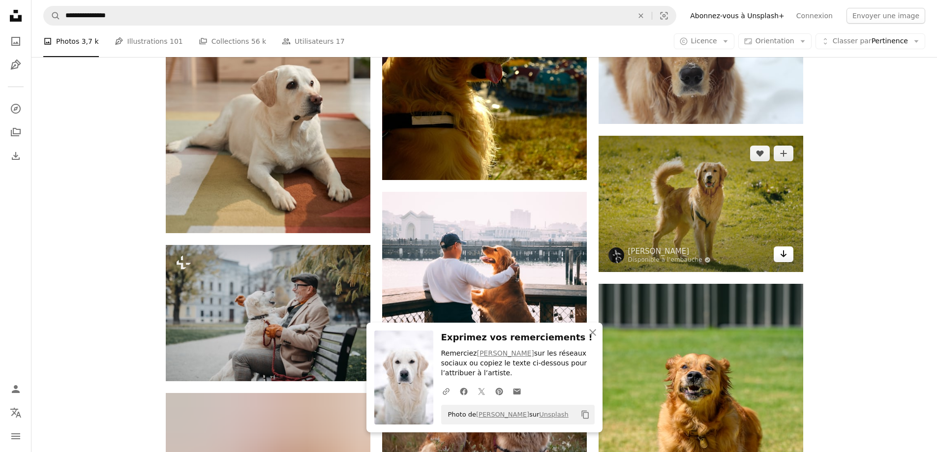
click at [784, 260] on link "Arrow pointing down" at bounding box center [784, 254] width 20 height 16
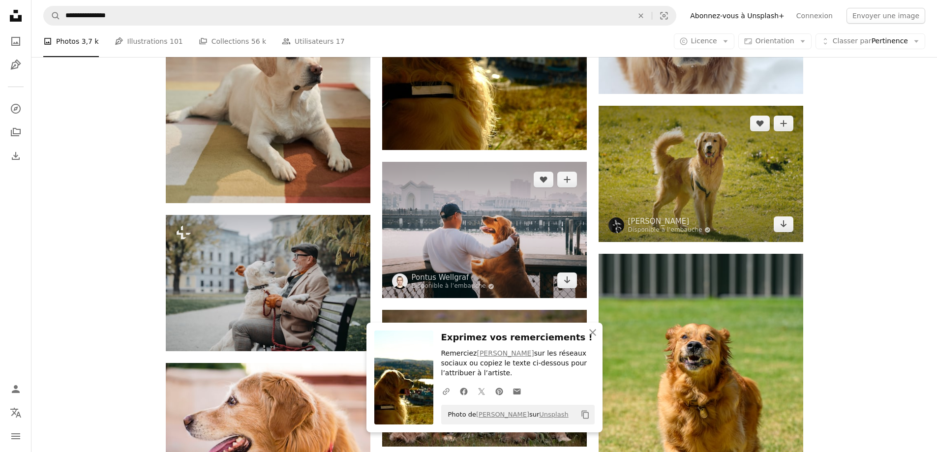
scroll to position [9544, 0]
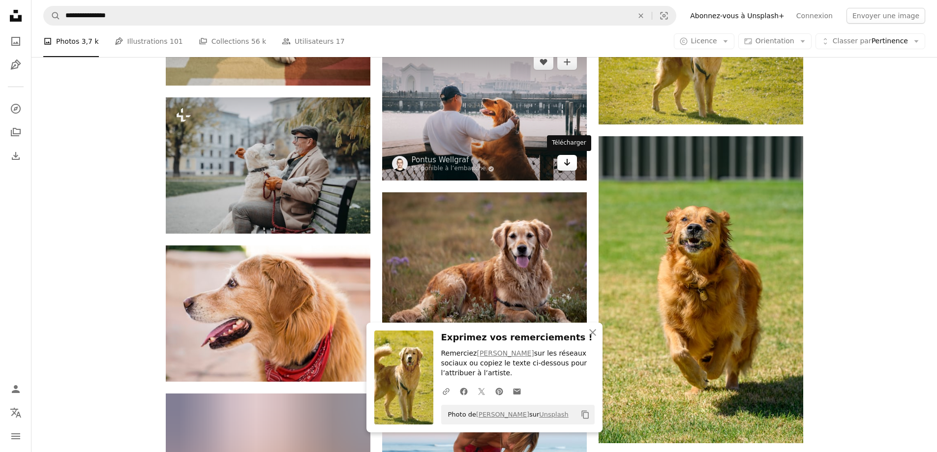
click at [566, 166] on icon "Arrow pointing down" at bounding box center [567, 162] width 8 height 12
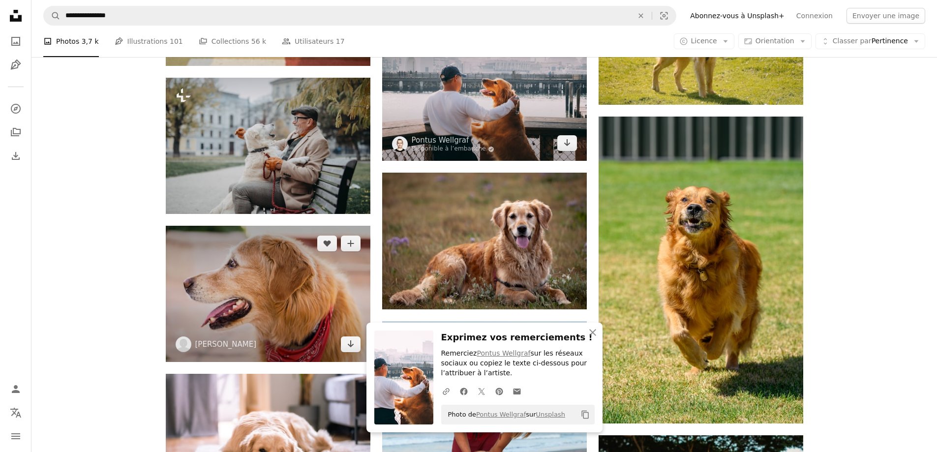
scroll to position [9643, 0]
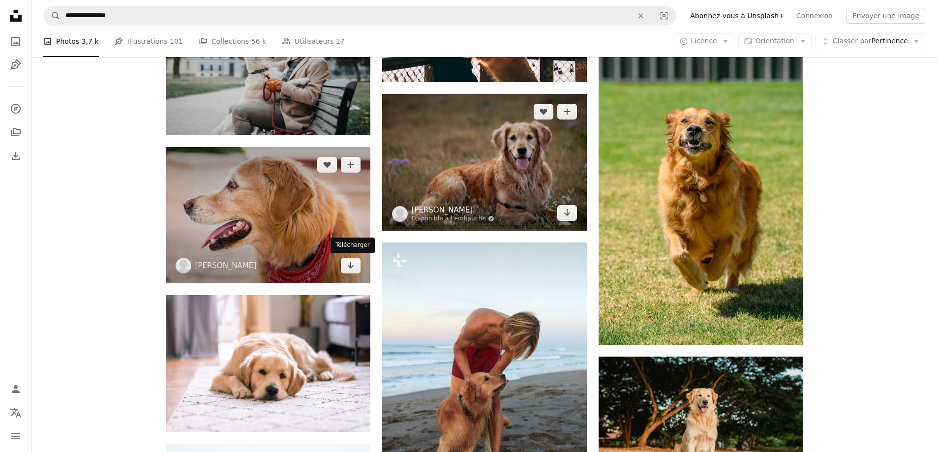
drag, startPoint x: 350, startPoint y: 268, endPoint x: 460, endPoint y: 211, distance: 124.5
click at [350, 268] on icon "Arrow pointing down" at bounding box center [351, 265] width 8 height 12
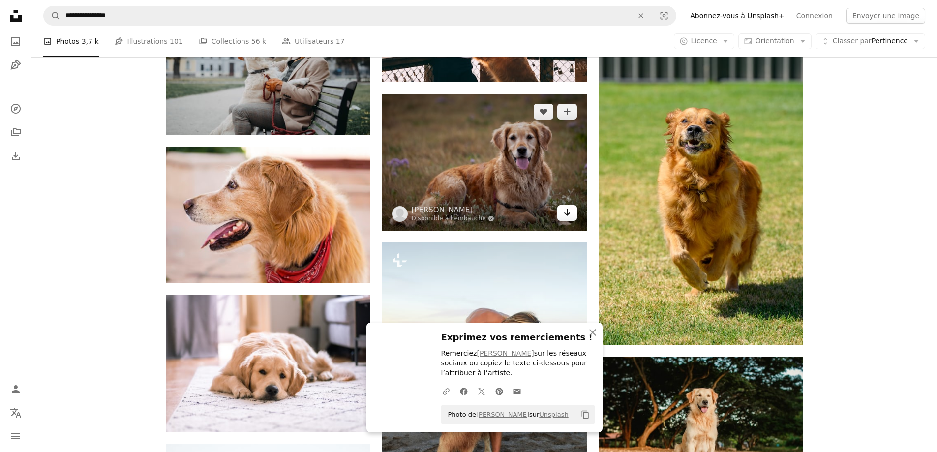
click at [565, 209] on icon "Arrow pointing down" at bounding box center [567, 213] width 8 height 12
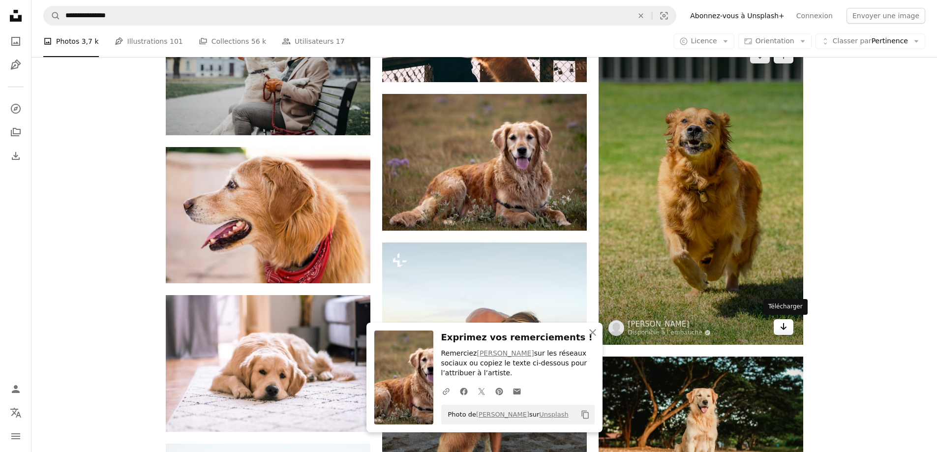
click at [790, 327] on link "Arrow pointing down" at bounding box center [784, 327] width 20 height 16
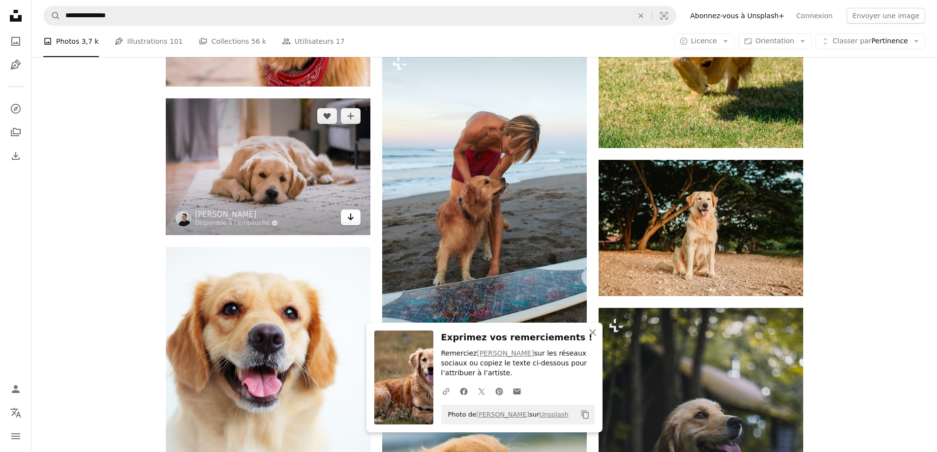
click at [355, 218] on link "Arrow pointing down" at bounding box center [351, 218] width 20 height 16
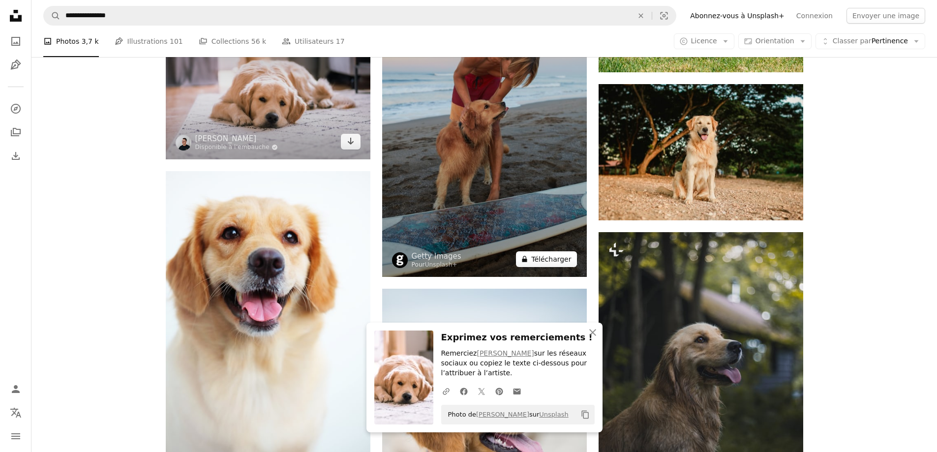
scroll to position [9938, 0]
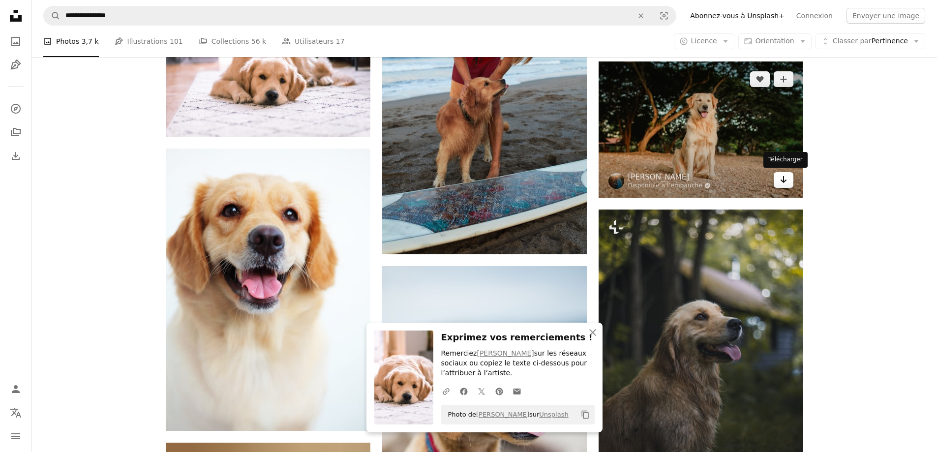
click at [784, 184] on icon "Arrow pointing down" at bounding box center [784, 180] width 8 height 12
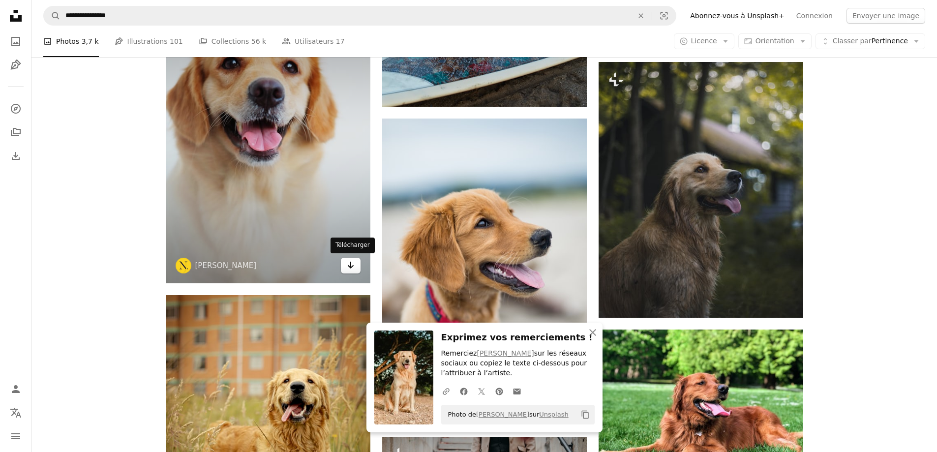
click at [355, 267] on link "Arrow pointing down" at bounding box center [351, 266] width 20 height 16
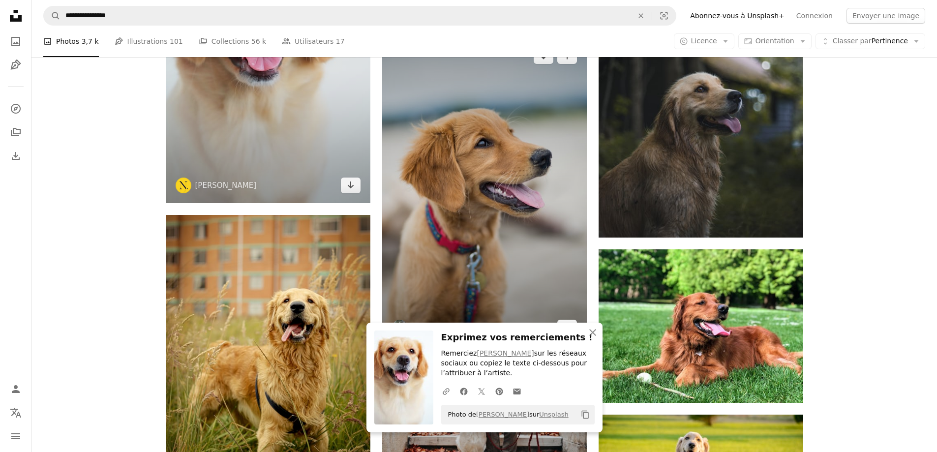
scroll to position [10184, 0]
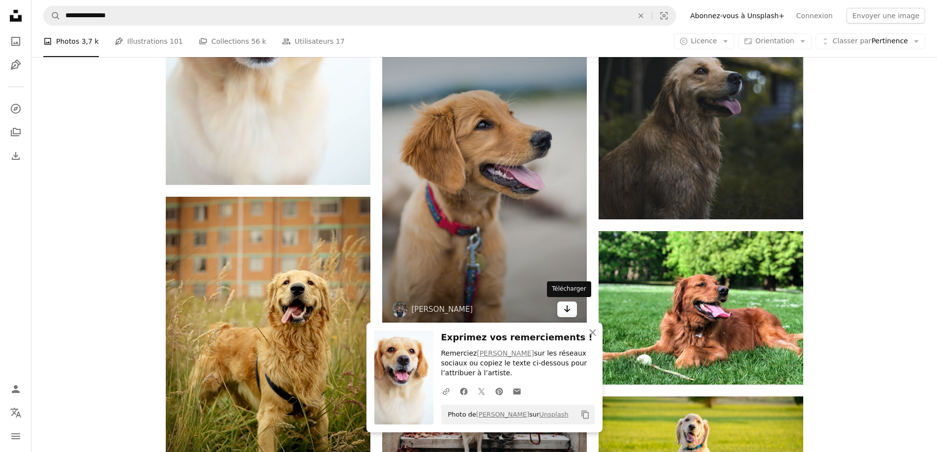
click at [570, 306] on icon "Arrow pointing down" at bounding box center [567, 309] width 8 height 12
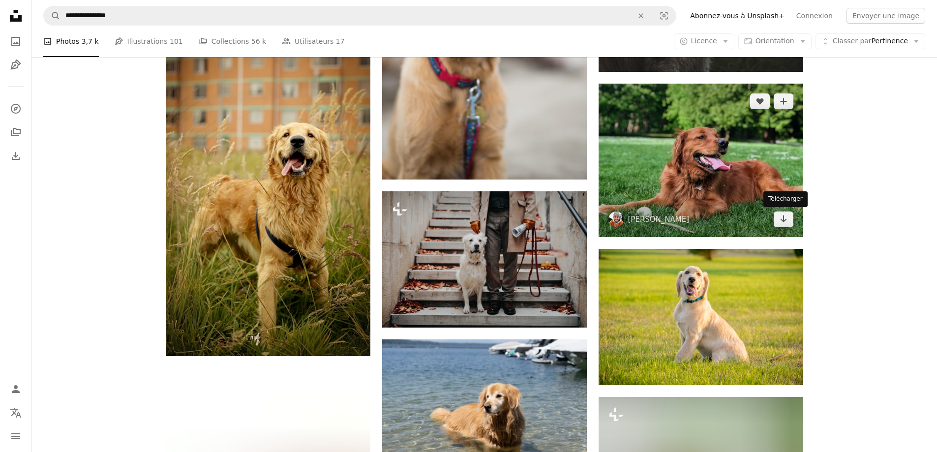
drag, startPoint x: 785, startPoint y: 224, endPoint x: 770, endPoint y: 224, distance: 14.3
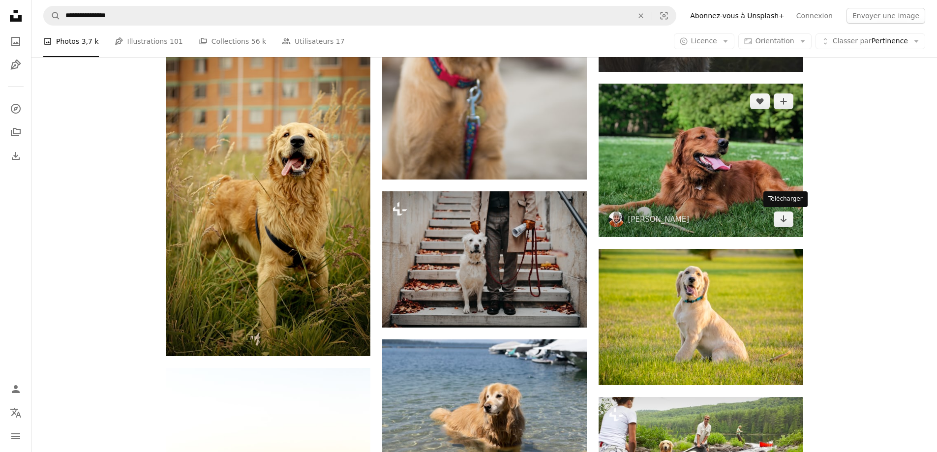
click at [785, 224] on icon "Arrow pointing down" at bounding box center [784, 219] width 8 height 12
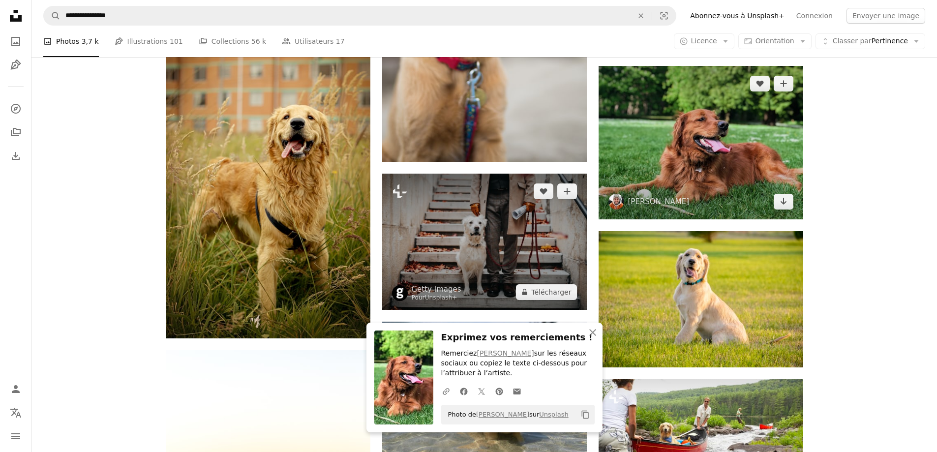
scroll to position [10381, 0]
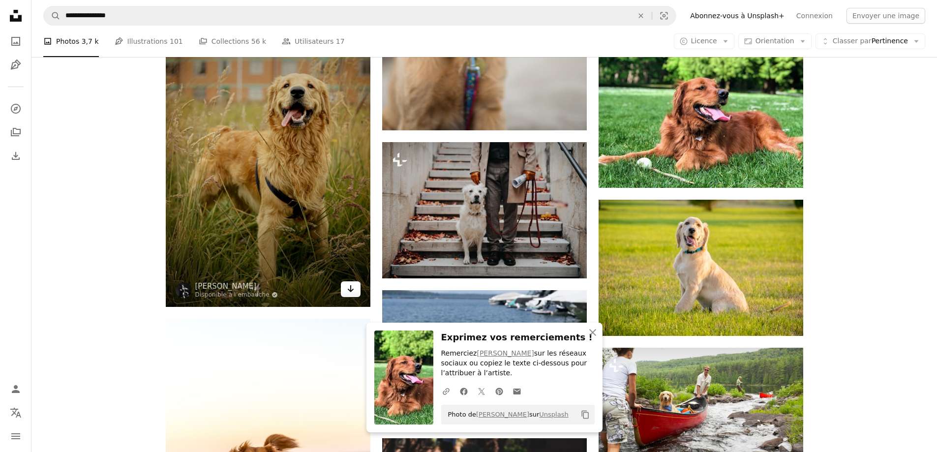
click at [350, 287] on icon "Télécharger" at bounding box center [350, 288] width 6 height 7
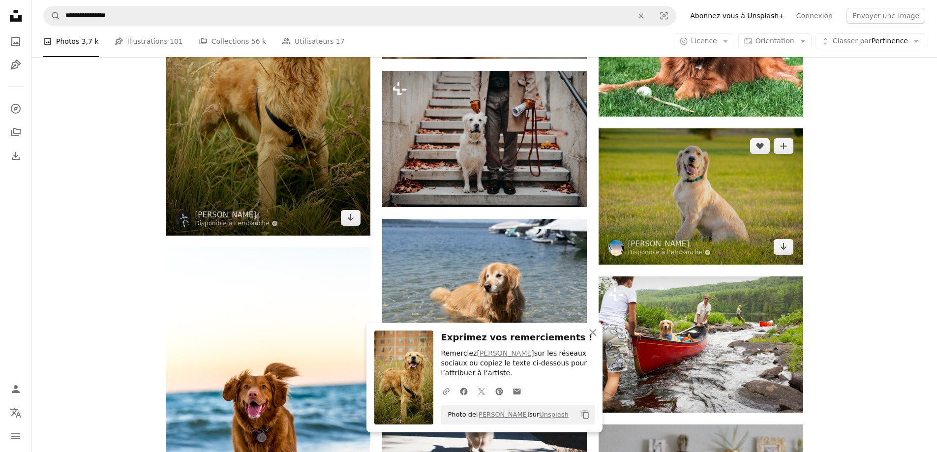
scroll to position [10479, 0]
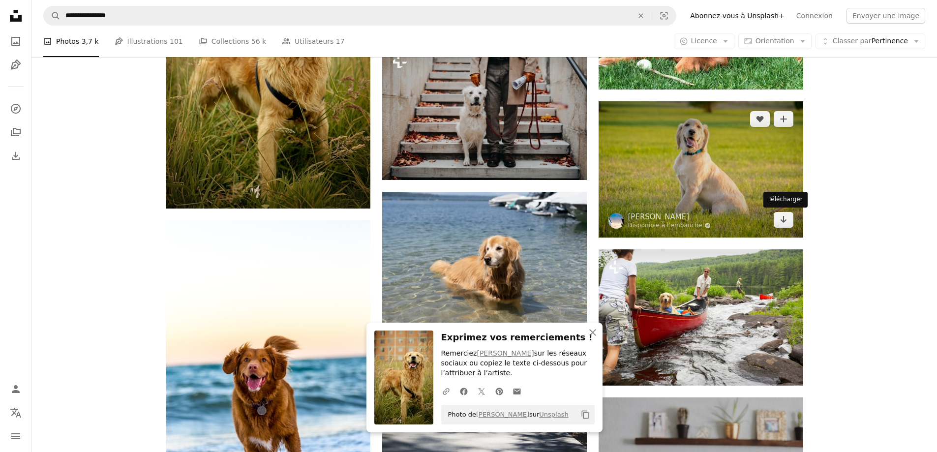
drag, startPoint x: 781, startPoint y: 221, endPoint x: 749, endPoint y: 219, distance: 32.0
click at [781, 221] on icon "Arrow pointing down" at bounding box center [784, 220] width 8 height 12
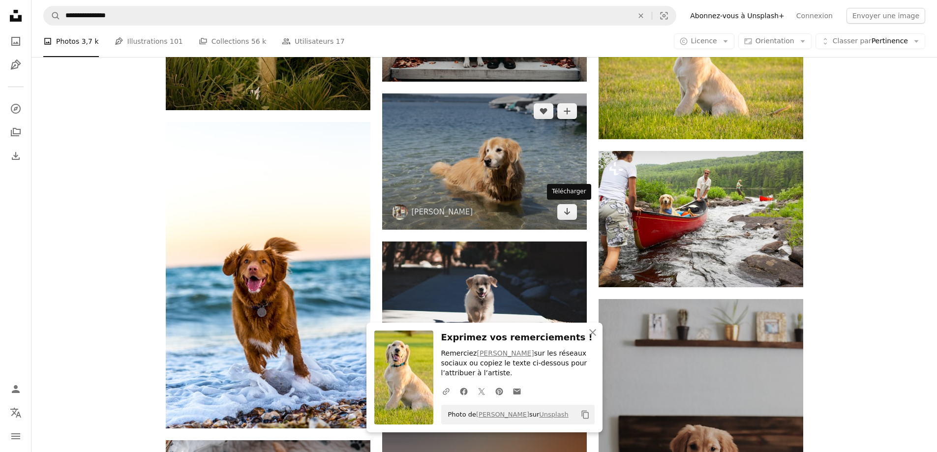
click at [572, 216] on link "Arrow pointing down" at bounding box center [567, 212] width 20 height 16
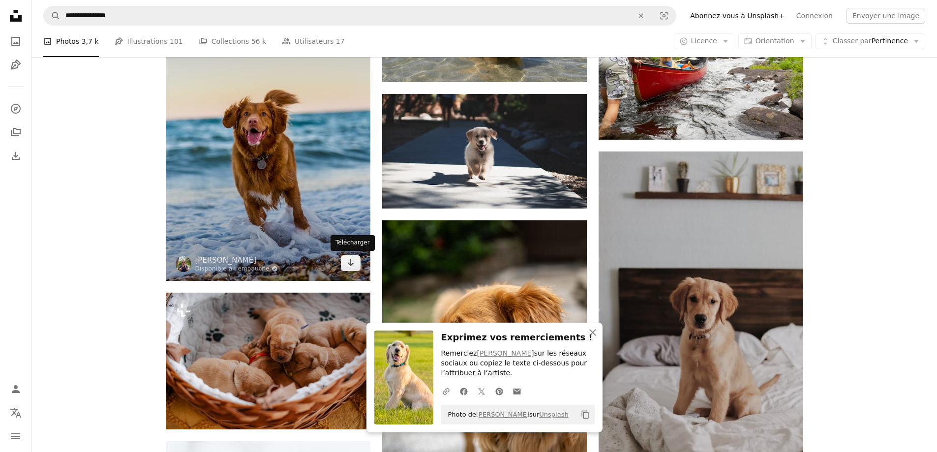
drag, startPoint x: 347, startPoint y: 268, endPoint x: 364, endPoint y: 254, distance: 22.1
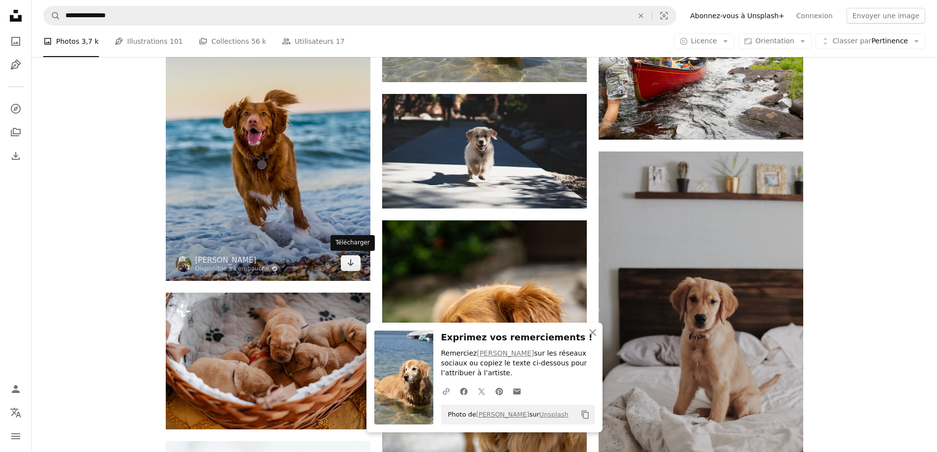
click at [347, 267] on icon "Arrow pointing down" at bounding box center [351, 263] width 8 height 12
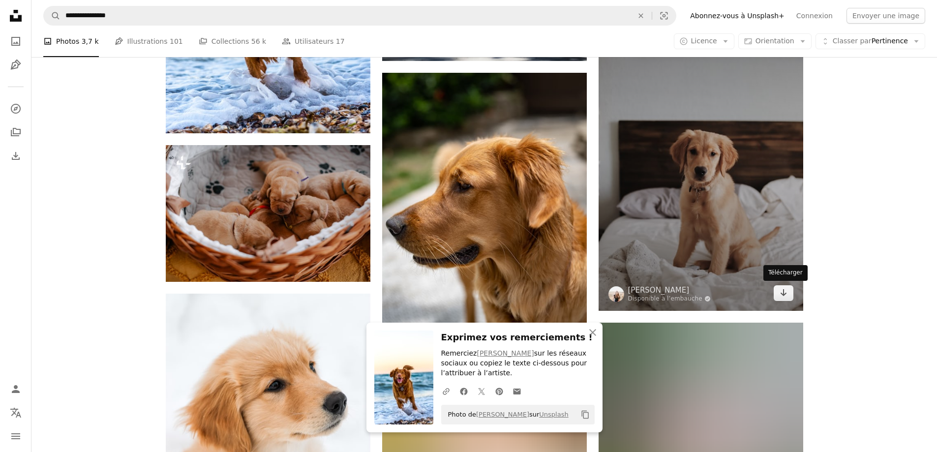
drag, startPoint x: 782, startPoint y: 292, endPoint x: 730, endPoint y: 280, distance: 53.5
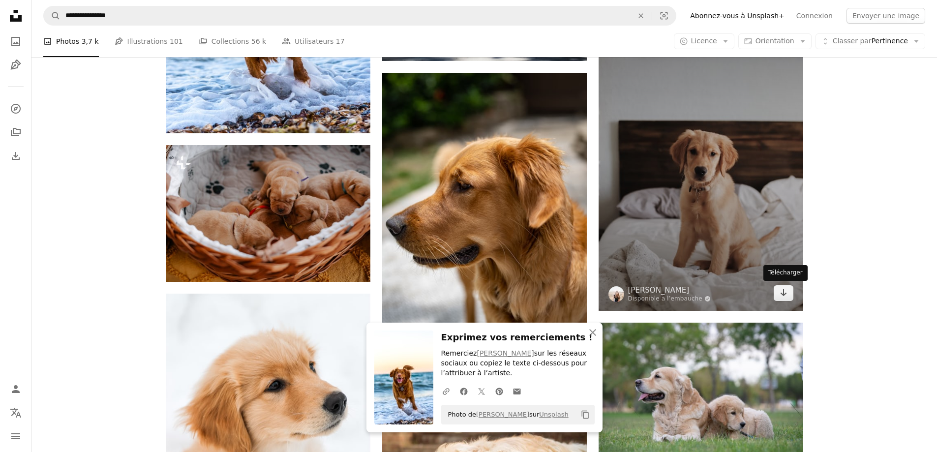
click at [782, 292] on icon "Arrow pointing down" at bounding box center [784, 293] width 8 height 12
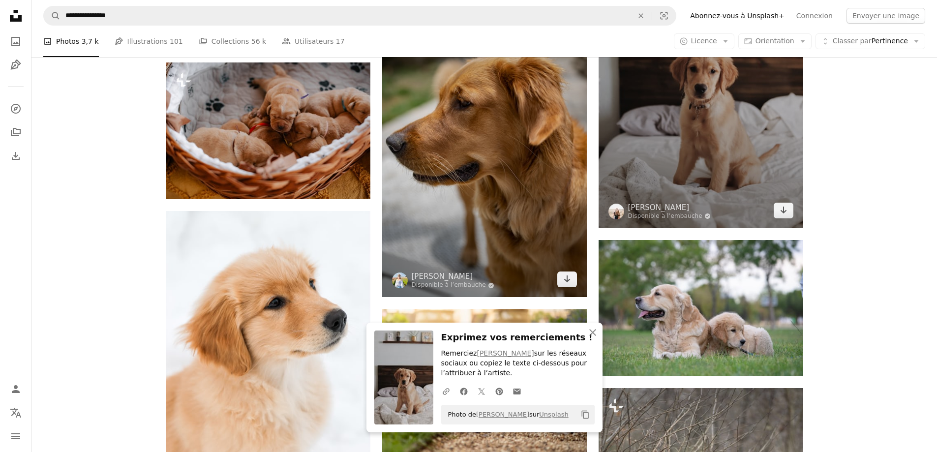
scroll to position [10971, 0]
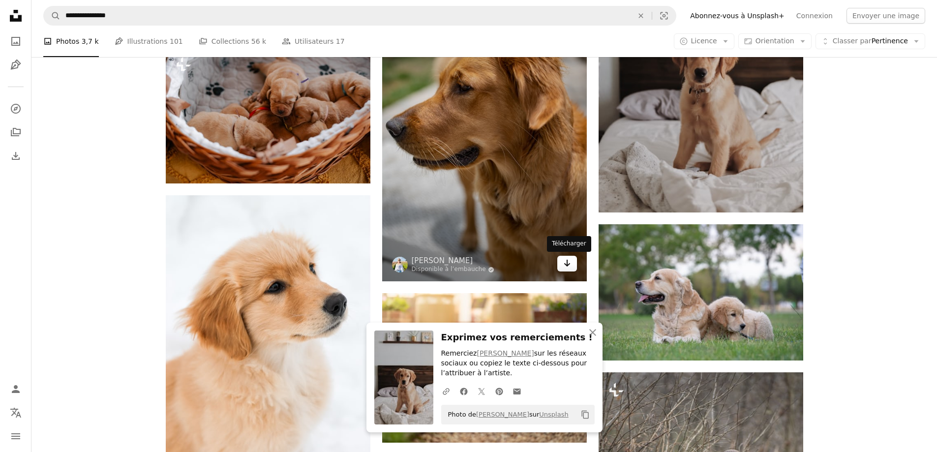
click at [568, 262] on icon "Arrow pointing down" at bounding box center [567, 263] width 8 height 12
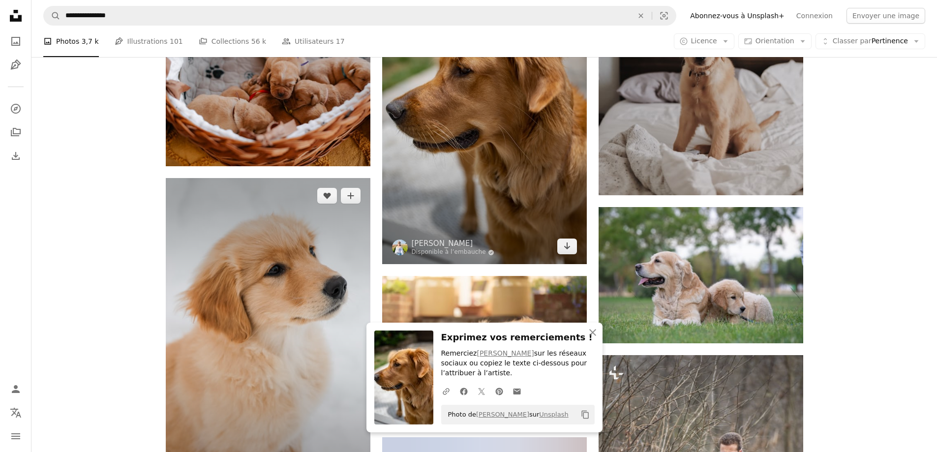
scroll to position [11168, 0]
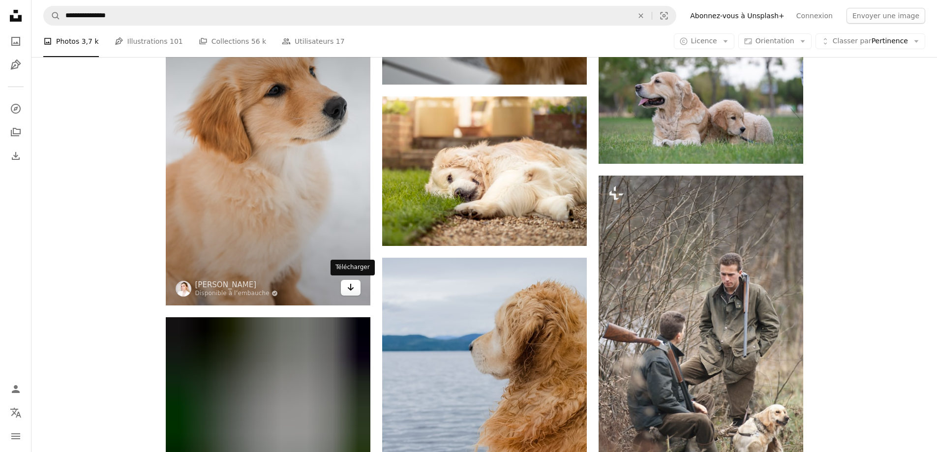
click at [348, 284] on icon "Arrow pointing down" at bounding box center [351, 287] width 8 height 12
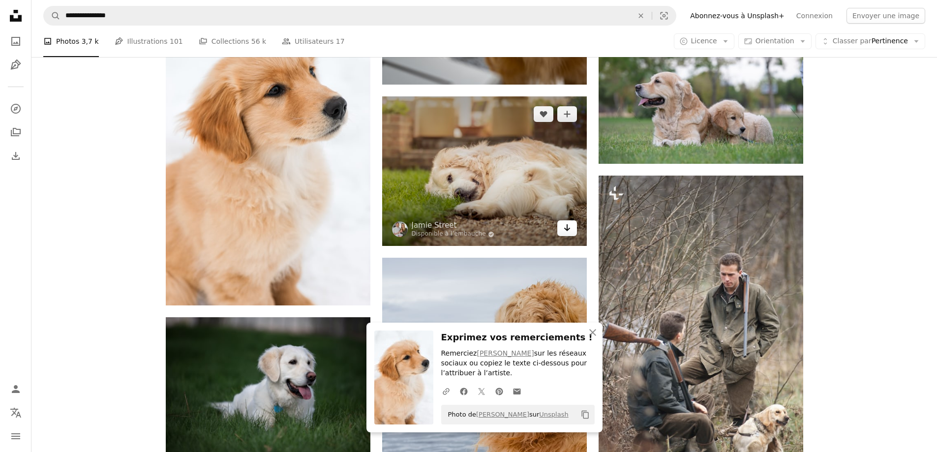
click at [565, 228] on icon "Télécharger" at bounding box center [567, 227] width 6 height 7
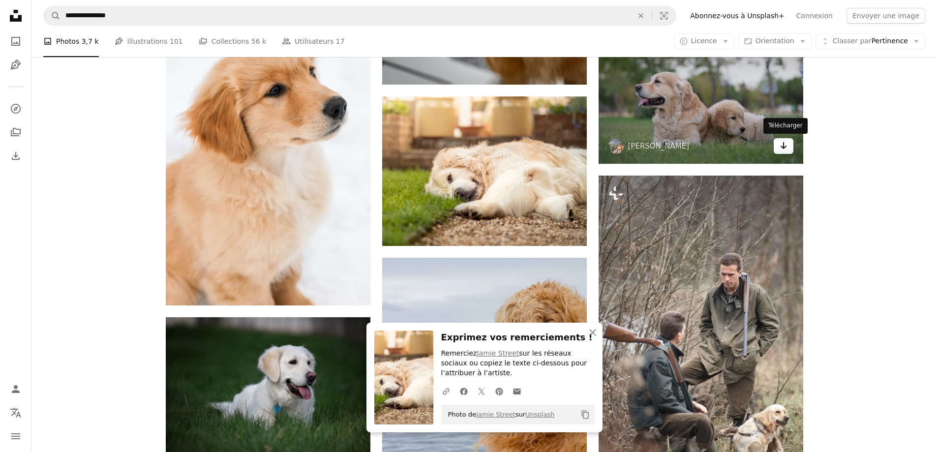
click at [785, 146] on icon "Télécharger" at bounding box center [783, 145] width 6 height 7
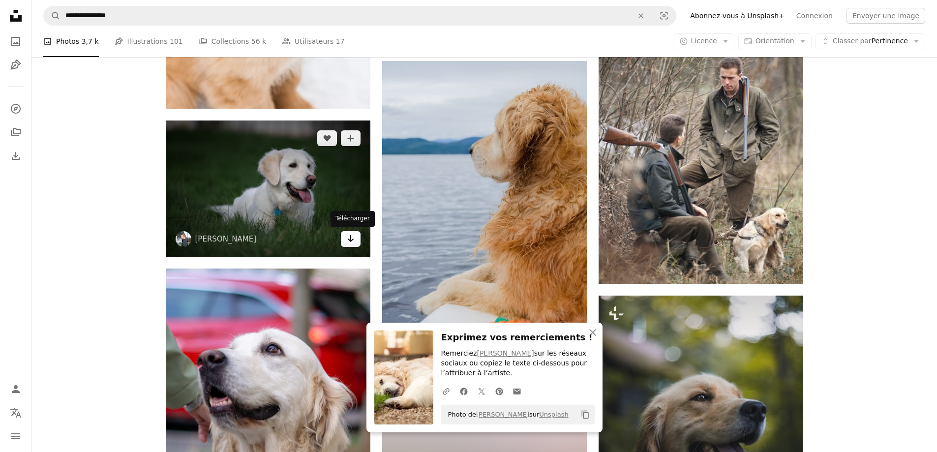
click at [348, 241] on icon "Arrow pointing down" at bounding box center [351, 239] width 8 height 12
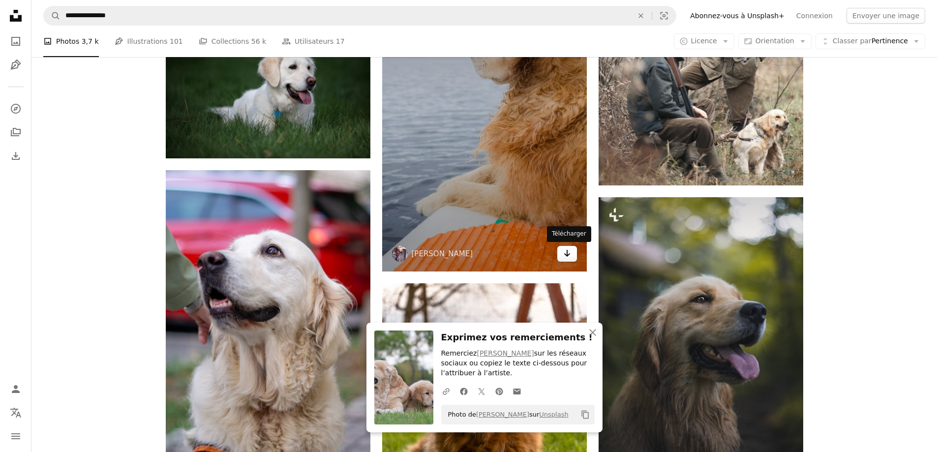
click at [573, 252] on link "Arrow pointing down" at bounding box center [567, 254] width 20 height 16
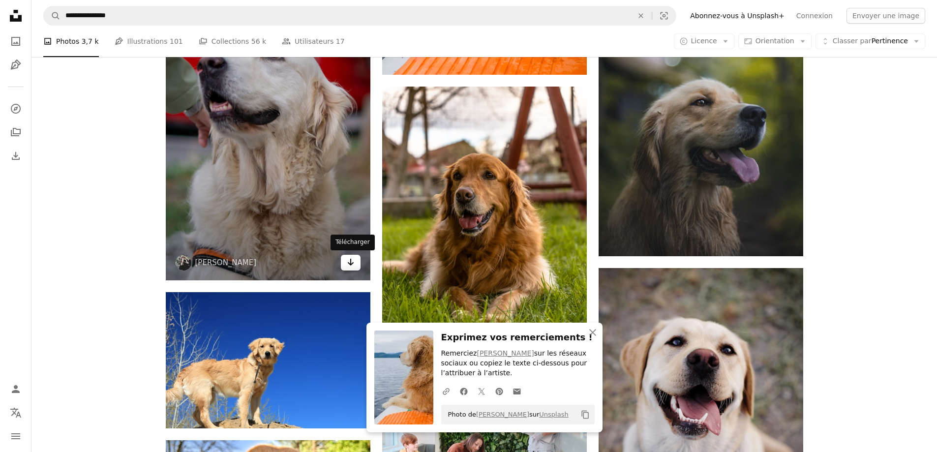
click at [353, 262] on icon "Télécharger" at bounding box center [350, 262] width 6 height 7
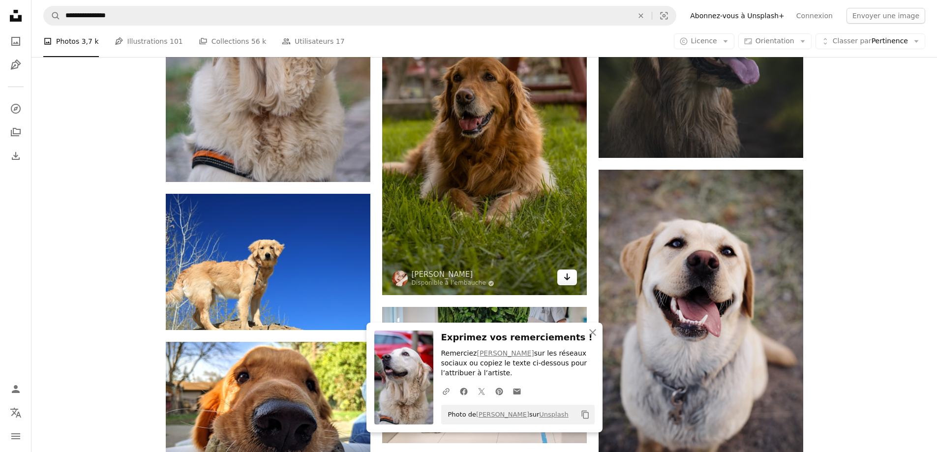
click at [572, 276] on link "Arrow pointing down" at bounding box center [567, 278] width 20 height 16
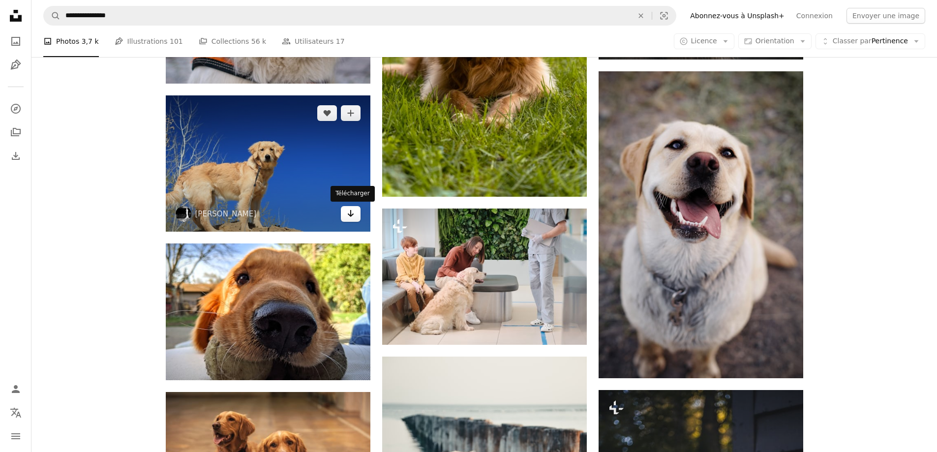
click at [353, 218] on icon "Arrow pointing down" at bounding box center [351, 214] width 8 height 12
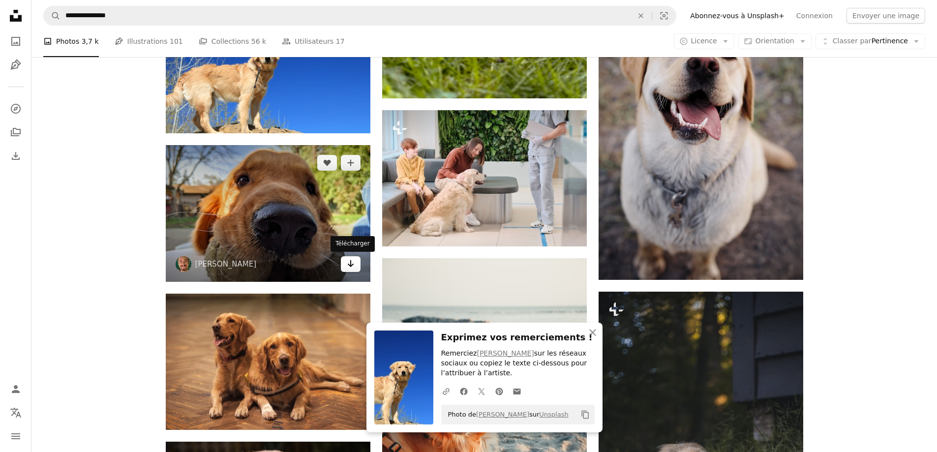
click at [352, 265] on icon "Télécharger" at bounding box center [350, 263] width 6 height 7
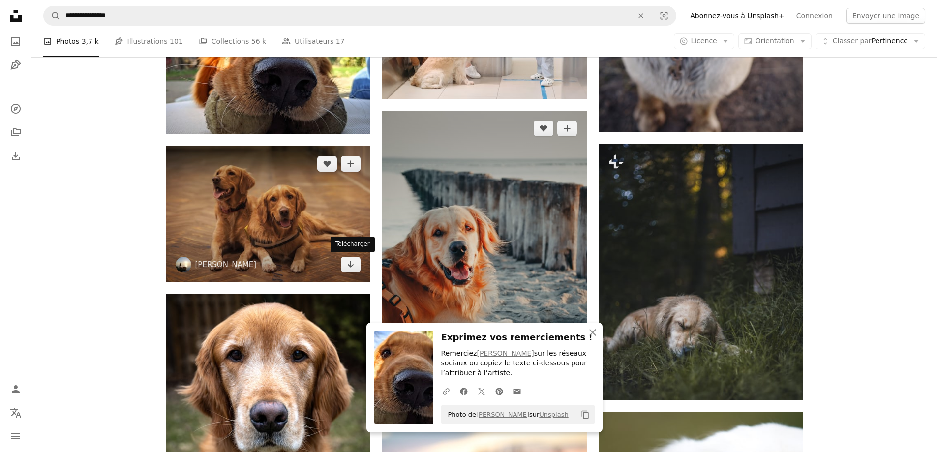
drag, startPoint x: 342, startPoint y: 266, endPoint x: 390, endPoint y: 259, distance: 48.7
click at [342, 266] on link "Arrow pointing down" at bounding box center [351, 265] width 20 height 16
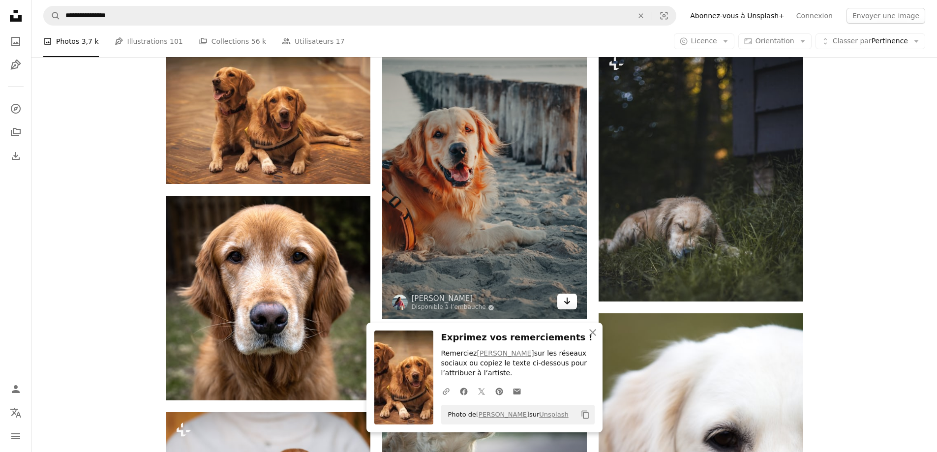
click at [572, 300] on link "Arrow pointing down" at bounding box center [567, 302] width 20 height 16
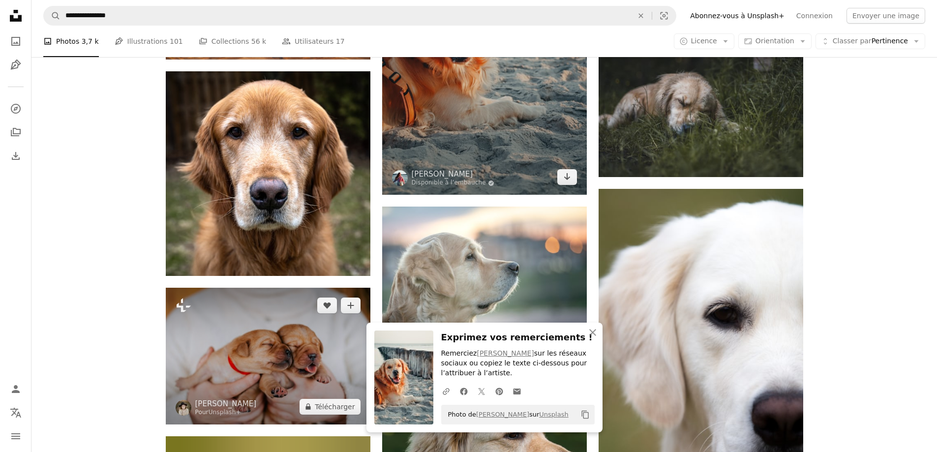
scroll to position [12398, 0]
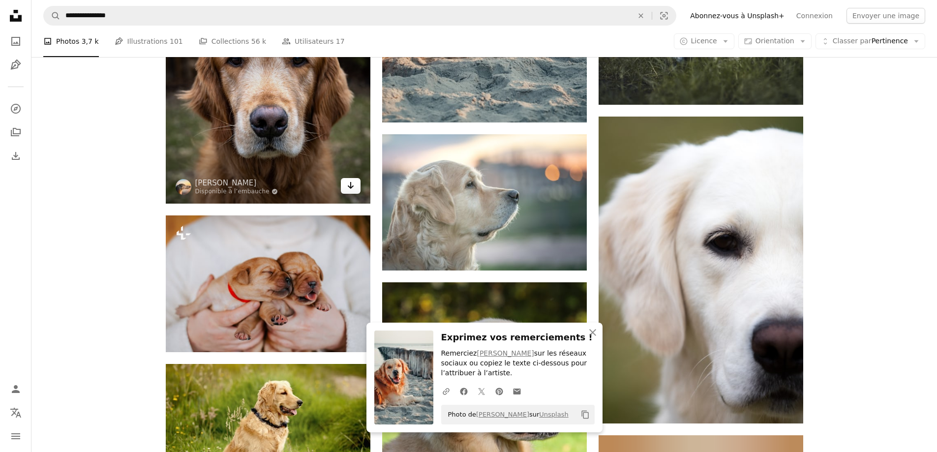
click at [353, 194] on img at bounding box center [268, 101] width 205 height 205
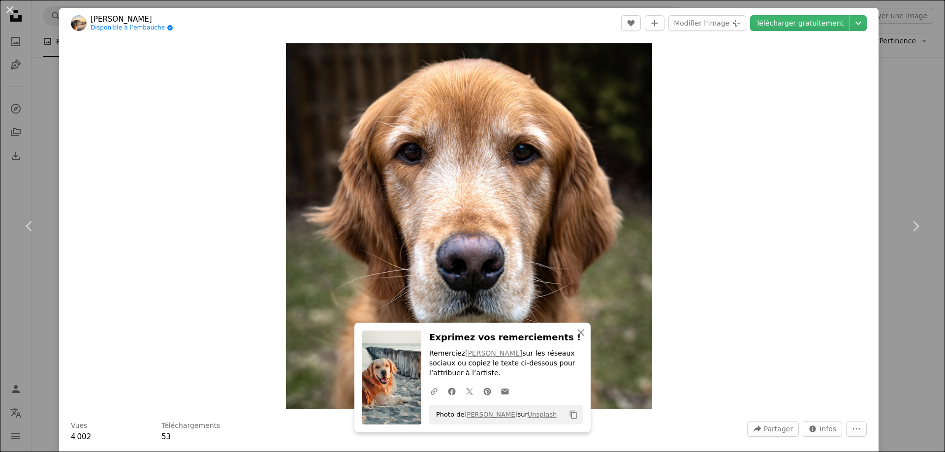
click at [922, 107] on div "An X shape Chevron left Chevron right [PERSON_NAME] Best Disponible à l’embauch…" at bounding box center [472, 226] width 945 height 452
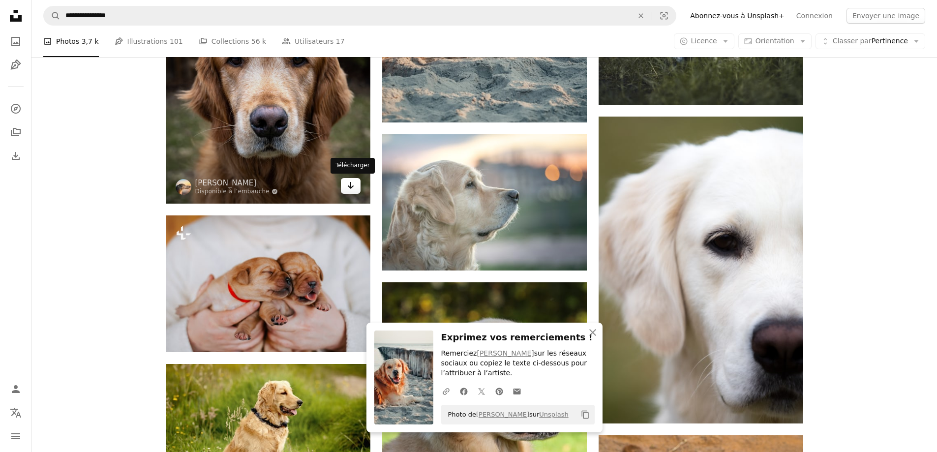
click at [353, 189] on icon "Arrow pointing down" at bounding box center [351, 186] width 8 height 12
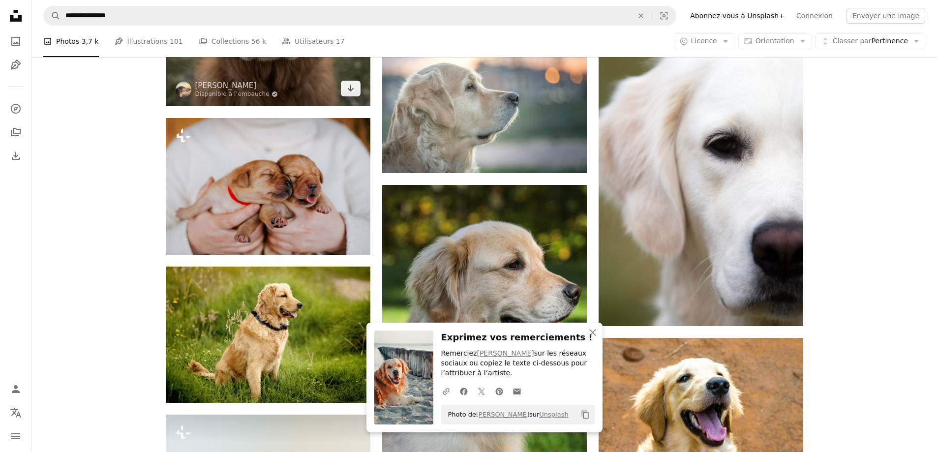
scroll to position [12496, 0]
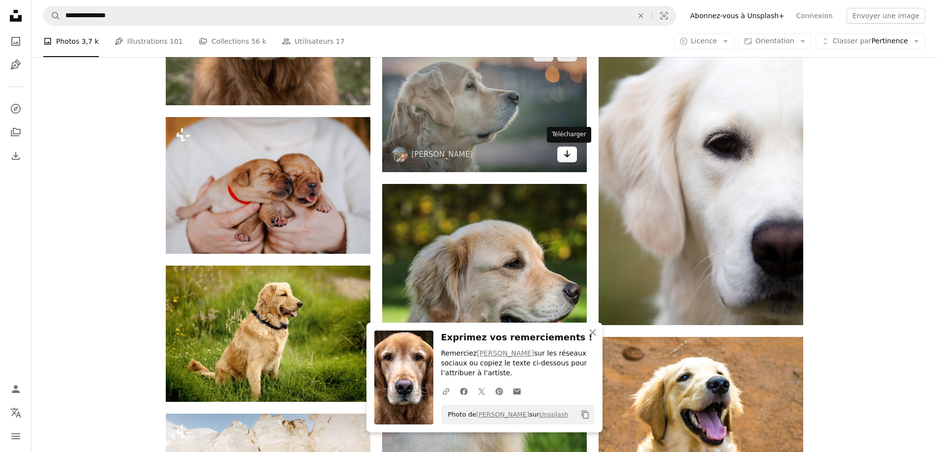
click at [567, 157] on icon "Télécharger" at bounding box center [567, 154] width 6 height 7
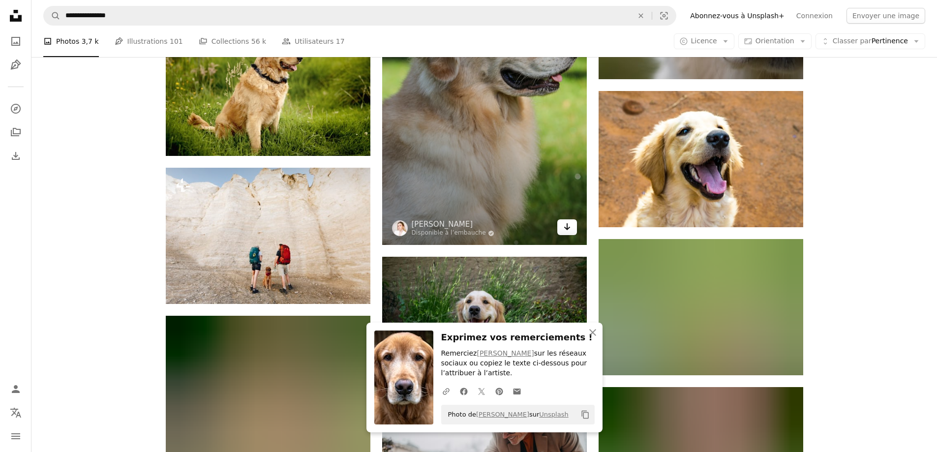
click at [571, 235] on link "Arrow pointing down" at bounding box center [567, 227] width 20 height 16
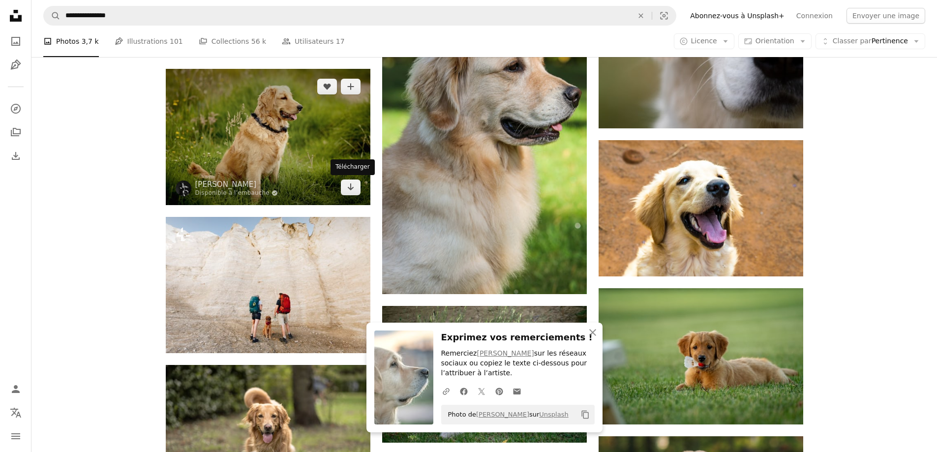
drag, startPoint x: 353, startPoint y: 189, endPoint x: 363, endPoint y: 191, distance: 10.0
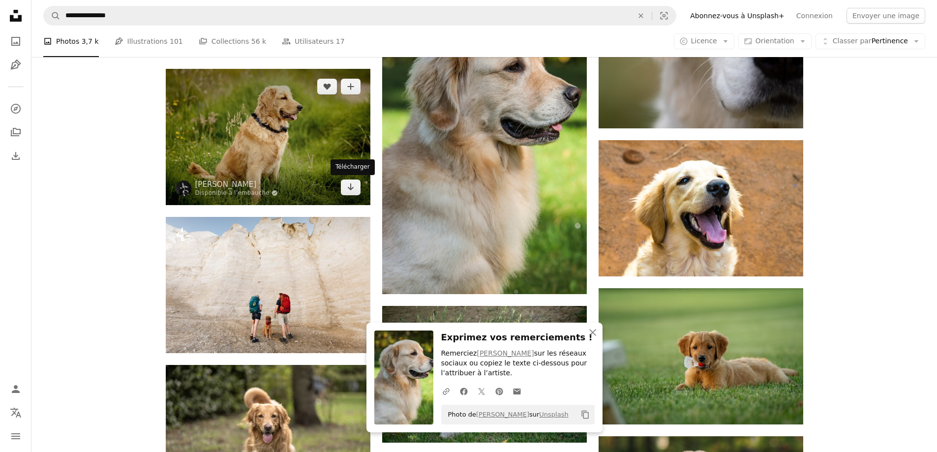
click at [353, 189] on icon "Arrow pointing down" at bounding box center [351, 187] width 8 height 12
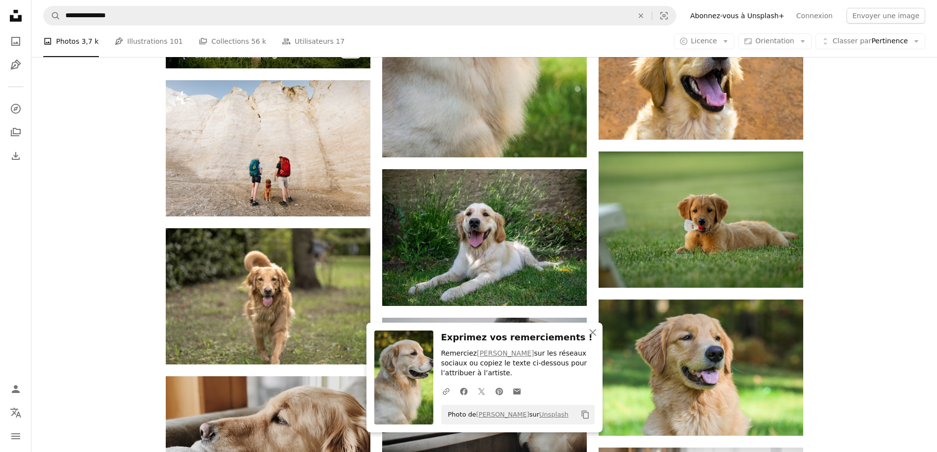
scroll to position [12890, 0]
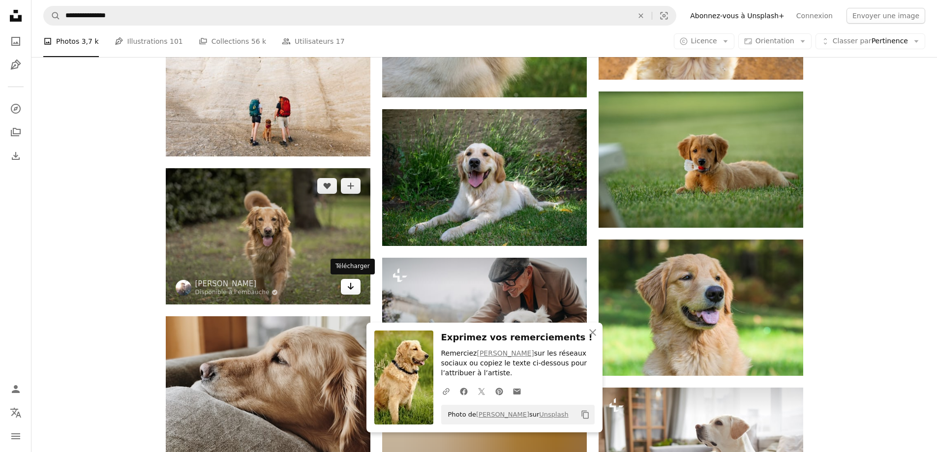
click at [353, 287] on icon "Télécharger" at bounding box center [350, 286] width 6 height 7
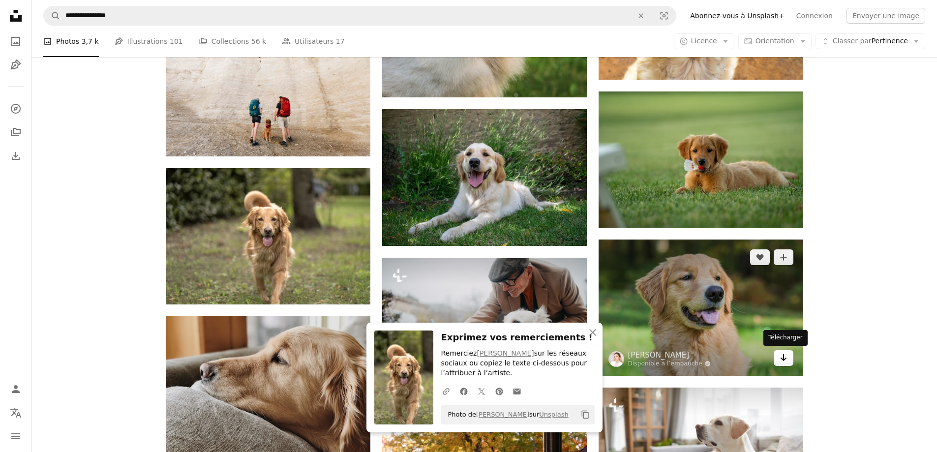
click at [790, 356] on link "Arrow pointing down" at bounding box center [784, 358] width 20 height 16
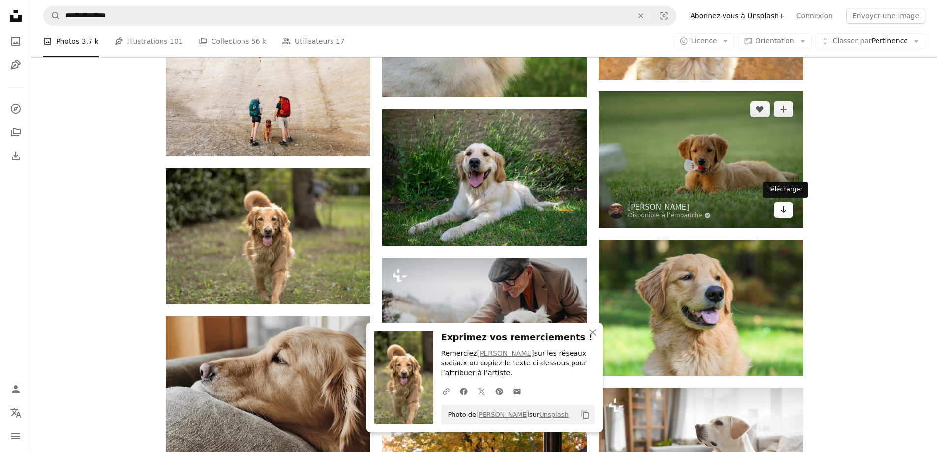
click at [785, 208] on icon "Arrow pointing down" at bounding box center [784, 210] width 8 height 12
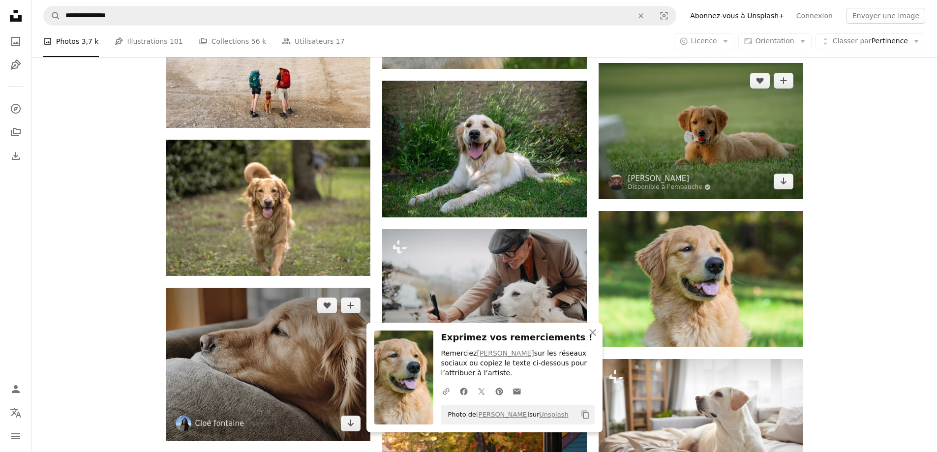
scroll to position [13087, 0]
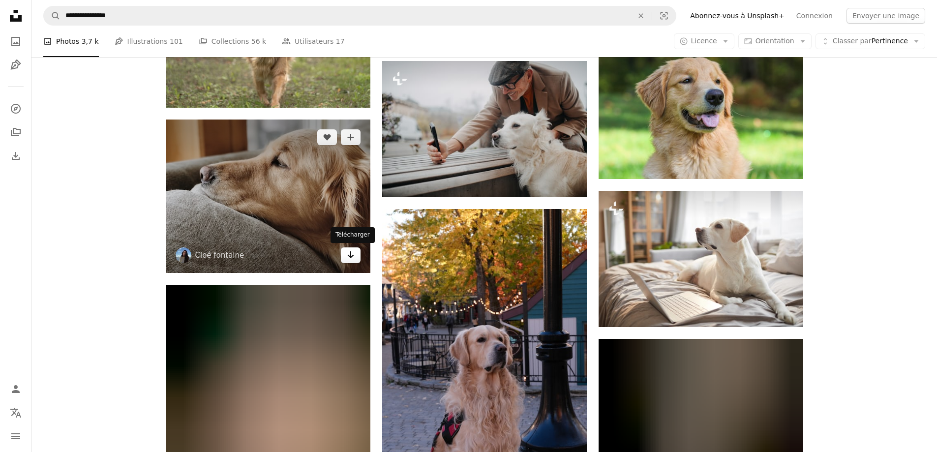
click at [345, 256] on link "Arrow pointing down" at bounding box center [351, 255] width 20 height 16
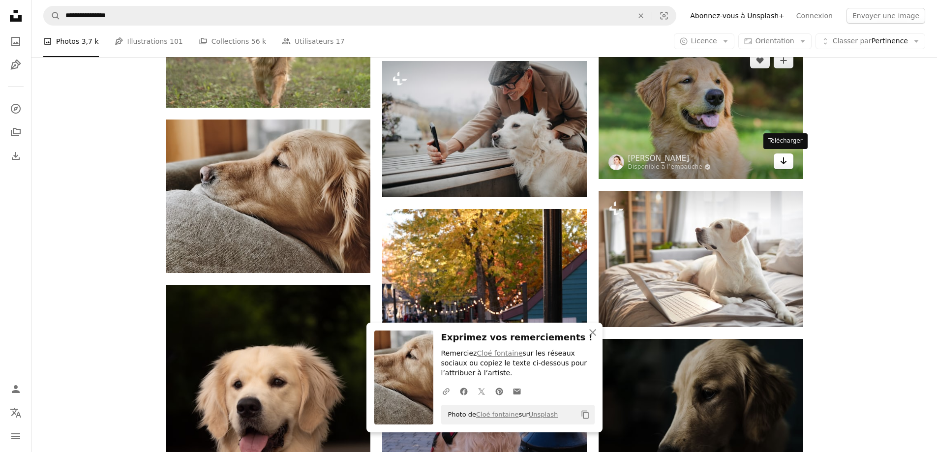
drag, startPoint x: 781, startPoint y: 159, endPoint x: 774, endPoint y: 164, distance: 8.8
click at [782, 159] on icon "Arrow pointing down" at bounding box center [784, 161] width 8 height 12
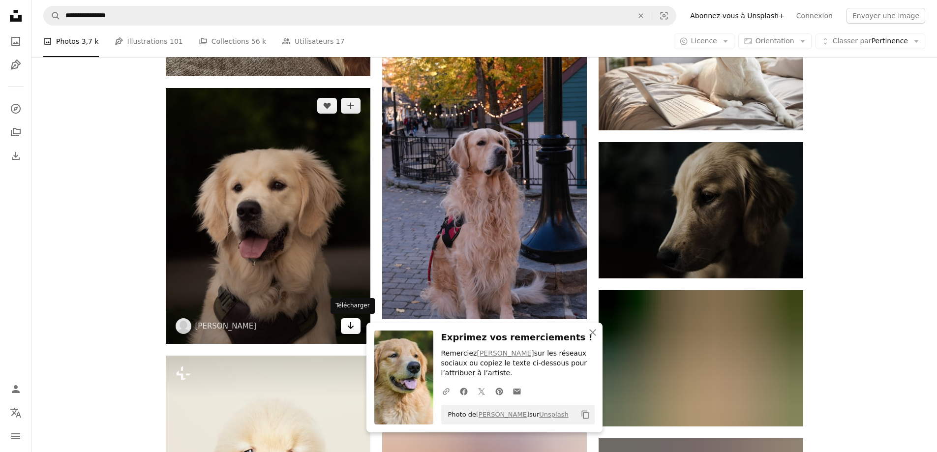
click at [348, 323] on icon "Arrow pointing down" at bounding box center [351, 326] width 8 height 12
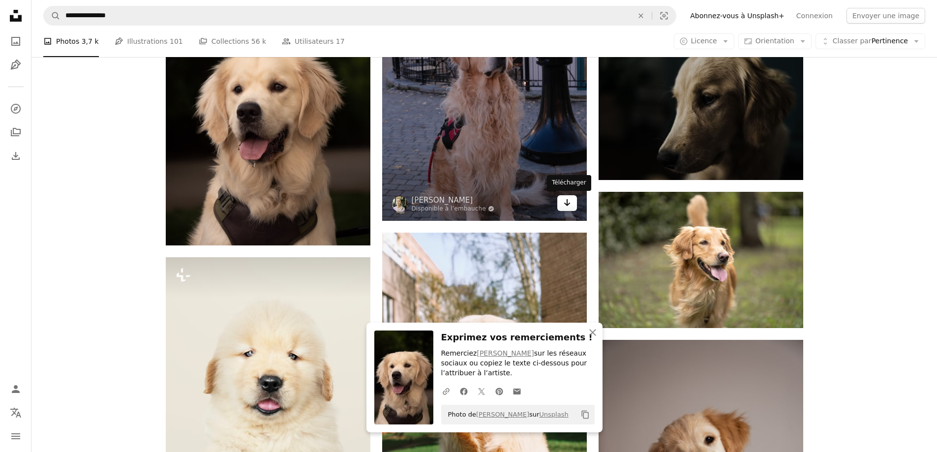
click at [570, 207] on icon "Arrow pointing down" at bounding box center [567, 203] width 8 height 12
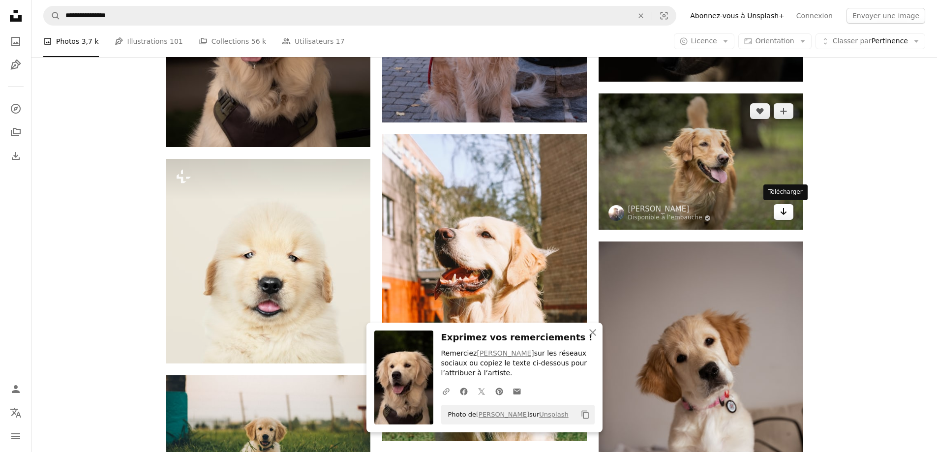
click at [783, 214] on icon "Télécharger" at bounding box center [783, 211] width 6 height 7
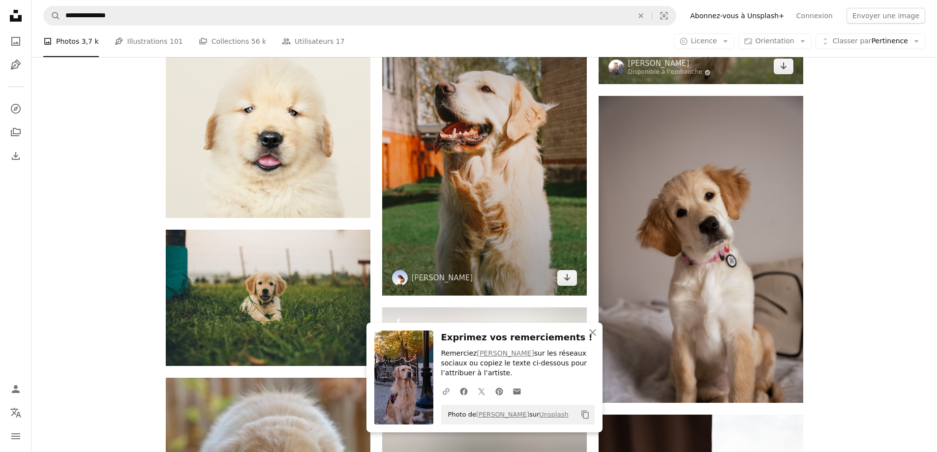
scroll to position [13628, 0]
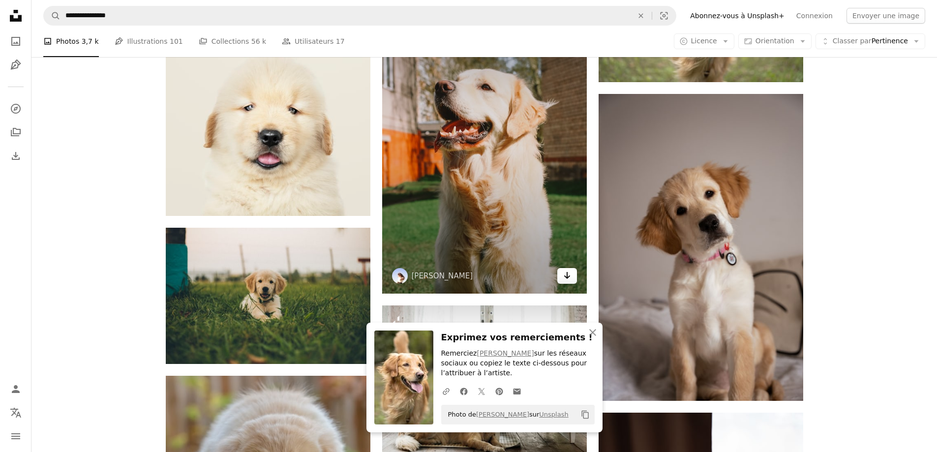
click at [561, 272] on link "Arrow pointing down" at bounding box center [567, 276] width 20 height 16
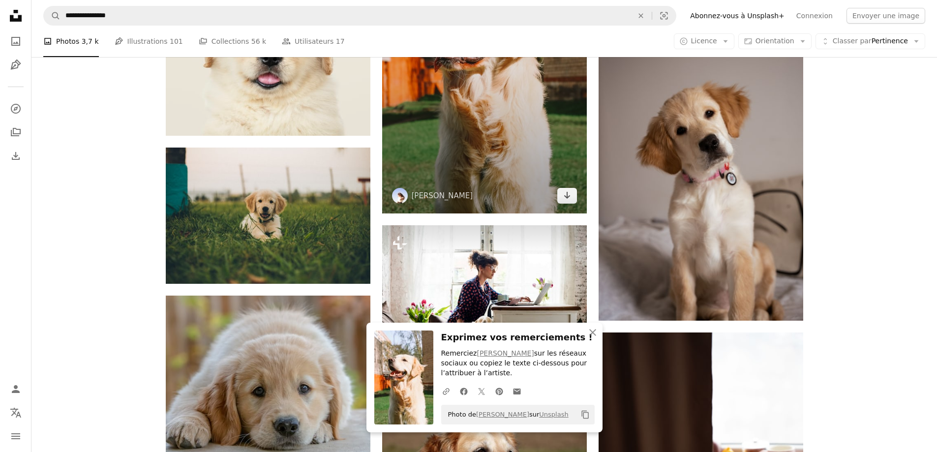
scroll to position [13726, 0]
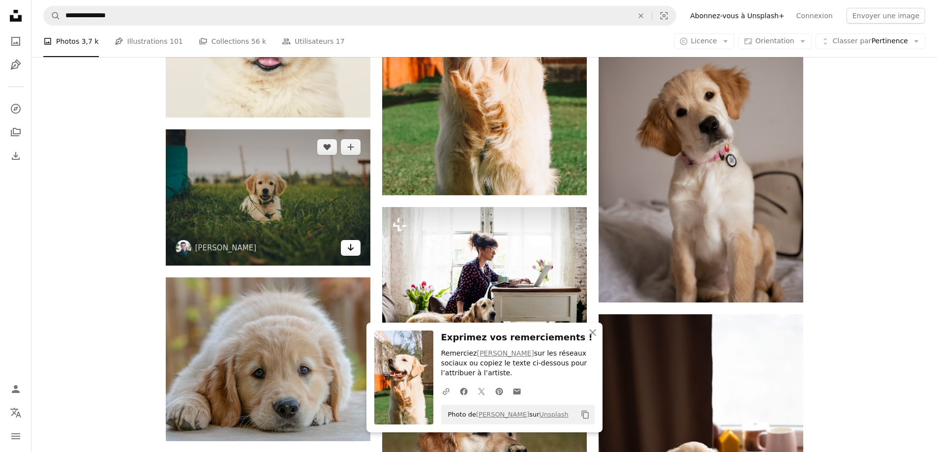
click at [349, 255] on link "Arrow pointing down" at bounding box center [351, 248] width 20 height 16
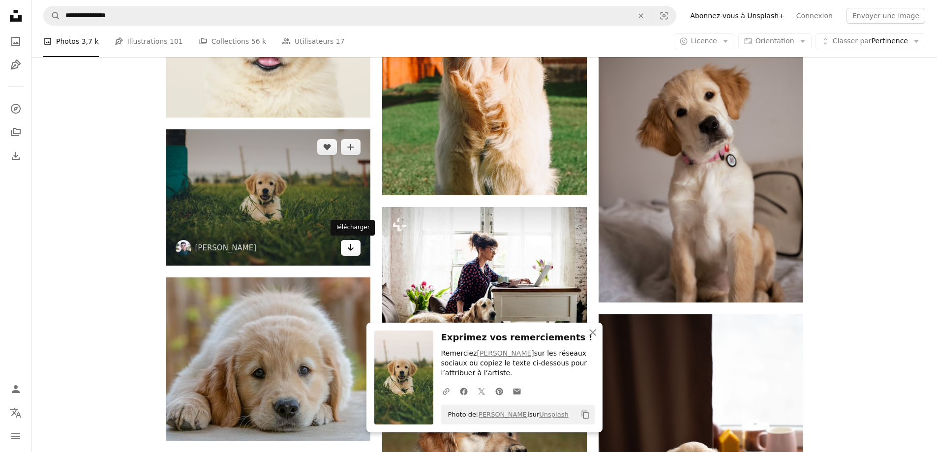
click at [357, 245] on link "Arrow pointing down" at bounding box center [351, 248] width 20 height 16
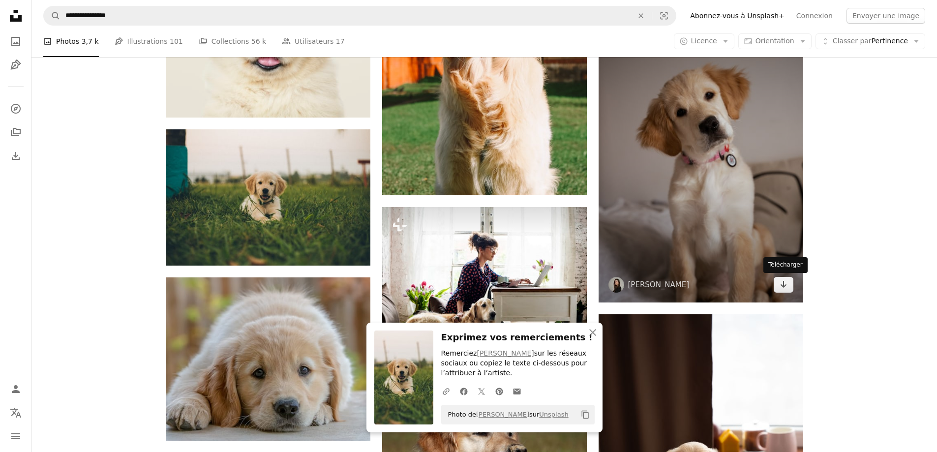
drag, startPoint x: 790, startPoint y: 284, endPoint x: 736, endPoint y: 268, distance: 56.5
click at [789, 284] on link "Arrow pointing down" at bounding box center [784, 285] width 20 height 16
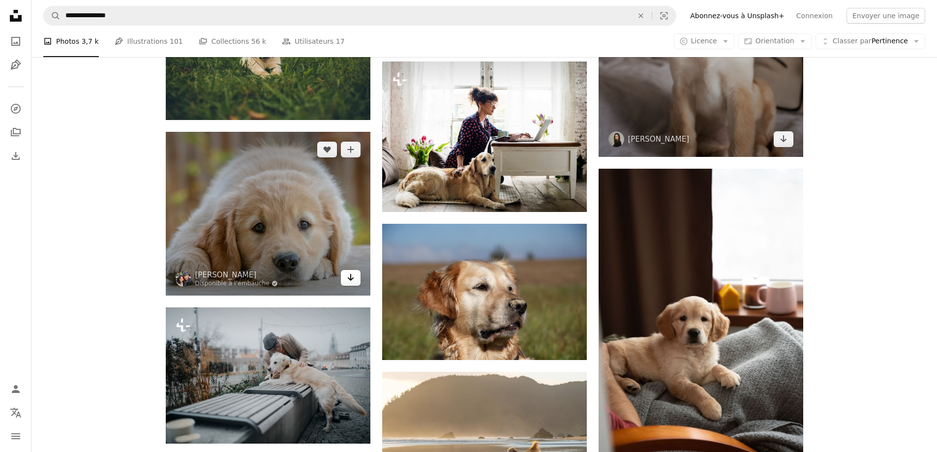
scroll to position [13923, 0]
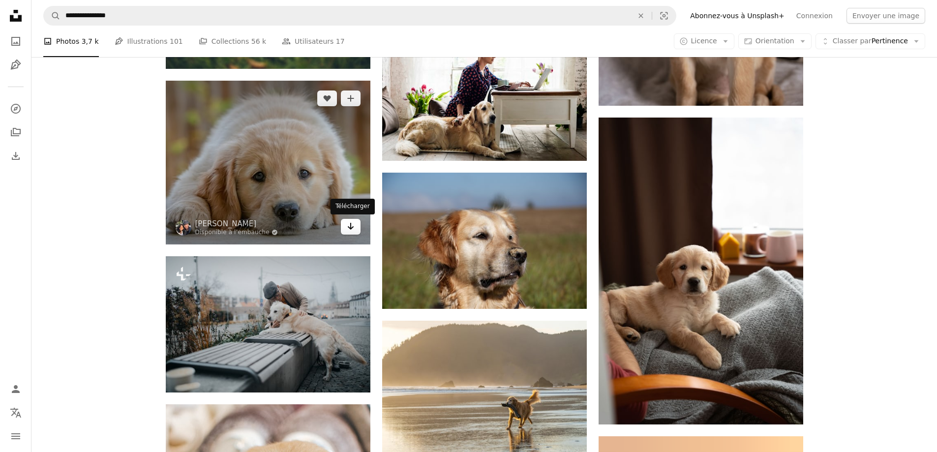
click at [346, 230] on link "Arrow pointing down" at bounding box center [351, 227] width 20 height 16
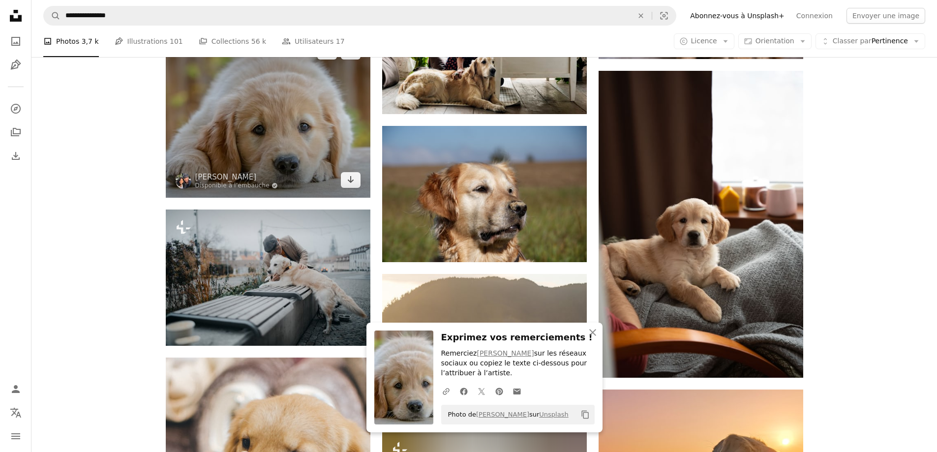
scroll to position [13972, 0]
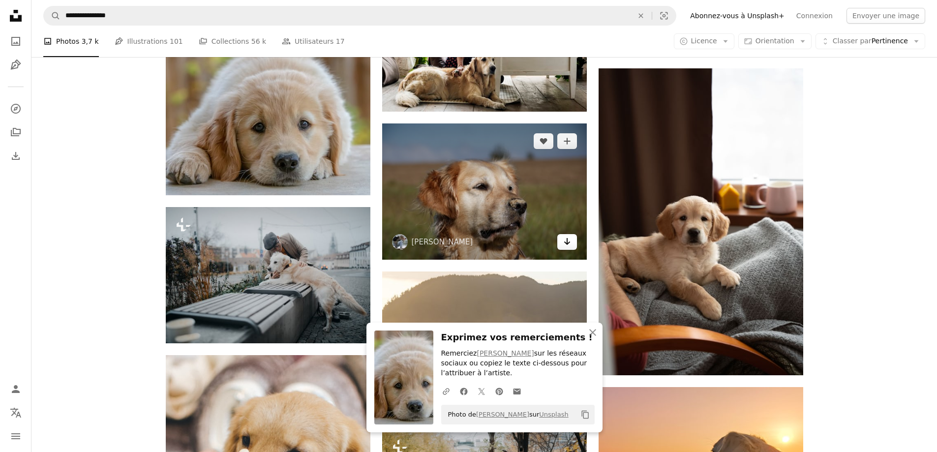
click at [568, 248] on link "Arrow pointing down" at bounding box center [567, 242] width 20 height 16
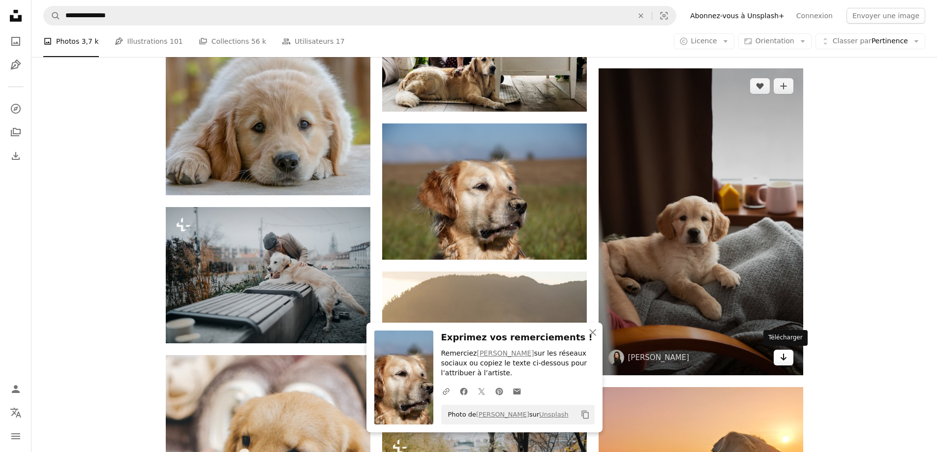
click at [787, 353] on icon "Arrow pointing down" at bounding box center [784, 357] width 8 height 12
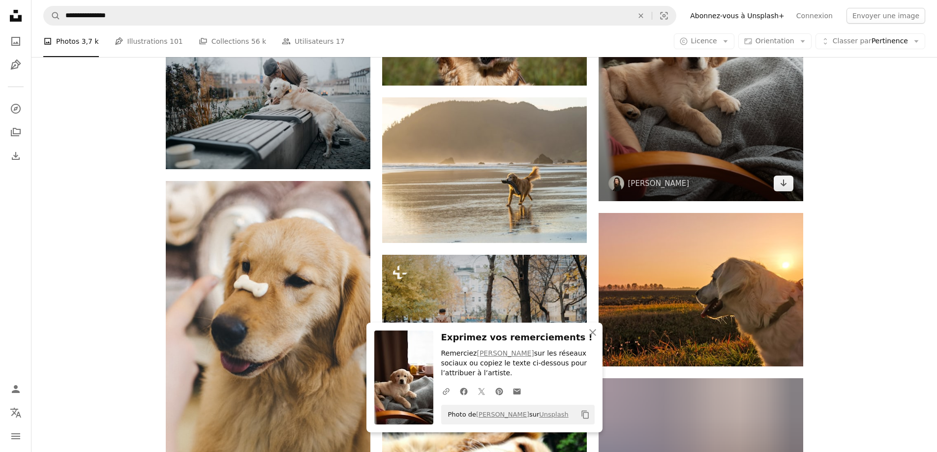
scroll to position [14268, 0]
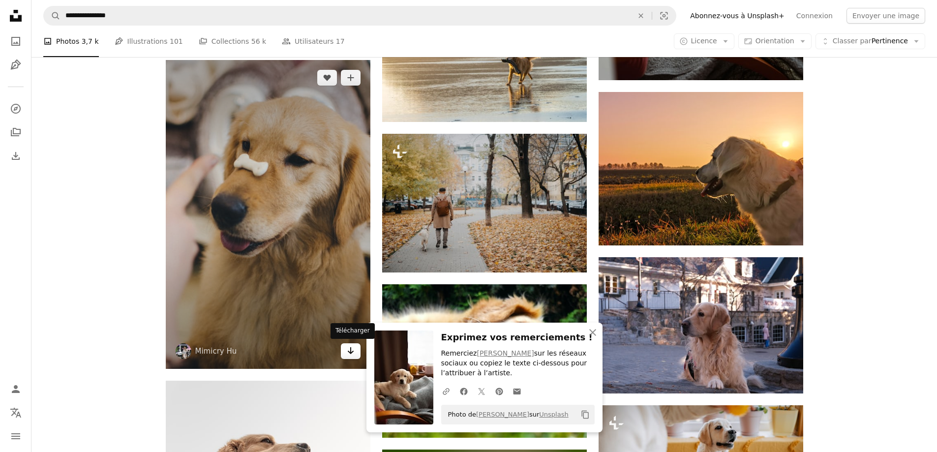
click at [351, 347] on icon "Arrow pointing down" at bounding box center [351, 351] width 8 height 12
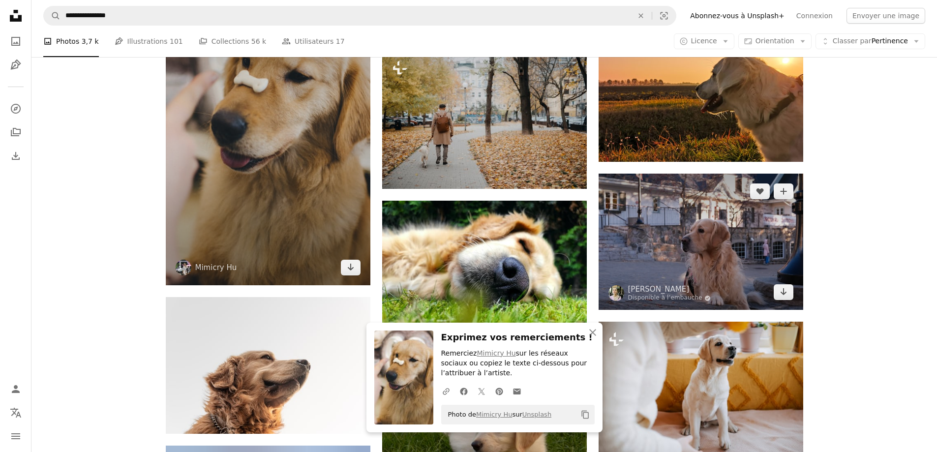
scroll to position [14366, 0]
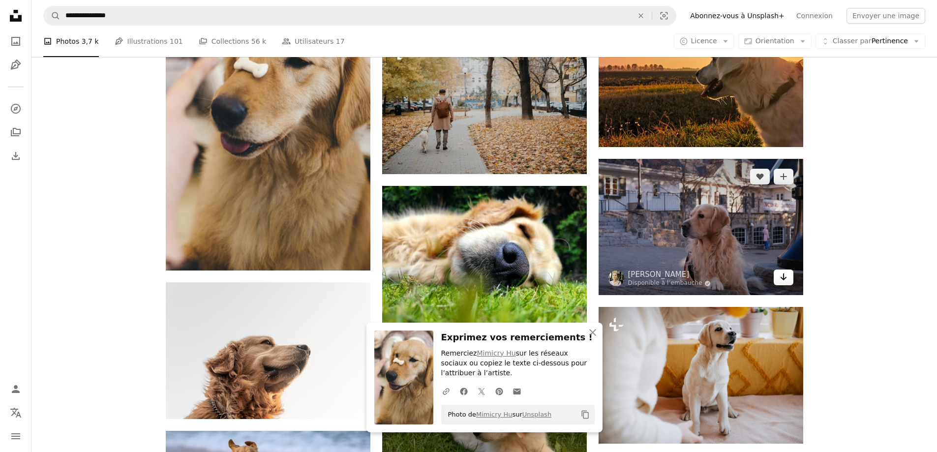
drag, startPoint x: 779, startPoint y: 278, endPoint x: 774, endPoint y: 274, distance: 7.3
click at [780, 278] on icon "Arrow pointing down" at bounding box center [784, 277] width 8 height 12
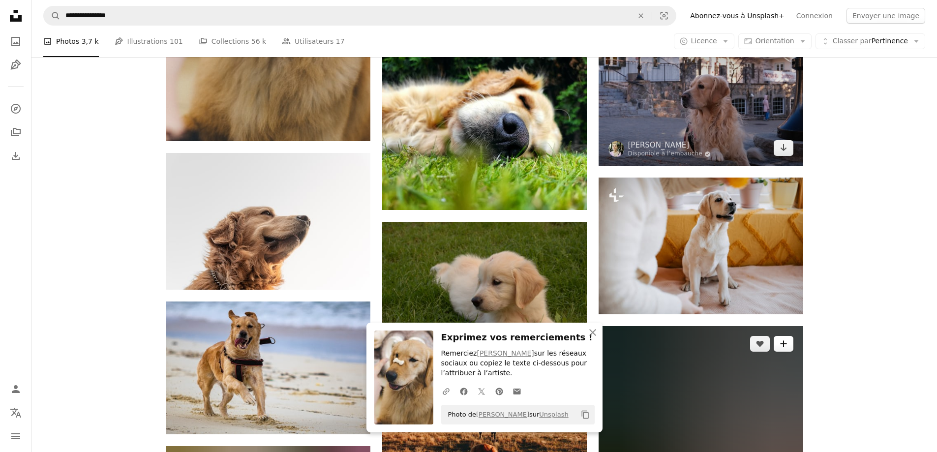
scroll to position [14563, 0]
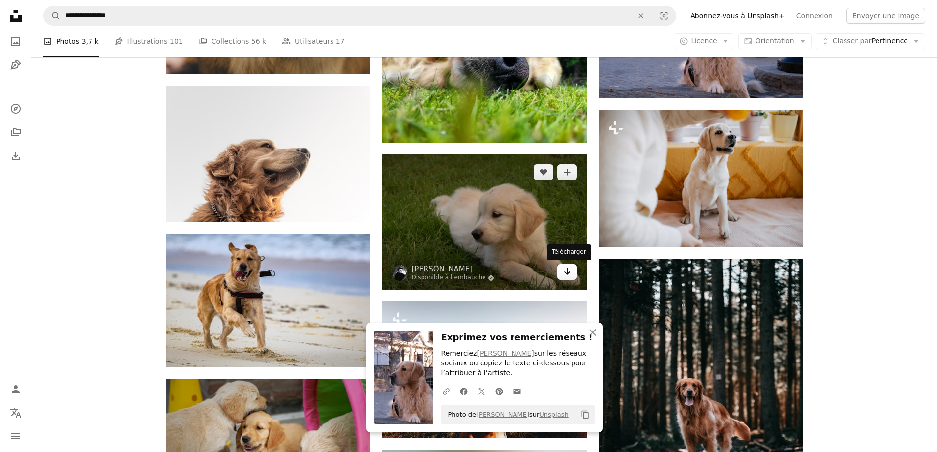
click at [567, 271] on icon "Télécharger" at bounding box center [567, 271] width 6 height 7
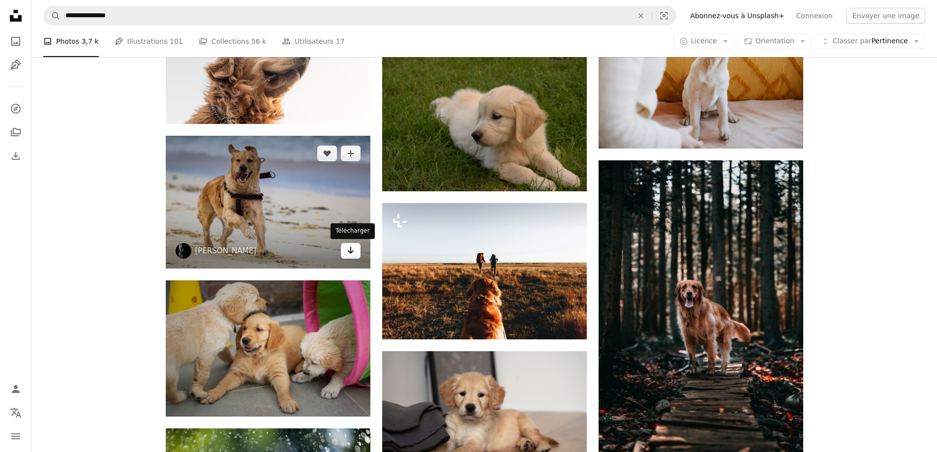
click at [347, 253] on icon "Arrow pointing down" at bounding box center [351, 251] width 8 height 12
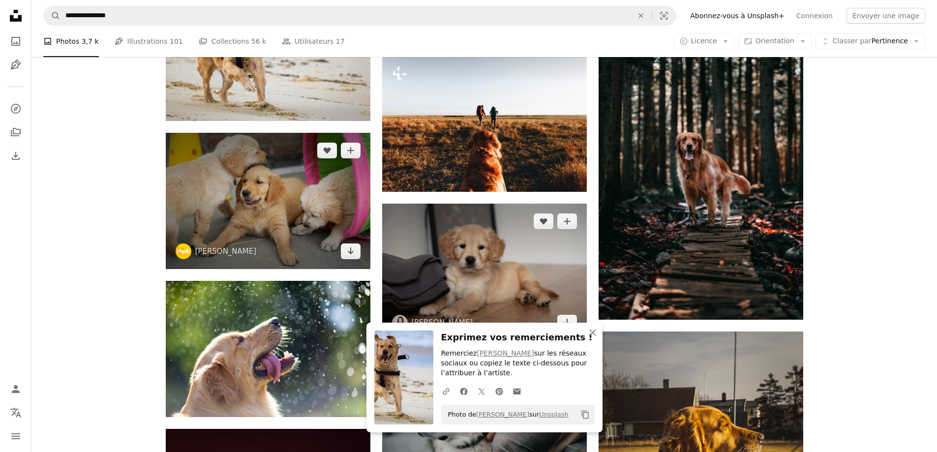
drag, startPoint x: 352, startPoint y: 257, endPoint x: 391, endPoint y: 252, distance: 39.2
click at [352, 256] on link "Arrow pointing down" at bounding box center [351, 252] width 20 height 16
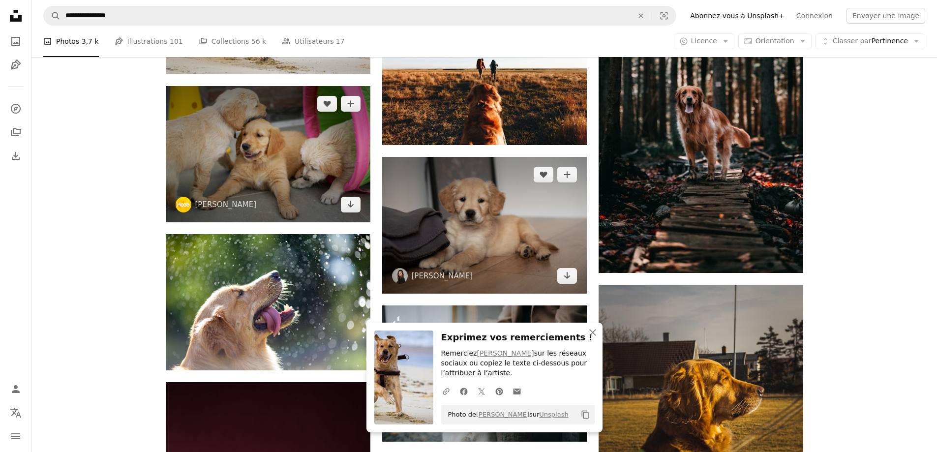
scroll to position [14858, 0]
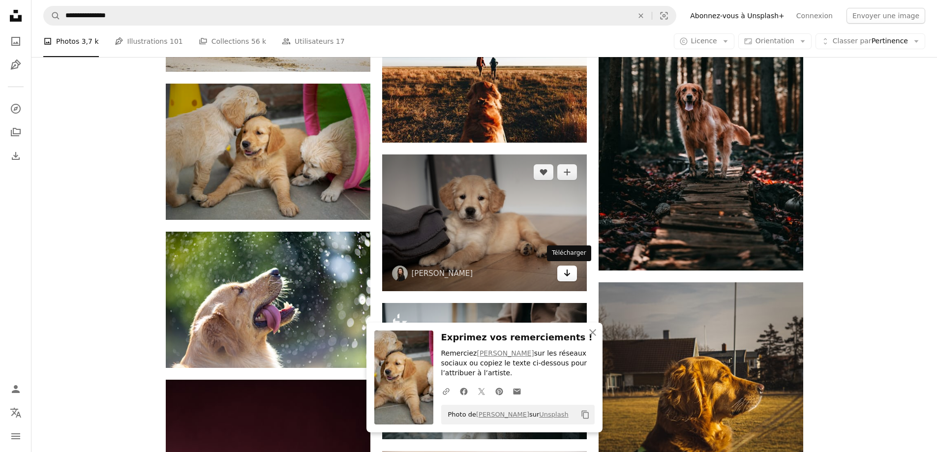
click at [568, 267] on icon "Arrow pointing down" at bounding box center [567, 273] width 8 height 12
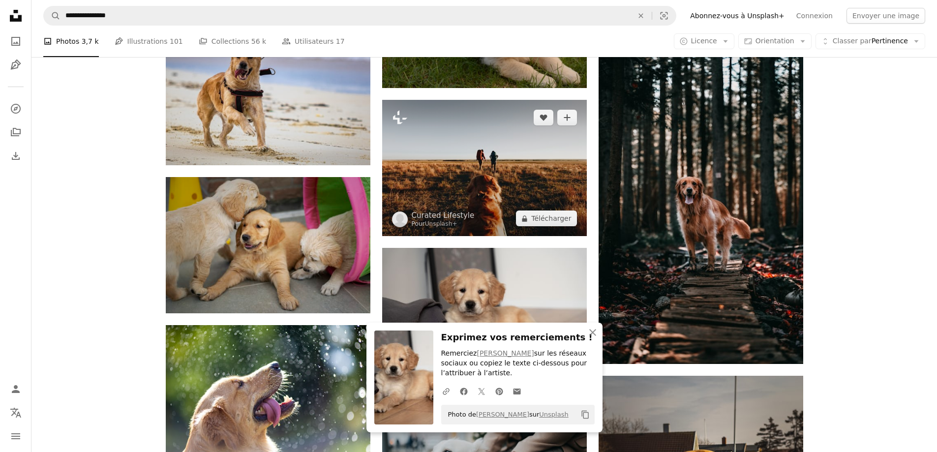
scroll to position [14661, 0]
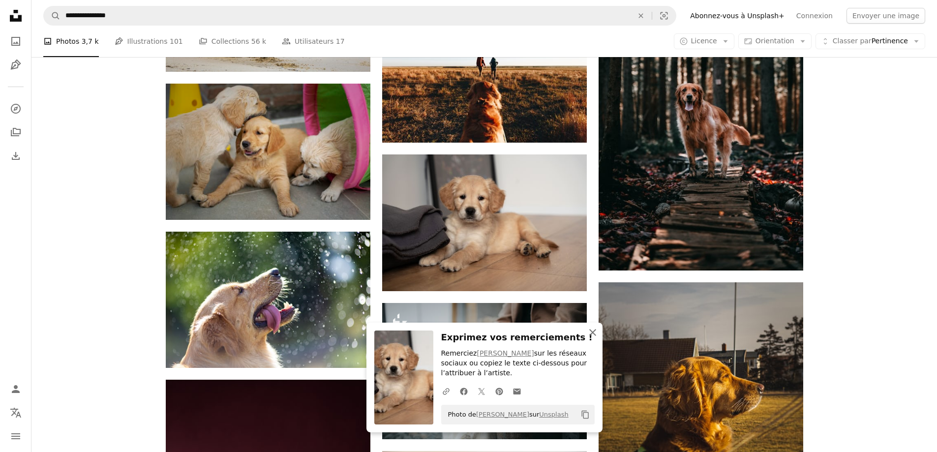
click at [590, 332] on icon "An X shape" at bounding box center [593, 333] width 12 height 12
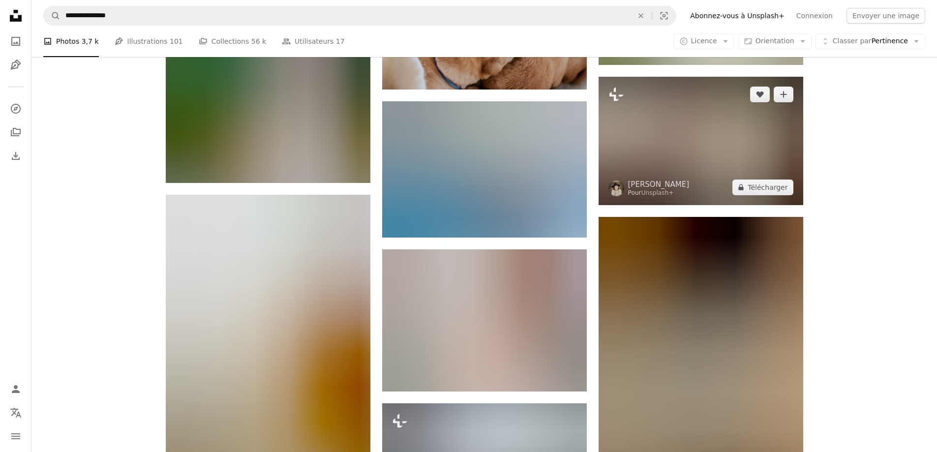
scroll to position [15891, 0]
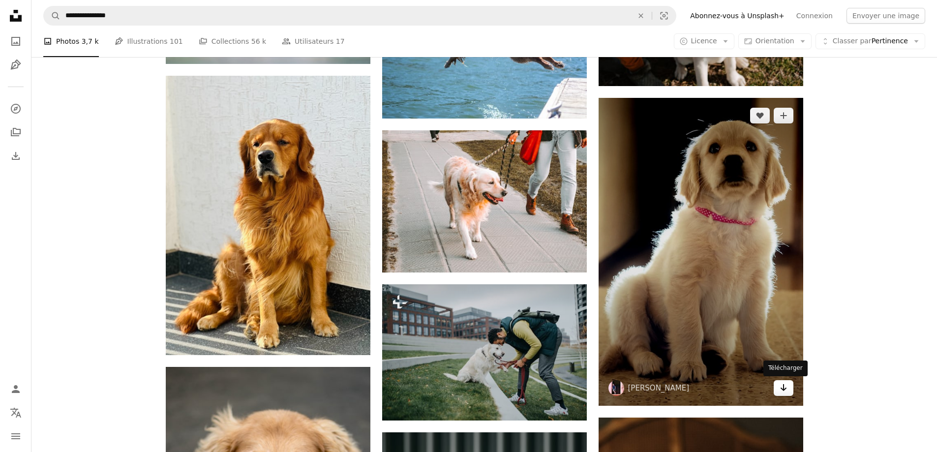
click at [783, 389] on icon "Arrow pointing down" at bounding box center [784, 388] width 8 height 12
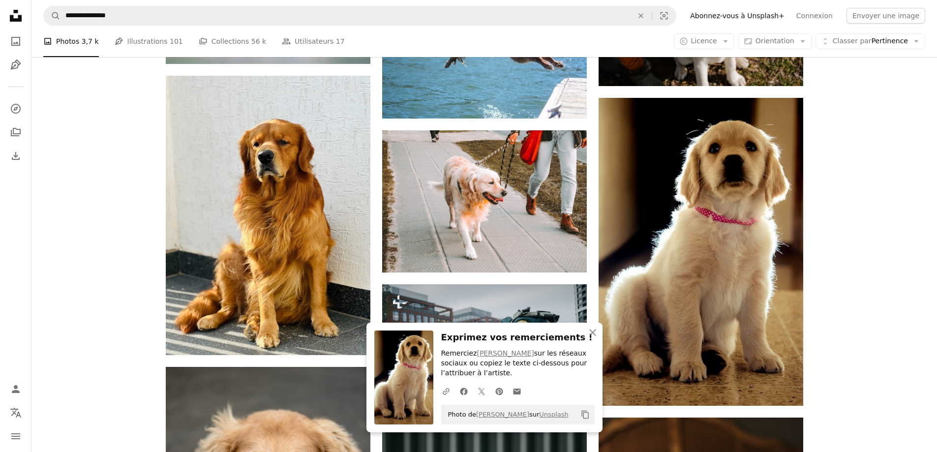
drag, startPoint x: 912, startPoint y: 206, endPoint x: 917, endPoint y: 203, distance: 5.5
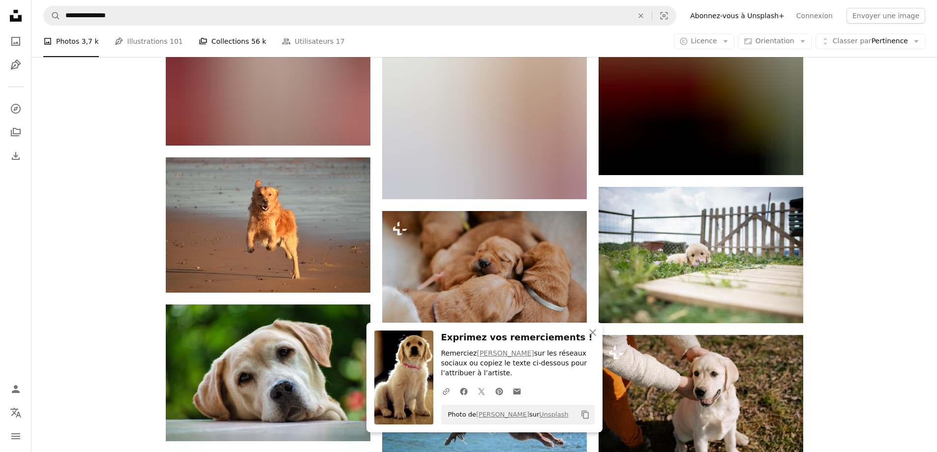
scroll to position [15399, 0]
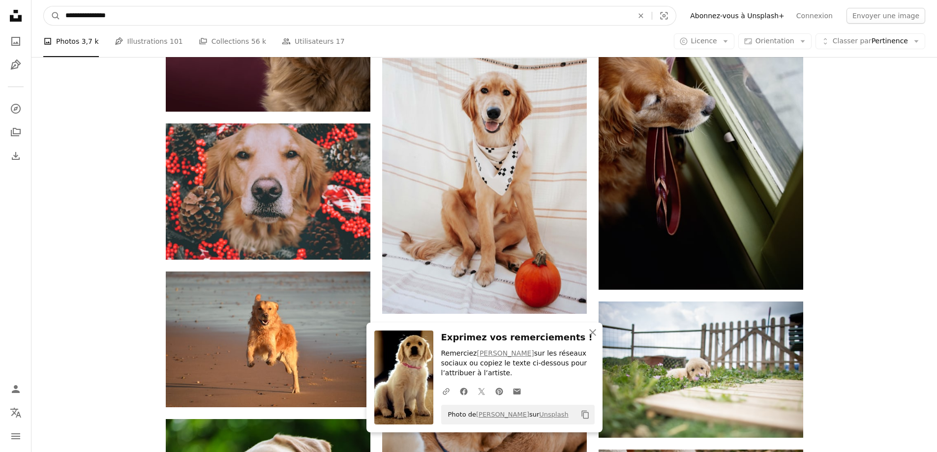
click at [194, 12] on input "**********" at bounding box center [346, 15] width 570 height 19
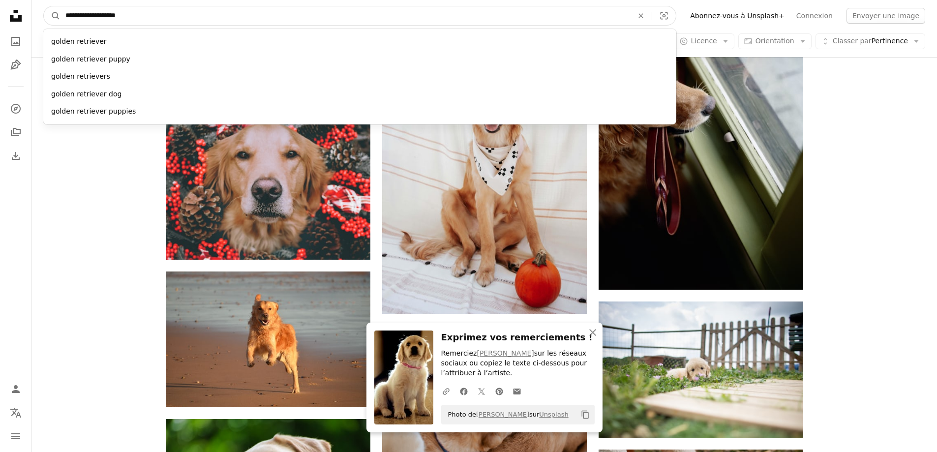
type input "**********"
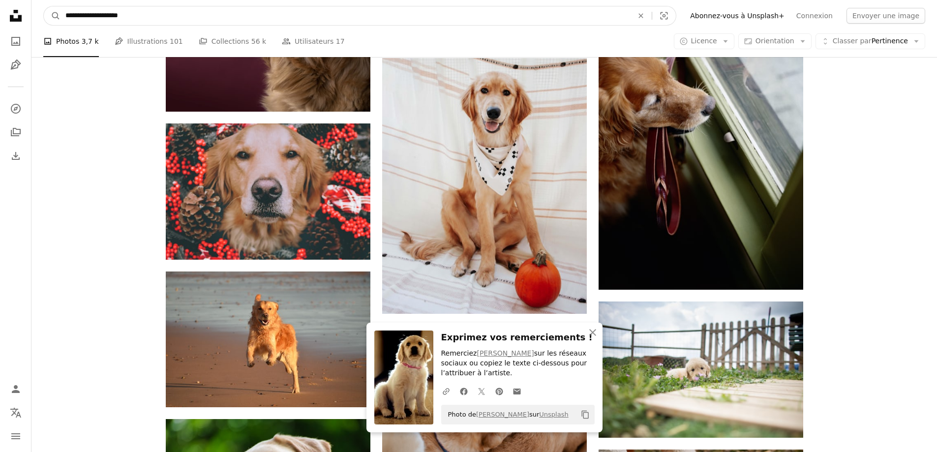
click button "A magnifying glass" at bounding box center [52, 15] width 17 height 19
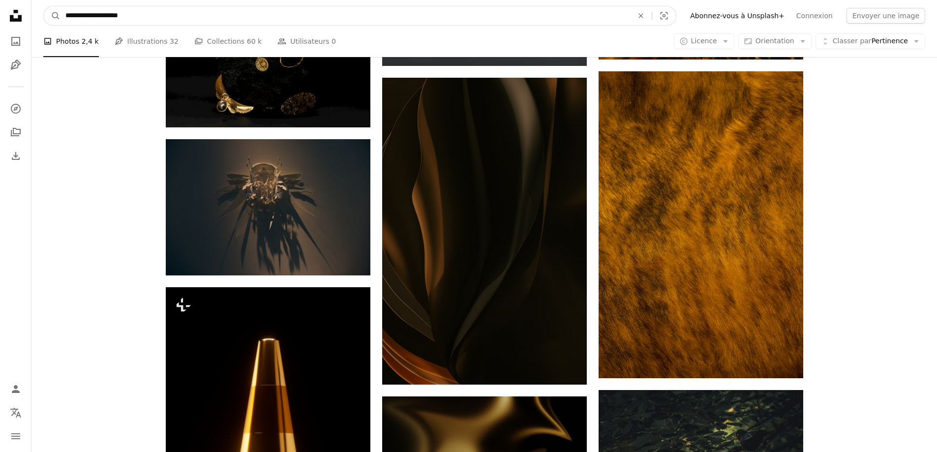
scroll to position [8347, 0]
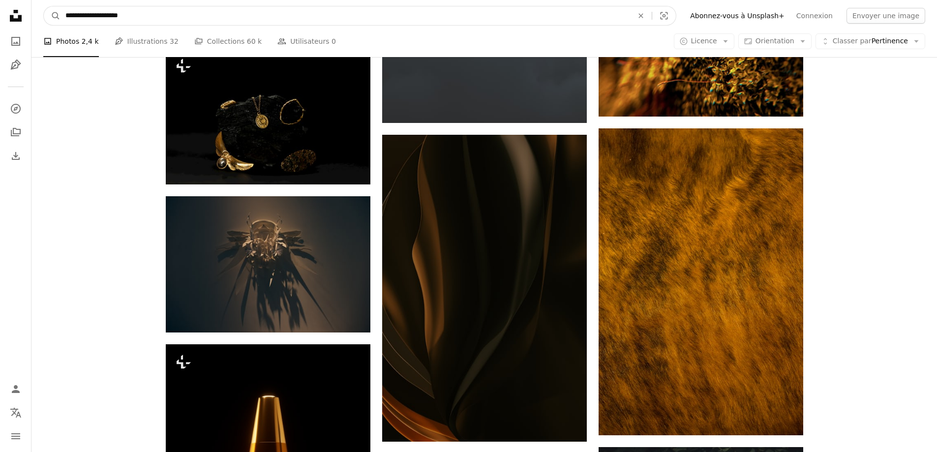
drag, startPoint x: 219, startPoint y: 16, endPoint x: 32, endPoint y: 9, distance: 187.1
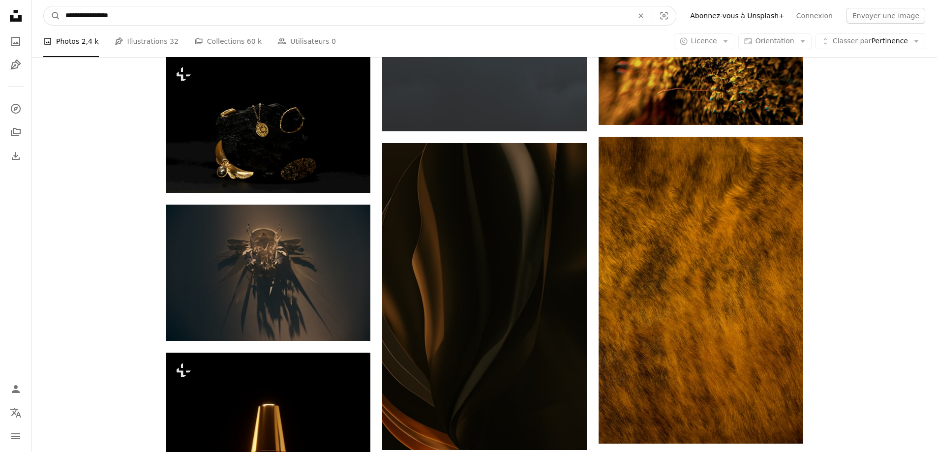
type input "**********"
click button "A magnifying glass" at bounding box center [52, 15] width 17 height 19
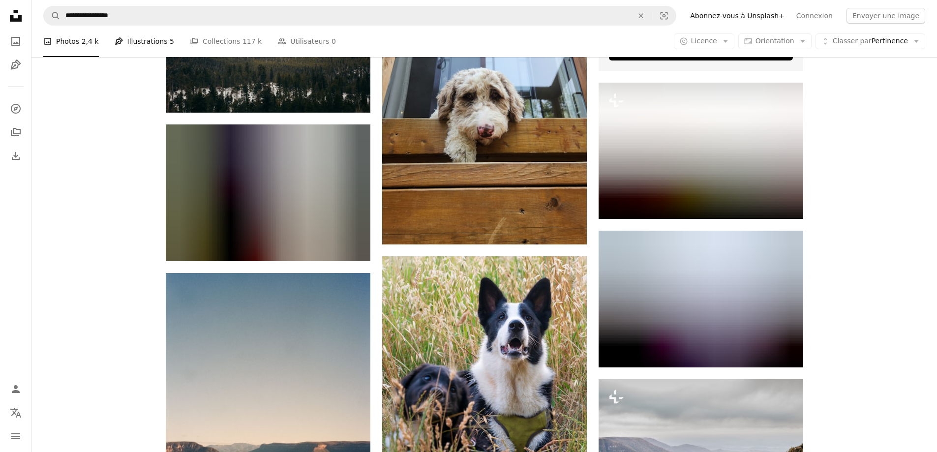
scroll to position [443, 0]
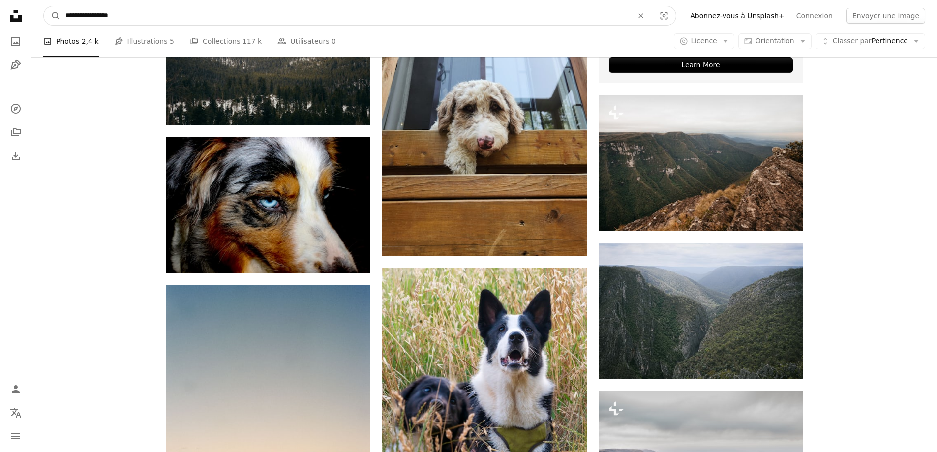
click at [149, 16] on input "**********" at bounding box center [346, 15] width 570 height 19
type input "**********"
click button "A magnifying glass" at bounding box center [52, 15] width 17 height 19
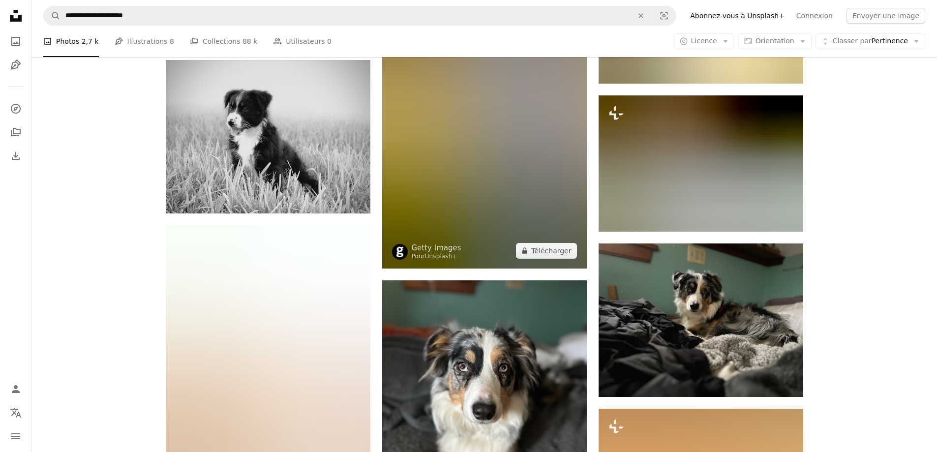
scroll to position [4821, 0]
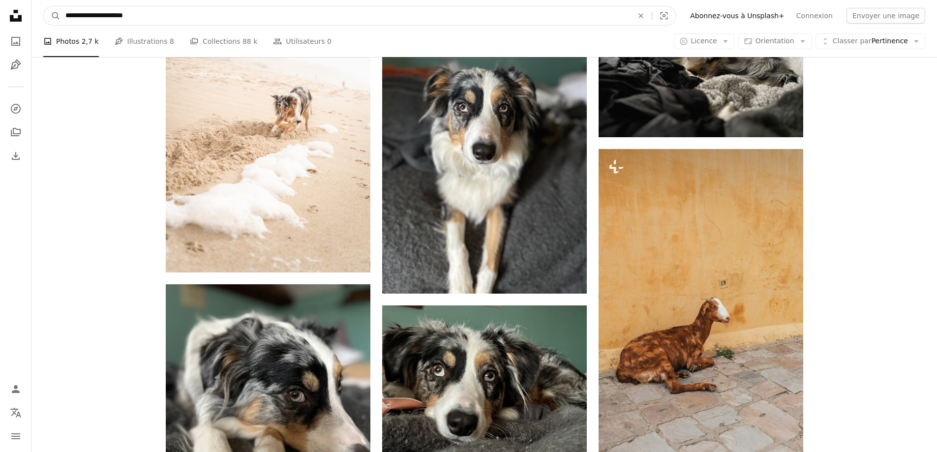
drag, startPoint x: 169, startPoint y: 20, endPoint x: 0, endPoint y: 6, distance: 169.4
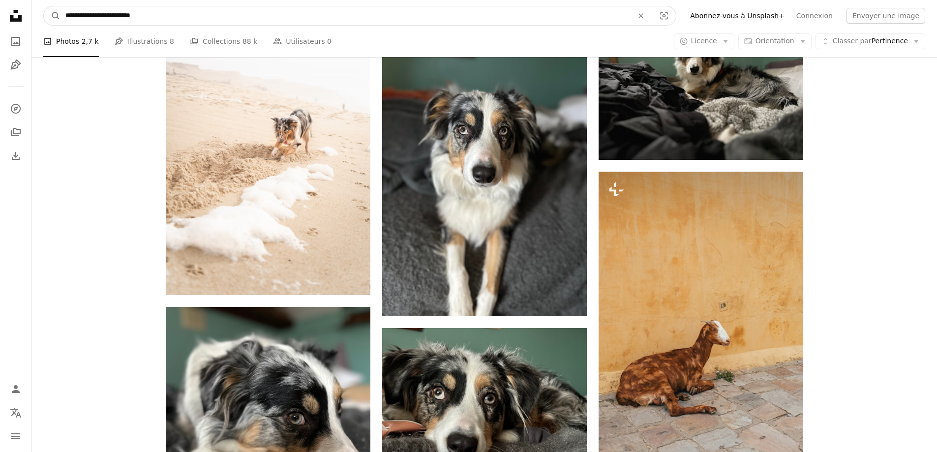
type input "**********"
click button "A magnifying glass" at bounding box center [52, 15] width 17 height 19
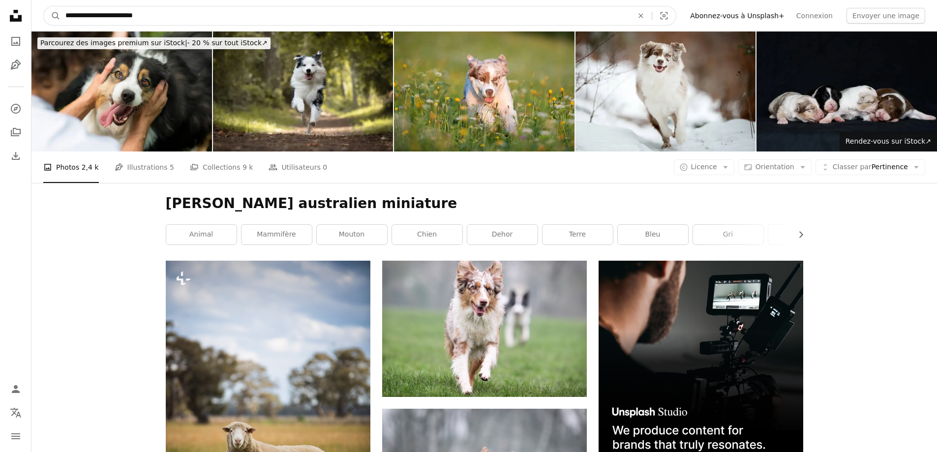
drag, startPoint x: 164, startPoint y: 7, endPoint x: 90, endPoint y: 10, distance: 74.3
click at [90, 10] on form "**********" at bounding box center [359, 16] width 633 height 20
type input "**********"
click button "A magnifying glass" at bounding box center [52, 15] width 17 height 19
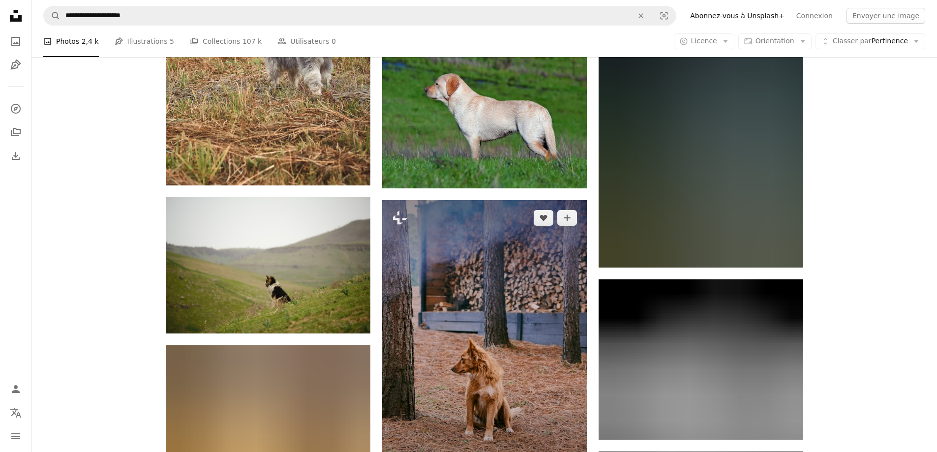
scroll to position [1328, 0]
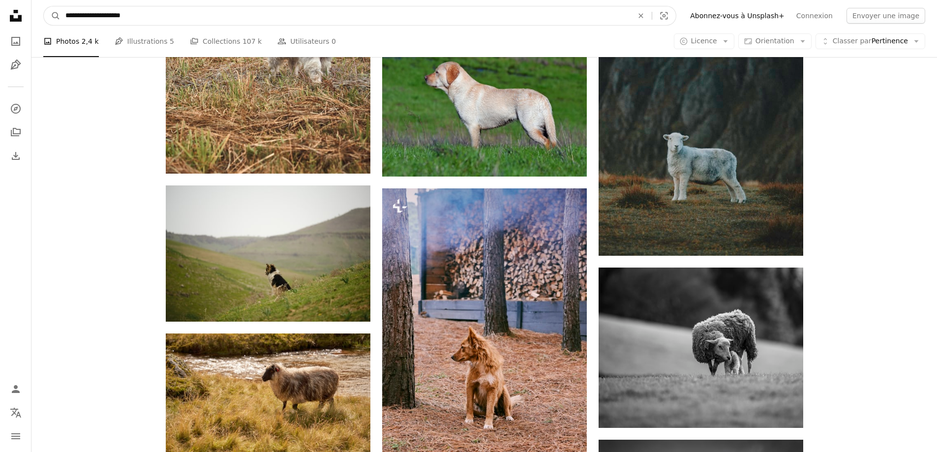
drag, startPoint x: 76, startPoint y: 10, endPoint x: 49, endPoint y: 4, distance: 28.1
click at [46, 7] on form "**********" at bounding box center [359, 16] width 633 height 20
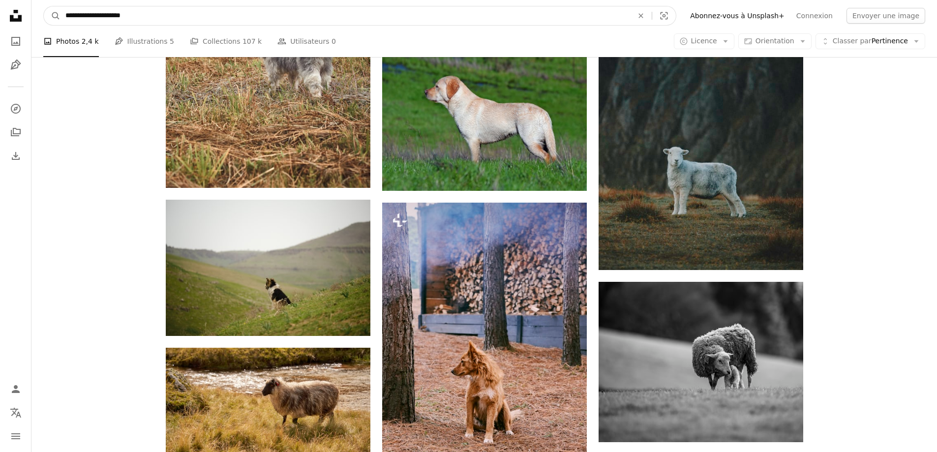
paste input "****"
type input "**********"
click button "A magnifying glass" at bounding box center [52, 15] width 17 height 19
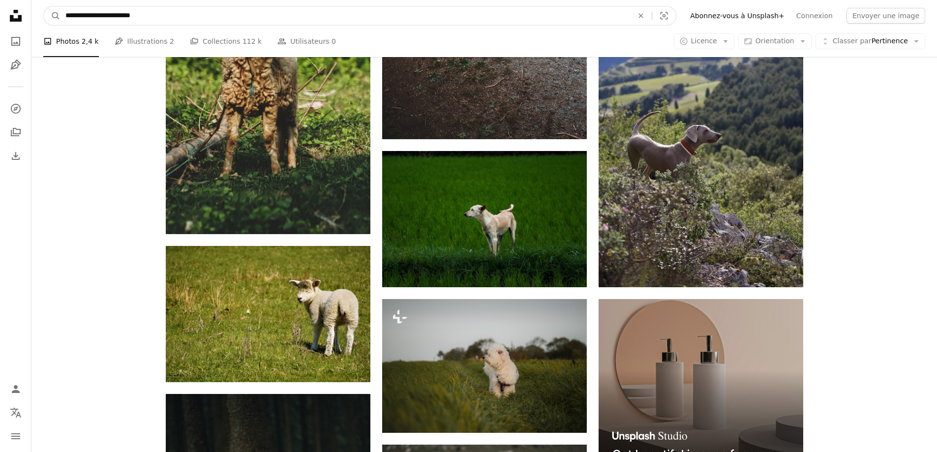
scroll to position [3312, 0]
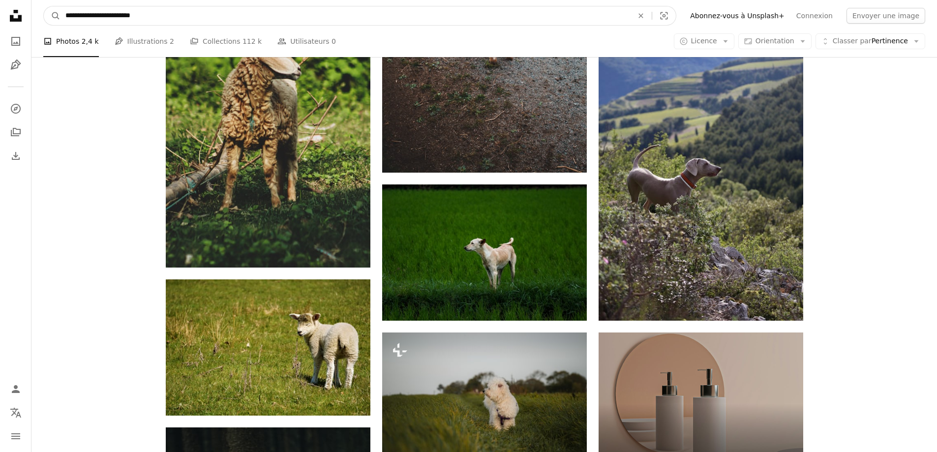
drag, startPoint x: 161, startPoint y: 25, endPoint x: 42, endPoint y: 4, distance: 120.8
paste input "Rechercher des visuels sur tout le site"
type input "**********"
click button "A magnifying glass" at bounding box center [52, 15] width 17 height 19
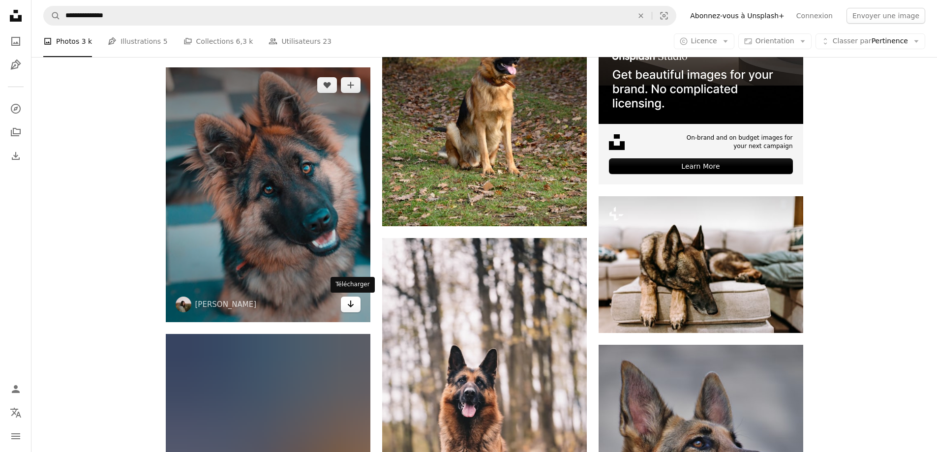
scroll to position [344, 0]
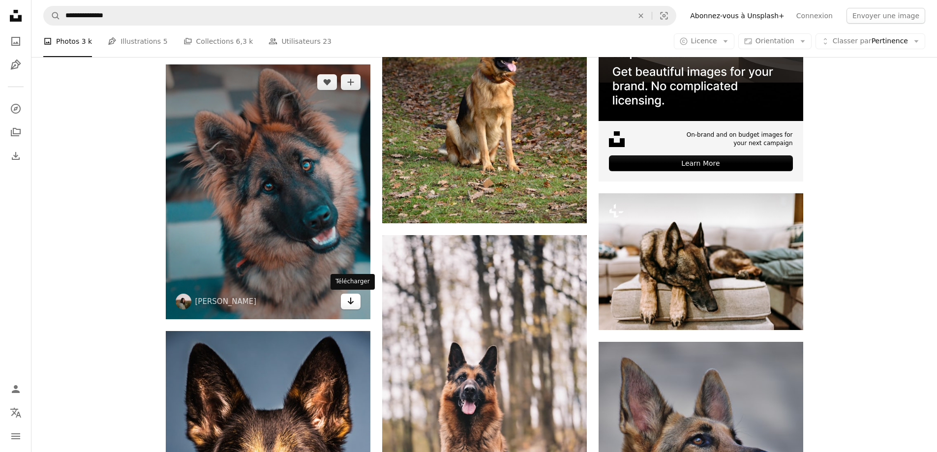
click at [348, 304] on icon "Arrow pointing down" at bounding box center [351, 301] width 8 height 12
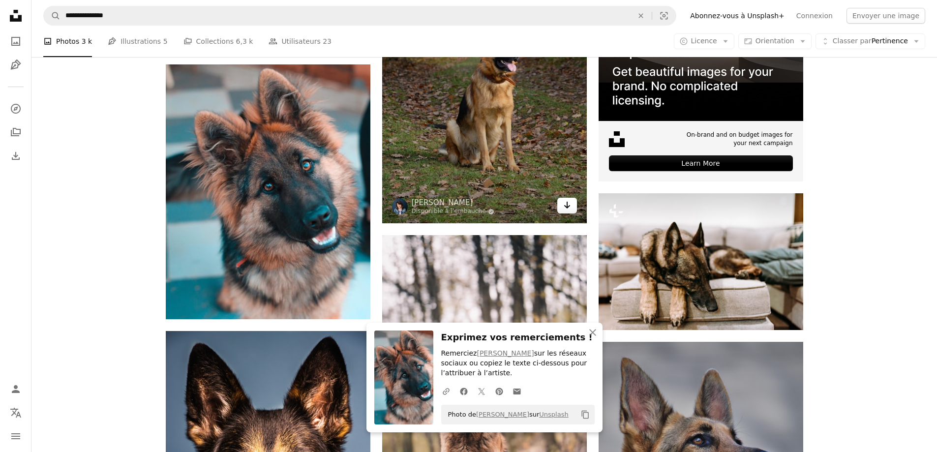
click at [563, 207] on icon "Arrow pointing down" at bounding box center [567, 205] width 8 height 12
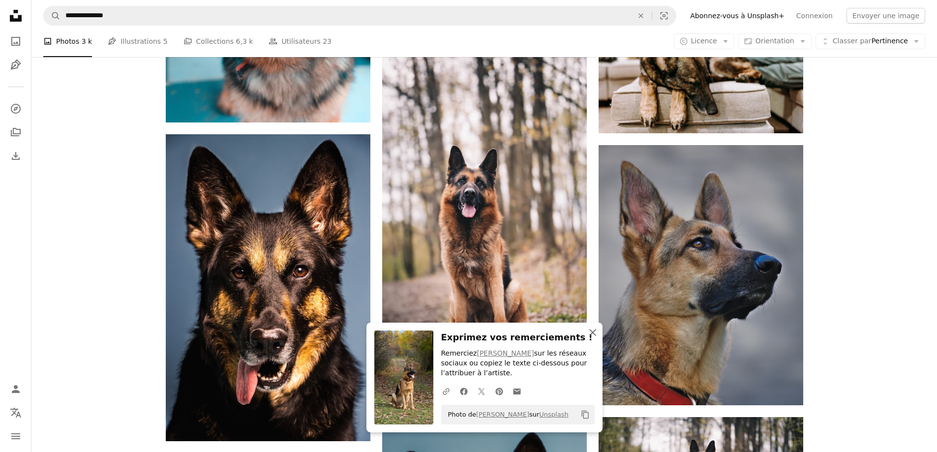
click at [594, 334] on icon "button" at bounding box center [592, 332] width 7 height 7
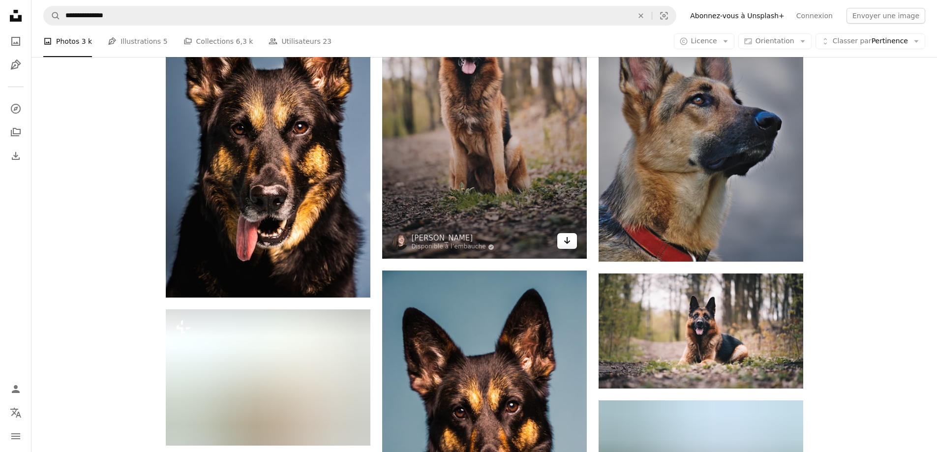
scroll to position [689, 0]
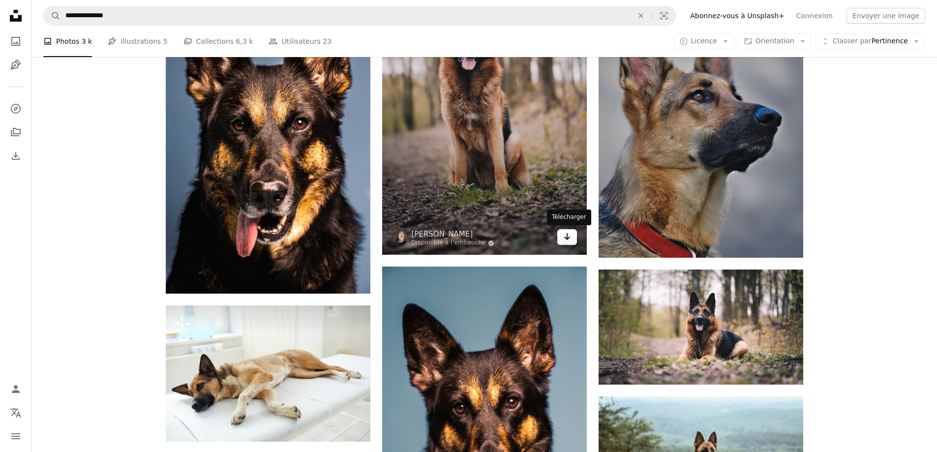
click at [571, 239] on icon "Arrow pointing down" at bounding box center [567, 237] width 8 height 12
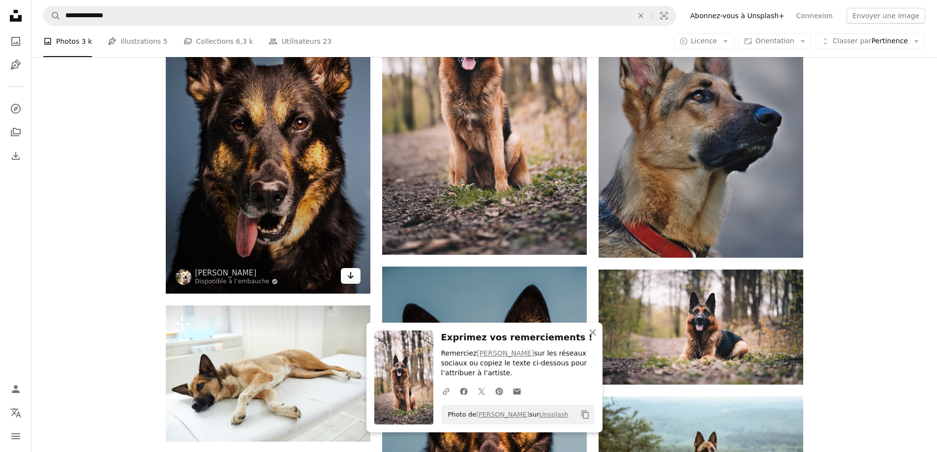
click at [344, 281] on link "Arrow pointing down" at bounding box center [351, 276] width 20 height 16
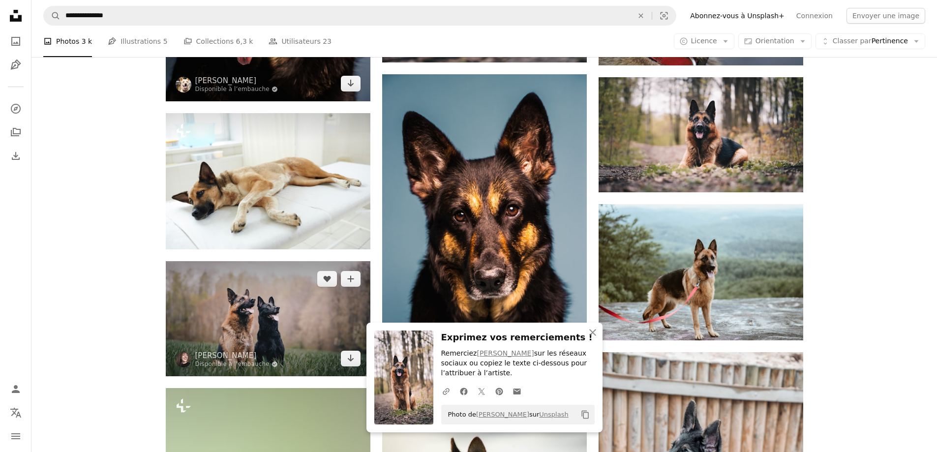
scroll to position [886, 0]
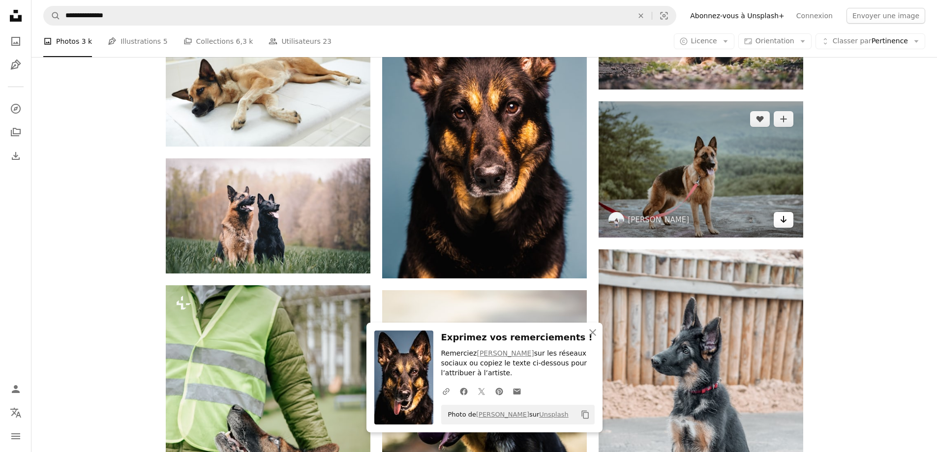
click at [788, 221] on link "Arrow pointing down" at bounding box center [784, 220] width 20 height 16
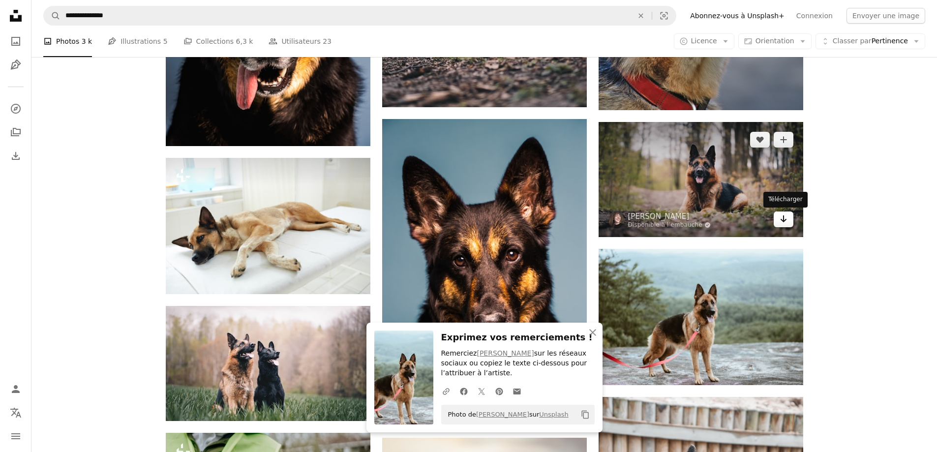
click at [785, 219] on icon "Arrow pointing down" at bounding box center [784, 219] width 8 height 12
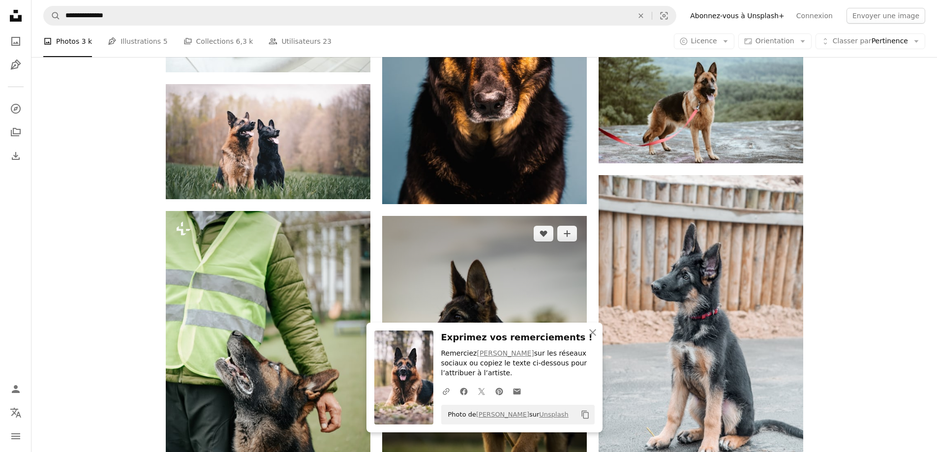
scroll to position [1082, 0]
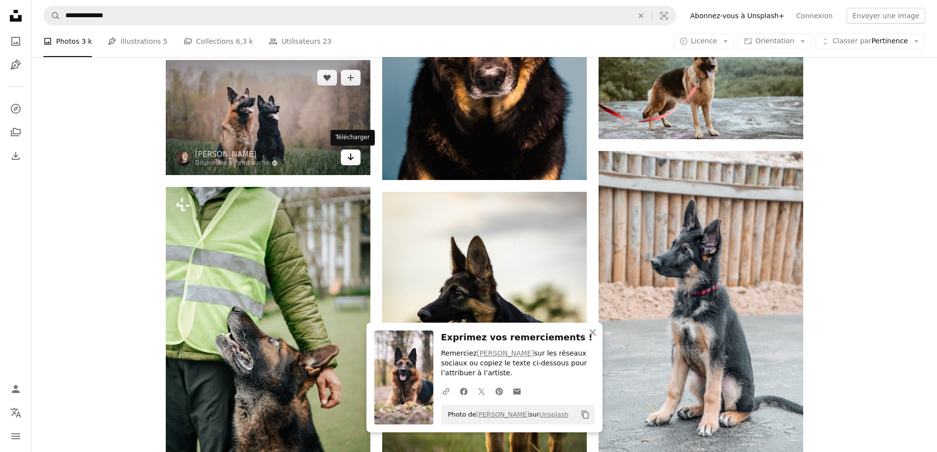
click at [347, 158] on icon "Arrow pointing down" at bounding box center [351, 157] width 8 height 12
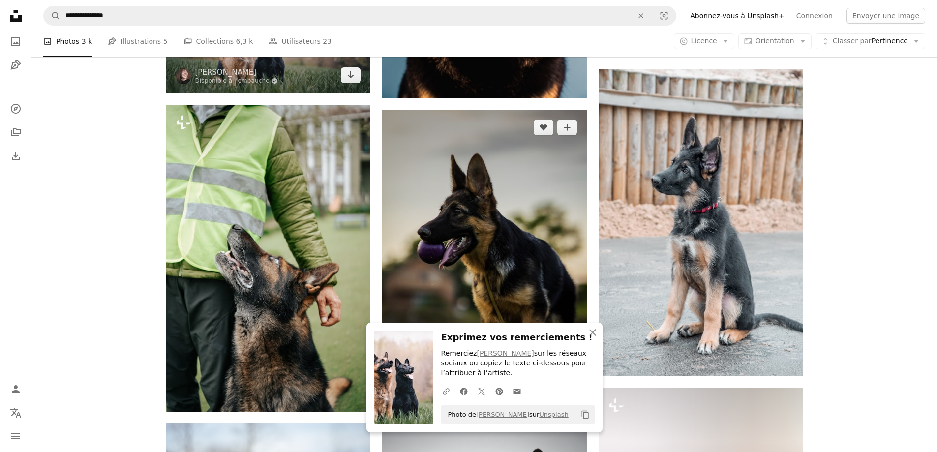
scroll to position [1279, 0]
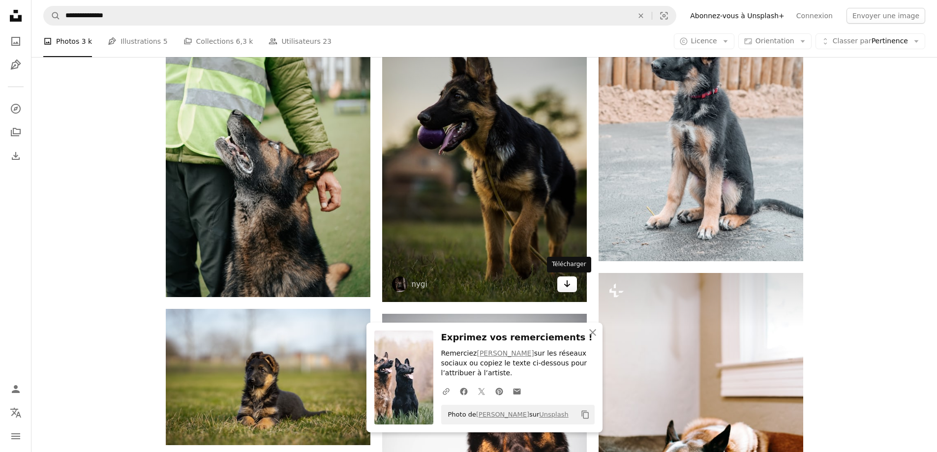
click at [569, 288] on icon "Arrow pointing down" at bounding box center [567, 284] width 8 height 12
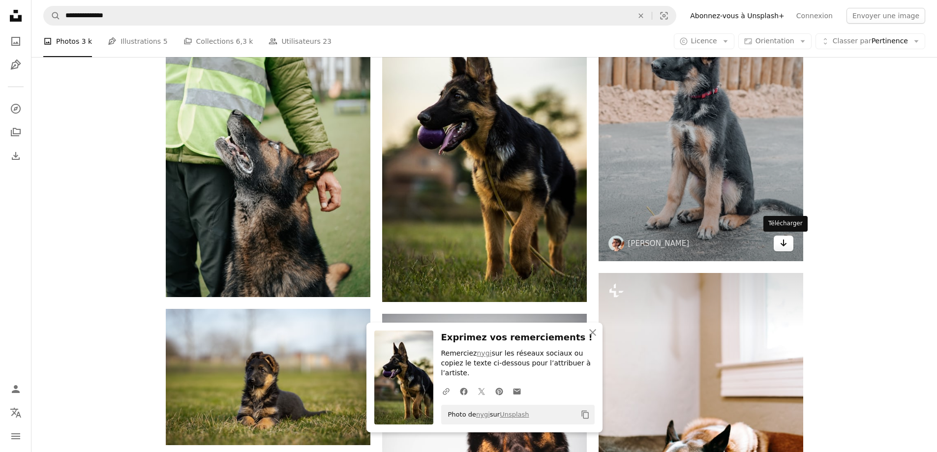
click at [790, 245] on link "Arrow pointing down" at bounding box center [784, 244] width 20 height 16
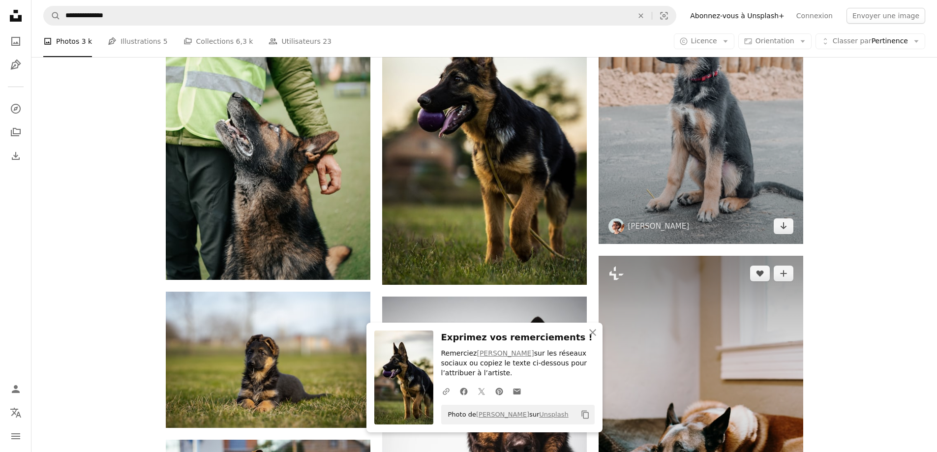
scroll to position [1427, 0]
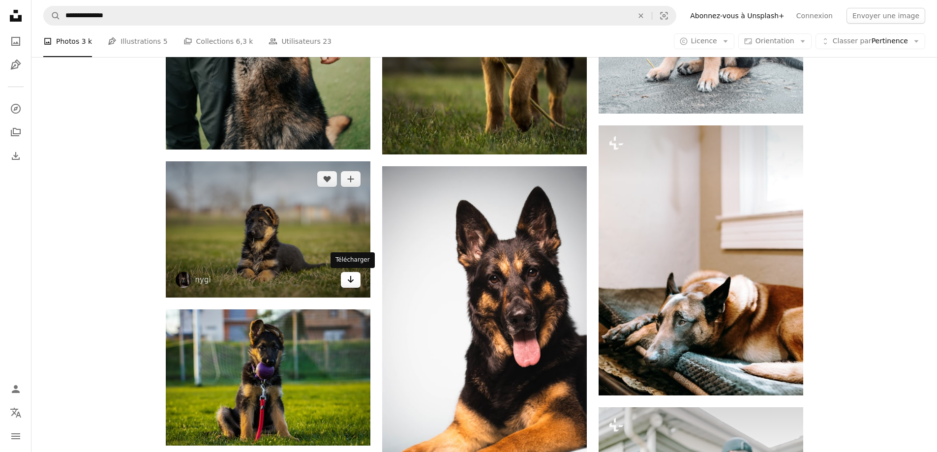
click at [349, 279] on icon "Arrow pointing down" at bounding box center [351, 280] width 8 height 12
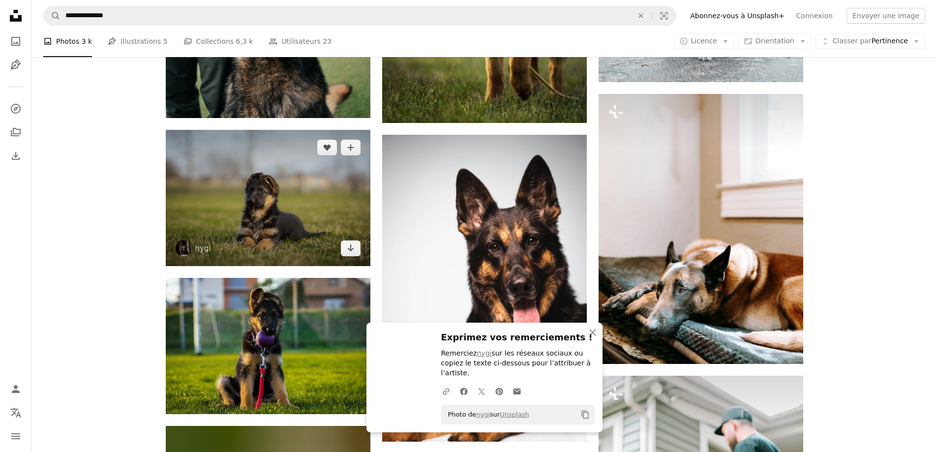
scroll to position [1574, 0]
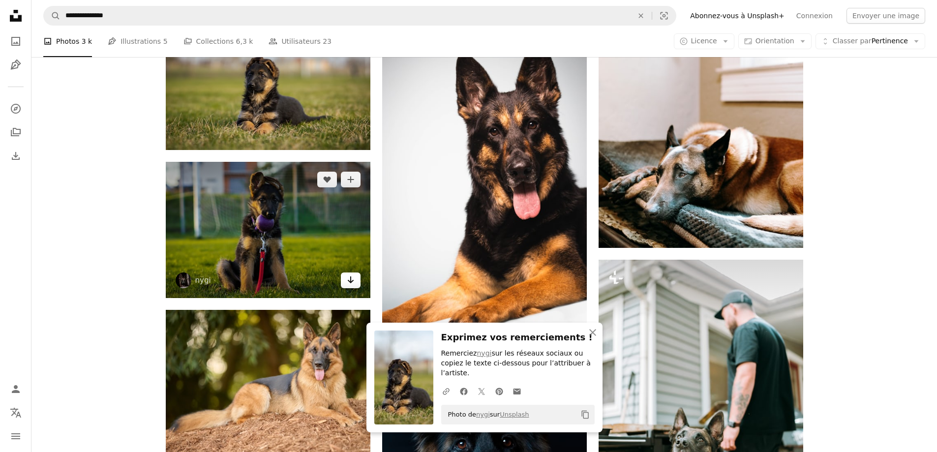
click at [353, 288] on link "Arrow pointing down" at bounding box center [351, 281] width 20 height 16
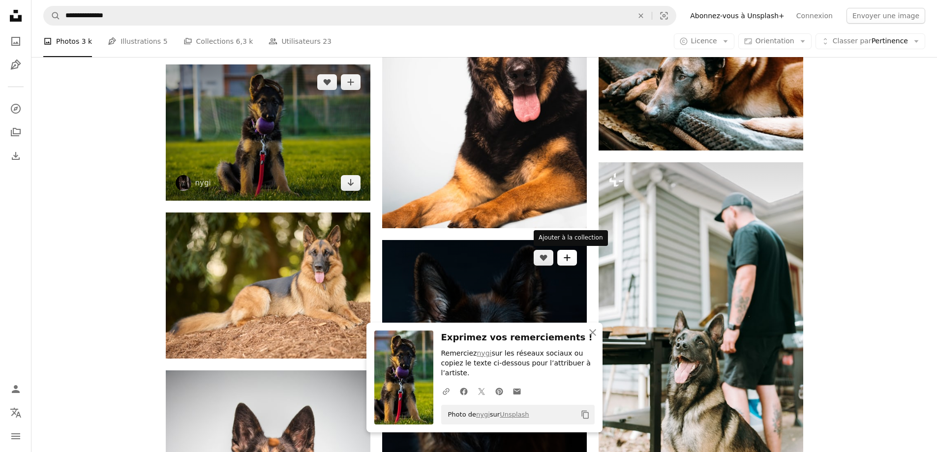
scroll to position [1673, 0]
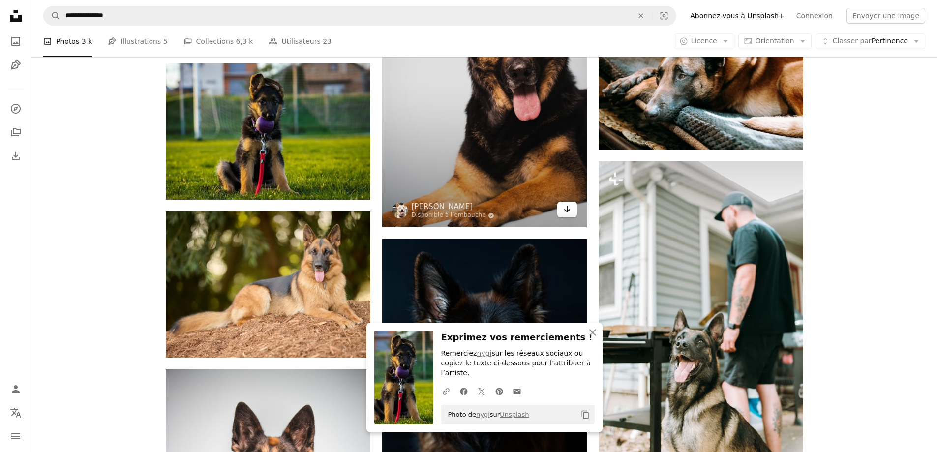
drag, startPoint x: 570, startPoint y: 215, endPoint x: 600, endPoint y: 212, distance: 30.6
click at [570, 215] on icon "Arrow pointing down" at bounding box center [567, 209] width 8 height 12
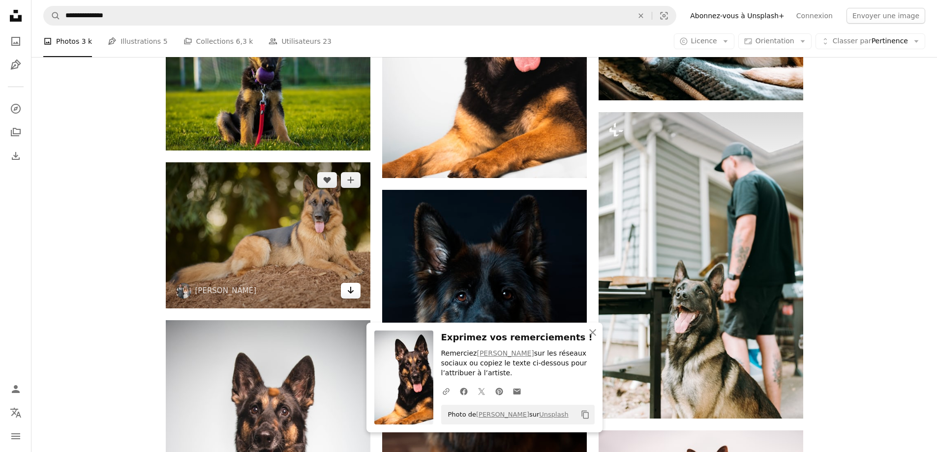
click at [344, 285] on link "Arrow pointing down" at bounding box center [351, 291] width 20 height 16
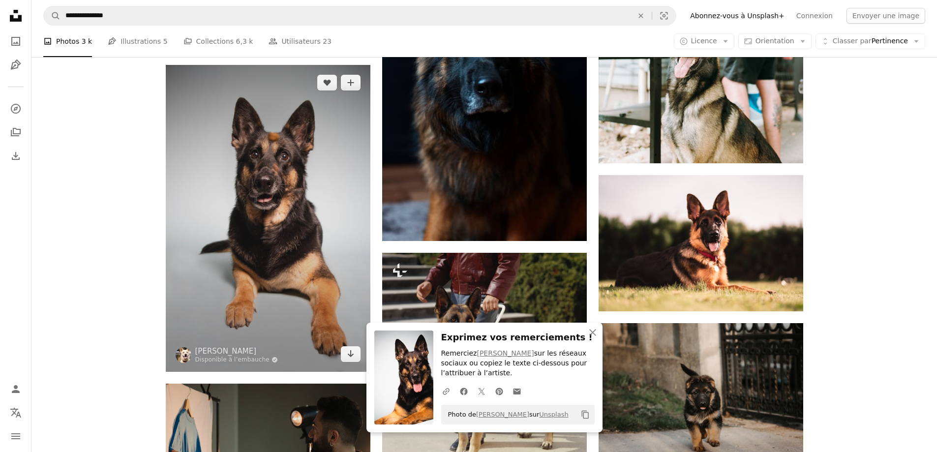
scroll to position [2017, 0]
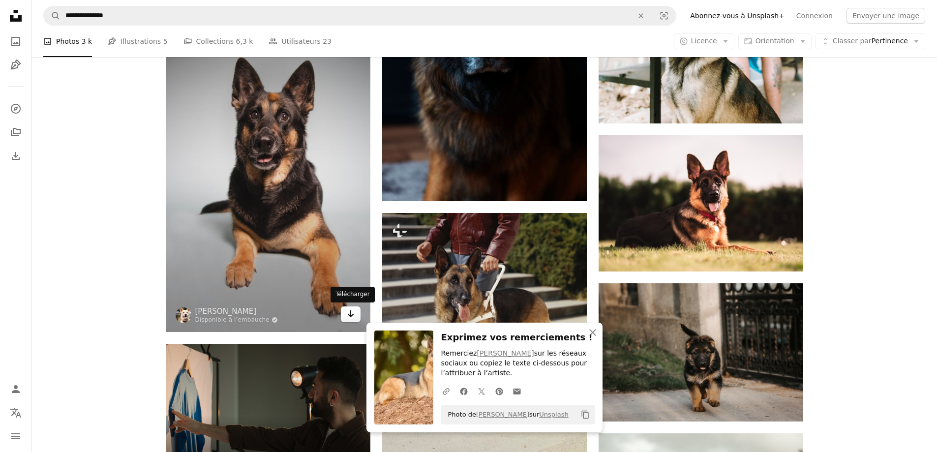
click at [349, 319] on icon "Arrow pointing down" at bounding box center [351, 314] width 8 height 12
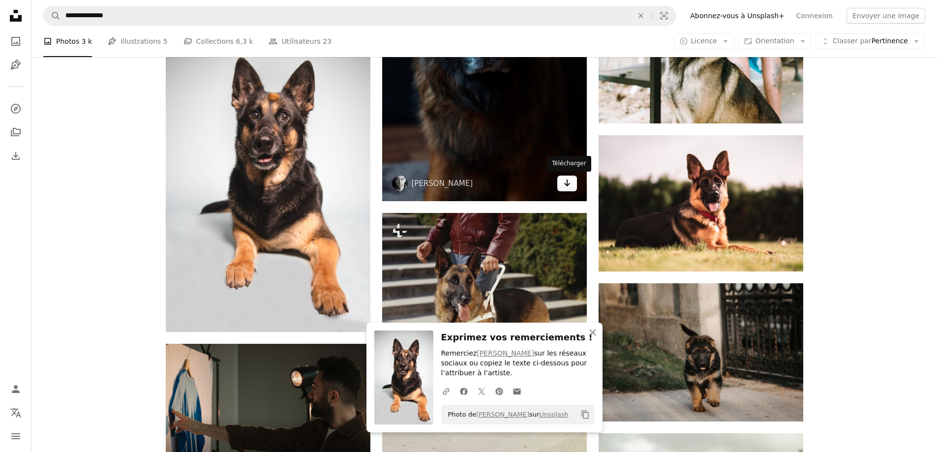
click at [567, 188] on icon "Arrow pointing down" at bounding box center [567, 183] width 8 height 12
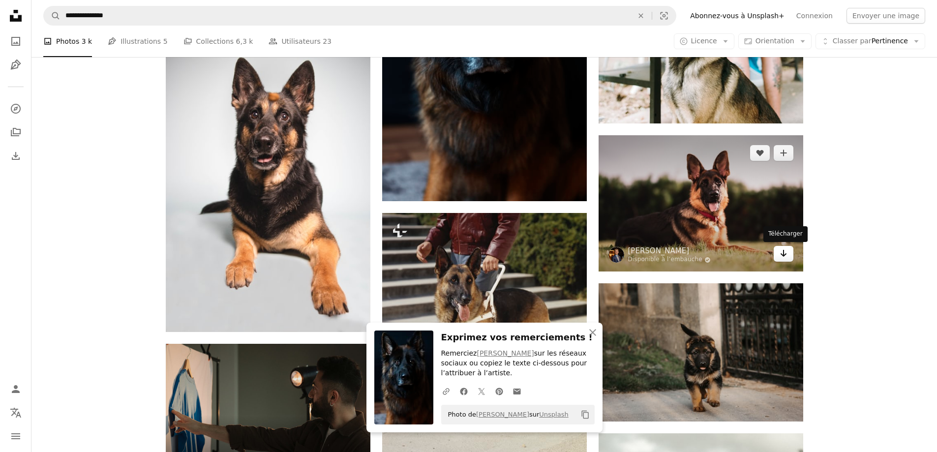
click at [786, 255] on icon "Arrow pointing down" at bounding box center [784, 253] width 8 height 12
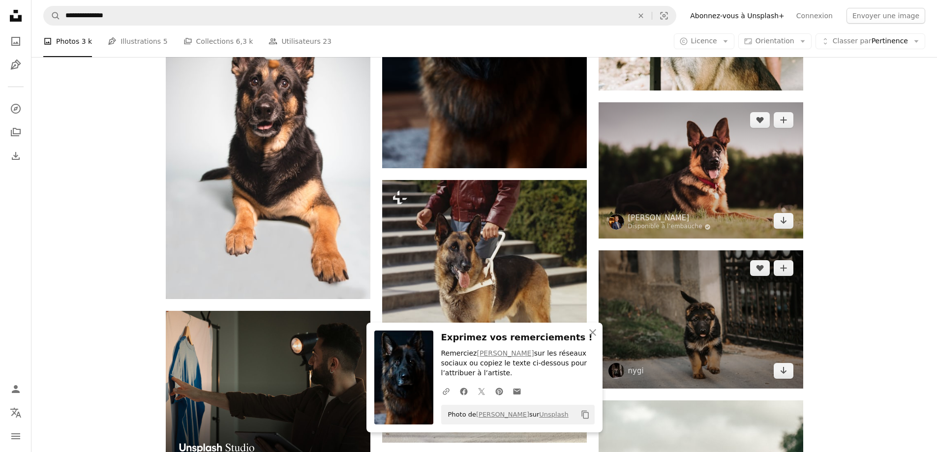
scroll to position [2165, 0]
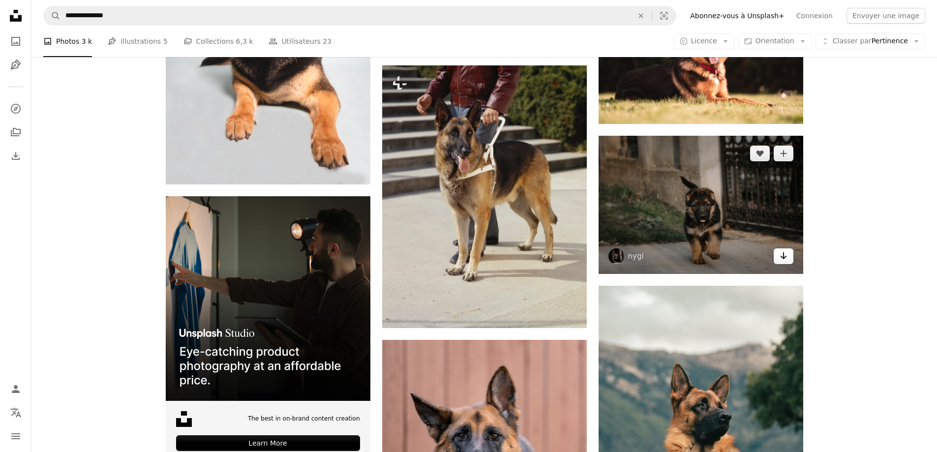
click at [787, 260] on icon "Arrow pointing down" at bounding box center [784, 256] width 8 height 12
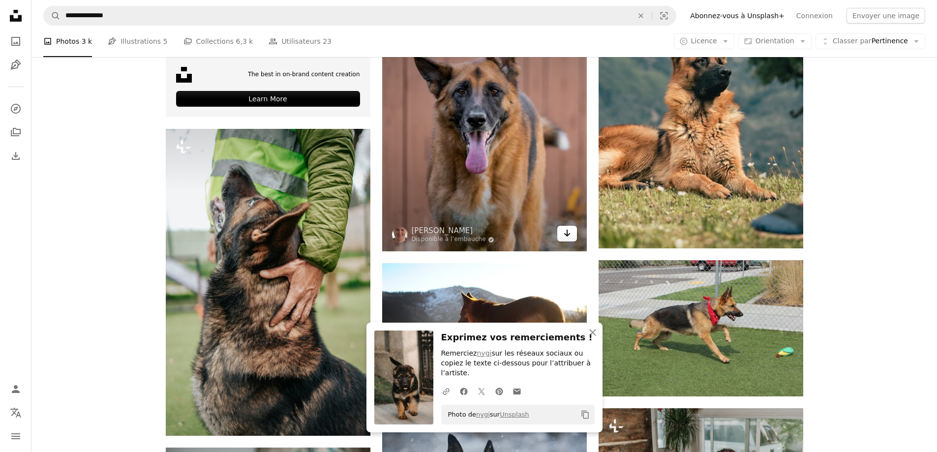
click at [567, 233] on icon "Arrow pointing down" at bounding box center [567, 233] width 8 height 12
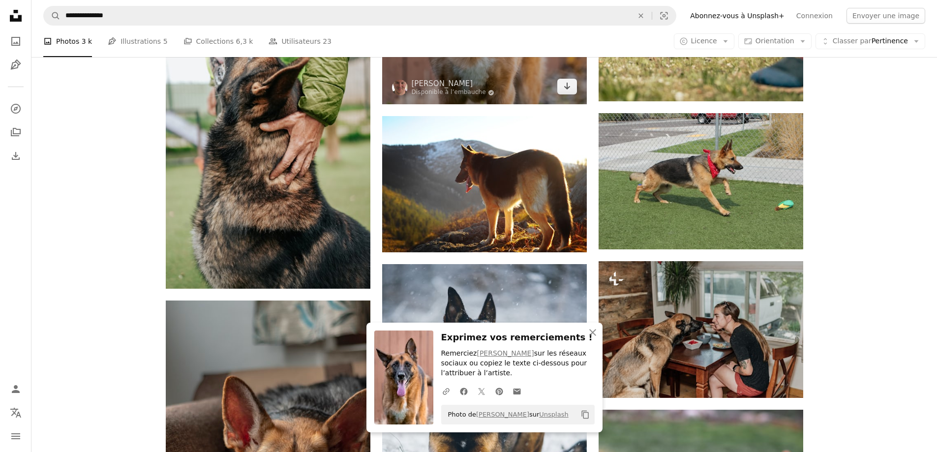
scroll to position [2657, 0]
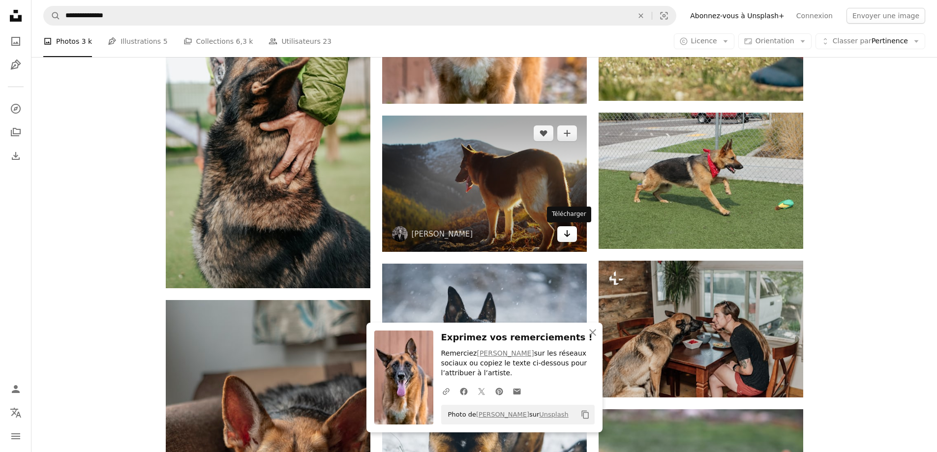
click at [572, 240] on link "Arrow pointing down" at bounding box center [567, 234] width 20 height 16
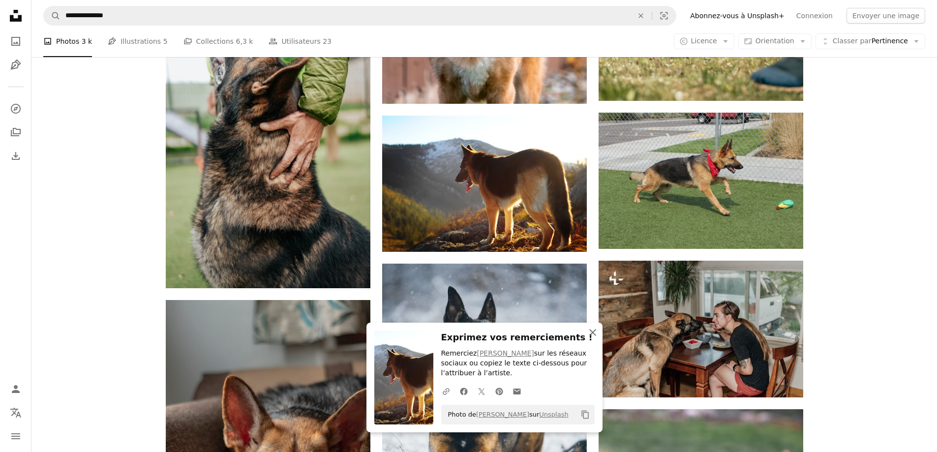
click at [596, 334] on icon "An X shape" at bounding box center [593, 333] width 12 height 12
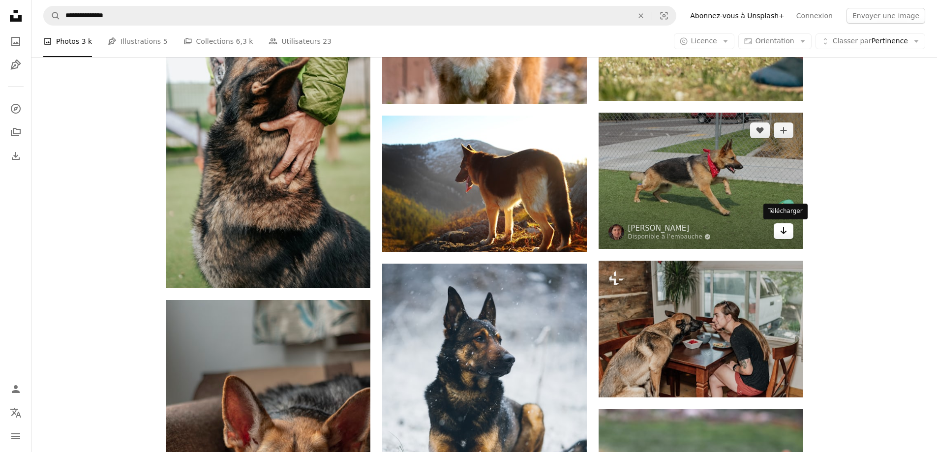
click at [784, 231] on icon "Arrow pointing down" at bounding box center [784, 231] width 8 height 12
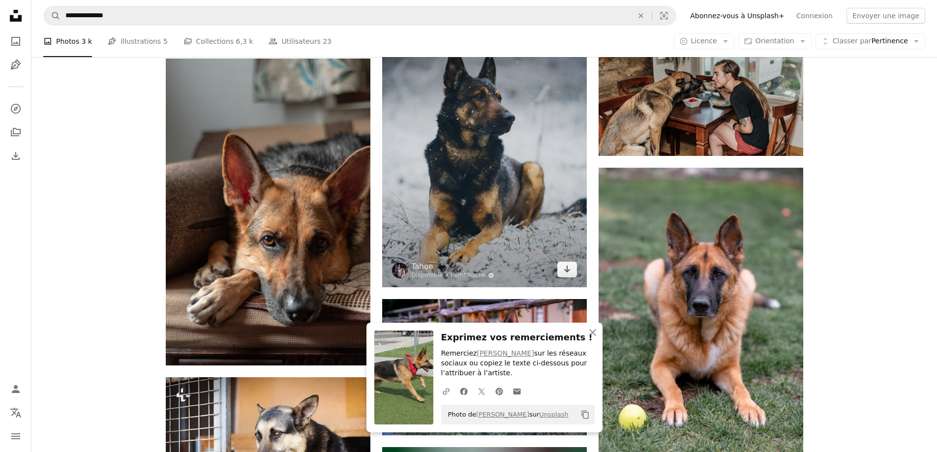
scroll to position [2903, 0]
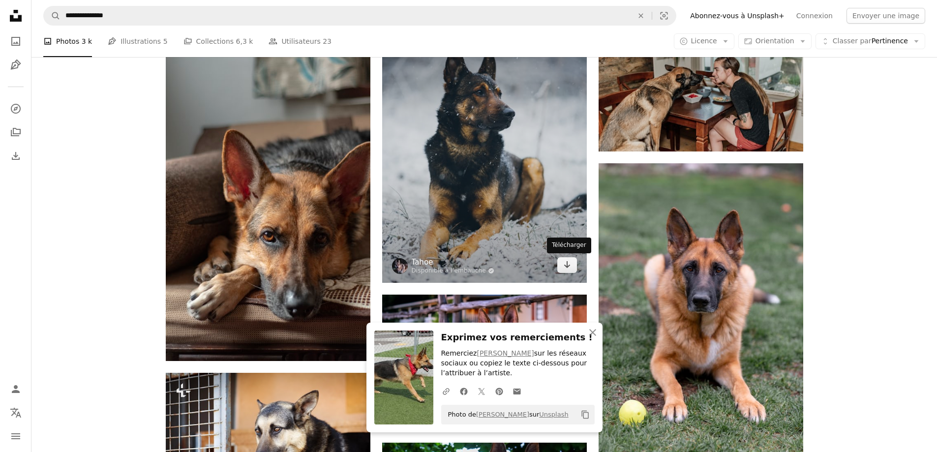
drag, startPoint x: 571, startPoint y: 271, endPoint x: 484, endPoint y: 266, distance: 87.7
click at [571, 271] on link "Arrow pointing down" at bounding box center [567, 265] width 20 height 16
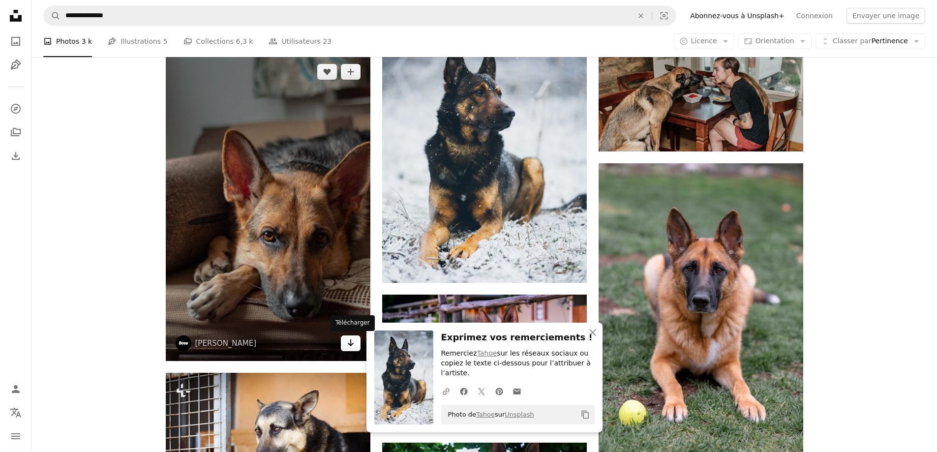
click at [348, 342] on icon "Arrow pointing down" at bounding box center [351, 343] width 8 height 12
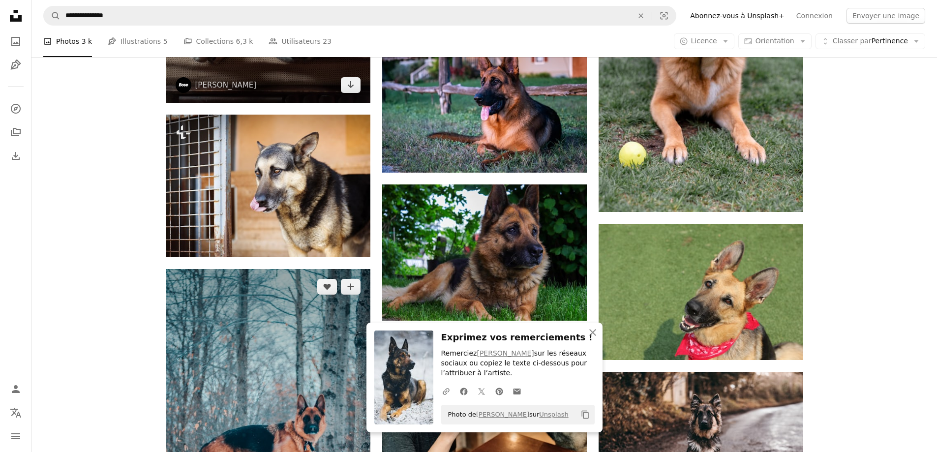
scroll to position [3198, 0]
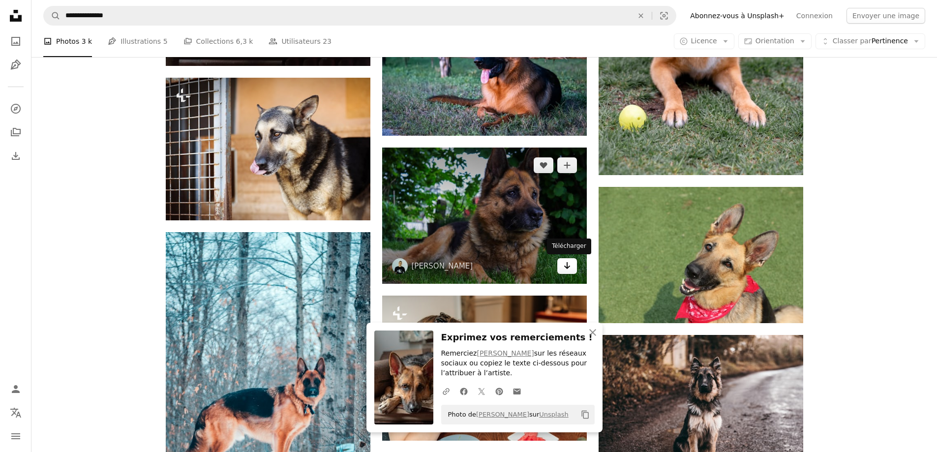
click at [564, 273] on link "Arrow pointing down" at bounding box center [567, 266] width 20 height 16
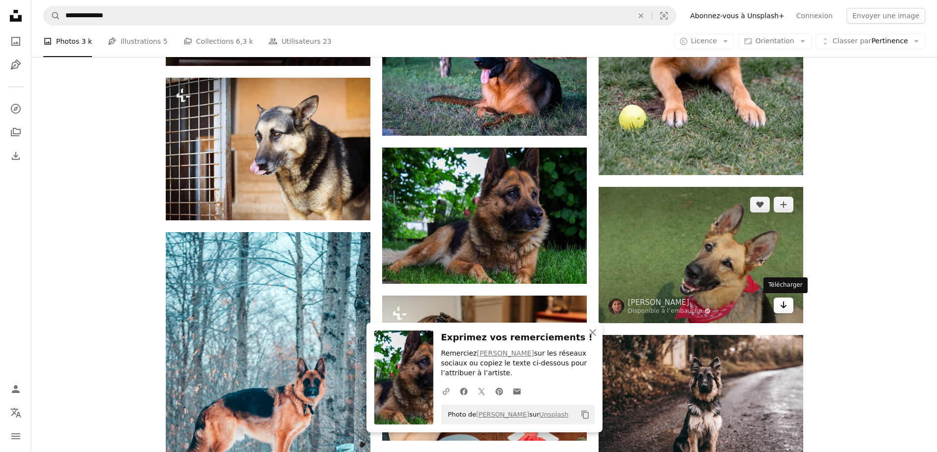
click at [781, 303] on icon "Arrow pointing down" at bounding box center [784, 305] width 8 height 12
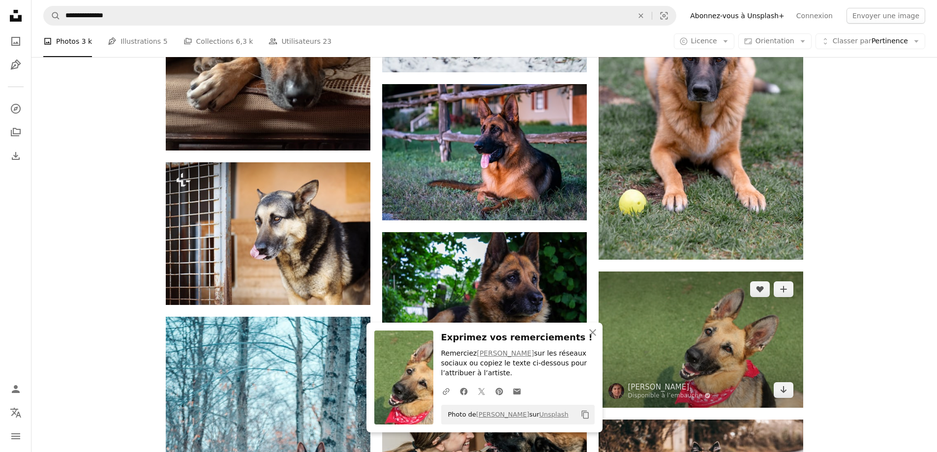
scroll to position [3099, 0]
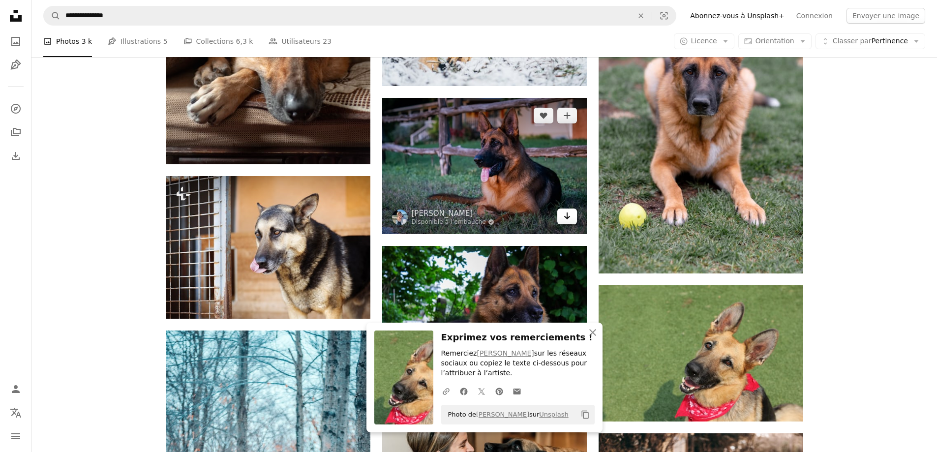
click at [572, 216] on link "Arrow pointing down" at bounding box center [567, 217] width 20 height 16
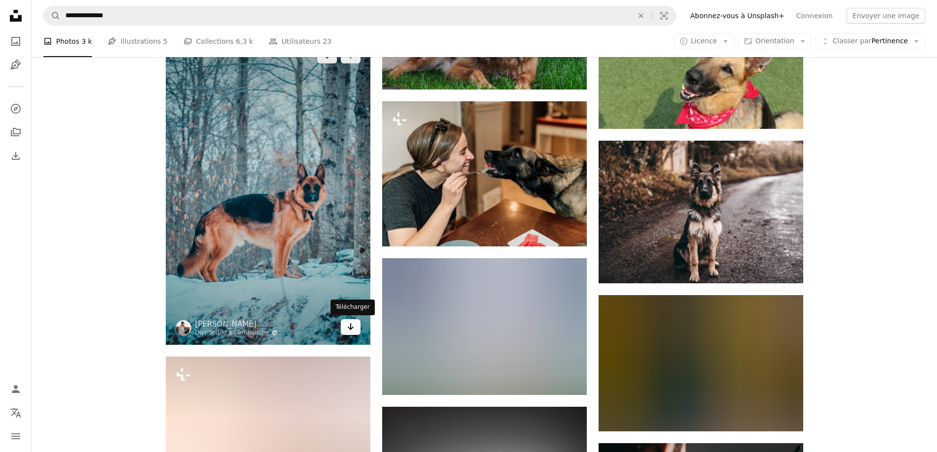
scroll to position [3395, 0]
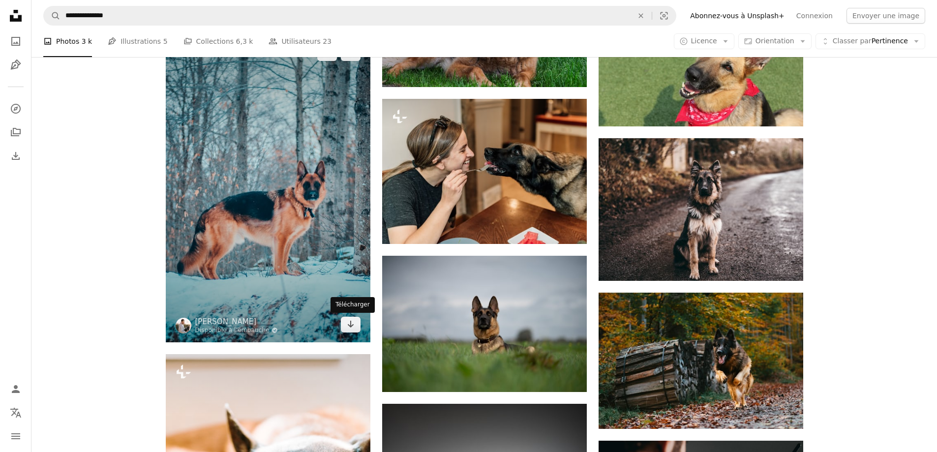
drag, startPoint x: 353, startPoint y: 326, endPoint x: 370, endPoint y: 315, distance: 19.9
click at [353, 326] on icon "Arrow pointing down" at bounding box center [351, 324] width 8 height 12
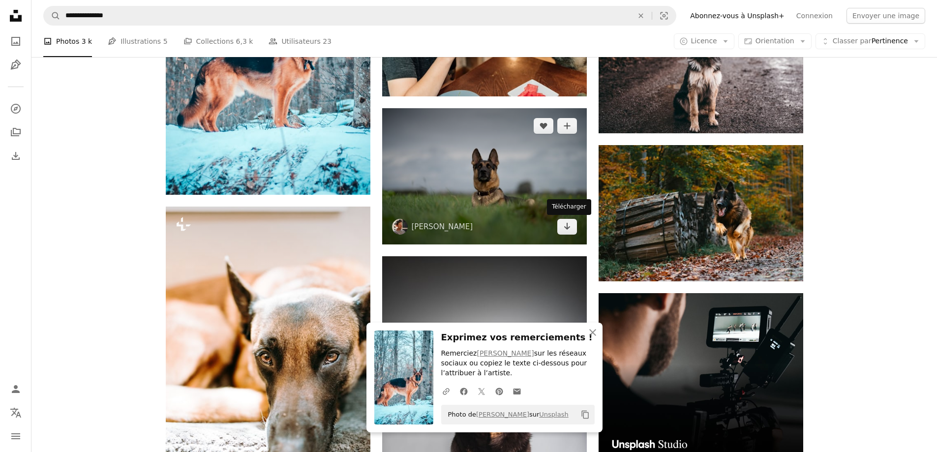
drag, startPoint x: 570, startPoint y: 230, endPoint x: 507, endPoint y: 242, distance: 64.6
click at [570, 230] on icon "Arrow pointing down" at bounding box center [567, 226] width 8 height 12
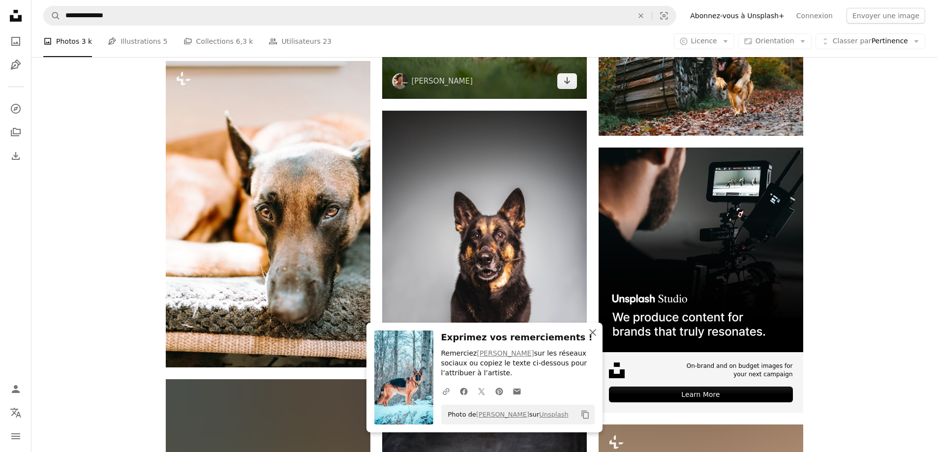
scroll to position [3690, 0]
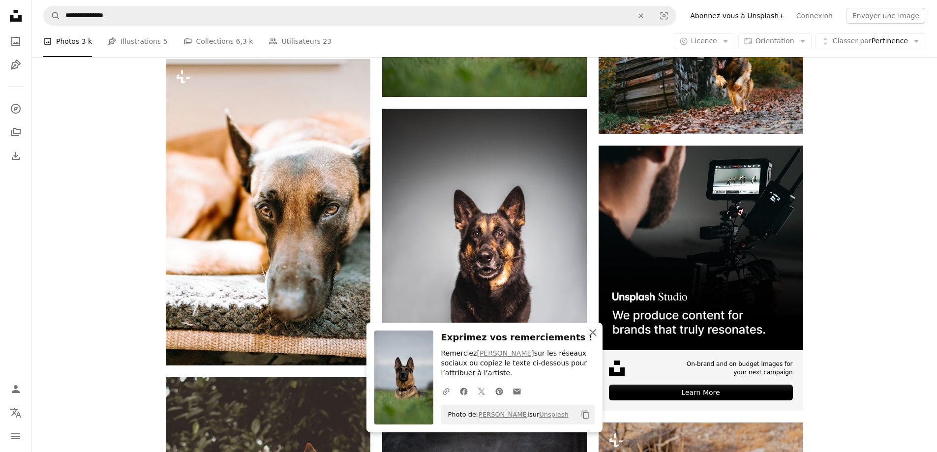
click at [594, 335] on icon "An X shape" at bounding box center [593, 333] width 12 height 12
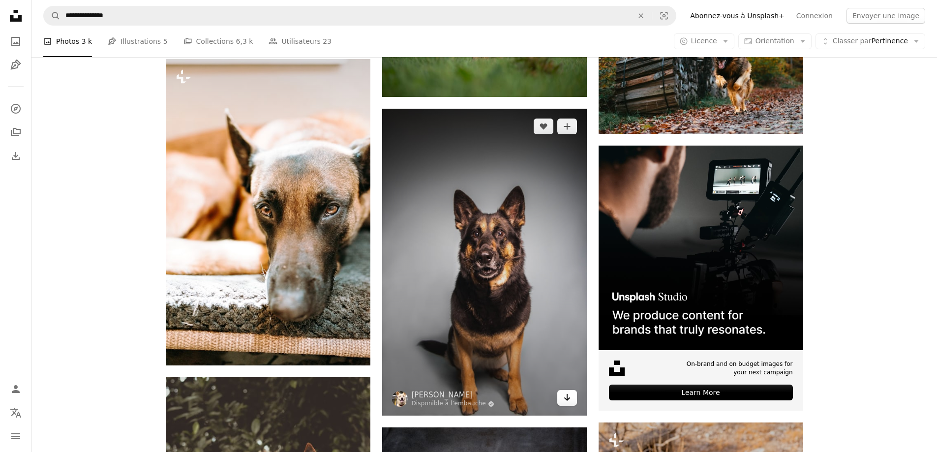
click at [567, 395] on icon "Télécharger" at bounding box center [567, 397] width 6 height 7
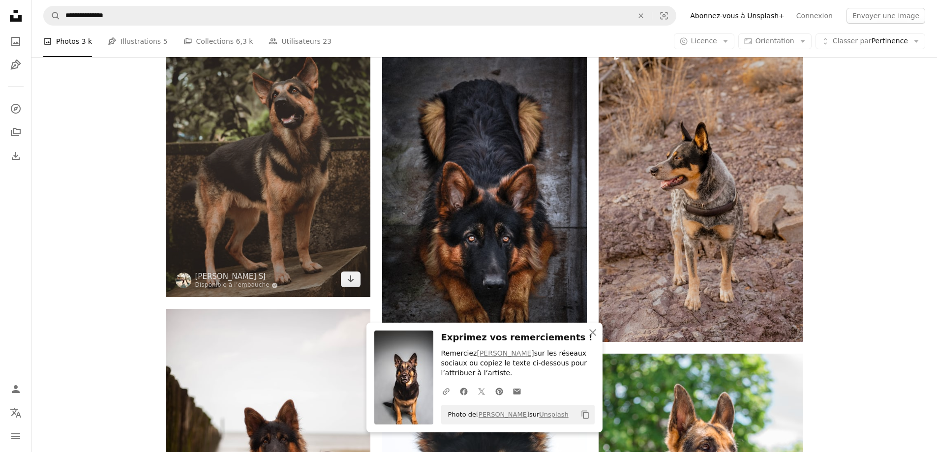
scroll to position [4083, 0]
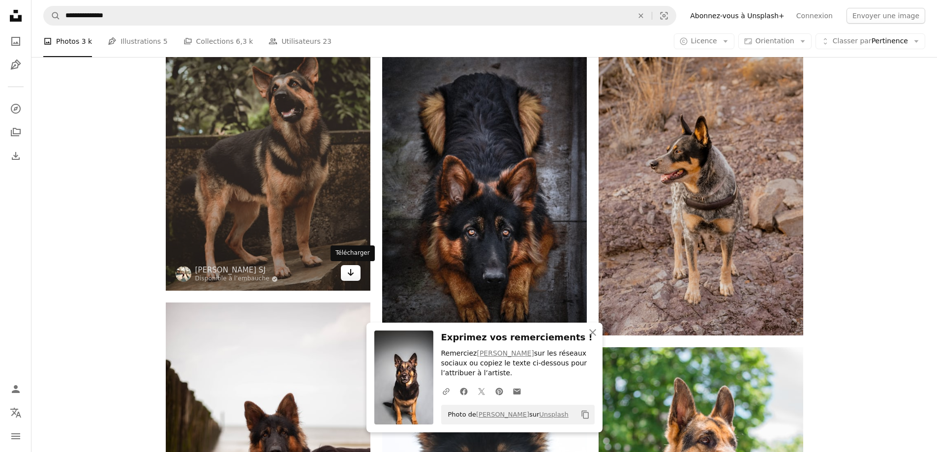
click at [352, 273] on icon "Arrow pointing down" at bounding box center [351, 273] width 8 height 12
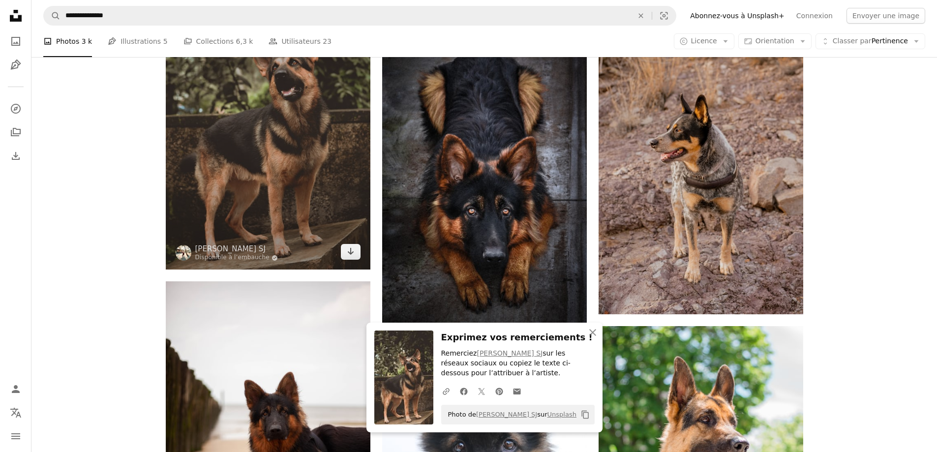
scroll to position [4133, 0]
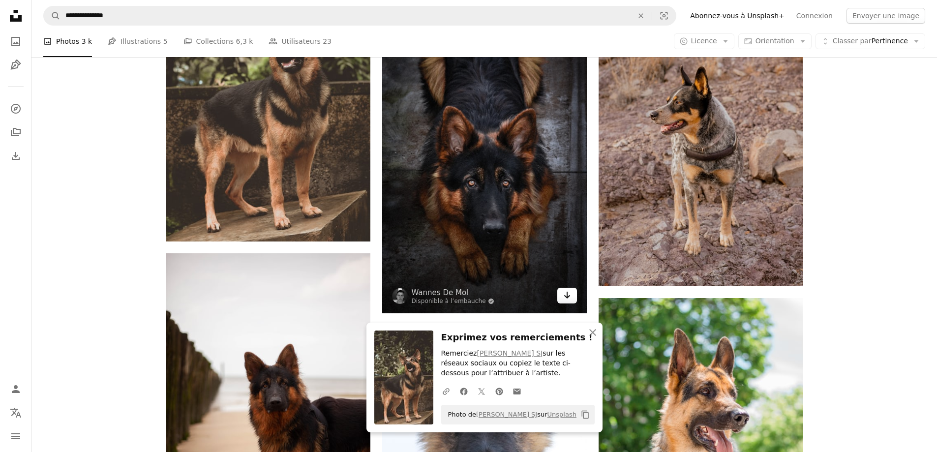
click at [571, 296] on link "Arrow pointing down" at bounding box center [567, 296] width 20 height 16
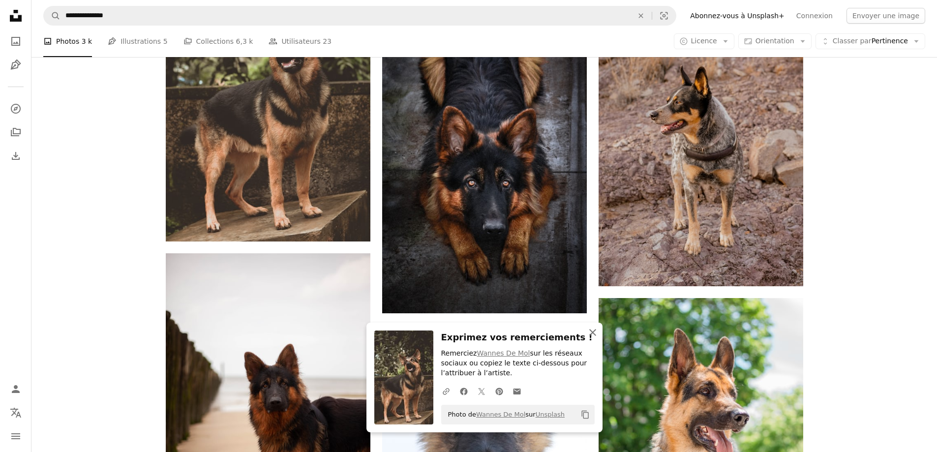
click at [588, 330] on icon "An X shape" at bounding box center [593, 333] width 12 height 12
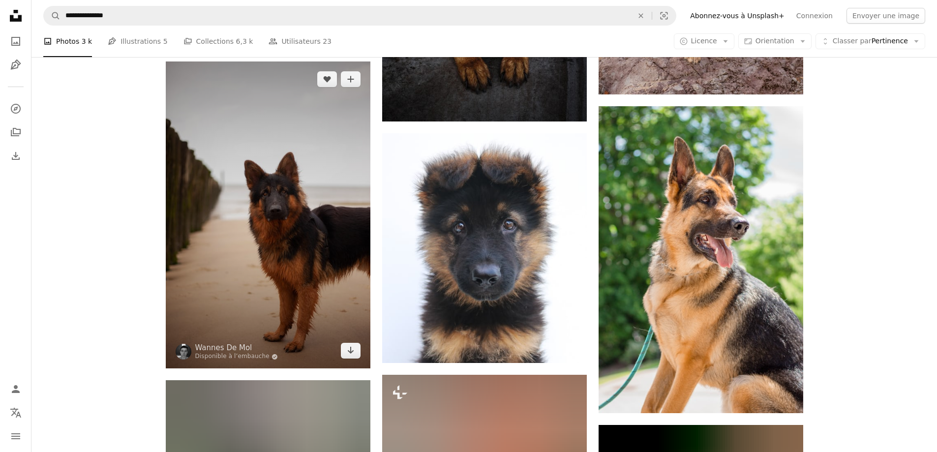
scroll to position [4329, 0]
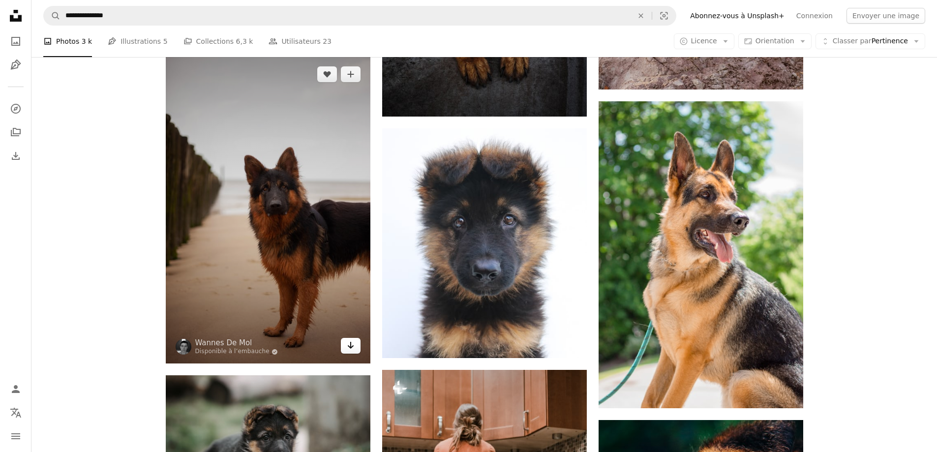
click at [350, 348] on icon "Télécharger" at bounding box center [350, 345] width 6 height 7
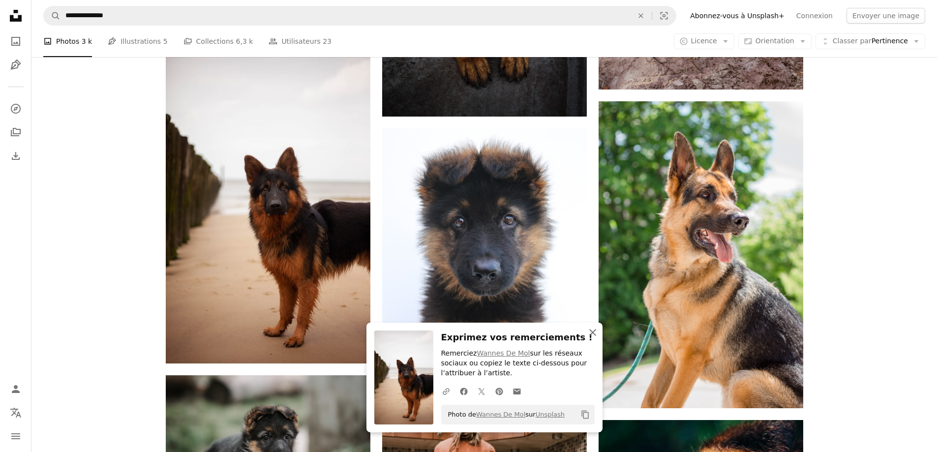
click at [593, 332] on icon "button" at bounding box center [592, 332] width 7 height 7
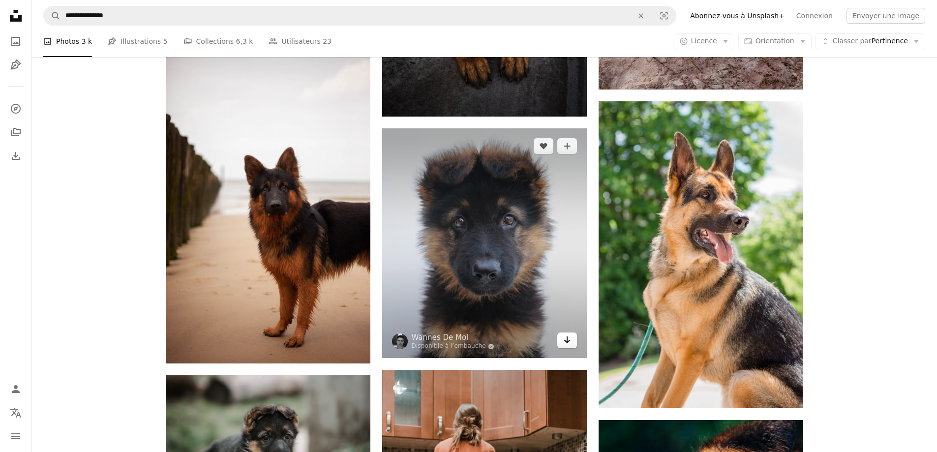
click at [566, 347] on link "Arrow pointing down" at bounding box center [567, 341] width 20 height 16
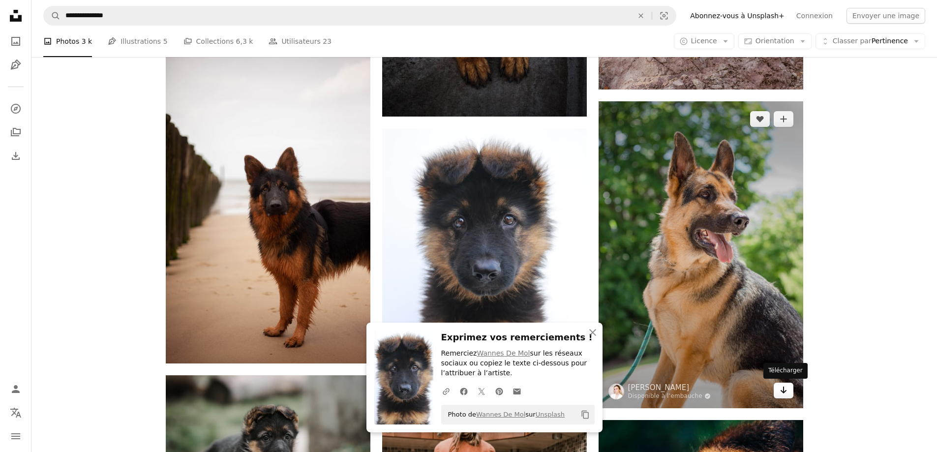
click at [785, 390] on icon "Arrow pointing down" at bounding box center [784, 390] width 8 height 12
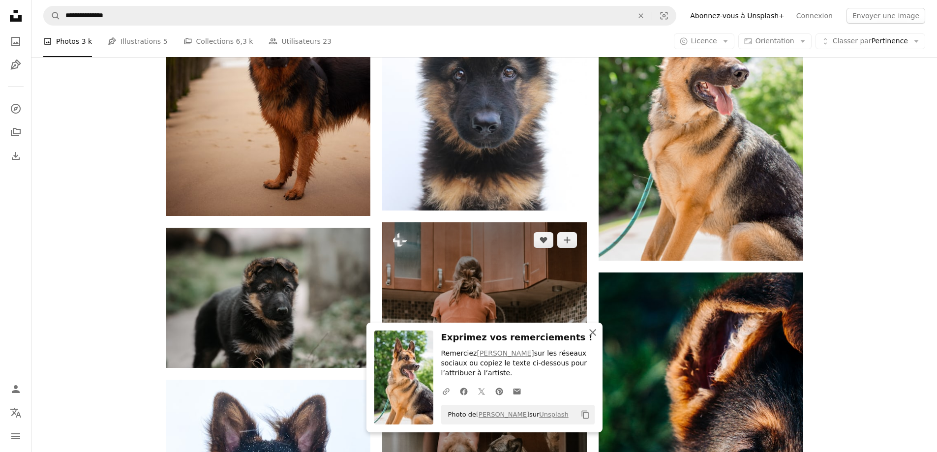
drag, startPoint x: 592, startPoint y: 335, endPoint x: 568, endPoint y: 316, distance: 30.5
click at [592, 335] on icon "An X shape" at bounding box center [593, 333] width 12 height 12
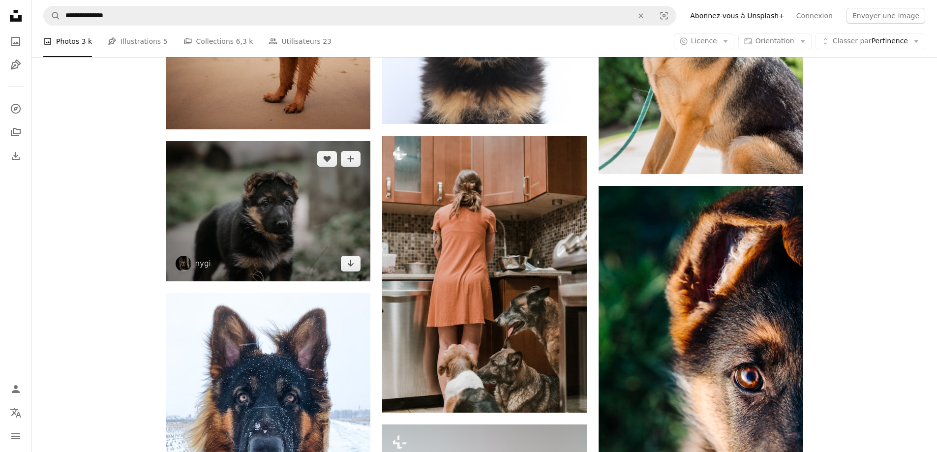
scroll to position [4575, 0]
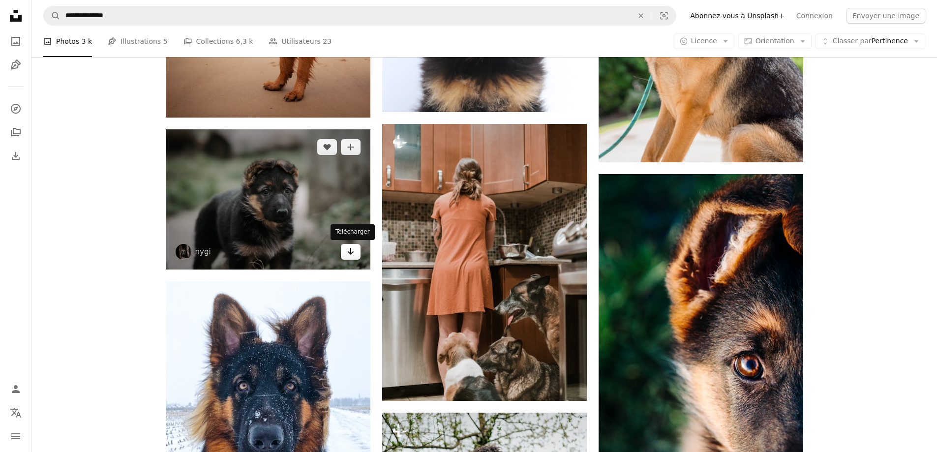
click at [349, 257] on icon "Arrow pointing down" at bounding box center [351, 251] width 8 height 12
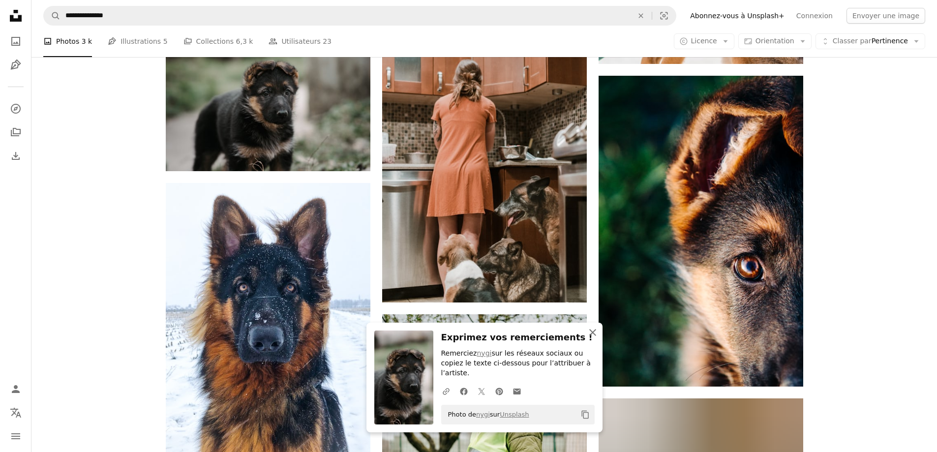
click at [593, 336] on icon "button" at bounding box center [592, 332] width 7 height 7
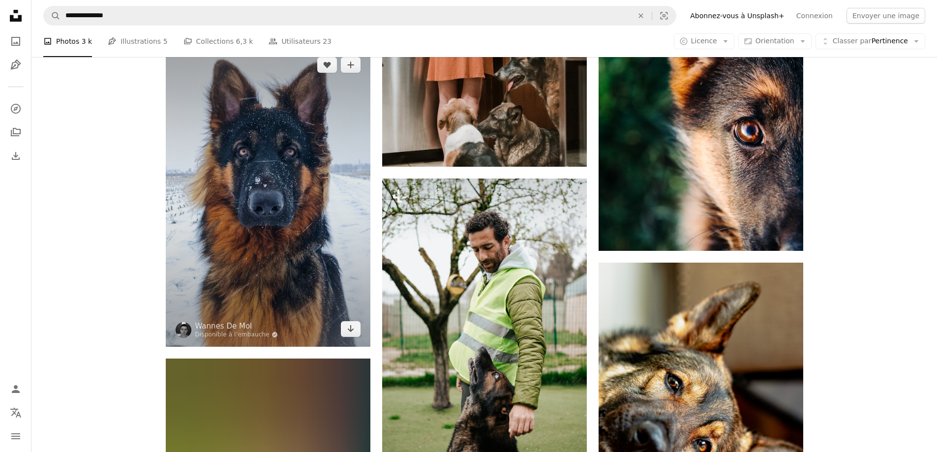
scroll to position [4821, 0]
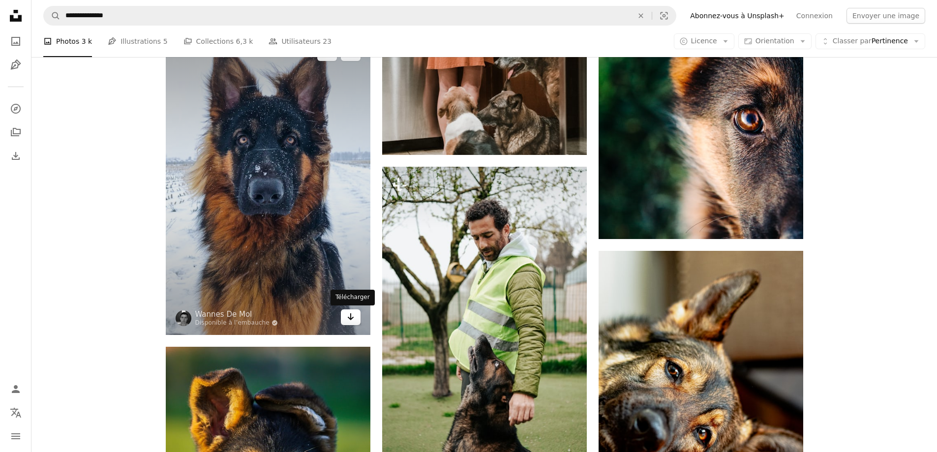
click at [350, 321] on icon "Arrow pointing down" at bounding box center [351, 317] width 8 height 12
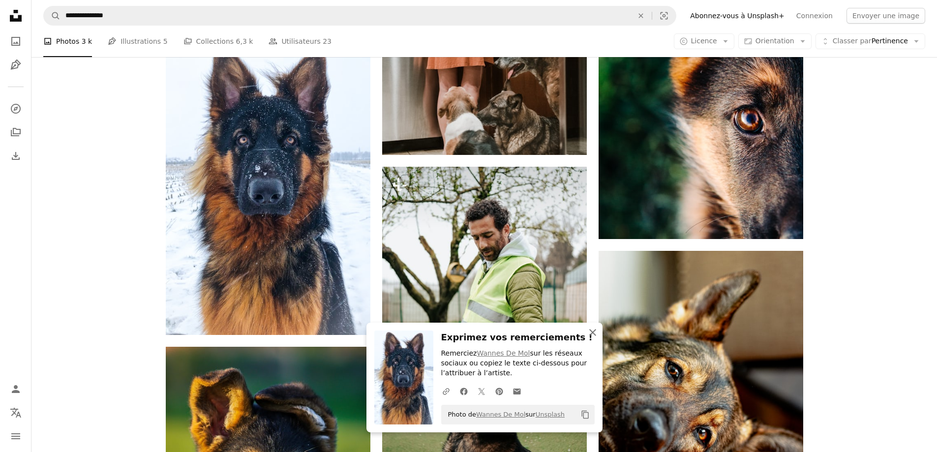
click at [598, 337] on button "An X shape Fermer" at bounding box center [593, 333] width 20 height 20
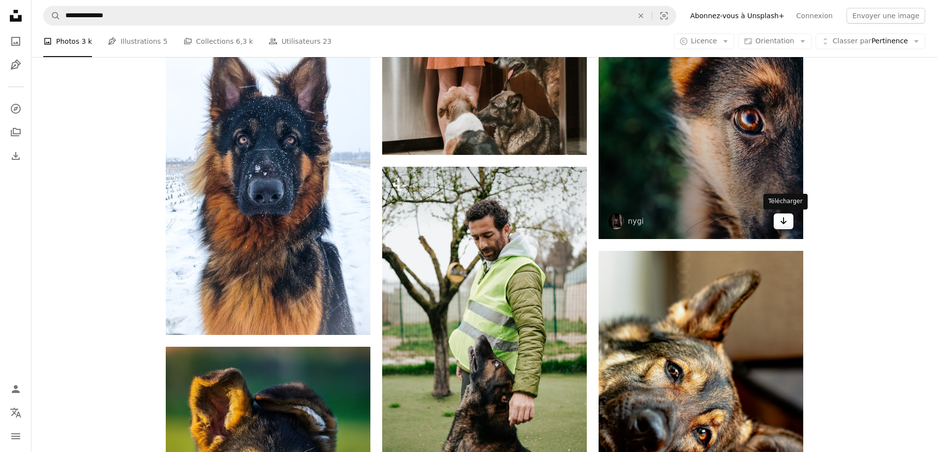
click at [781, 227] on link "Arrow pointing down" at bounding box center [784, 222] width 20 height 16
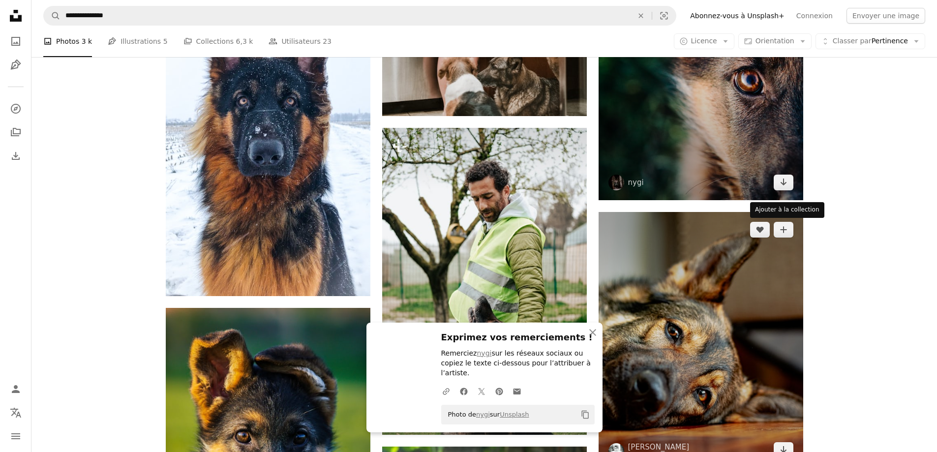
scroll to position [4969, 0]
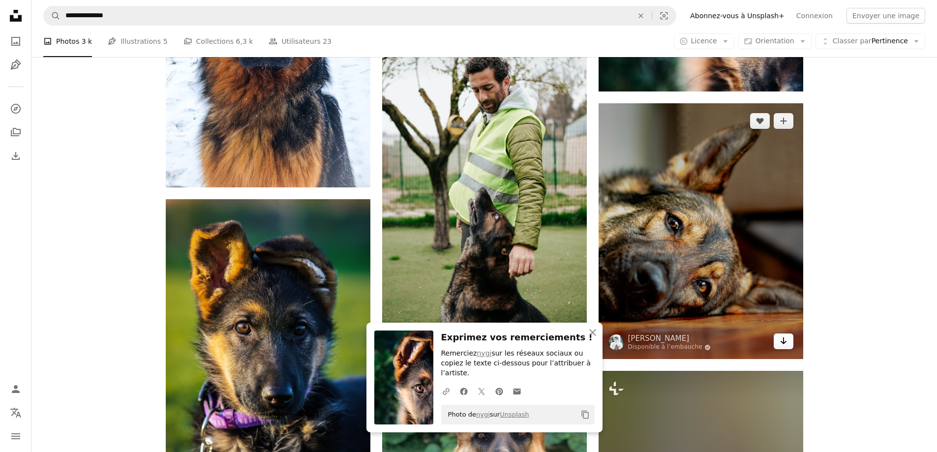
click at [784, 344] on icon "Arrow pointing down" at bounding box center [784, 341] width 8 height 12
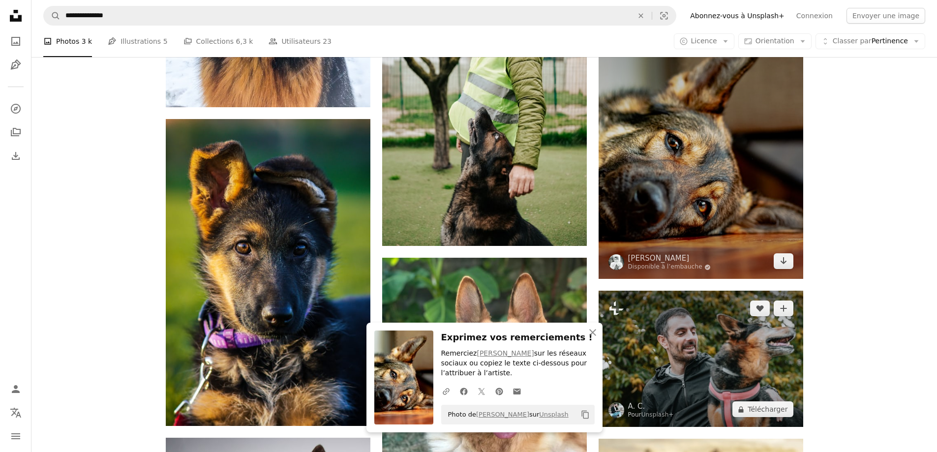
scroll to position [5067, 0]
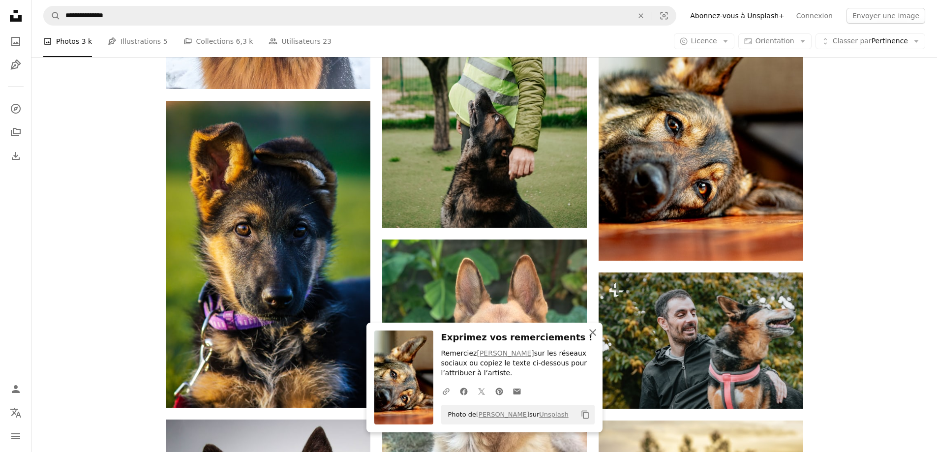
click at [594, 332] on icon "An X shape" at bounding box center [593, 333] width 12 height 12
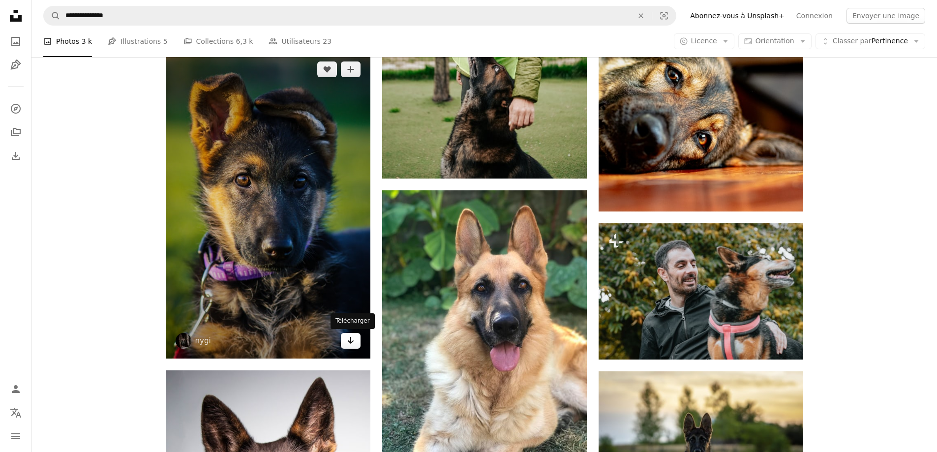
click at [346, 339] on link "Arrow pointing down" at bounding box center [351, 341] width 20 height 16
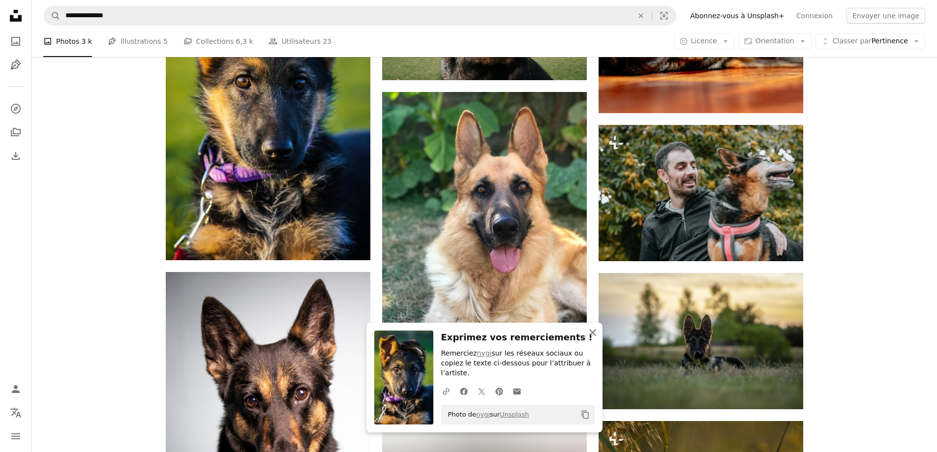
click at [595, 336] on icon "button" at bounding box center [592, 332] width 7 height 7
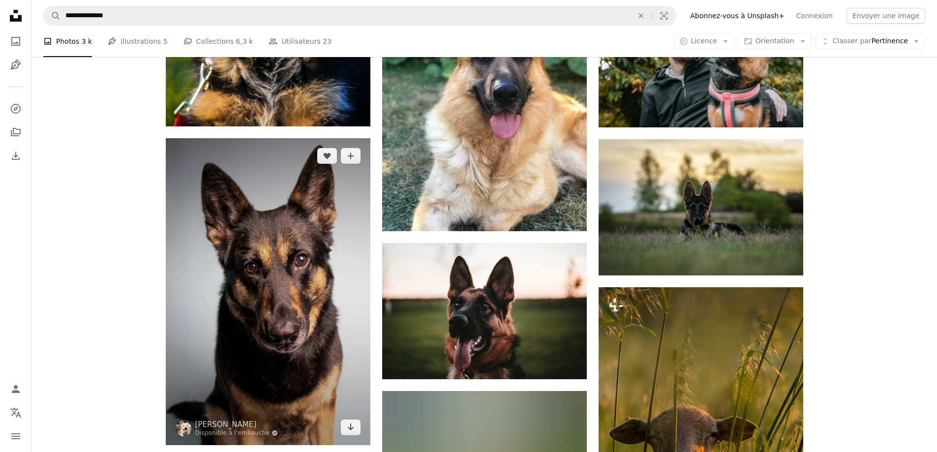
scroll to position [5412, 0]
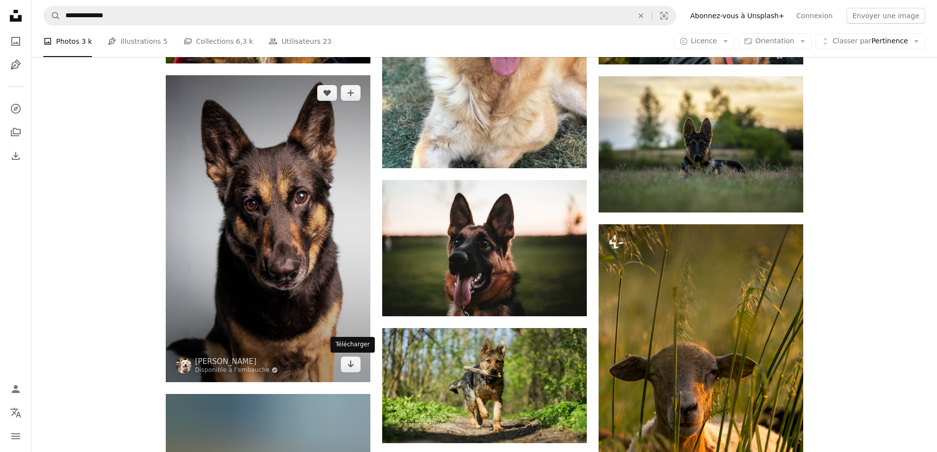
click at [348, 365] on icon "Télécharger" at bounding box center [350, 364] width 6 height 7
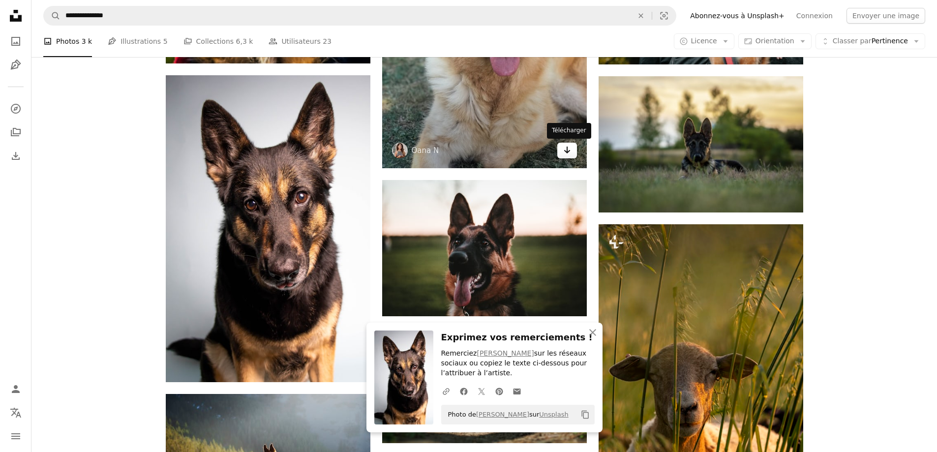
click at [566, 154] on icon "Arrow pointing down" at bounding box center [567, 150] width 8 height 12
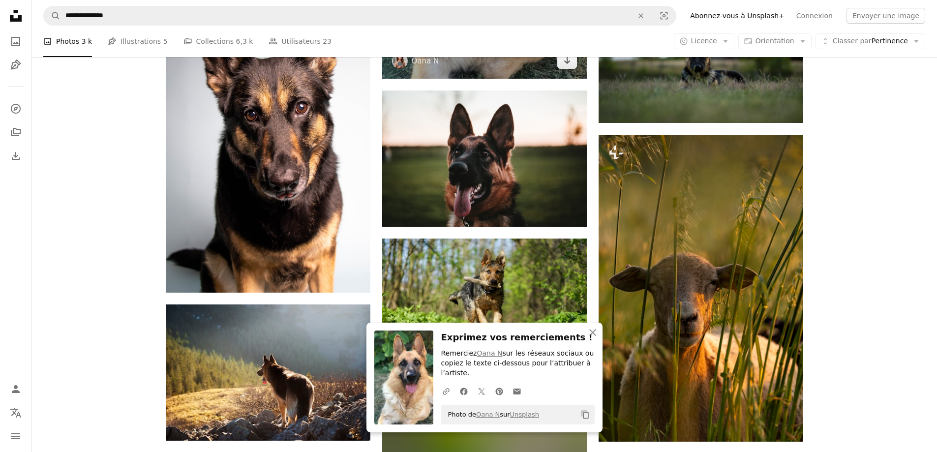
scroll to position [5510, 0]
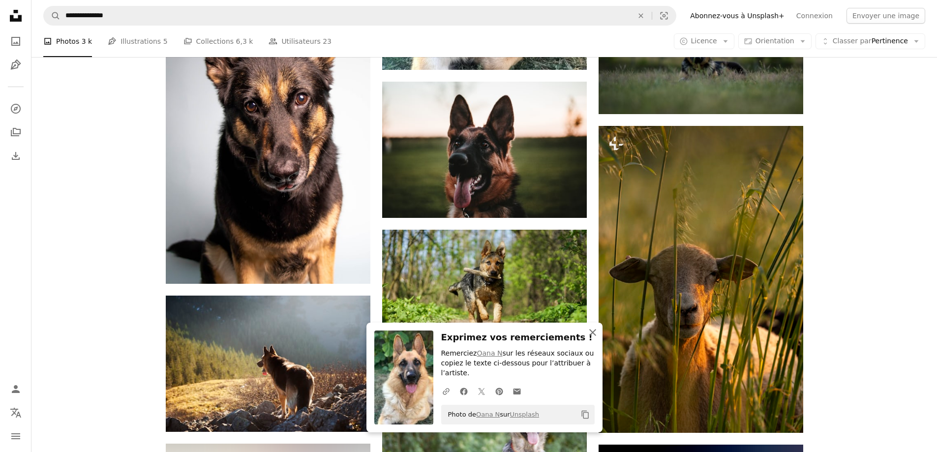
drag, startPoint x: 592, startPoint y: 335, endPoint x: 592, endPoint y: 325, distance: 9.3
click at [592, 335] on icon "An X shape" at bounding box center [593, 333] width 12 height 12
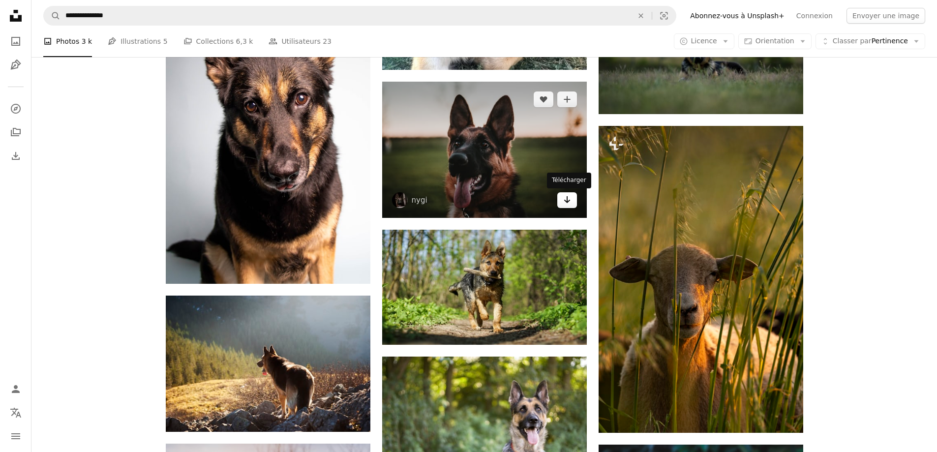
click at [565, 203] on icon "Arrow pointing down" at bounding box center [567, 200] width 8 height 12
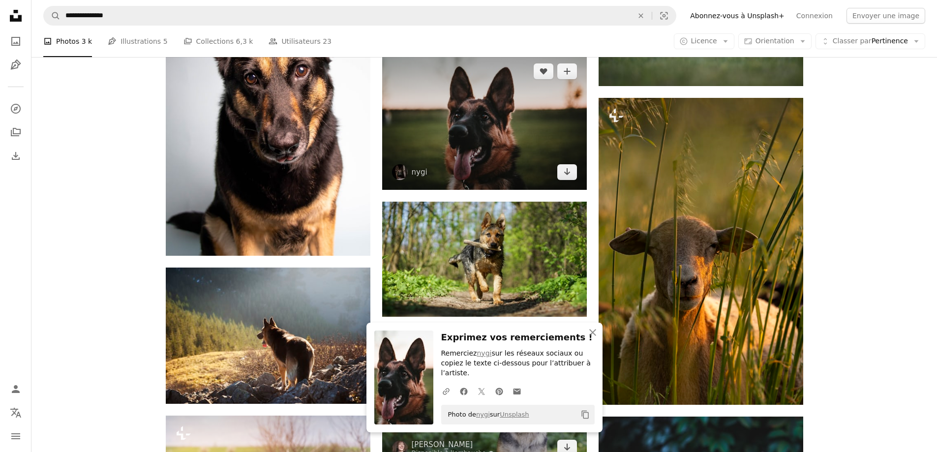
scroll to position [5609, 0]
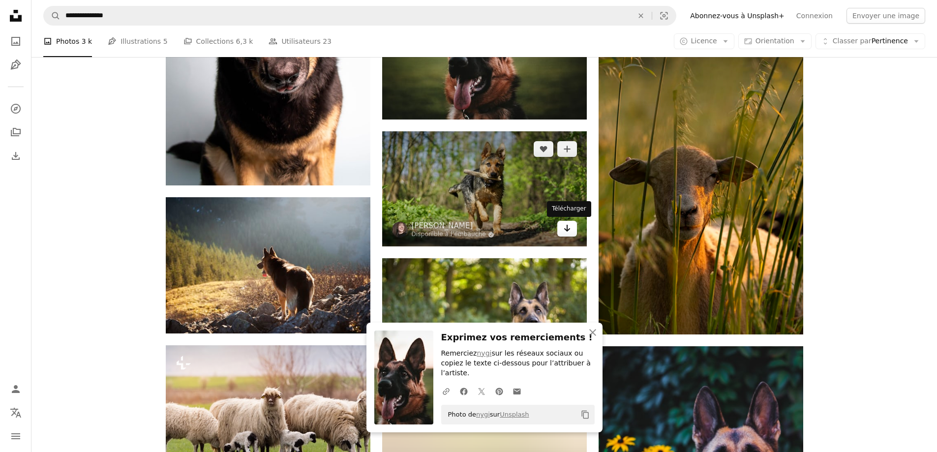
click at [562, 228] on link "Arrow pointing down" at bounding box center [567, 229] width 20 height 16
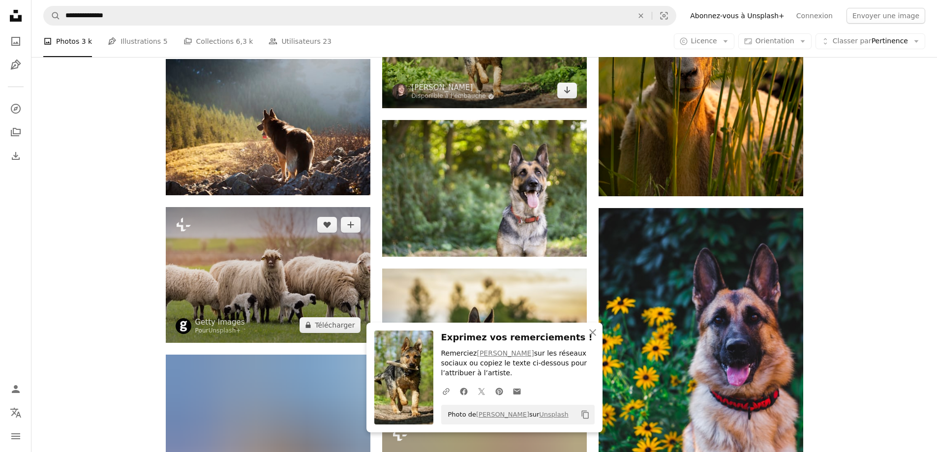
scroll to position [5756, 0]
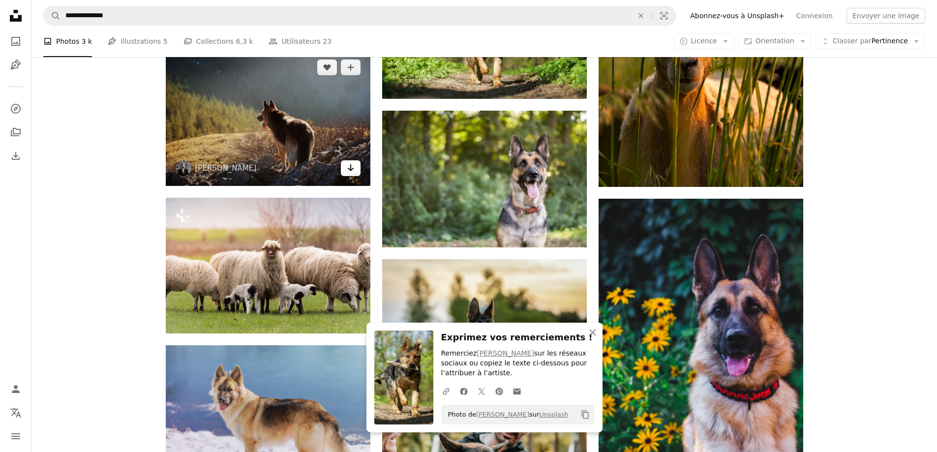
drag, startPoint x: 355, startPoint y: 172, endPoint x: 434, endPoint y: 184, distance: 80.0
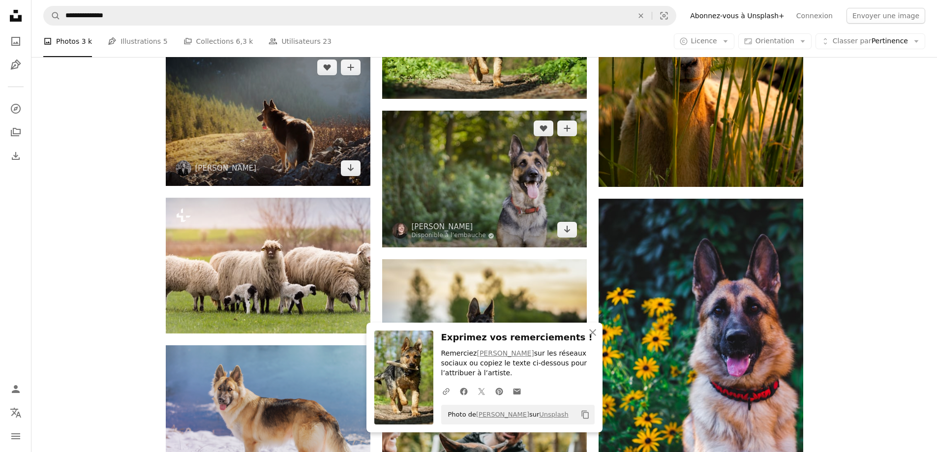
click at [354, 172] on link "Arrow pointing down" at bounding box center [351, 168] width 20 height 16
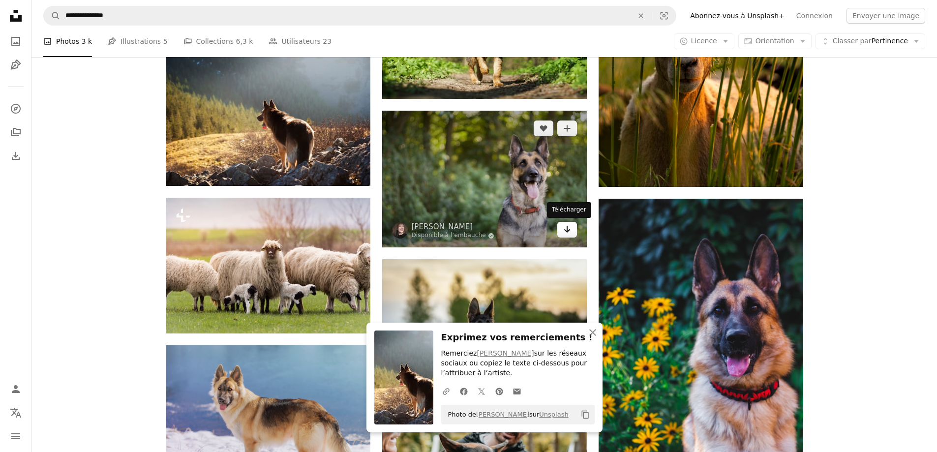
click at [569, 228] on icon "Arrow pointing down" at bounding box center [567, 229] width 8 height 12
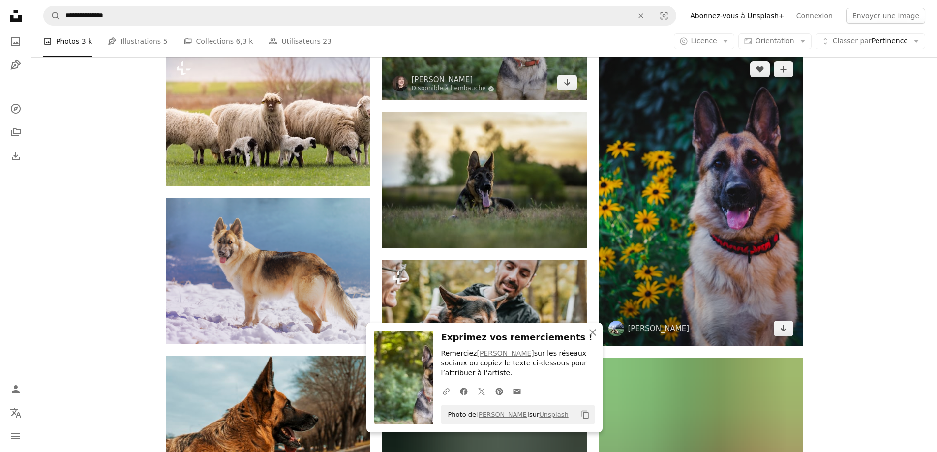
scroll to position [5904, 0]
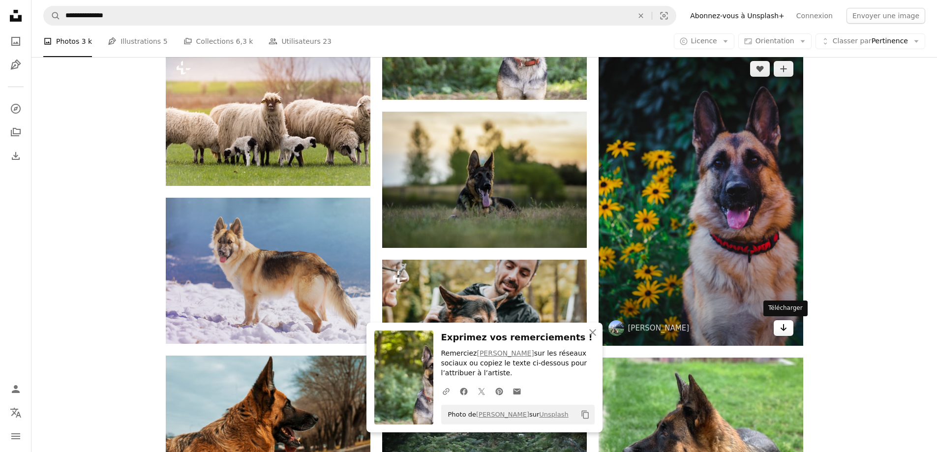
click at [780, 327] on icon "Arrow pointing down" at bounding box center [784, 328] width 8 height 12
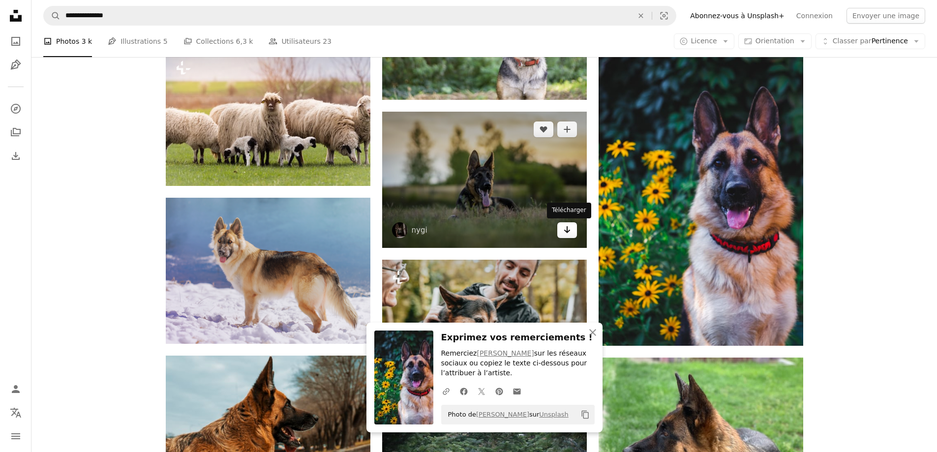
click at [571, 230] on icon "Arrow pointing down" at bounding box center [567, 230] width 8 height 12
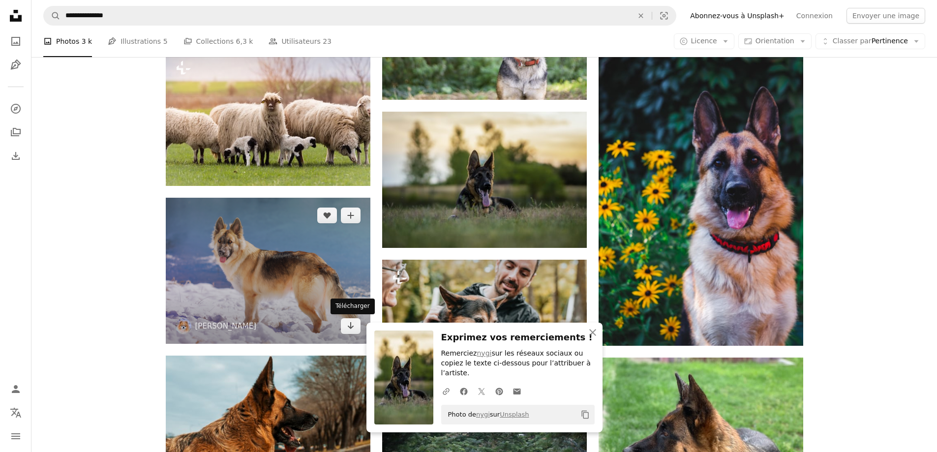
drag, startPoint x: 351, startPoint y: 329, endPoint x: 381, endPoint y: 326, distance: 30.6
click at [351, 329] on icon "Télécharger" at bounding box center [350, 325] width 6 height 7
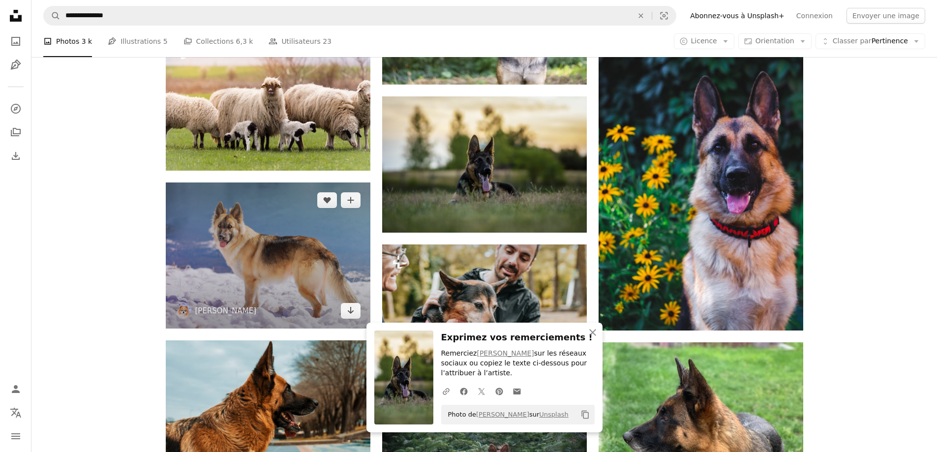
scroll to position [6002, 0]
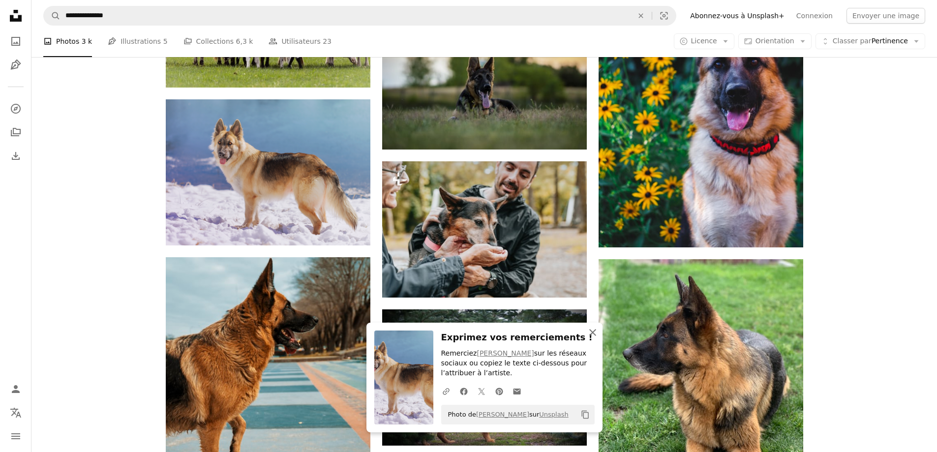
click at [592, 331] on icon "An X shape" at bounding box center [593, 333] width 12 height 12
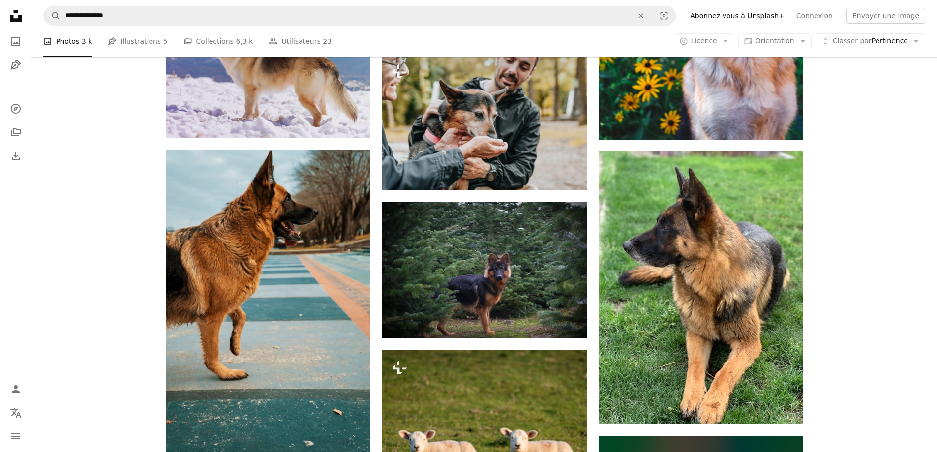
scroll to position [6150, 0]
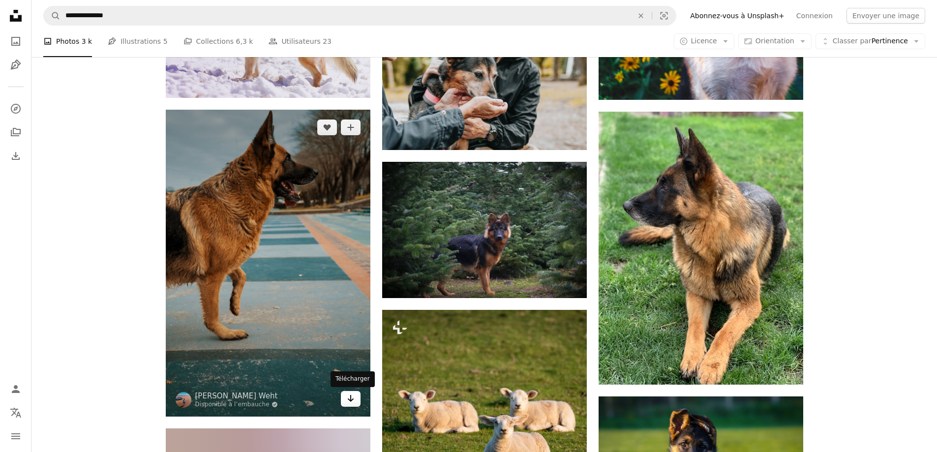
click at [350, 397] on icon "Télécharger" at bounding box center [350, 398] width 6 height 7
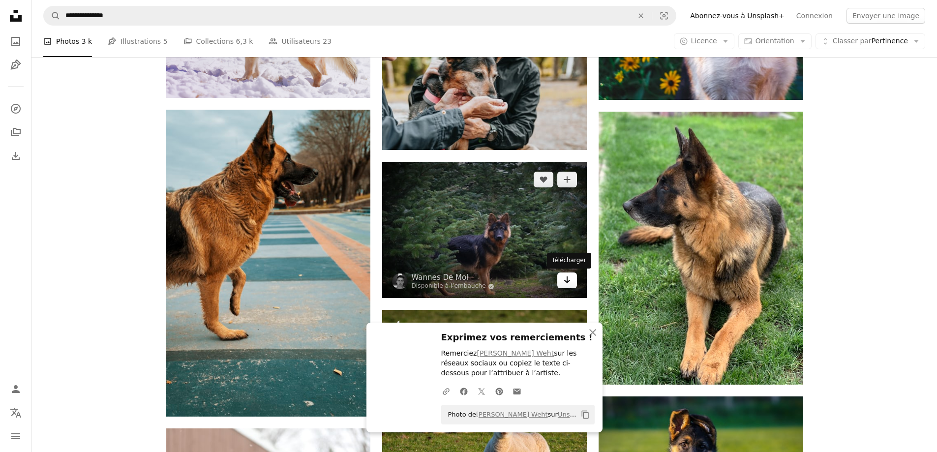
click at [565, 280] on icon "Arrow pointing down" at bounding box center [567, 280] width 8 height 12
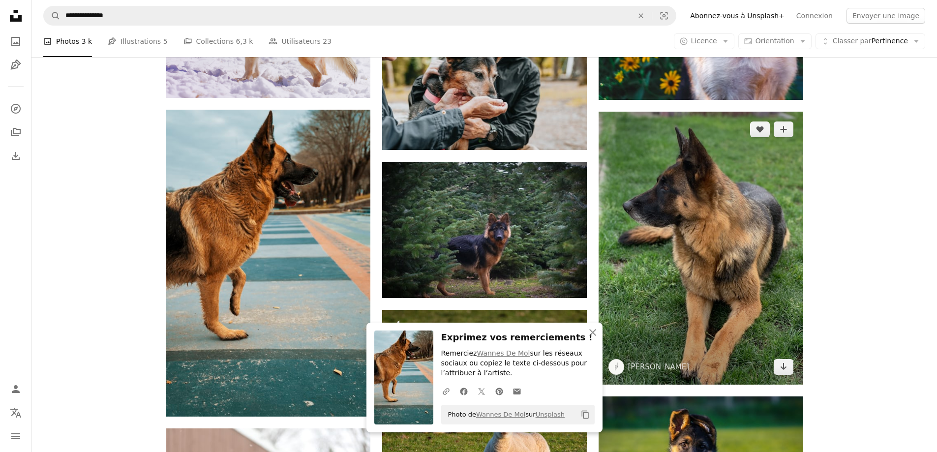
drag, startPoint x: 783, startPoint y: 368, endPoint x: 724, endPoint y: 347, distance: 63.2
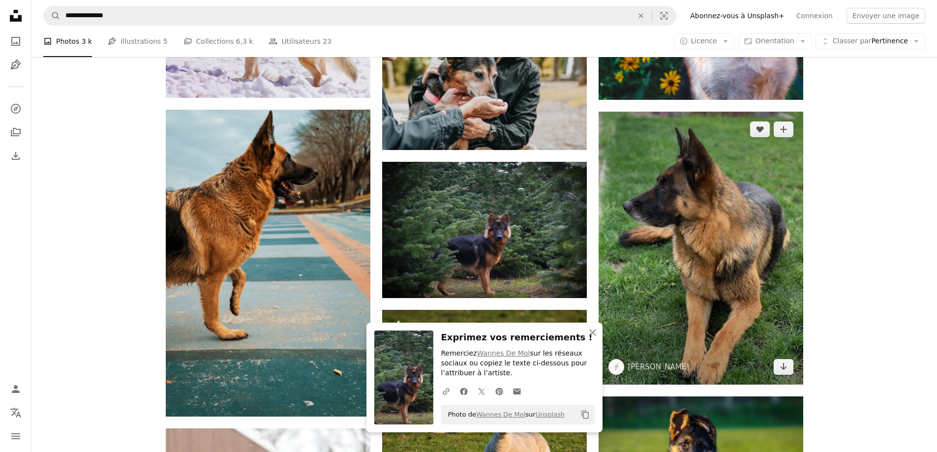
click at [782, 368] on icon "Télécharger" at bounding box center [783, 366] width 6 height 7
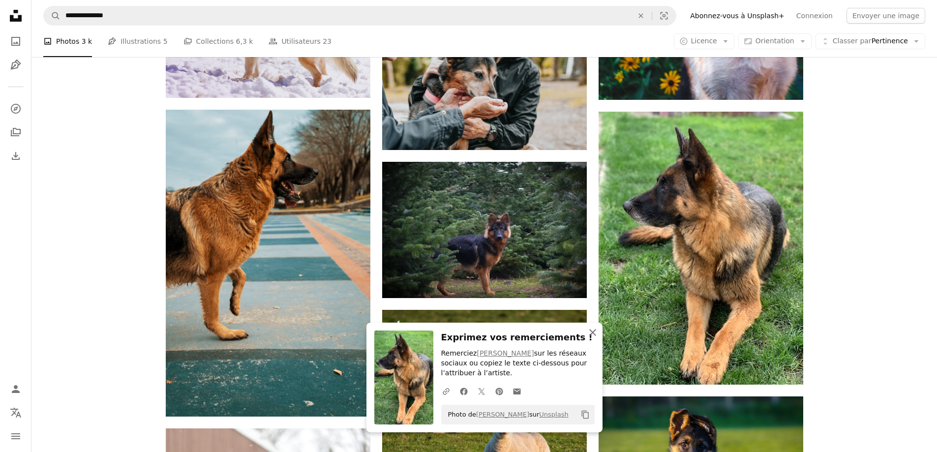
click at [594, 337] on icon "An X shape" at bounding box center [593, 333] width 12 height 12
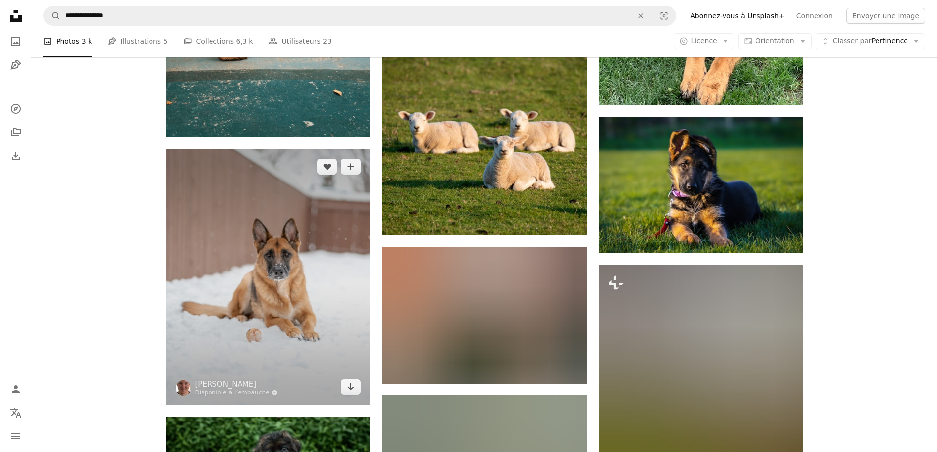
scroll to position [6445, 0]
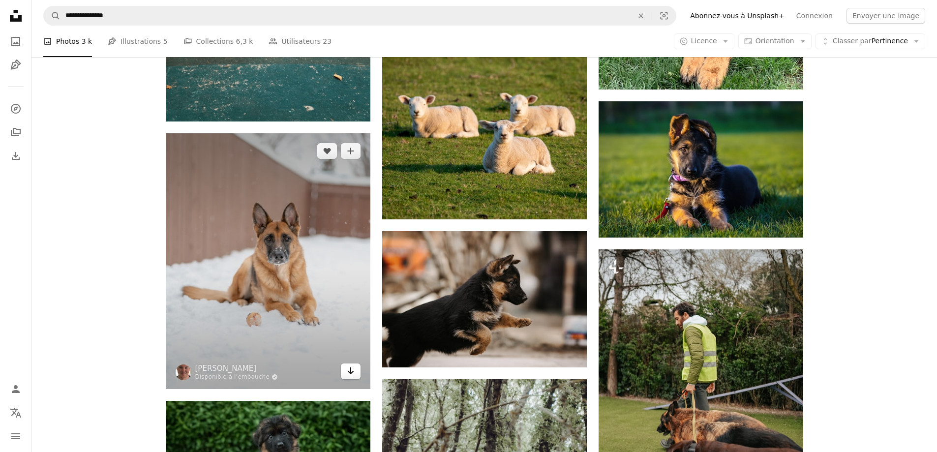
click at [351, 369] on icon "Télécharger" at bounding box center [350, 371] width 6 height 7
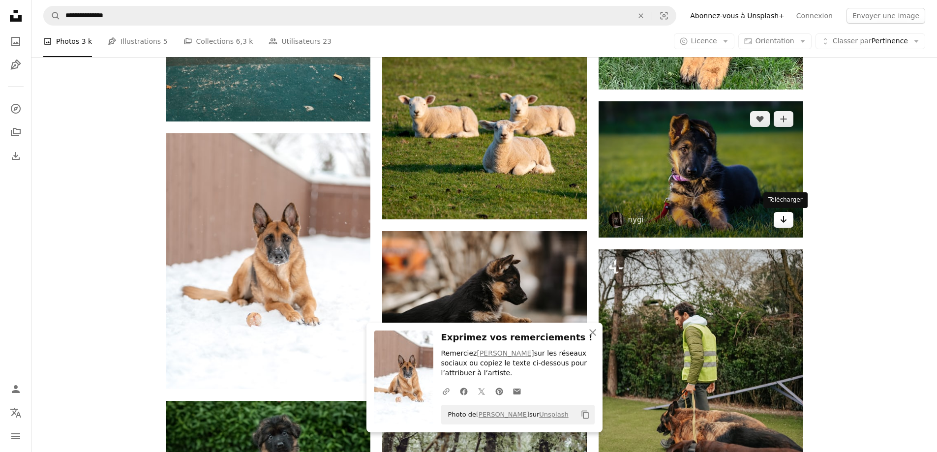
click at [784, 218] on icon "Télécharger" at bounding box center [783, 219] width 6 height 7
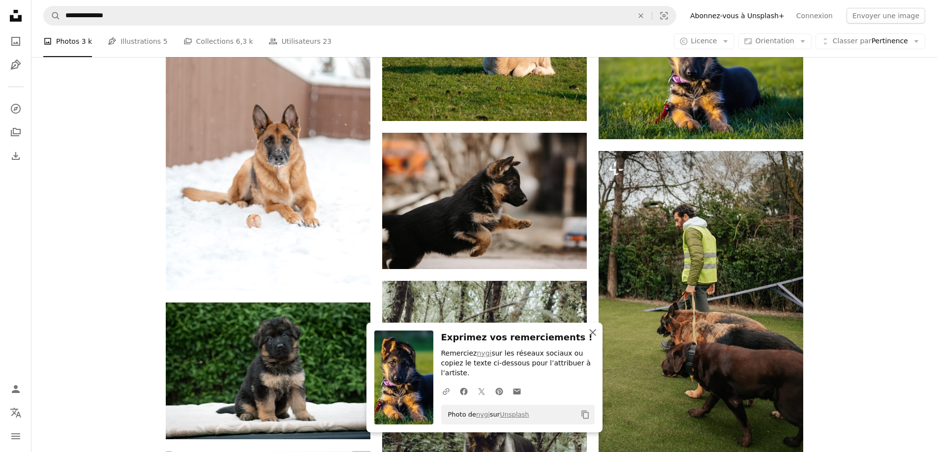
click at [591, 336] on icon "button" at bounding box center [592, 332] width 7 height 7
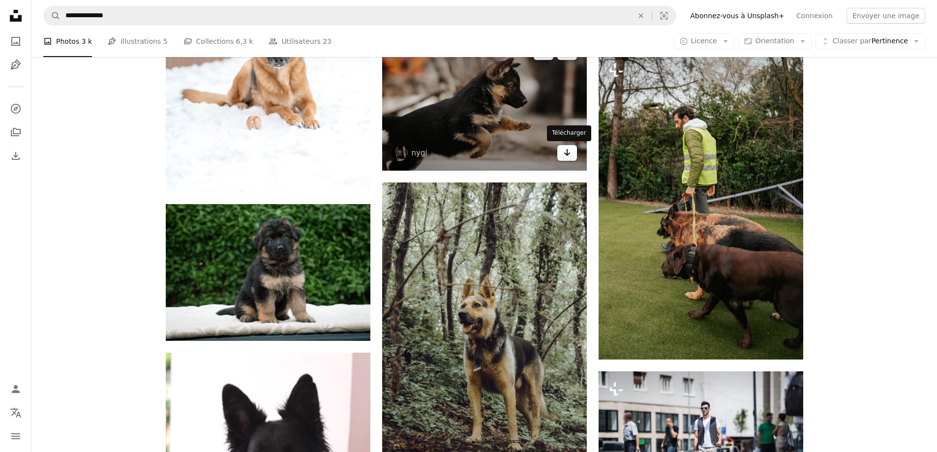
drag, startPoint x: 566, startPoint y: 154, endPoint x: 560, endPoint y: 156, distance: 6.2
click at [566, 154] on icon "Télécharger" at bounding box center [567, 152] width 6 height 7
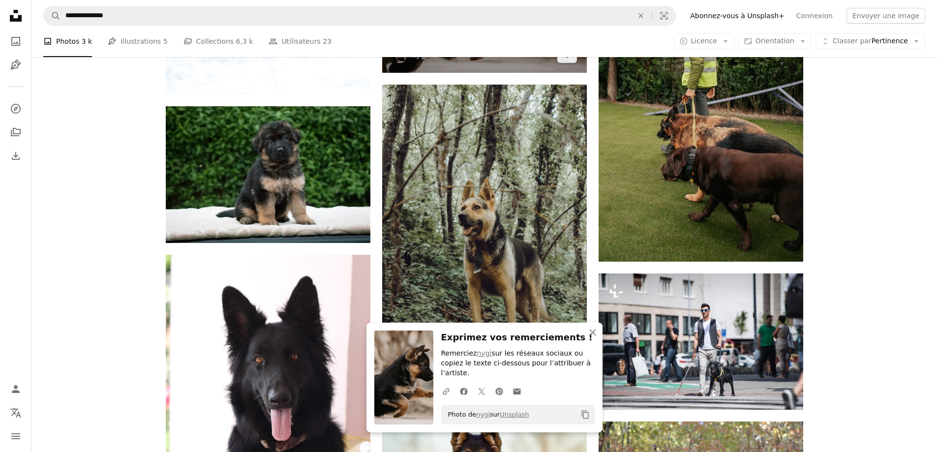
scroll to position [6740, 0]
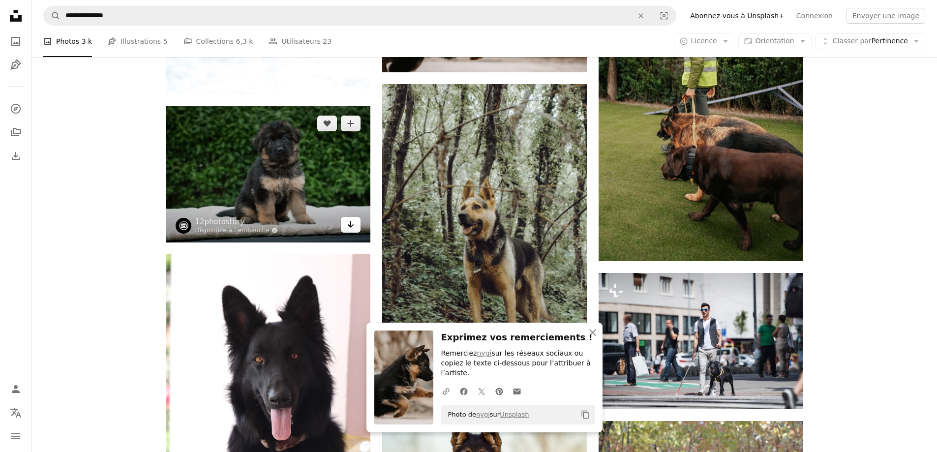
click at [353, 223] on icon "Arrow pointing down" at bounding box center [351, 224] width 8 height 12
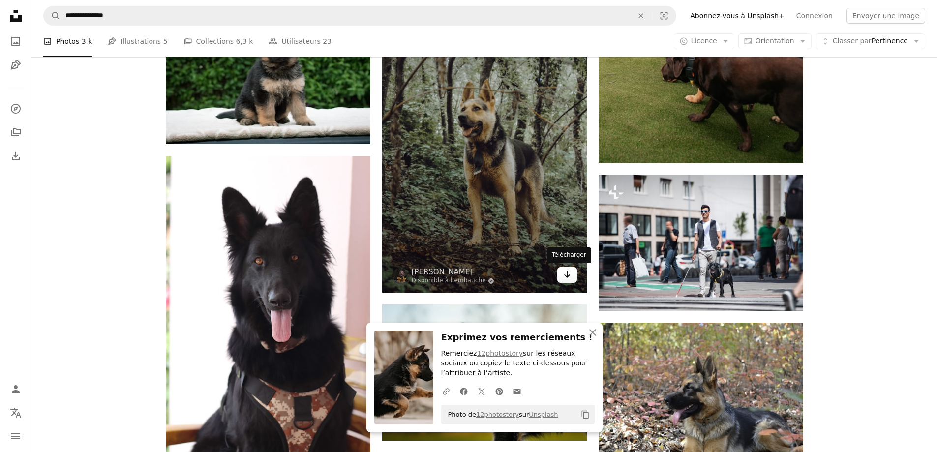
click at [568, 277] on icon "Télécharger" at bounding box center [567, 274] width 6 height 7
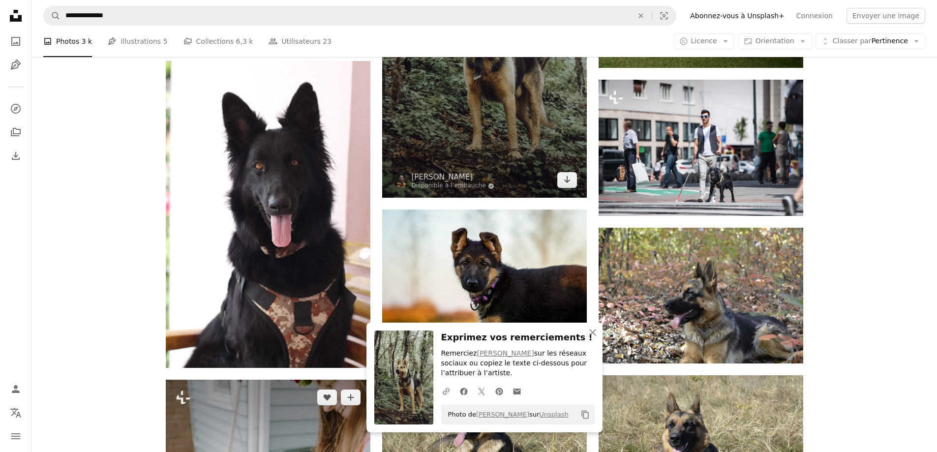
scroll to position [6986, 0]
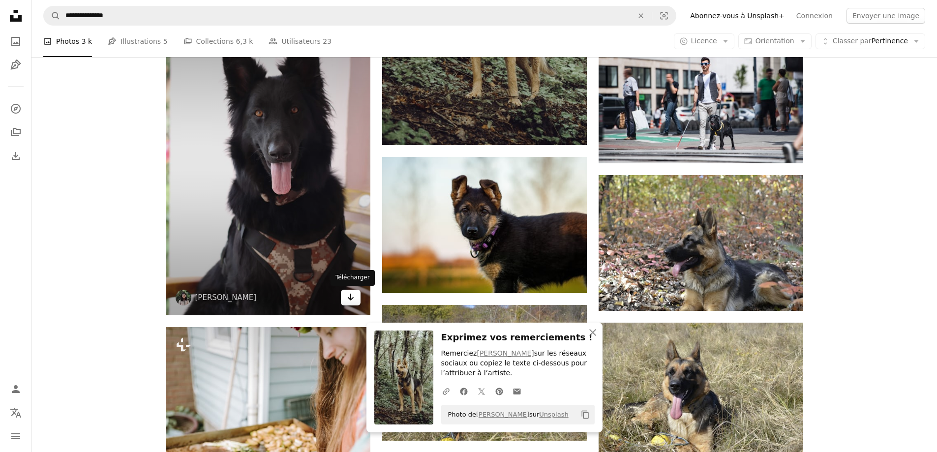
click at [354, 298] on icon "Arrow pointing down" at bounding box center [351, 297] width 8 height 12
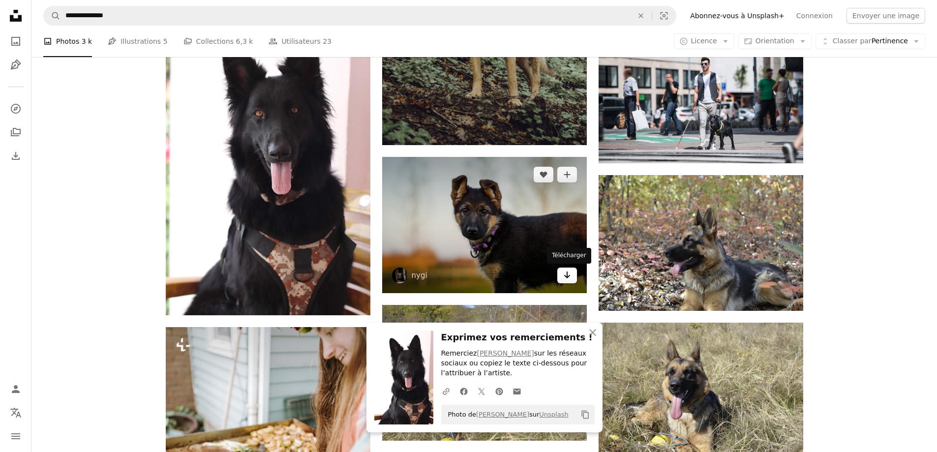
click at [568, 278] on icon "Arrow pointing down" at bounding box center [567, 275] width 8 height 12
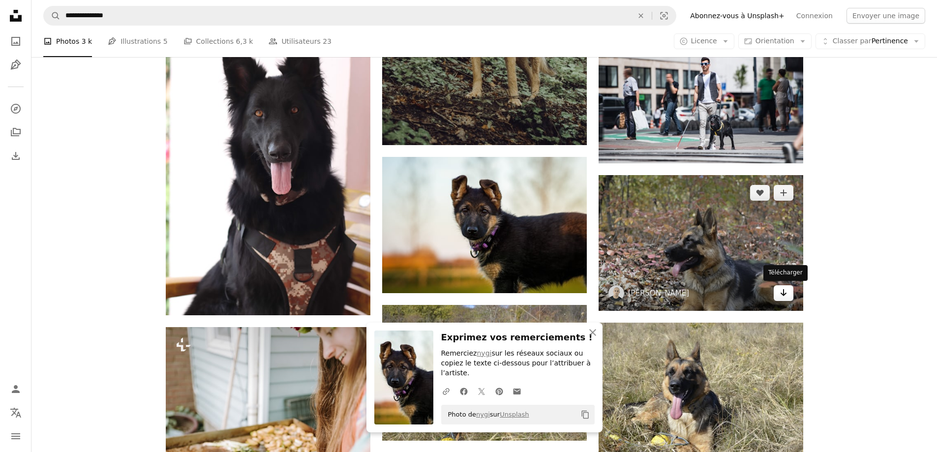
click at [786, 297] on icon "Arrow pointing down" at bounding box center [784, 293] width 8 height 12
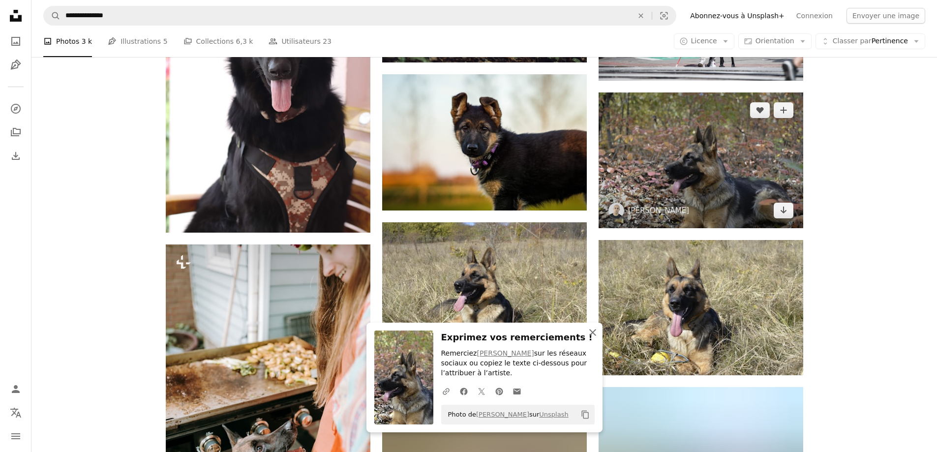
scroll to position [7085, 0]
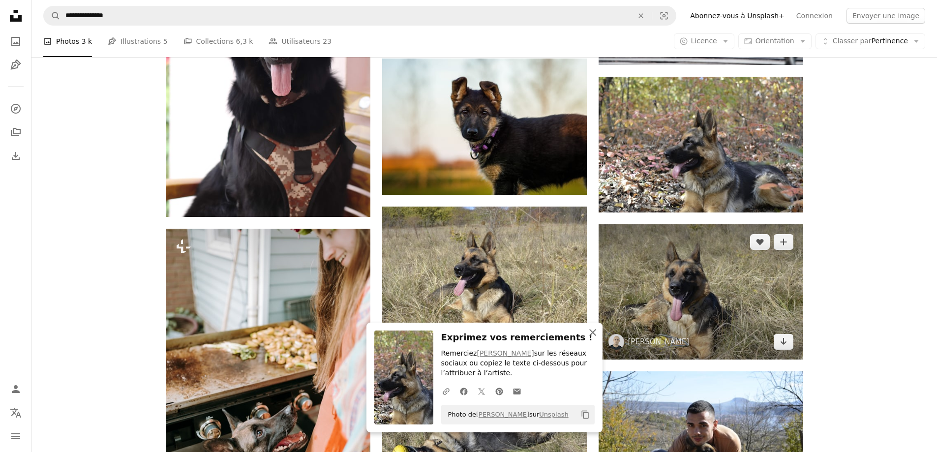
drag, startPoint x: 593, startPoint y: 332, endPoint x: 607, endPoint y: 327, distance: 14.0
click at [593, 332] on icon "button" at bounding box center [592, 332] width 7 height 7
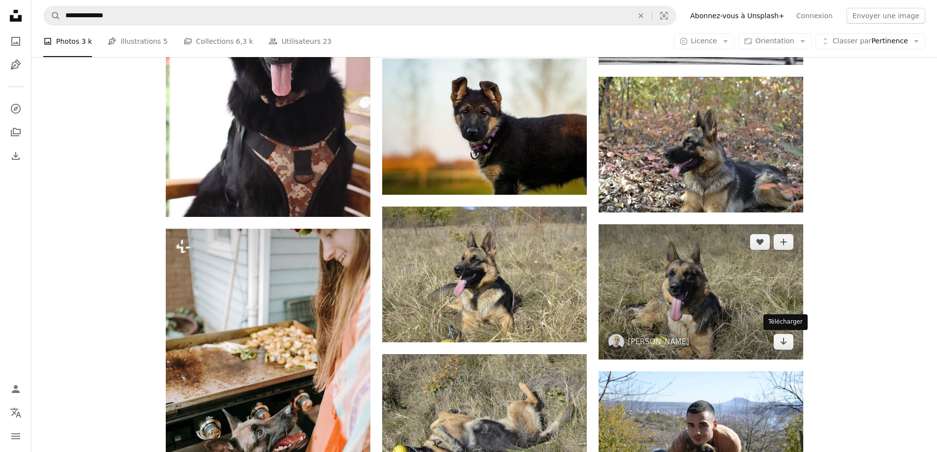
drag, startPoint x: 782, startPoint y: 343, endPoint x: 762, endPoint y: 341, distance: 20.3
click at [782, 343] on icon "Télécharger" at bounding box center [783, 341] width 6 height 7
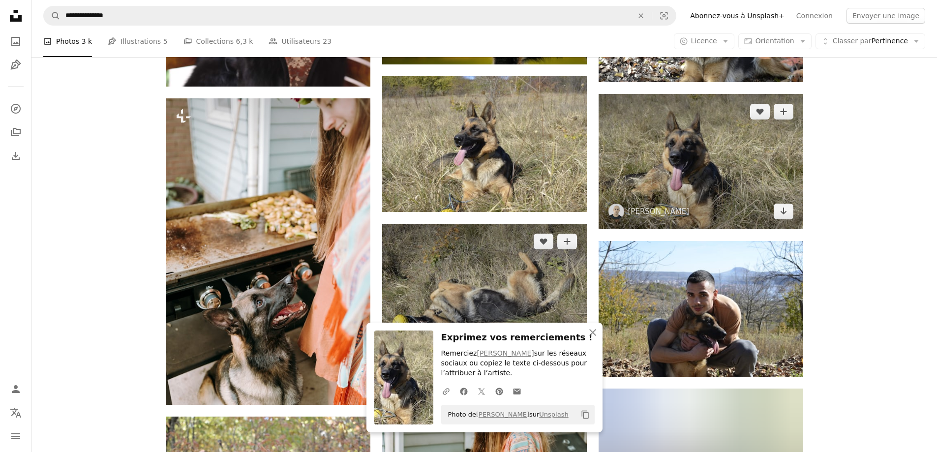
scroll to position [7331, 0]
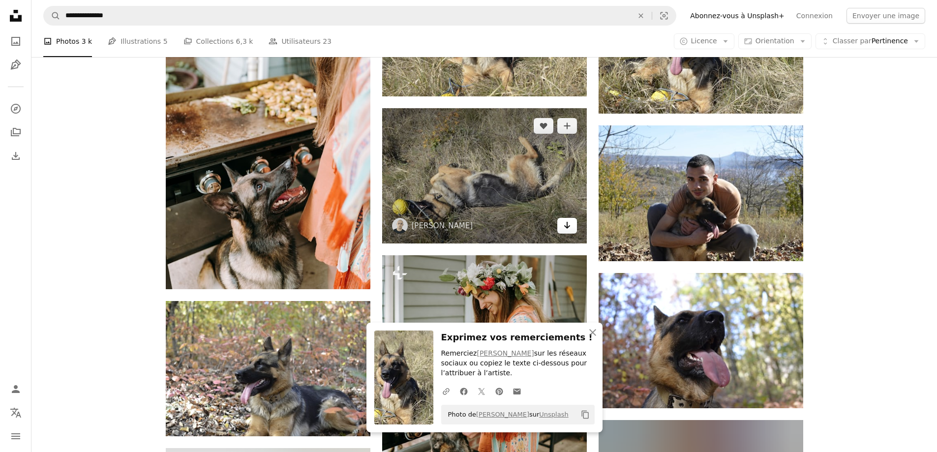
click at [569, 231] on icon "Arrow pointing down" at bounding box center [567, 225] width 8 height 12
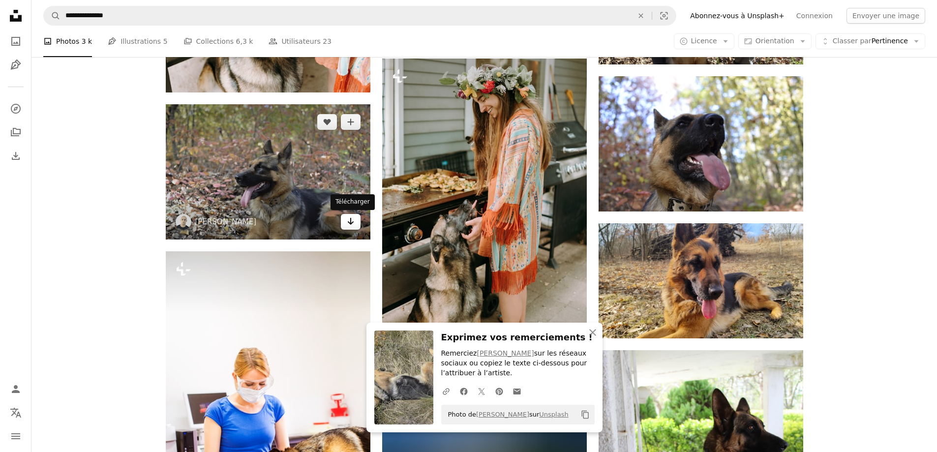
click at [350, 224] on icon "Télécharger" at bounding box center [350, 221] width 6 height 7
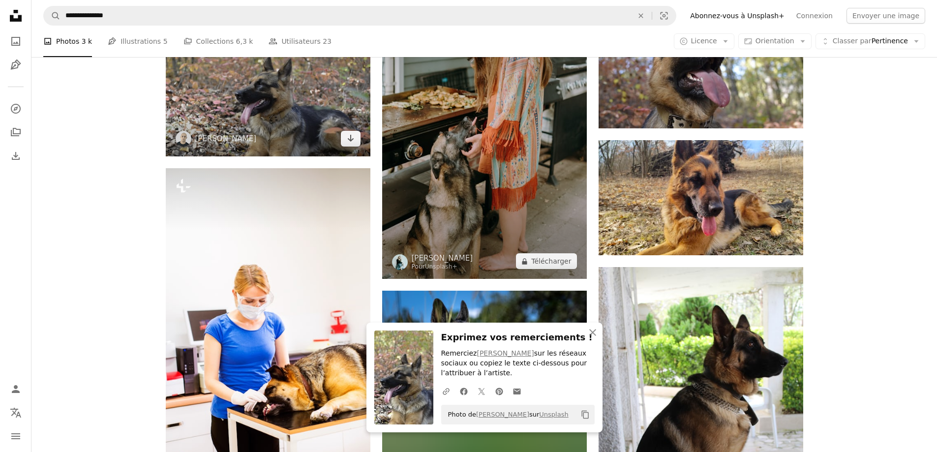
scroll to position [7626, 0]
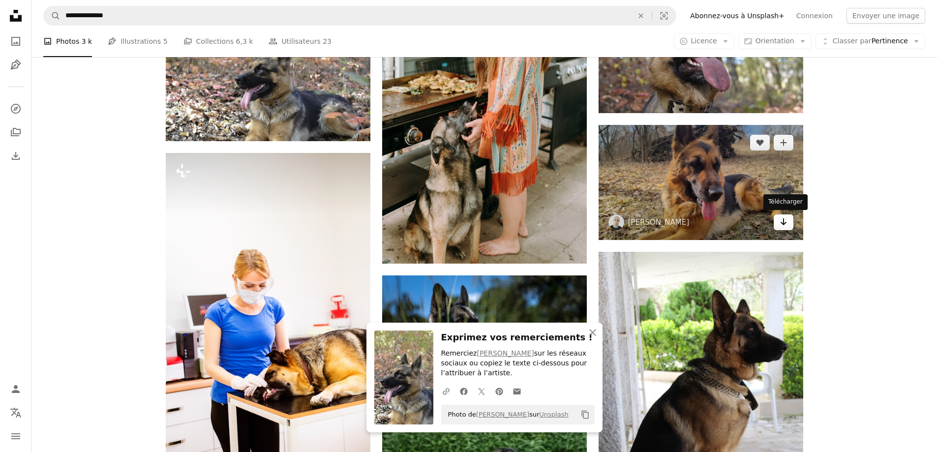
click at [776, 225] on link "Arrow pointing down" at bounding box center [784, 223] width 20 height 16
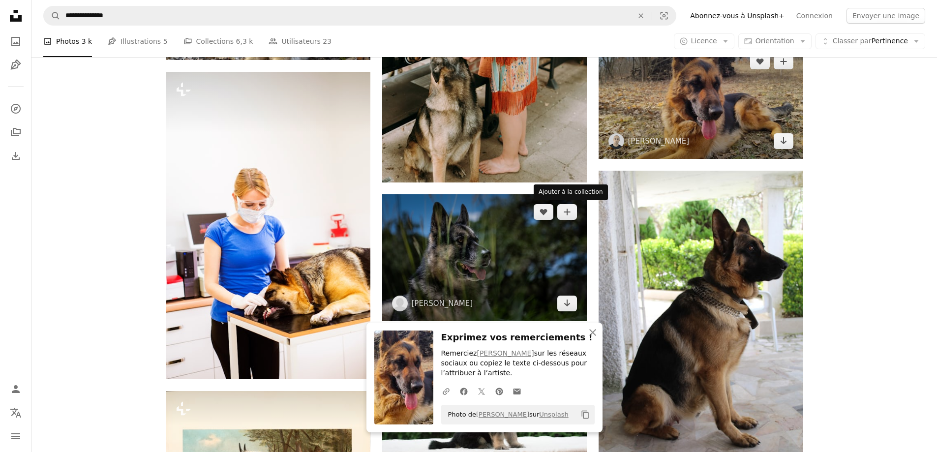
scroll to position [7724, 0]
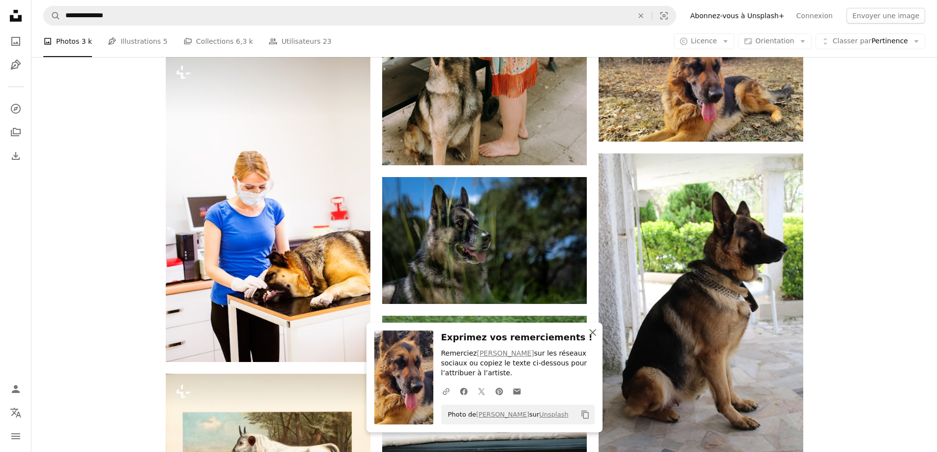
drag, startPoint x: 593, startPoint y: 332, endPoint x: 588, endPoint y: 327, distance: 7.3
click at [592, 333] on icon "button" at bounding box center [592, 332] width 7 height 7
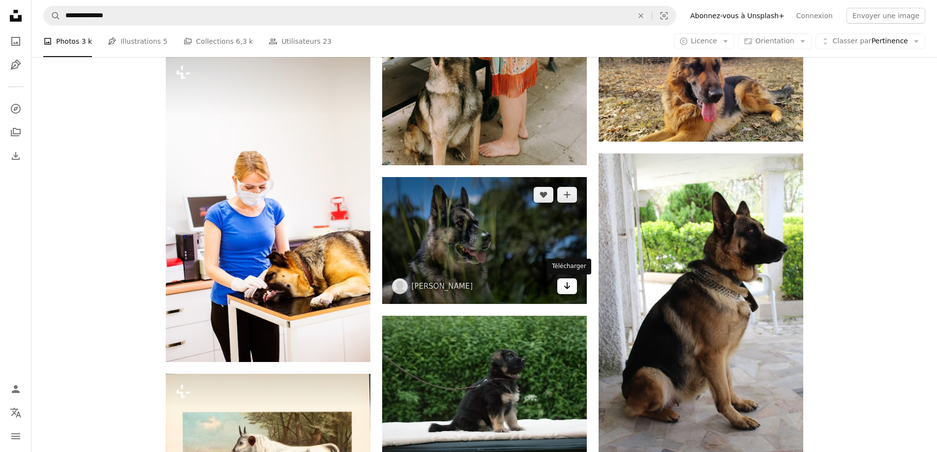
click at [571, 285] on icon "Arrow pointing down" at bounding box center [567, 286] width 8 height 12
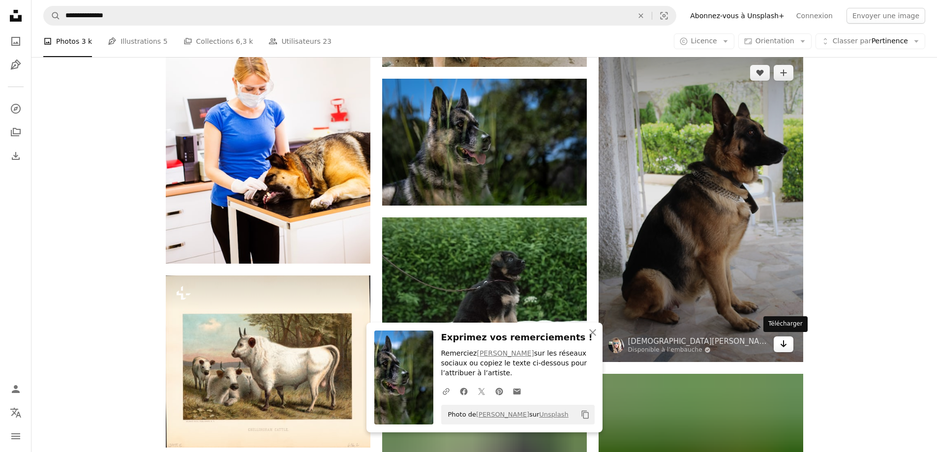
click at [788, 343] on link "Arrow pointing down" at bounding box center [784, 345] width 20 height 16
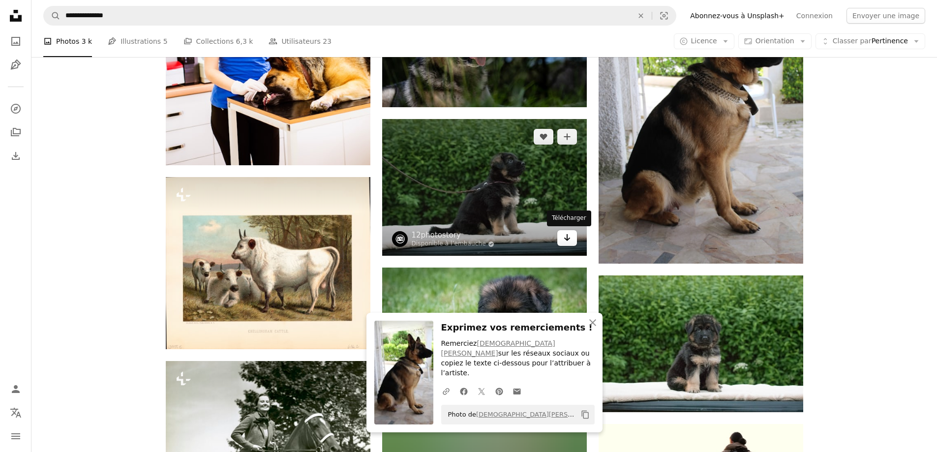
drag, startPoint x: 568, startPoint y: 238, endPoint x: 456, endPoint y: 245, distance: 112.4
click at [568, 238] on icon "Arrow pointing down" at bounding box center [567, 238] width 8 height 12
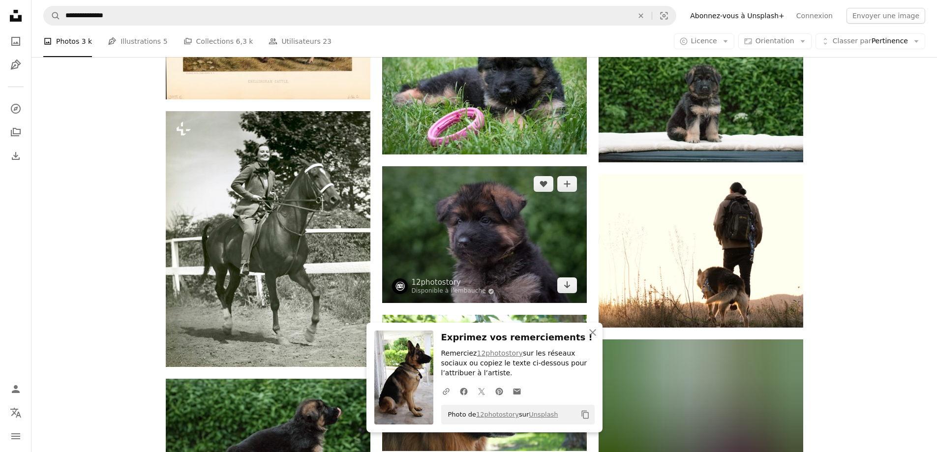
scroll to position [8167, 0]
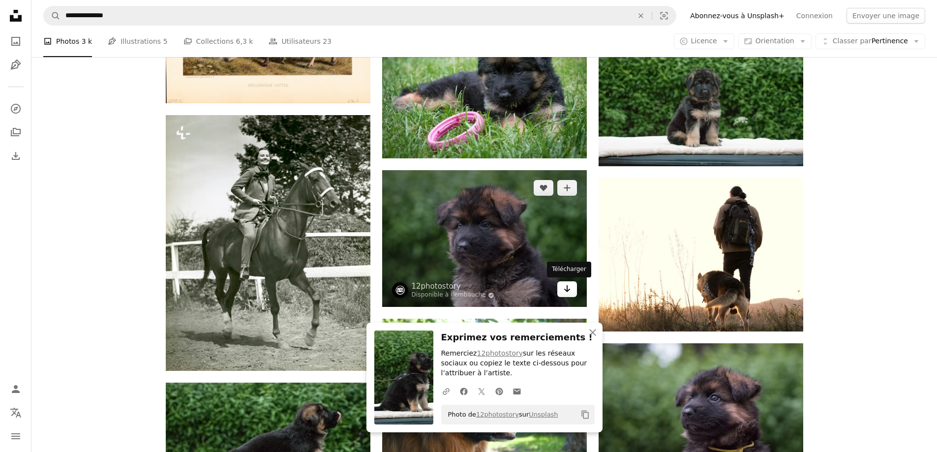
click at [567, 286] on icon "Télécharger" at bounding box center [567, 288] width 6 height 7
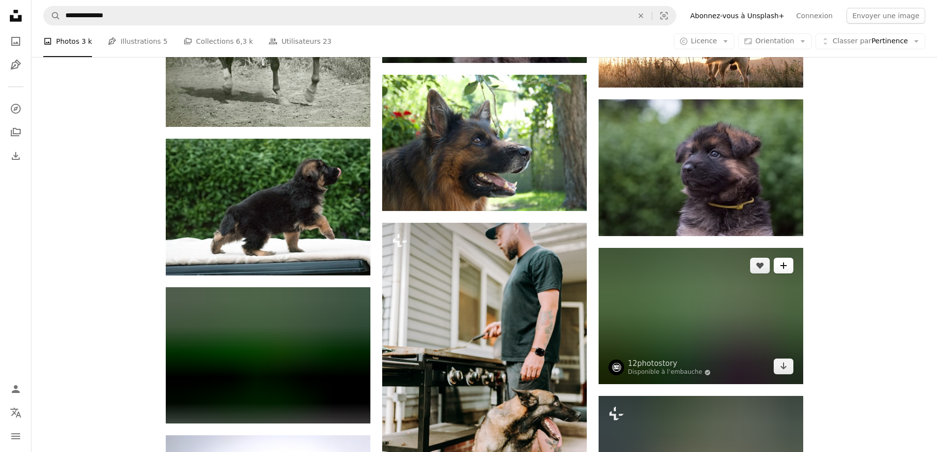
scroll to position [8413, 0]
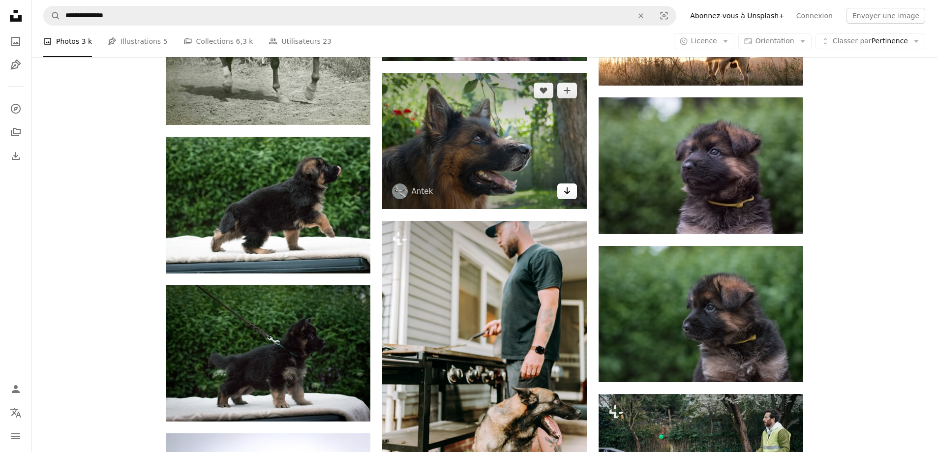
click at [561, 195] on link "Arrow pointing down" at bounding box center [567, 192] width 20 height 16
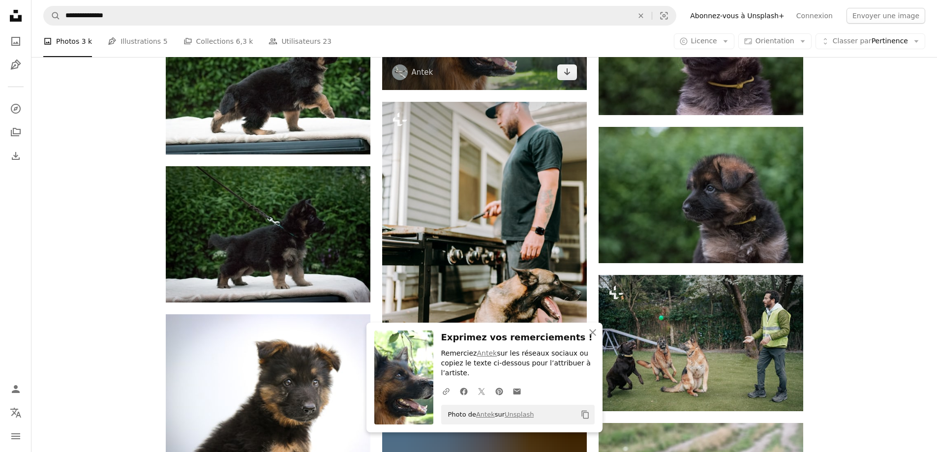
scroll to position [8561, 0]
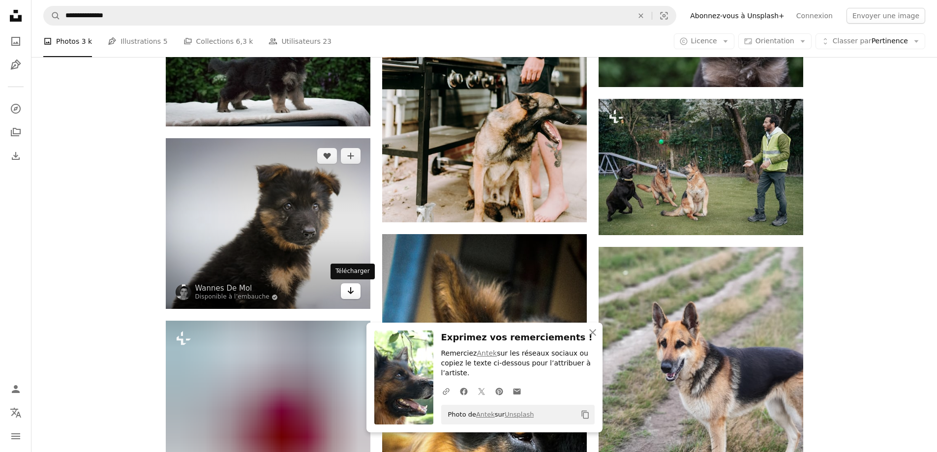
click at [353, 296] on icon "Arrow pointing down" at bounding box center [351, 291] width 8 height 12
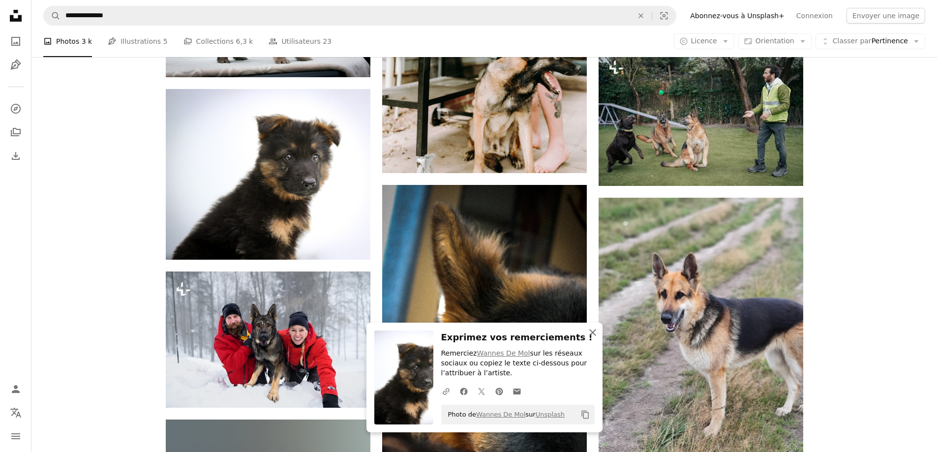
drag, startPoint x: 593, startPoint y: 330, endPoint x: 600, endPoint y: 327, distance: 7.3
click at [593, 330] on icon "An X shape" at bounding box center [593, 333] width 12 height 12
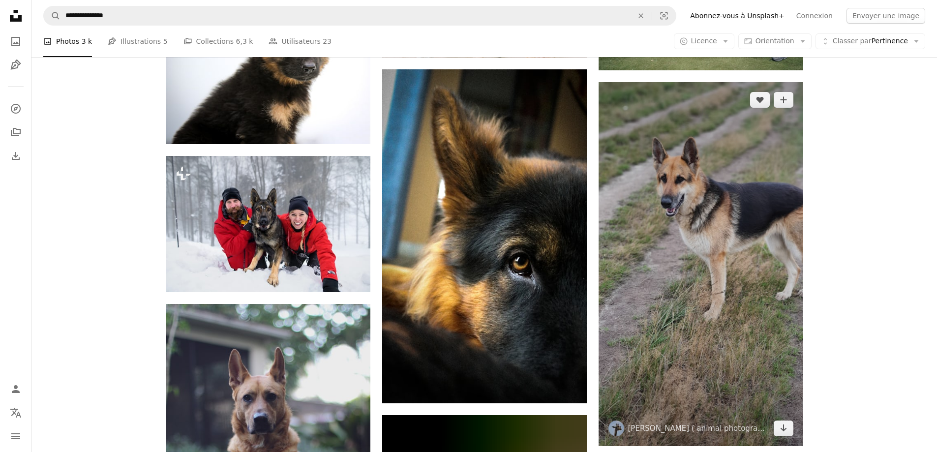
scroll to position [8905, 0]
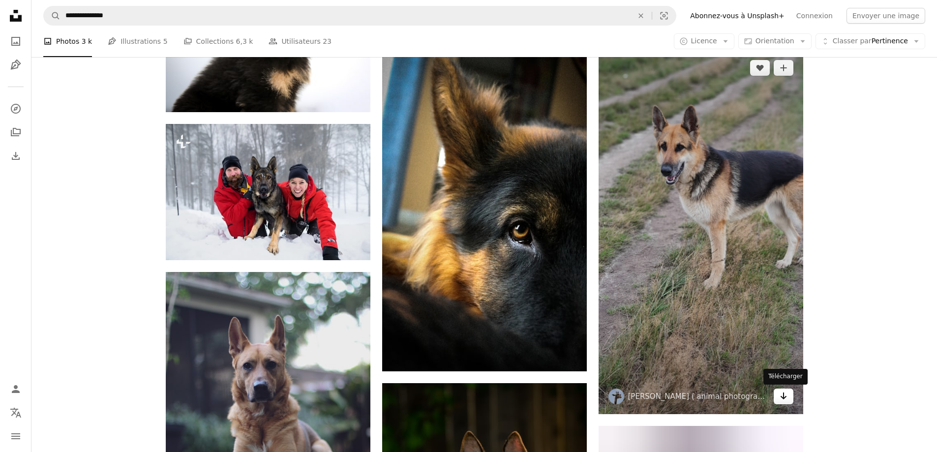
click at [787, 396] on icon "Arrow pointing down" at bounding box center [784, 396] width 8 height 12
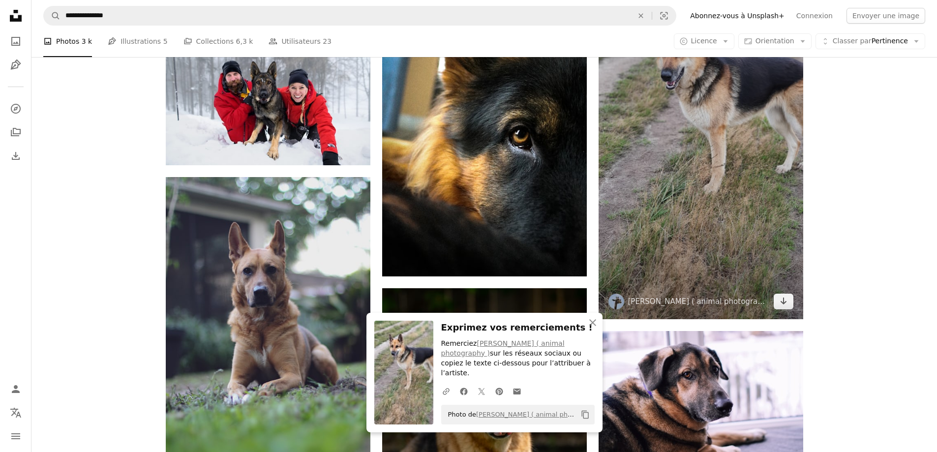
scroll to position [9003, 0]
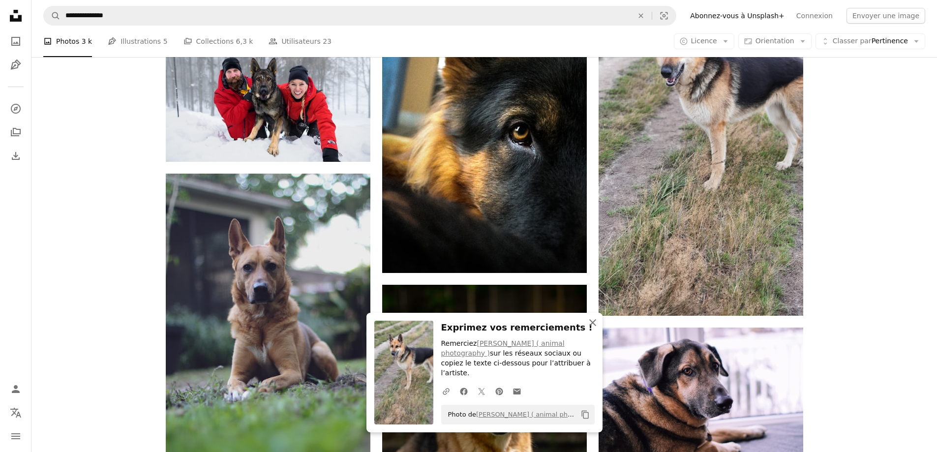
click at [591, 326] on icon "button" at bounding box center [592, 322] width 7 height 7
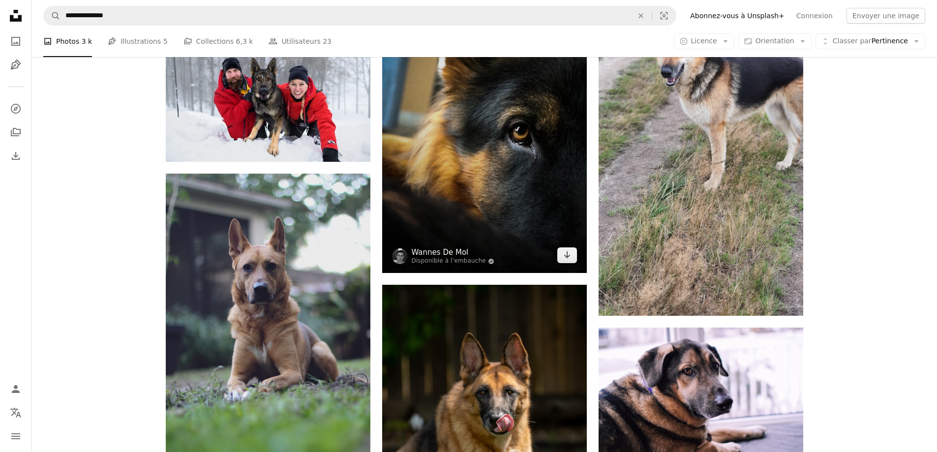
drag, startPoint x: 574, startPoint y: 261, endPoint x: 482, endPoint y: 254, distance: 92.3
click at [573, 261] on link "Arrow pointing down" at bounding box center [567, 255] width 20 height 16
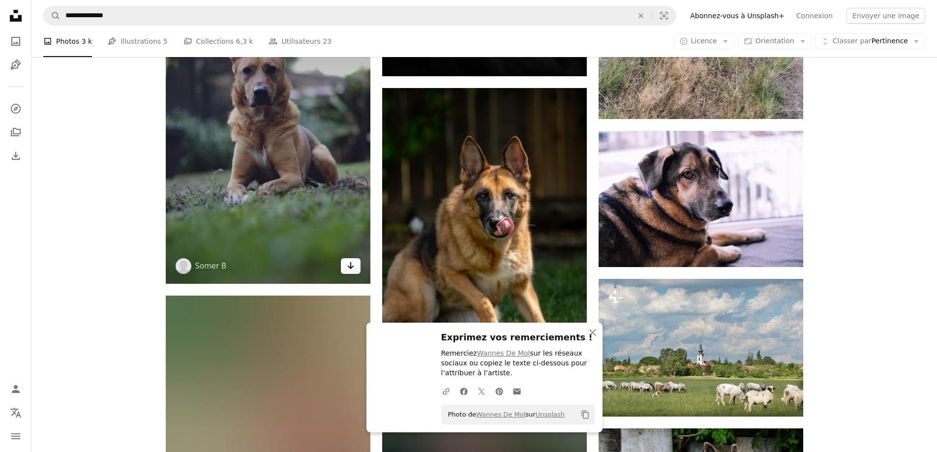
drag, startPoint x: 350, startPoint y: 268, endPoint x: 388, endPoint y: 263, distance: 37.8
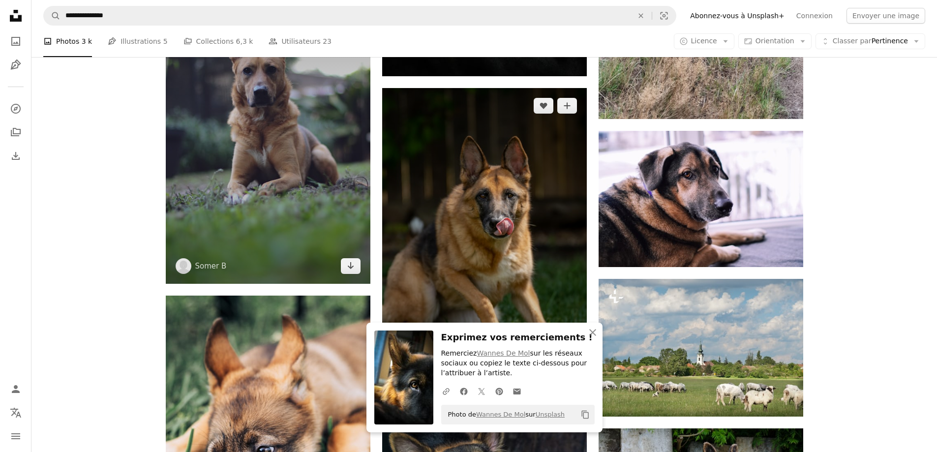
click at [350, 269] on icon "Télécharger" at bounding box center [350, 265] width 6 height 7
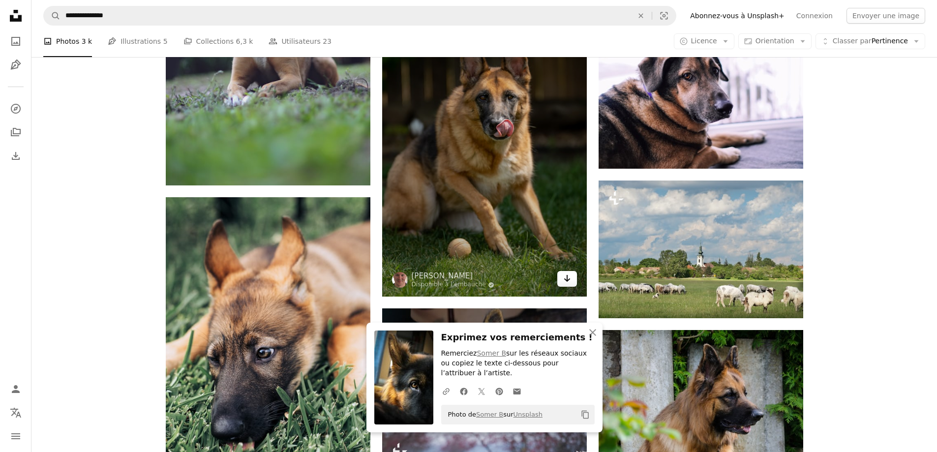
click at [570, 277] on icon "Arrow pointing down" at bounding box center [567, 279] width 8 height 12
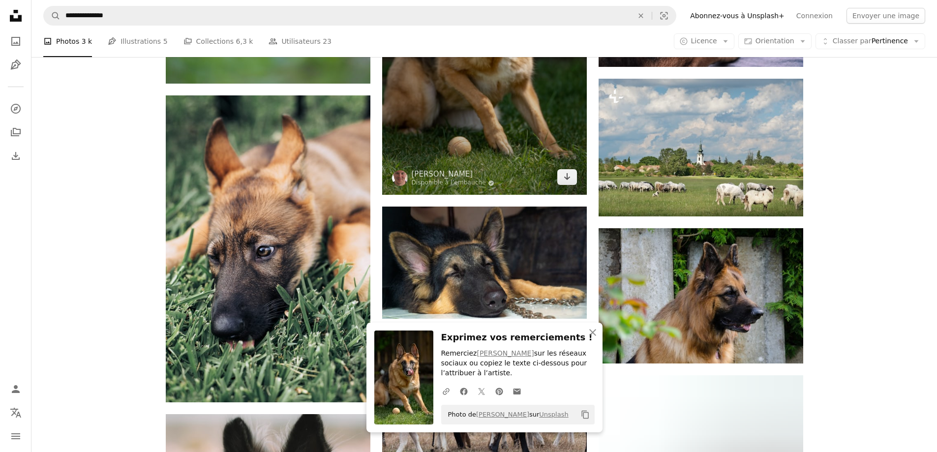
scroll to position [9446, 0]
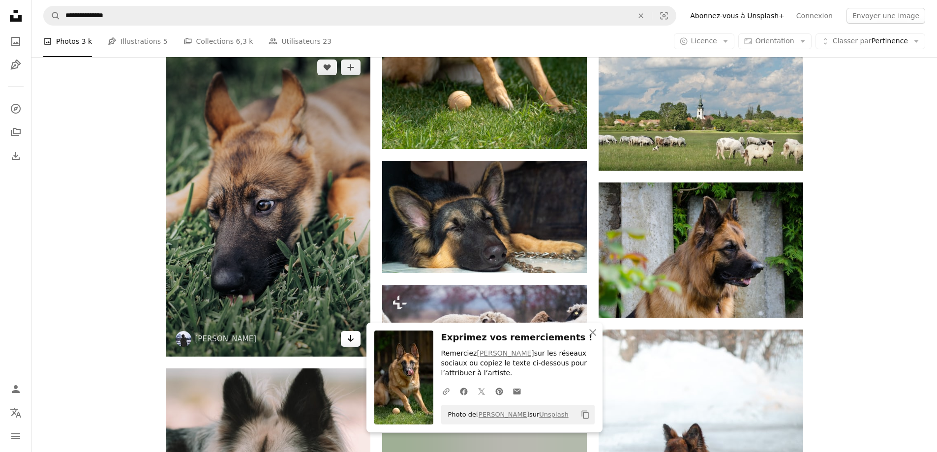
click at [351, 338] on icon "Arrow pointing down" at bounding box center [351, 339] width 8 height 12
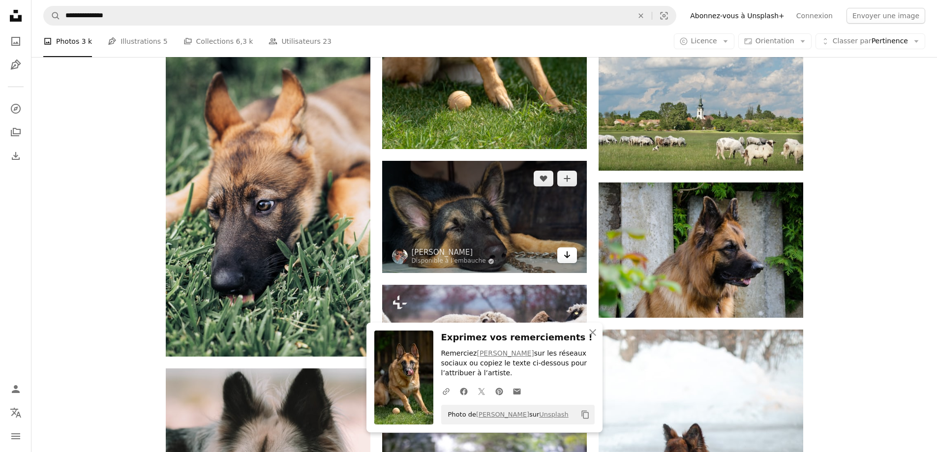
click at [568, 259] on icon "Arrow pointing down" at bounding box center [567, 255] width 8 height 12
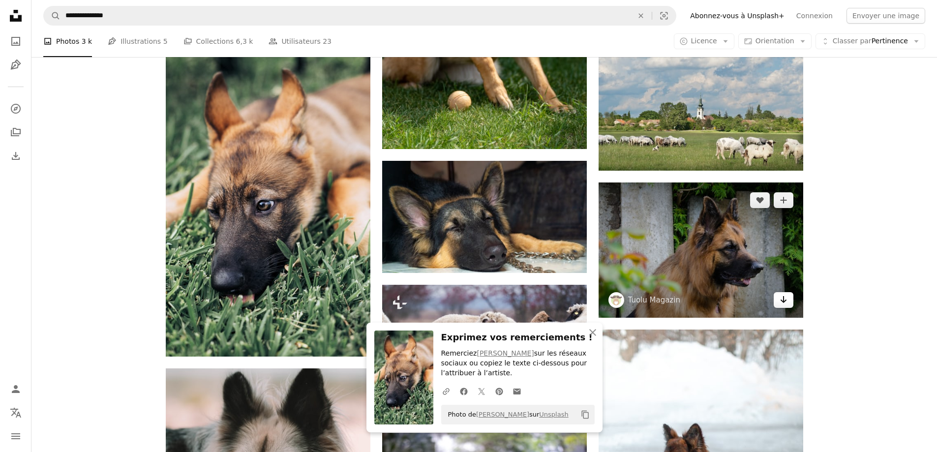
click at [787, 302] on icon "Arrow pointing down" at bounding box center [784, 300] width 8 height 12
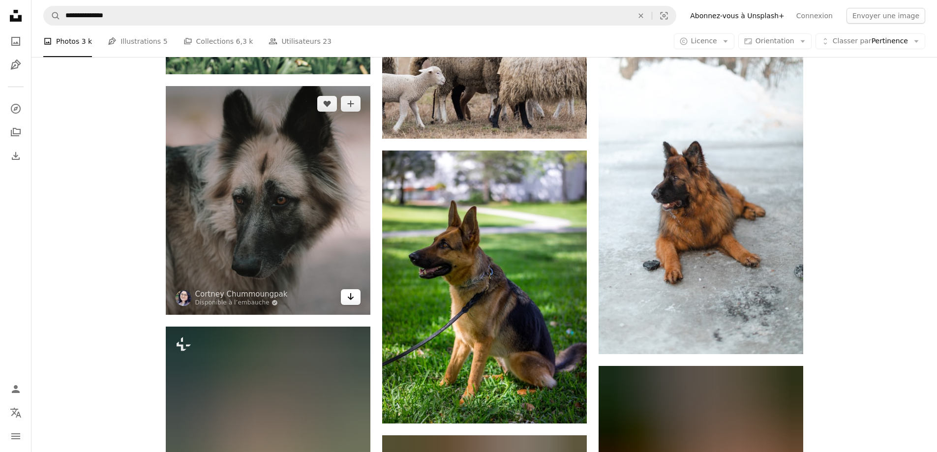
scroll to position [9741, 0]
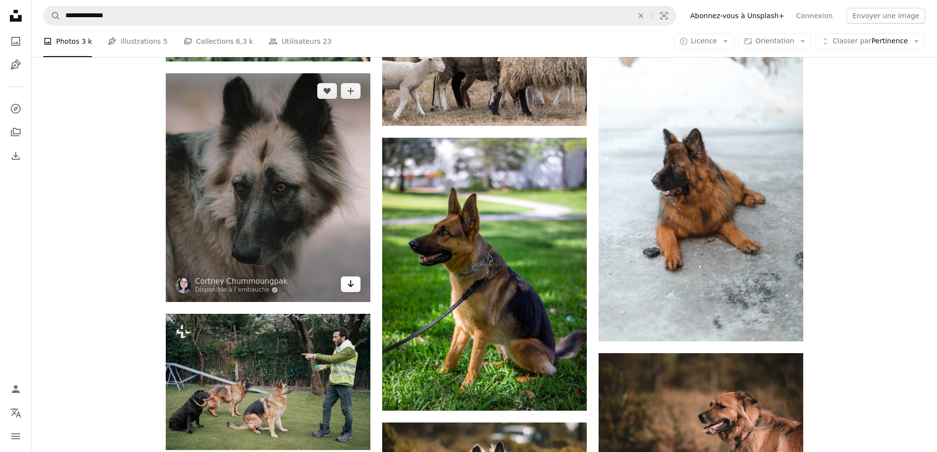
click at [353, 284] on icon "Télécharger" at bounding box center [350, 283] width 6 height 7
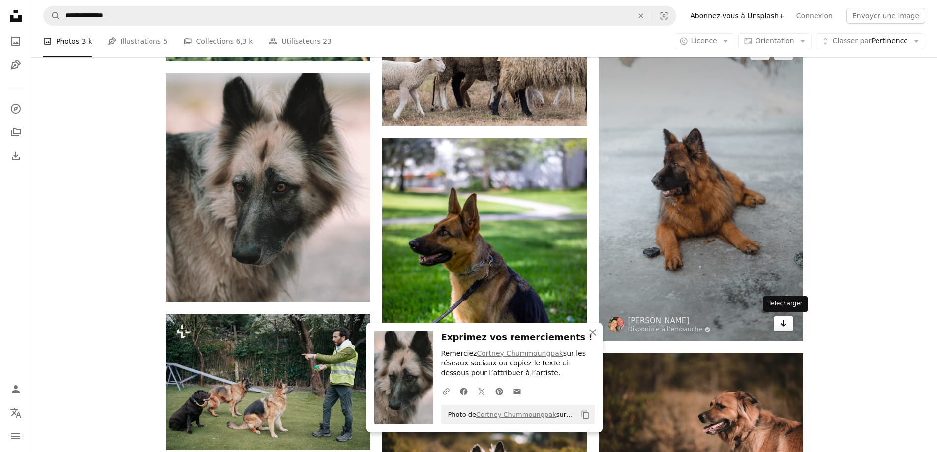
click at [781, 320] on icon "Arrow pointing down" at bounding box center [784, 323] width 8 height 12
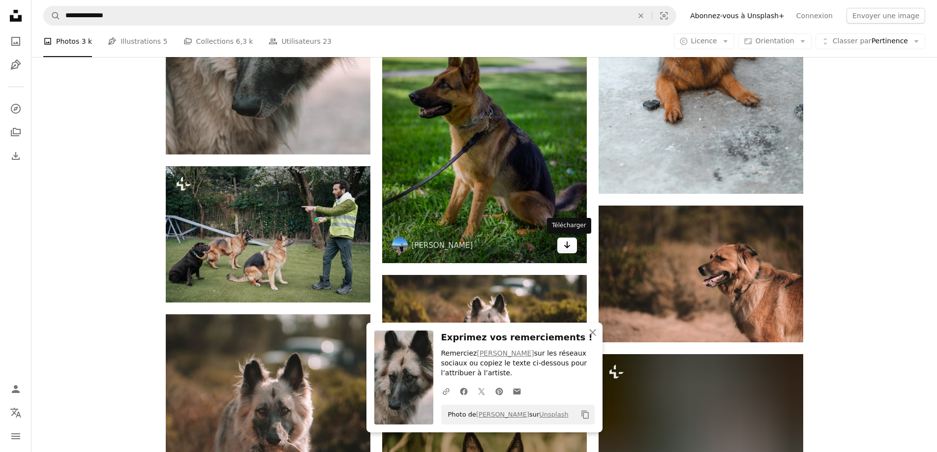
click at [570, 246] on icon "Arrow pointing down" at bounding box center [567, 245] width 8 height 12
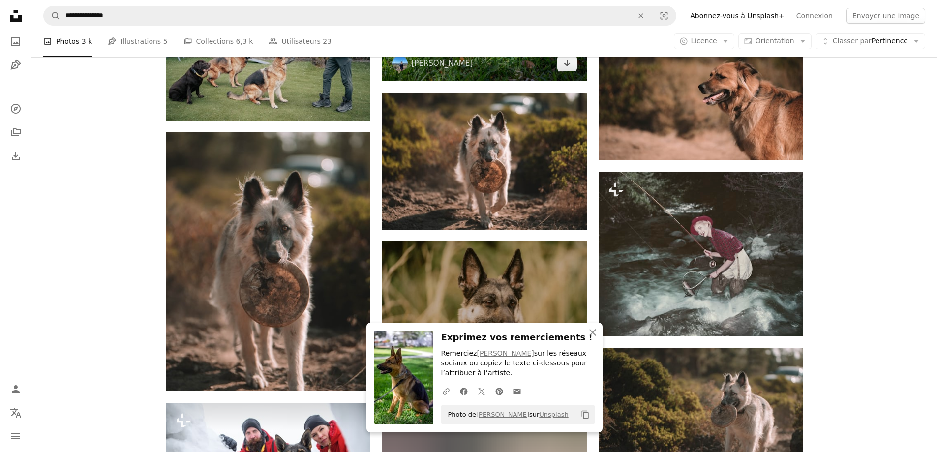
scroll to position [10086, 0]
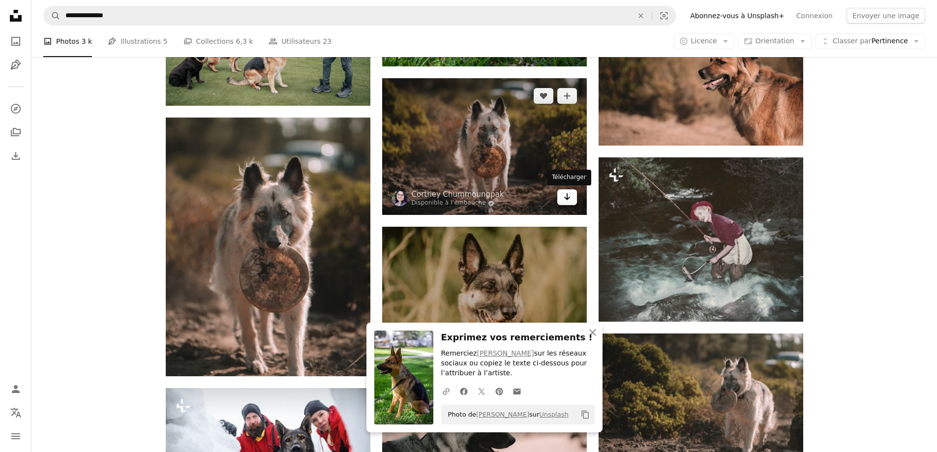
click at [573, 201] on link "Arrow pointing down" at bounding box center [567, 197] width 20 height 16
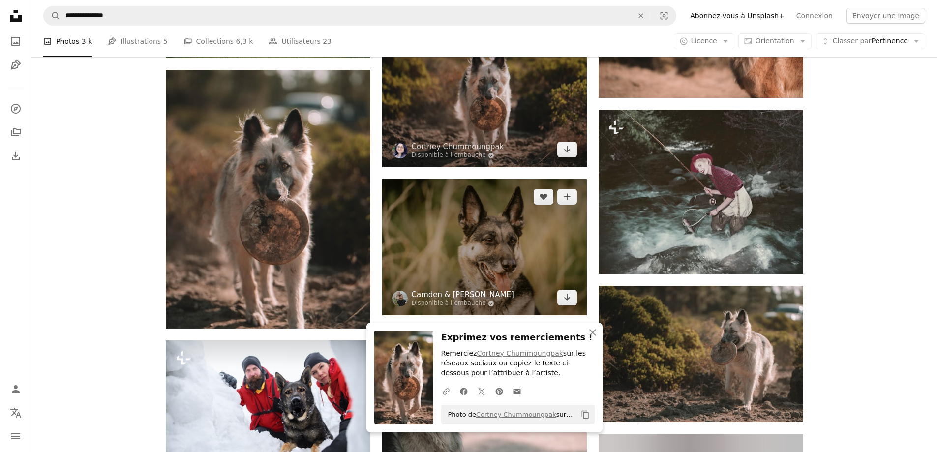
scroll to position [10135, 0]
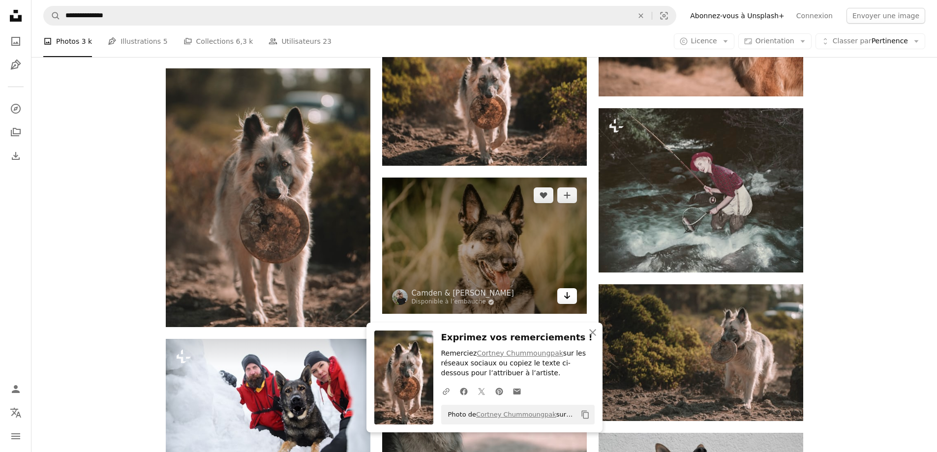
click at [564, 294] on icon "Arrow pointing down" at bounding box center [567, 296] width 8 height 12
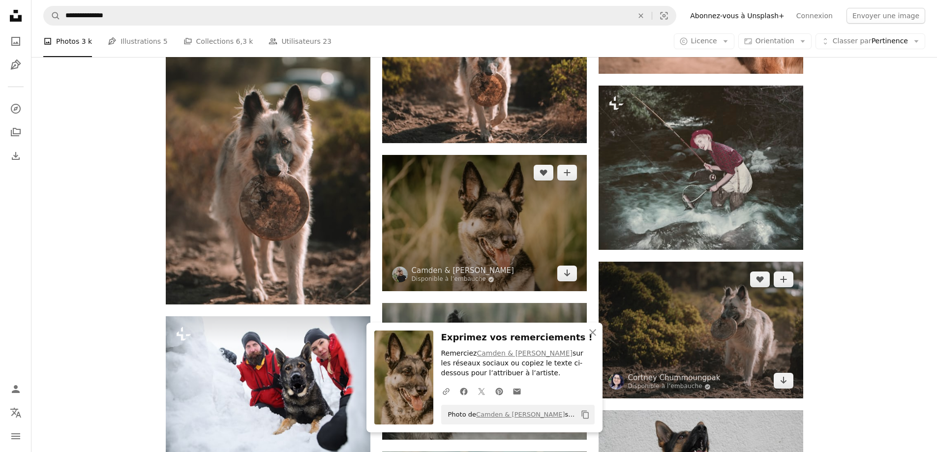
scroll to position [10233, 0]
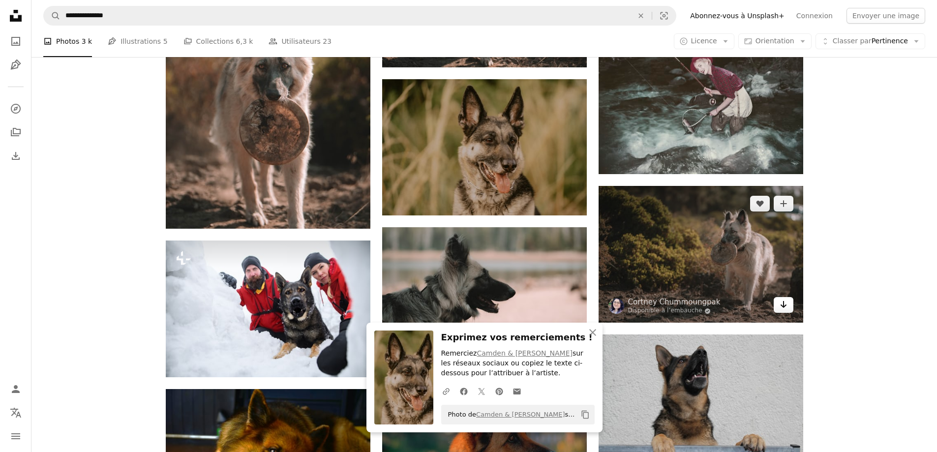
click at [786, 311] on link "Arrow pointing down" at bounding box center [784, 305] width 20 height 16
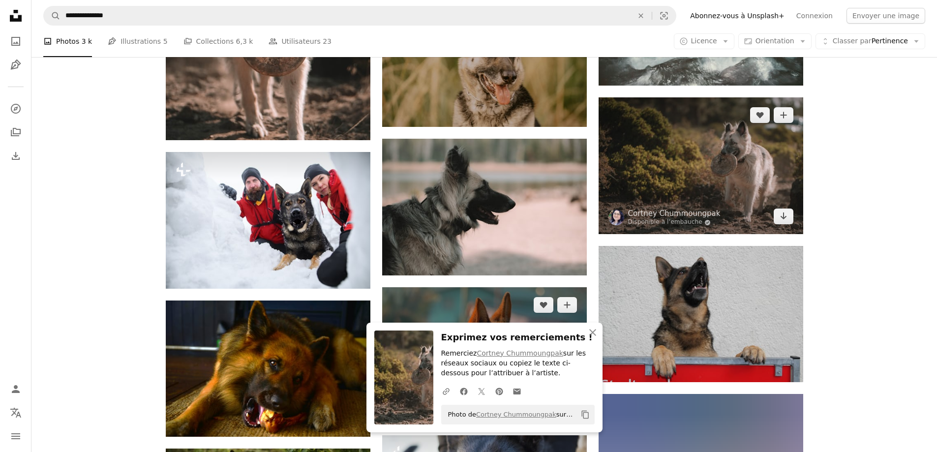
scroll to position [10381, 0]
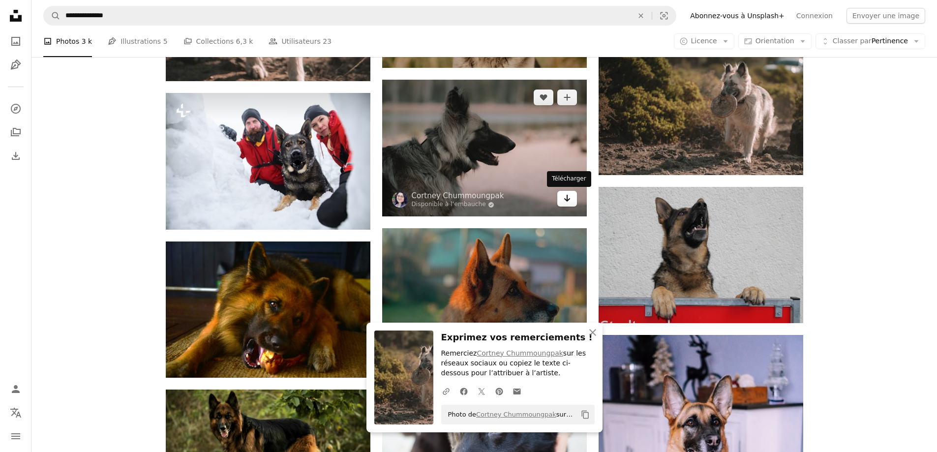
click at [565, 198] on icon "Arrow pointing down" at bounding box center [567, 198] width 8 height 12
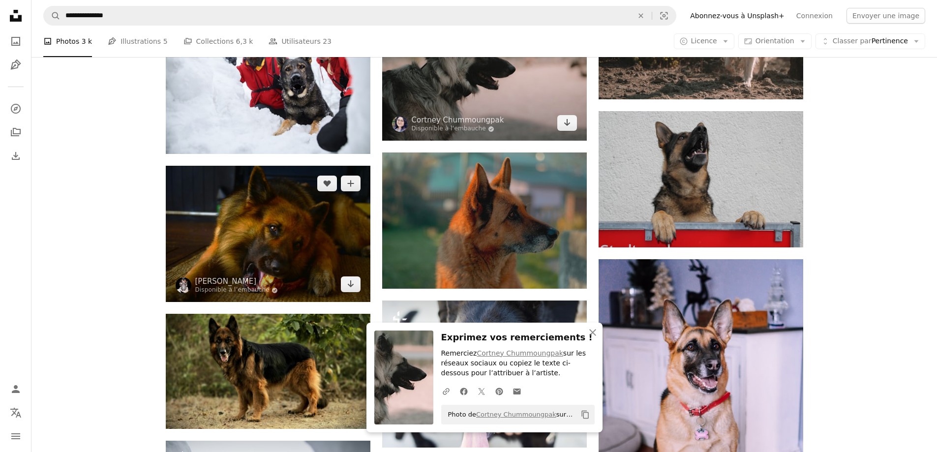
scroll to position [10479, 0]
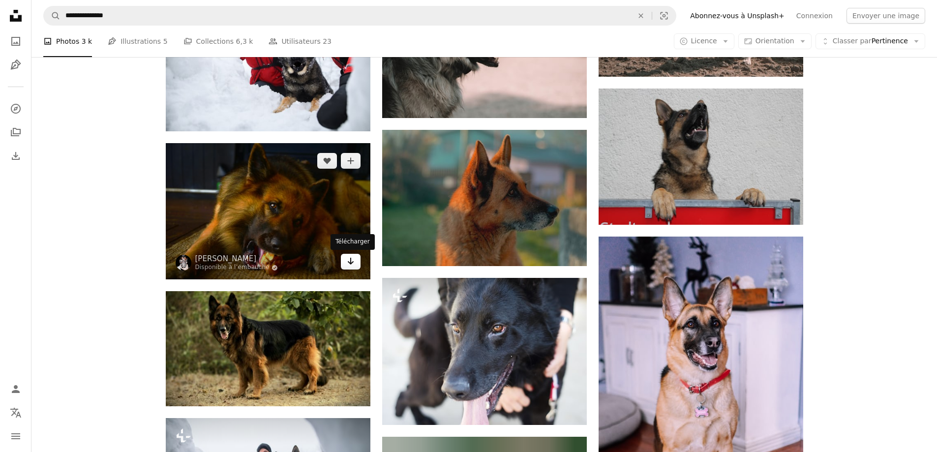
click at [349, 257] on icon "Arrow pointing down" at bounding box center [351, 261] width 8 height 12
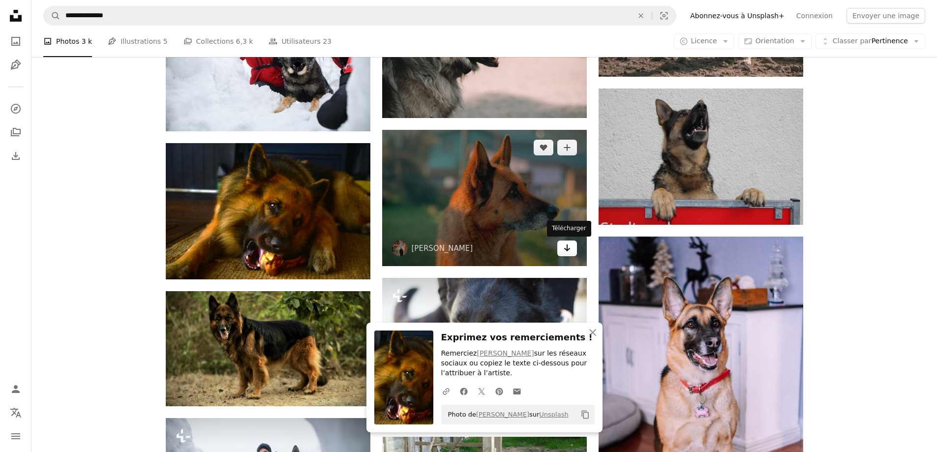
click at [568, 245] on icon "Arrow pointing down" at bounding box center [567, 248] width 8 height 12
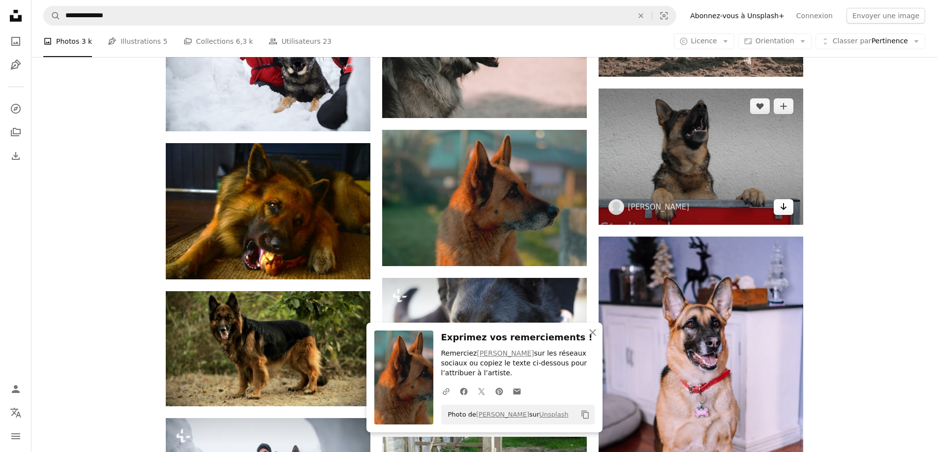
click at [785, 209] on icon "Arrow pointing down" at bounding box center [784, 207] width 8 height 12
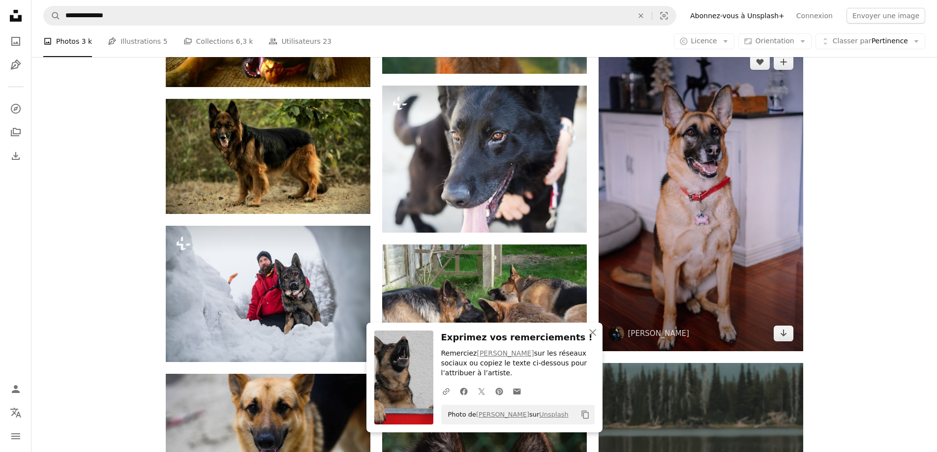
scroll to position [10676, 0]
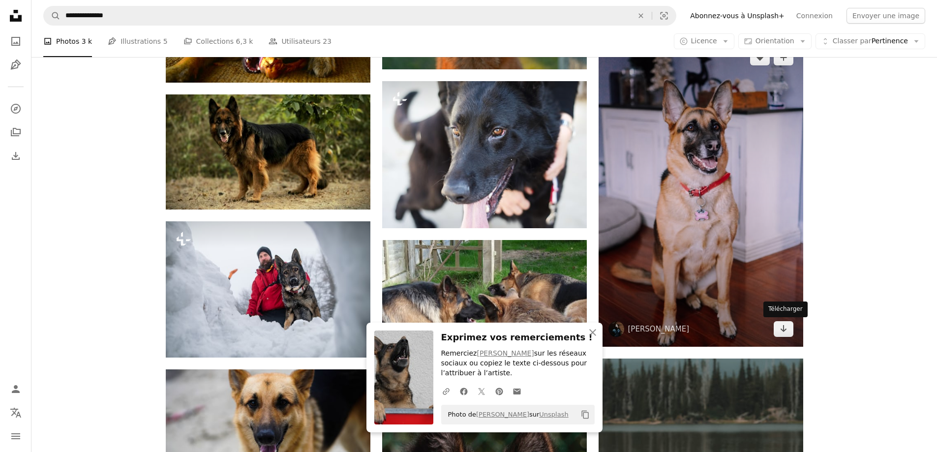
drag, startPoint x: 788, startPoint y: 329, endPoint x: 696, endPoint y: 293, distance: 98.8
click at [788, 329] on link "Arrow pointing down" at bounding box center [784, 329] width 20 height 16
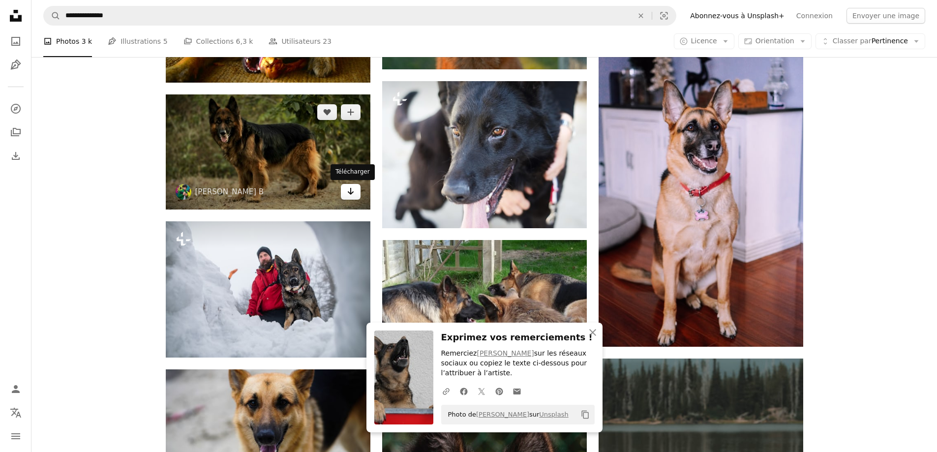
click at [347, 193] on icon "Arrow pointing down" at bounding box center [351, 191] width 8 height 12
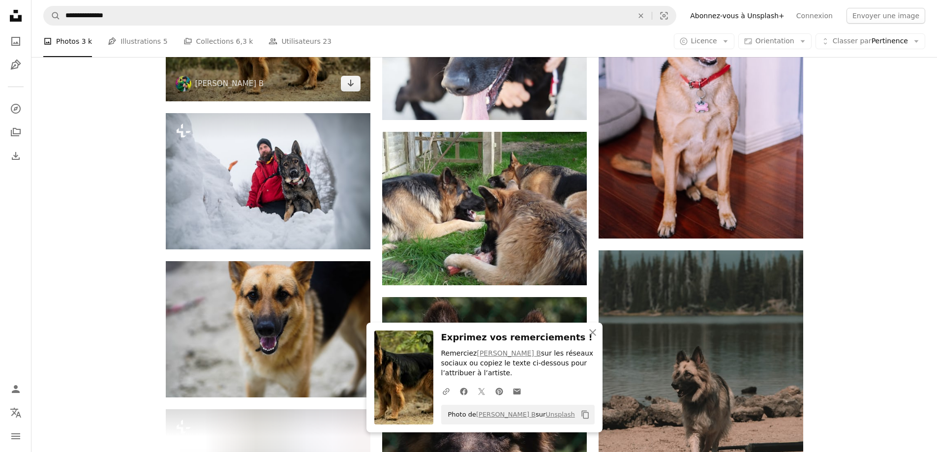
scroll to position [10873, 0]
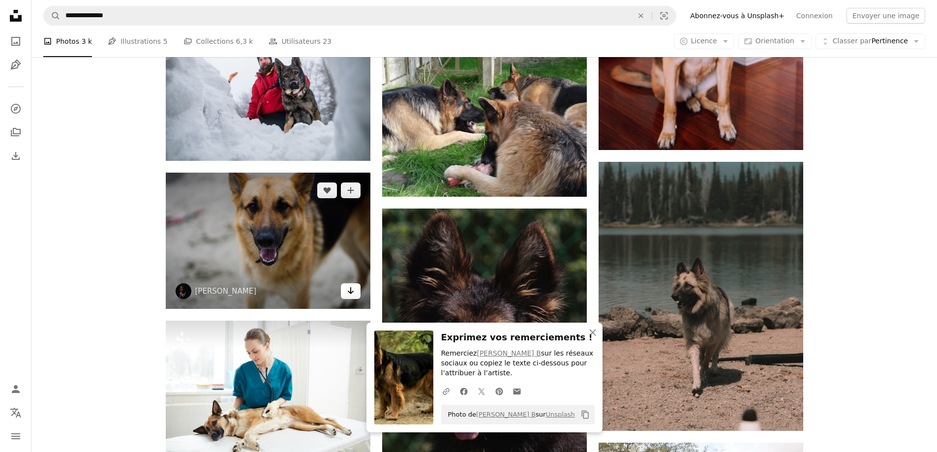
click at [351, 293] on icon "Télécharger" at bounding box center [350, 290] width 6 height 7
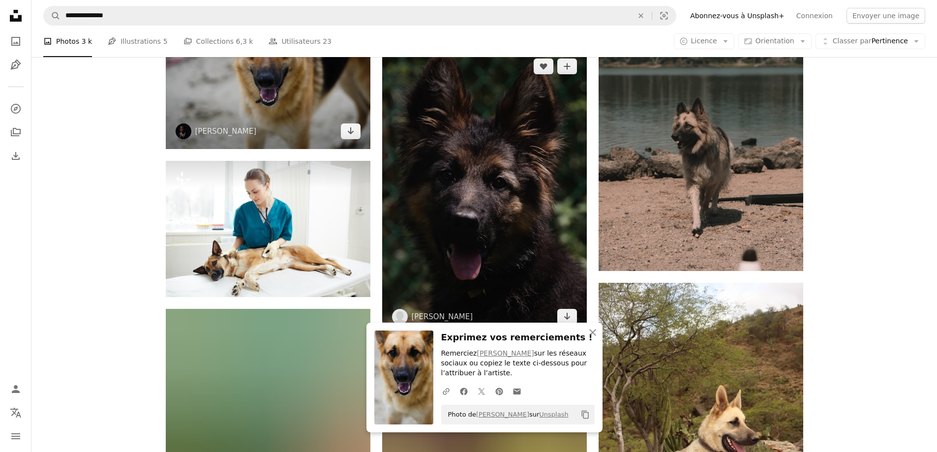
scroll to position [11070, 0]
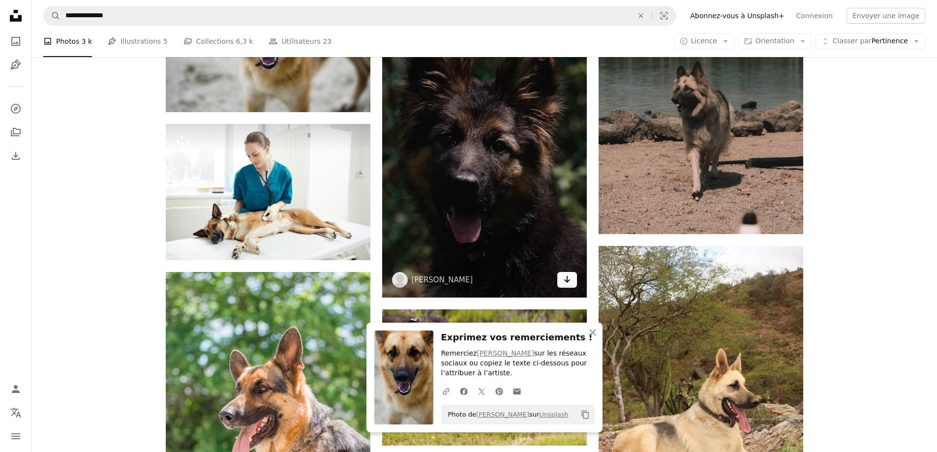
click at [569, 282] on icon "Arrow pointing down" at bounding box center [567, 280] width 8 height 12
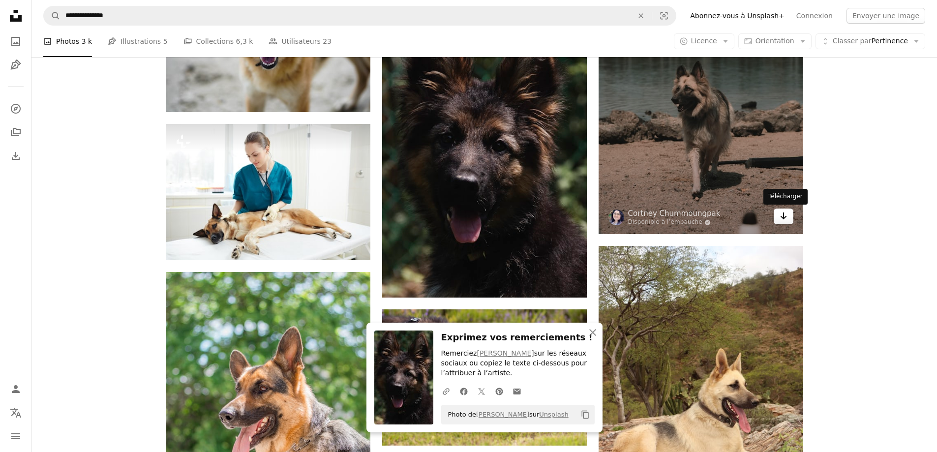
drag, startPoint x: 784, startPoint y: 216, endPoint x: 777, endPoint y: 216, distance: 6.4
click at [784, 216] on icon "Télécharger" at bounding box center [783, 216] width 6 height 7
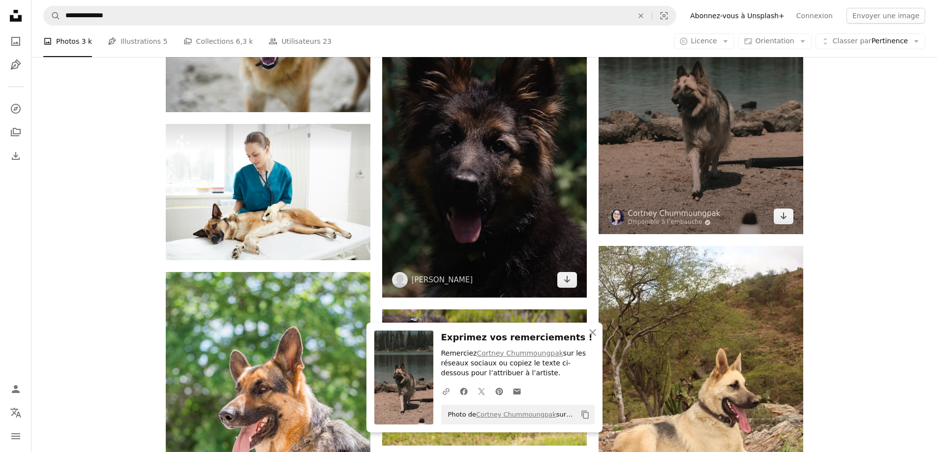
scroll to position [11089, 0]
